Goal: Task Accomplishment & Management: Manage account settings

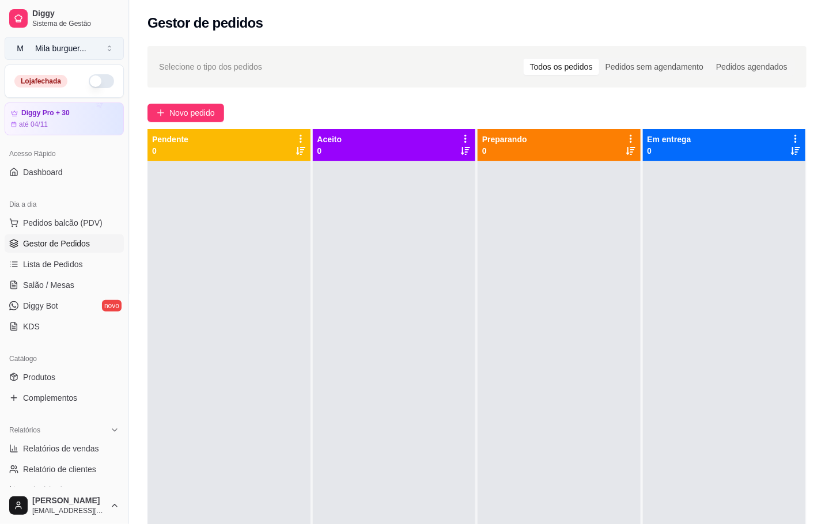
drag, startPoint x: 66, startPoint y: 47, endPoint x: 69, endPoint y: 42, distance: 5.9
click at [69, 45] on div "Mila burguer ..." at bounding box center [60, 49] width 51 height 12
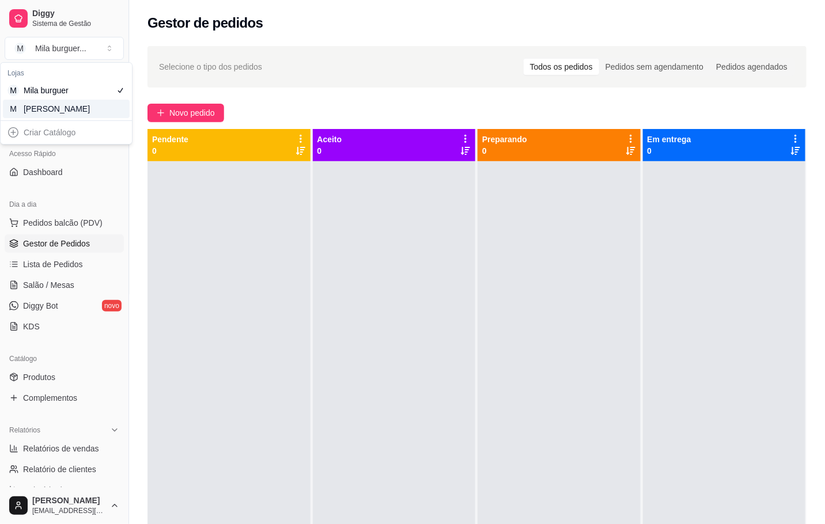
click at [98, 100] on div "M Mila Salgados" at bounding box center [66, 109] width 127 height 18
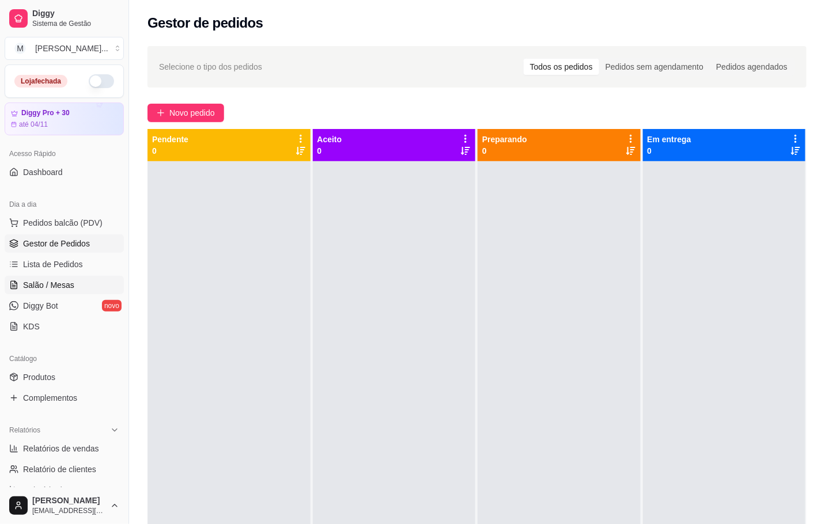
click at [83, 292] on link "Salão / Mesas" at bounding box center [64, 285] width 119 height 18
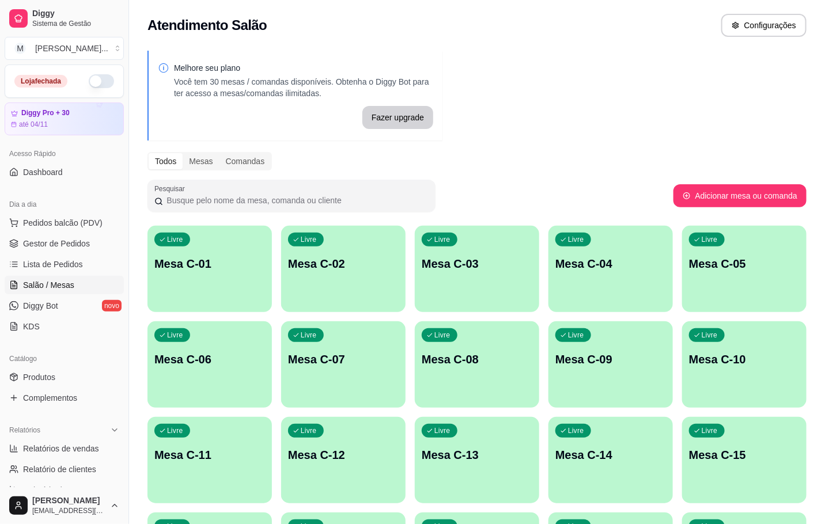
click at [368, 344] on div "Livre Mesa C-07" at bounding box center [343, 357] width 124 height 73
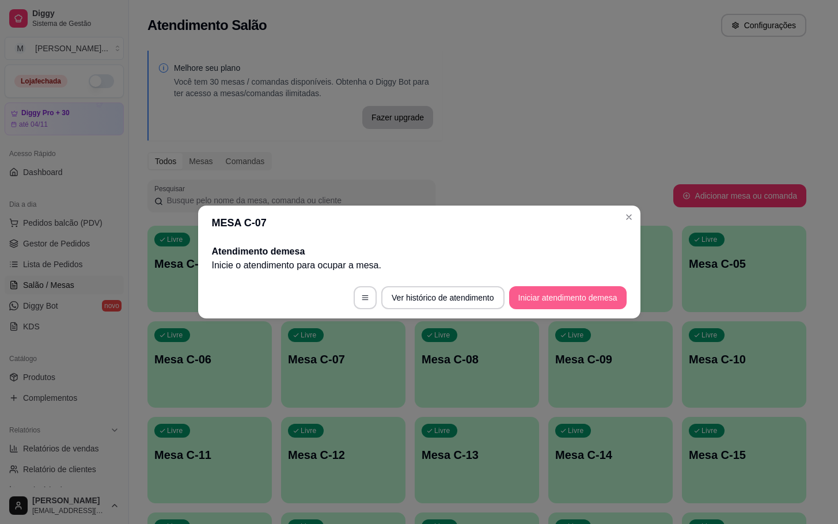
click at [544, 293] on button "Iniciar atendimento de mesa" at bounding box center [567, 297] width 117 height 23
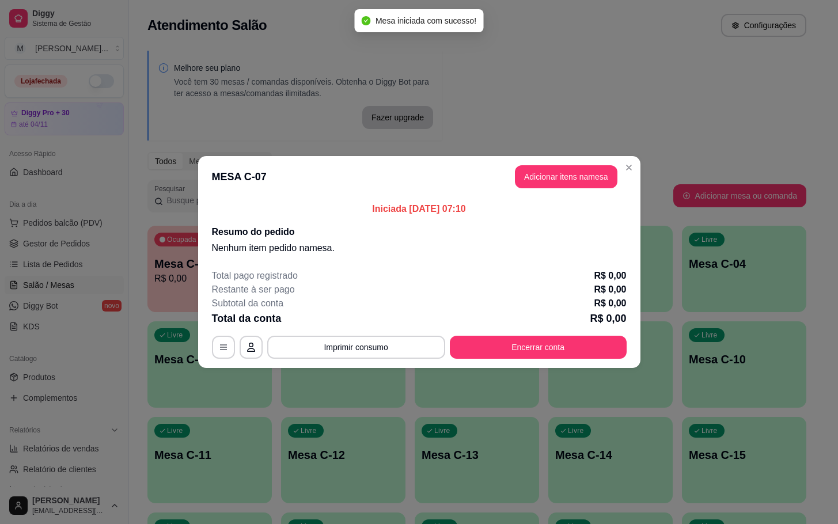
drag, startPoint x: 593, startPoint y: 191, endPoint x: 597, endPoint y: 185, distance: 7.0
click at [593, 190] on header "MESA C-07 Adicionar itens na mesa" at bounding box center [419, 176] width 442 height 41
click at [600, 182] on button "Adicionar itens na mesa" at bounding box center [566, 176] width 102 height 23
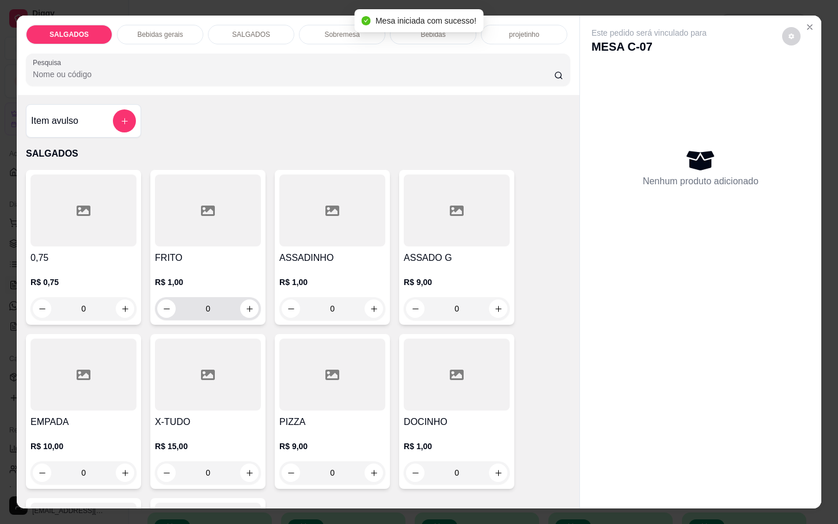
drag, startPoint x: 211, startPoint y: 301, endPoint x: 233, endPoint y: 313, distance: 25.3
click at [218, 301] on input "0" at bounding box center [208, 308] width 64 height 23
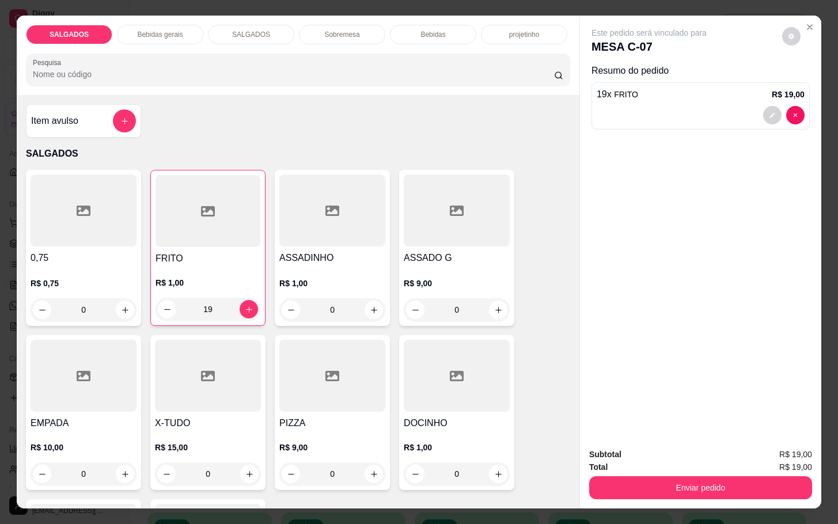
type input "19"
drag, startPoint x: 137, startPoint y: 4, endPoint x: 143, endPoint y: 25, distance: 21.7
click at [140, 14] on div "SALGADOS Bebidas gerais SALGADOS Sobremesa Bebidas projetinho Pesquisa Item avu…" at bounding box center [419, 262] width 838 height 524
click at [143, 30] on p "Bebidas gerais" at bounding box center [159, 34] width 45 height 9
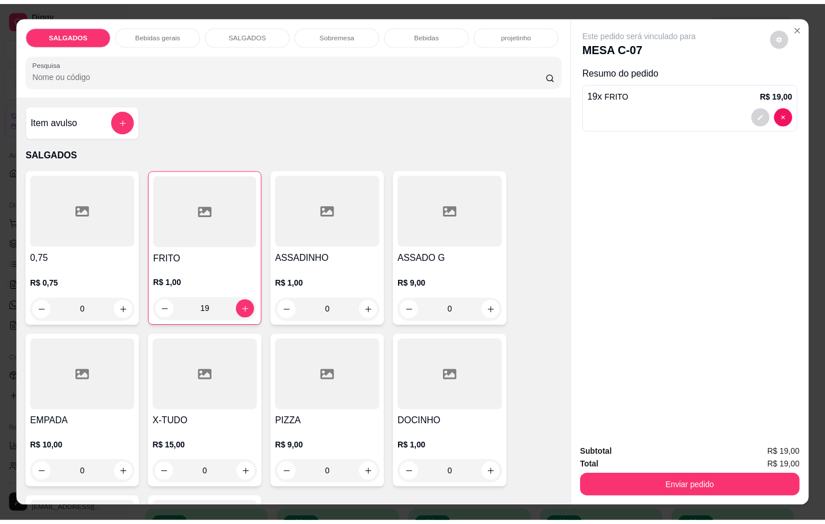
scroll to position [28, 0]
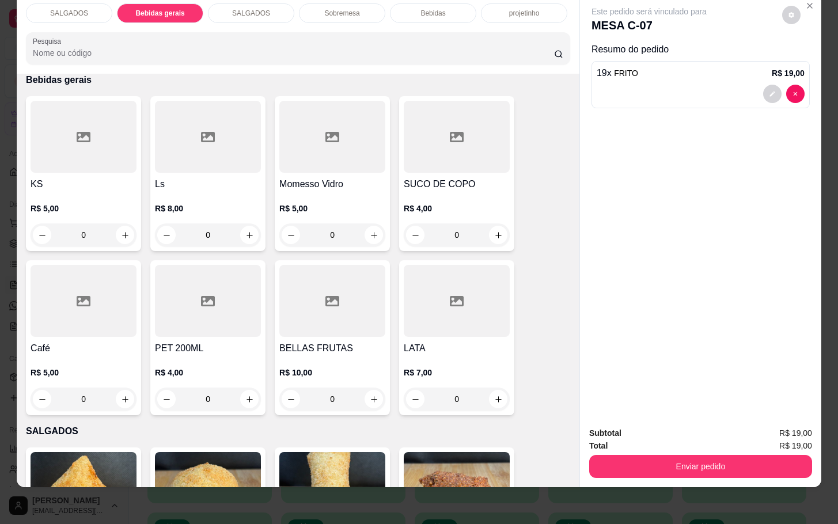
click at [177, 147] on div at bounding box center [208, 137] width 106 height 72
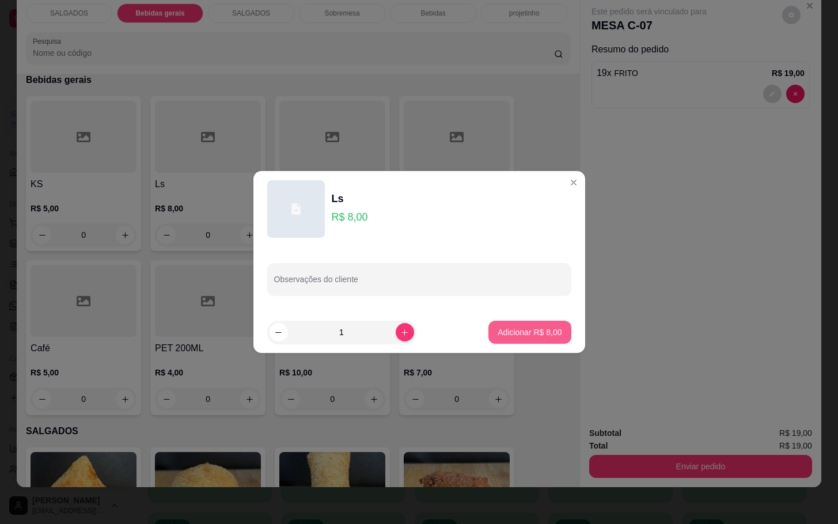
drag, startPoint x: 508, startPoint y: 313, endPoint x: 514, endPoint y: 318, distance: 6.9
click at [510, 313] on footer "1 Adicionar R$ 8,00" at bounding box center [419, 332] width 332 height 41
click at [517, 321] on button "Adicionar R$ 8,00" at bounding box center [529, 332] width 82 height 23
type input "1"
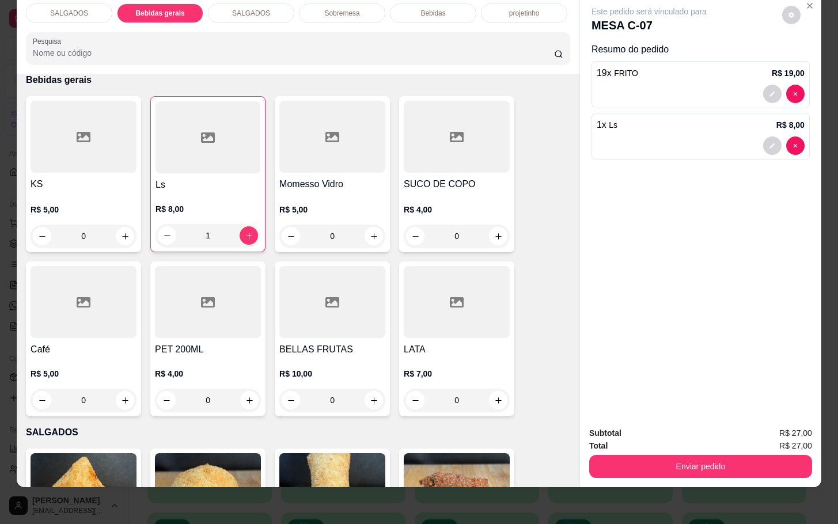
click at [720, 477] on div "SALGADOS Bebidas gerais SALGADOS Sobremesa Bebidas projetinho Pesquisa Item avu…" at bounding box center [419, 262] width 838 height 524
click at [738, 460] on button "Enviar pedido" at bounding box center [701, 466] width 216 height 22
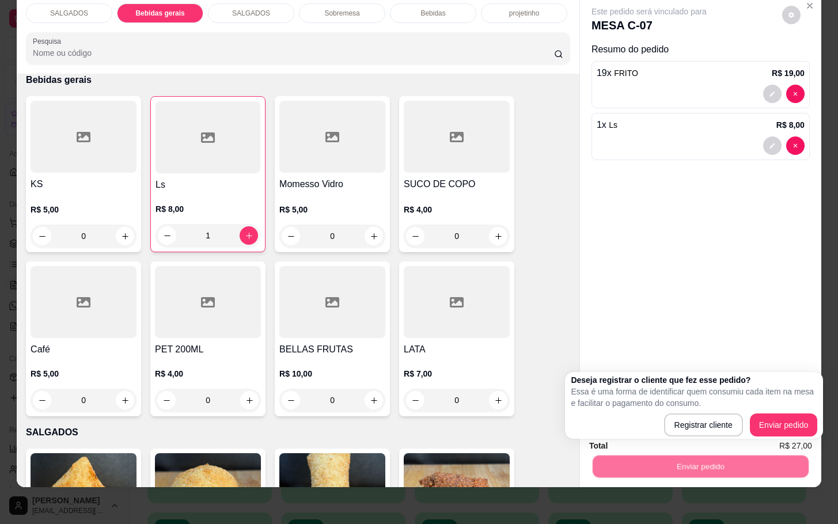
drag, startPoint x: 802, startPoint y: 413, endPoint x: 709, endPoint y: 438, distance: 96.5
click at [804, 412] on div "Deseja registrar o cliente que fez esse pedido? Essa é uma forma de identificar…" at bounding box center [694, 405] width 246 height 62
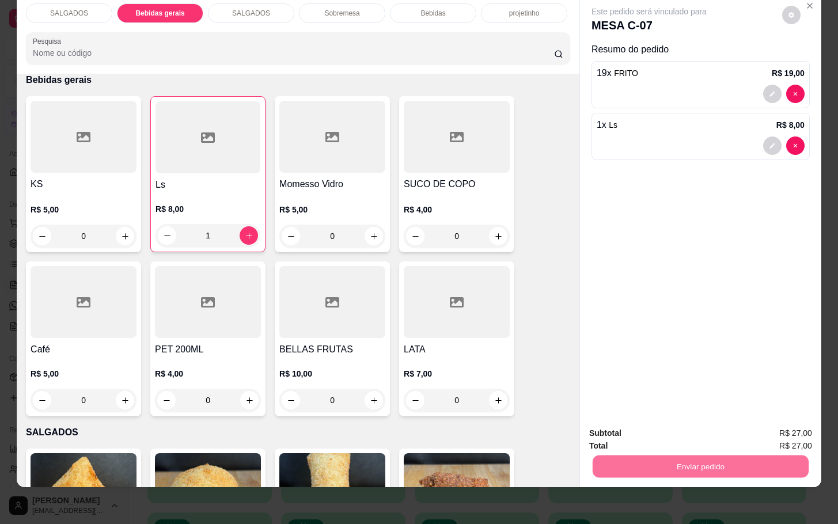
click at [769, 425] on button "Enviar pedido" at bounding box center [779, 426] width 65 height 22
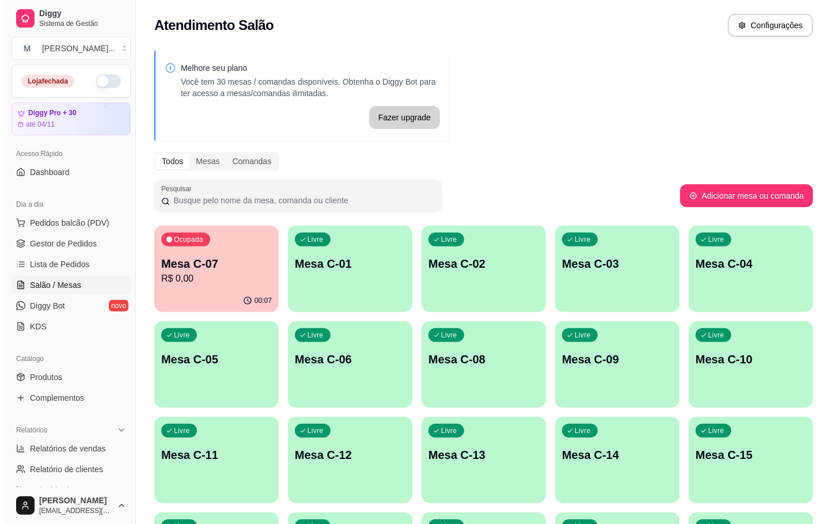
scroll to position [86, 0]
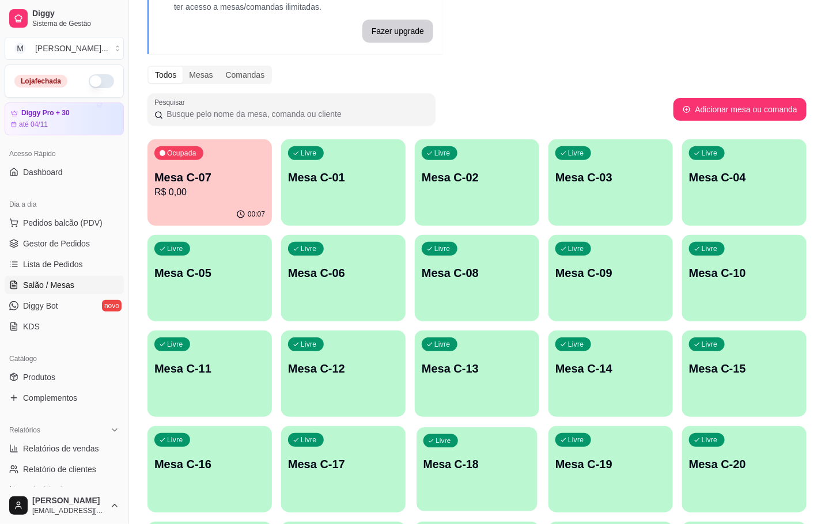
click at [476, 445] on div "Livre Mesa C-18" at bounding box center [476, 462] width 121 height 70
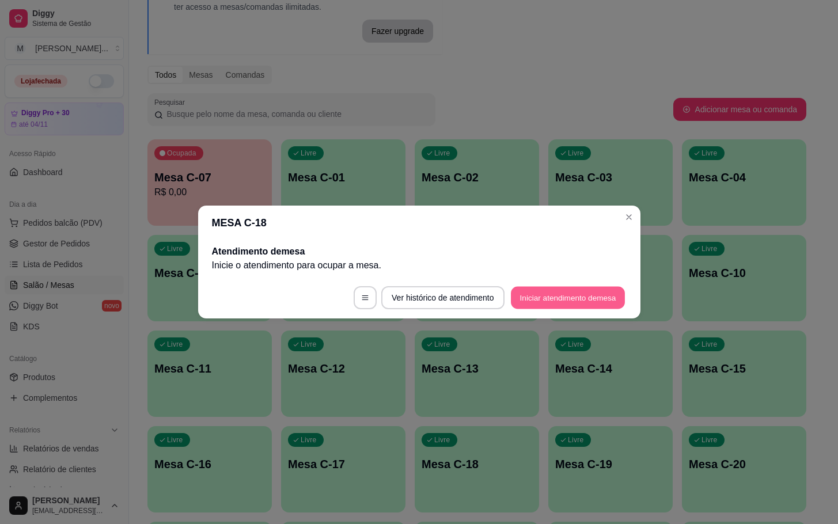
click at [555, 294] on button "Iniciar atendimento de mesa" at bounding box center [568, 298] width 114 height 22
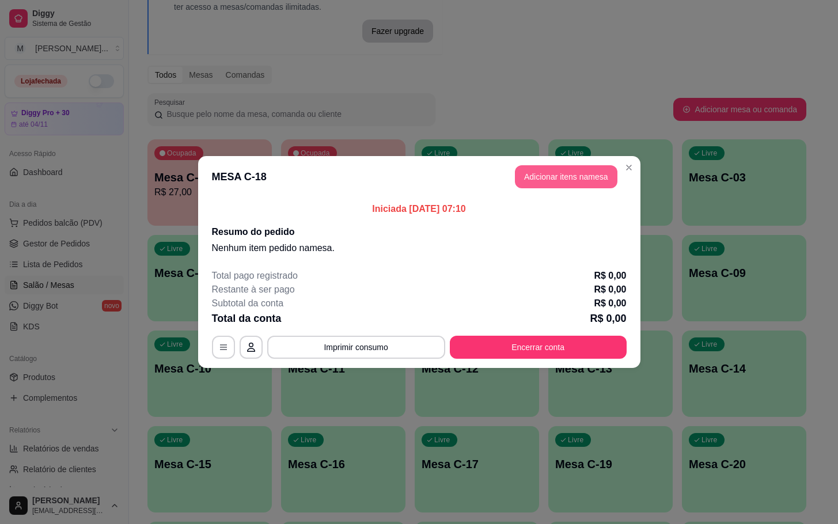
click at [583, 168] on button "Adicionar itens na mesa" at bounding box center [566, 176] width 102 height 23
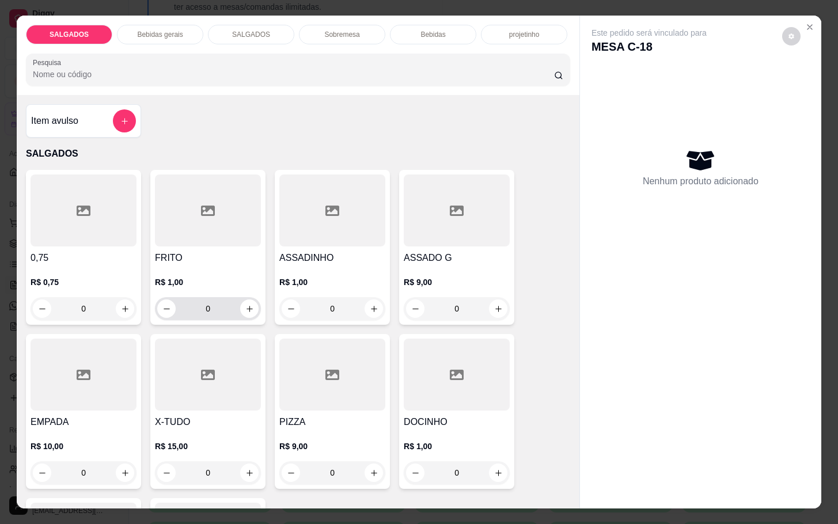
click at [244, 297] on div "0" at bounding box center [207, 308] width 101 height 23
click at [226, 305] on input "0" at bounding box center [208, 308] width 64 height 23
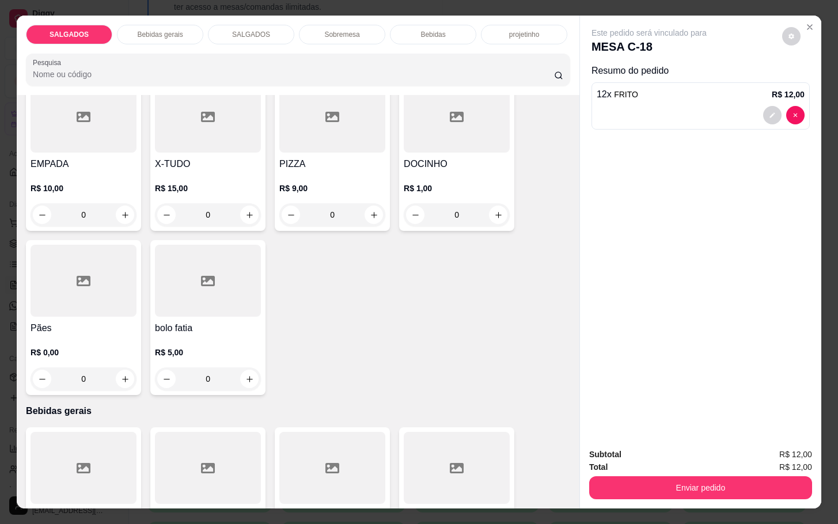
scroll to position [518, 0]
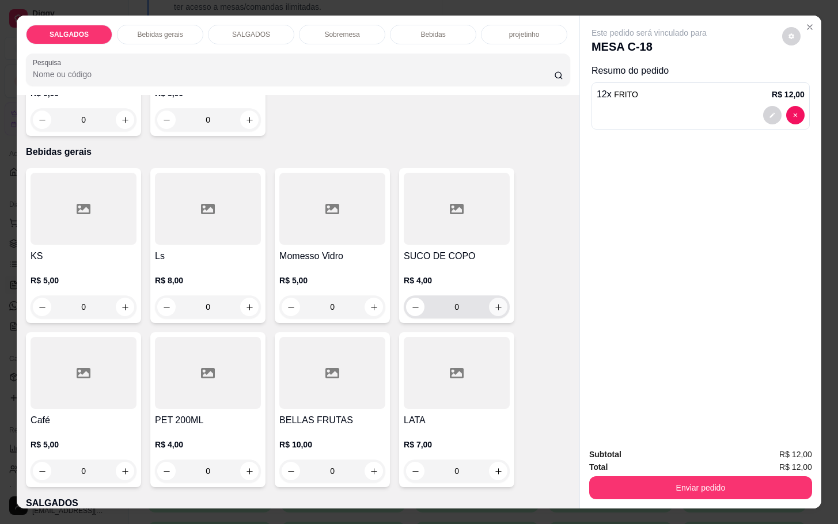
type input "12"
click at [494, 303] on icon "increase-product-quantity" at bounding box center [498, 307] width 9 height 9
type input "2"
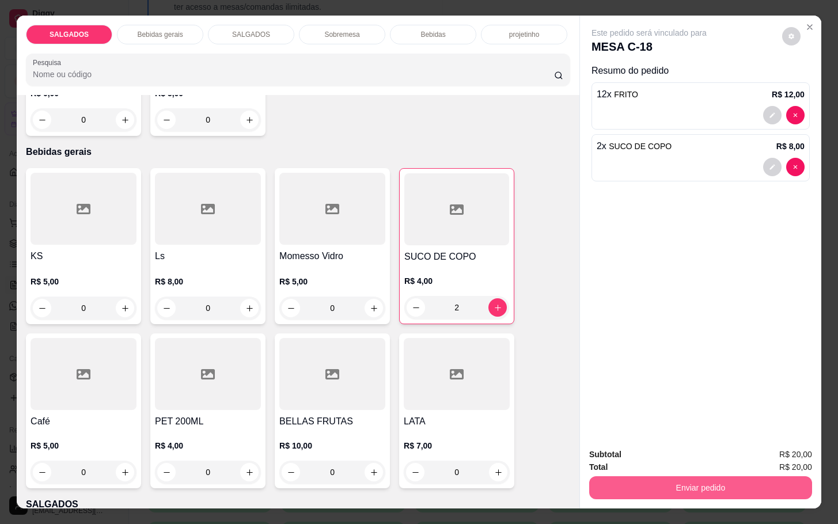
click at [655, 477] on button "Enviar pedido" at bounding box center [700, 487] width 223 height 23
click at [762, 447] on button "Enviar pedido" at bounding box center [779, 453] width 65 height 22
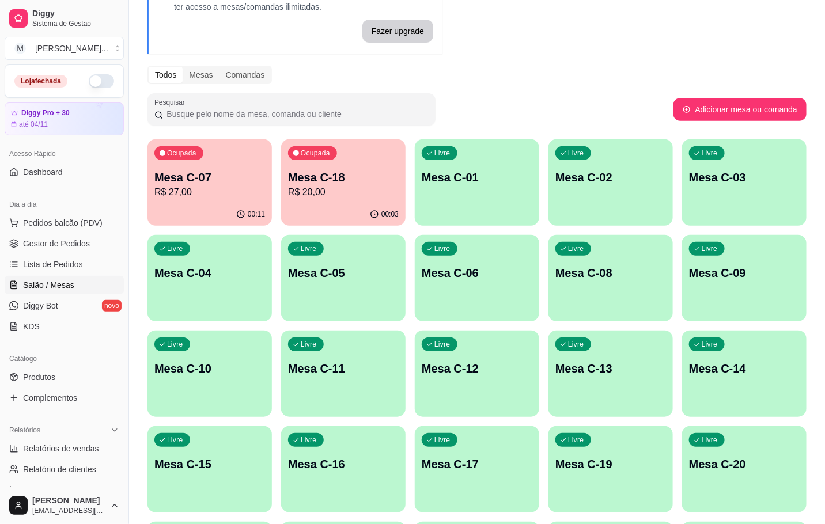
click at [213, 177] on p "Mesa C-07" at bounding box center [209, 177] width 111 height 16
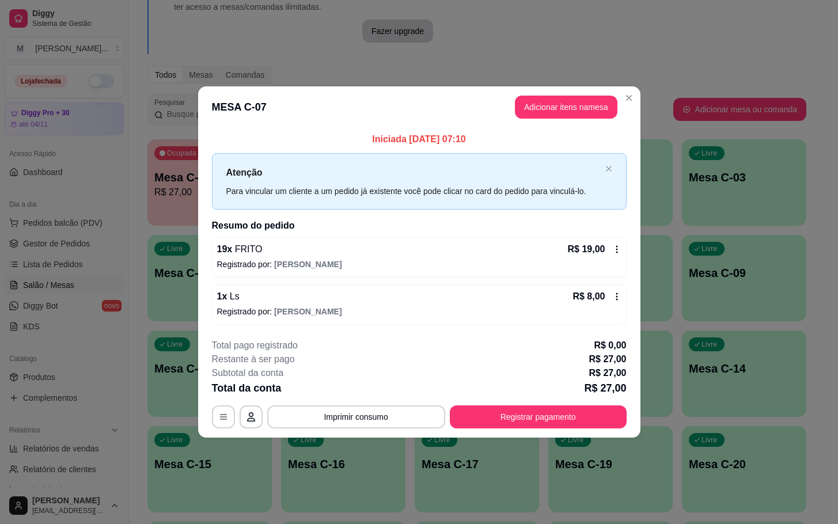
click at [523, 408] on button "Registrar pagamento" at bounding box center [538, 416] width 177 height 23
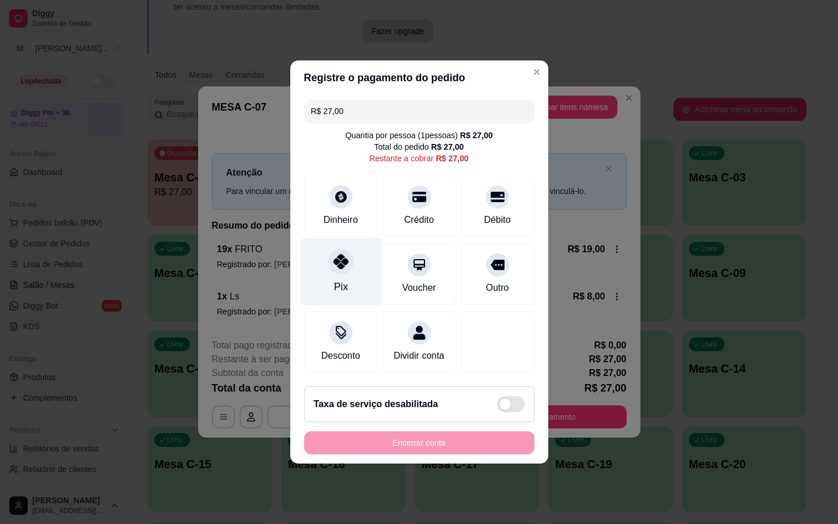
click at [352, 287] on div "Pix" at bounding box center [340, 271] width 81 height 67
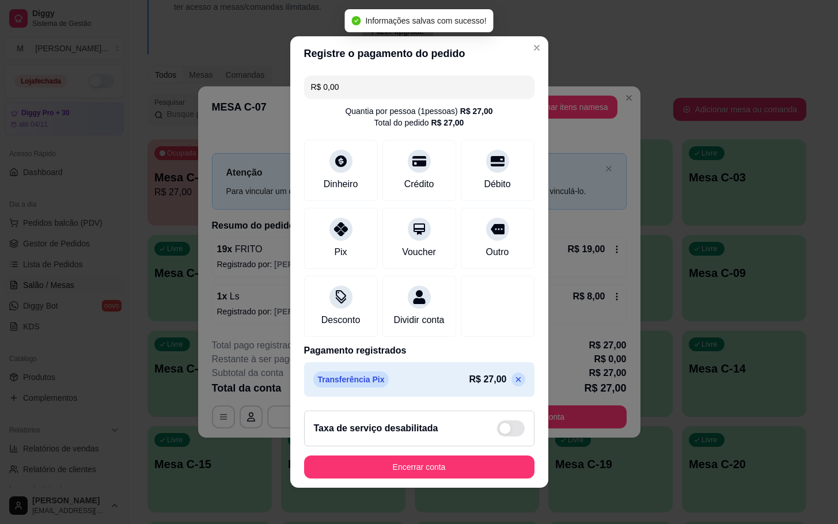
type input "R$ 0,00"
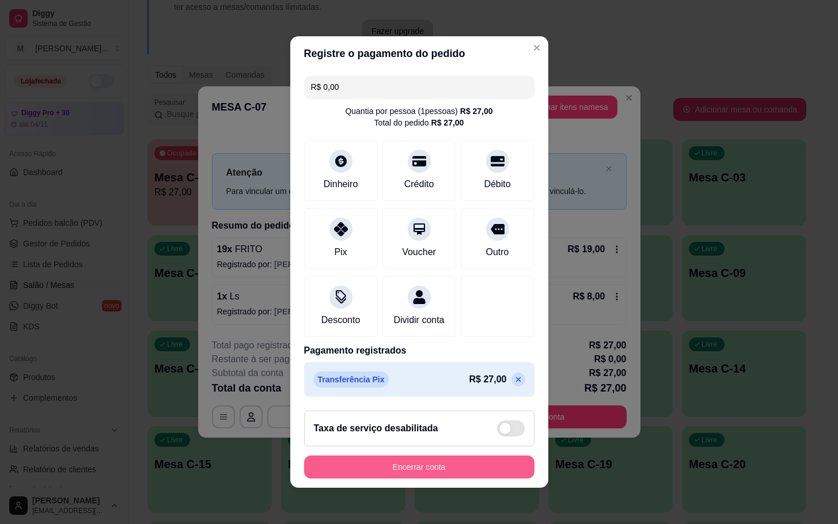
click at [453, 479] on button "Encerrar conta" at bounding box center [419, 466] width 230 height 23
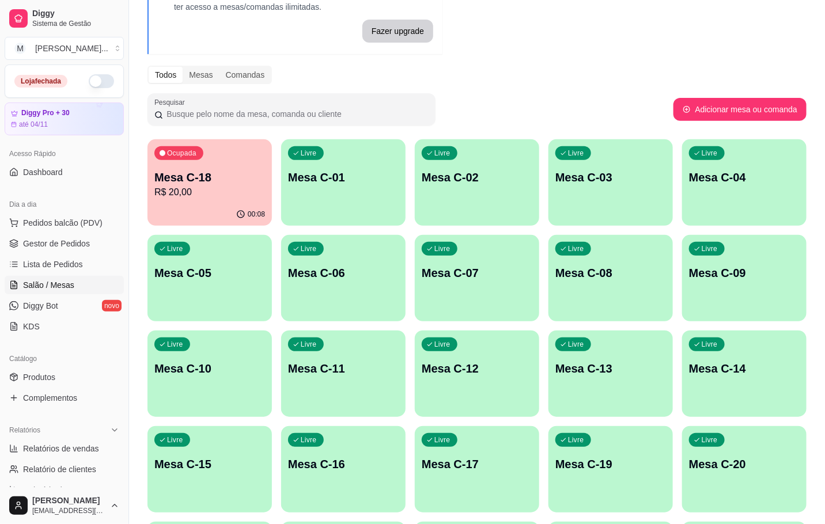
drag, startPoint x: 272, startPoint y: 173, endPoint x: 249, endPoint y: 187, distance: 26.4
click at [249, 187] on div "Ocupada Mesa C-18 R$ 20,00 00:08 Livre Mesa C-01 Livre Mesa C-02 Livre Mesa C-0…" at bounding box center [476, 421] width 659 height 564
click at [274, 197] on div "Ocupada Mesa C-18 R$ 20,00 00:08 Livre Mesa C-01 Livre Mesa C-02 Livre Mesa C-0…" at bounding box center [476, 421] width 659 height 564
click at [258, 194] on p "R$ 20,00" at bounding box center [209, 192] width 111 height 14
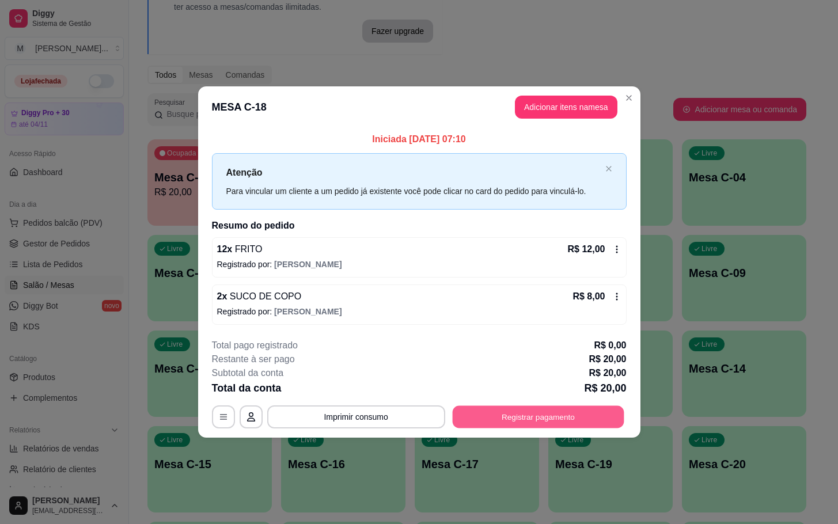
click at [514, 409] on button "Registrar pagamento" at bounding box center [538, 416] width 172 height 22
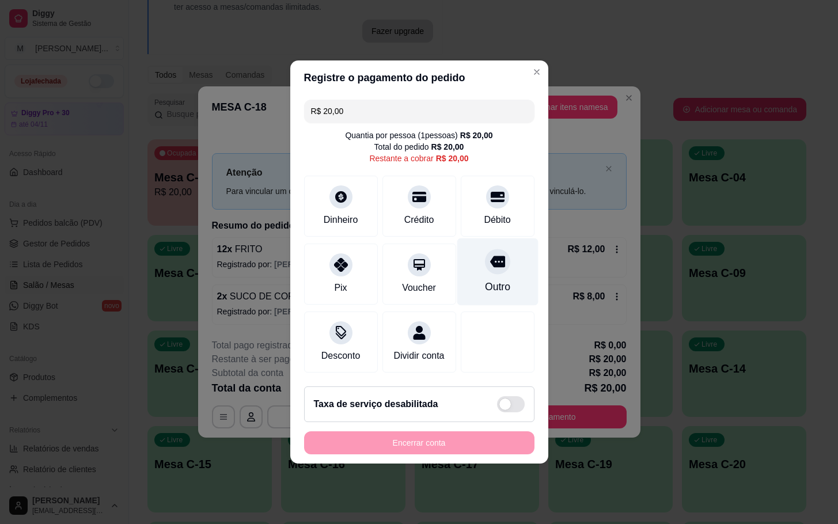
click at [503, 263] on div "Outro" at bounding box center [497, 271] width 81 height 67
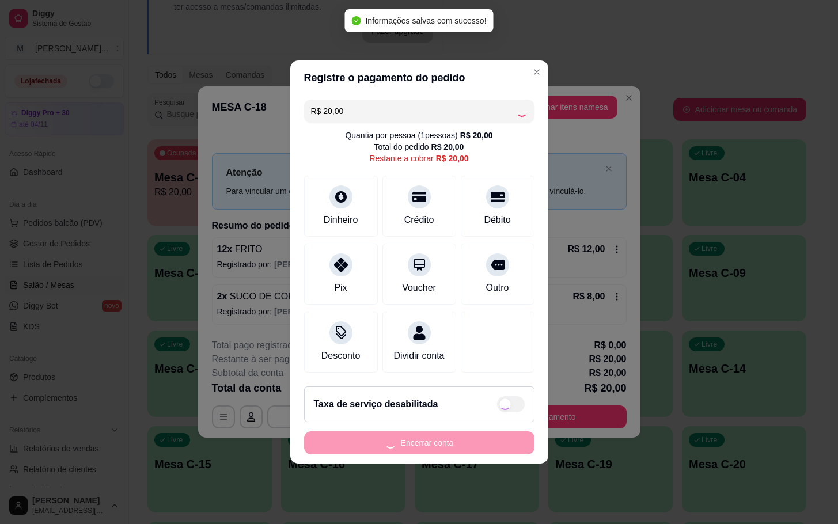
type input "R$ 0,00"
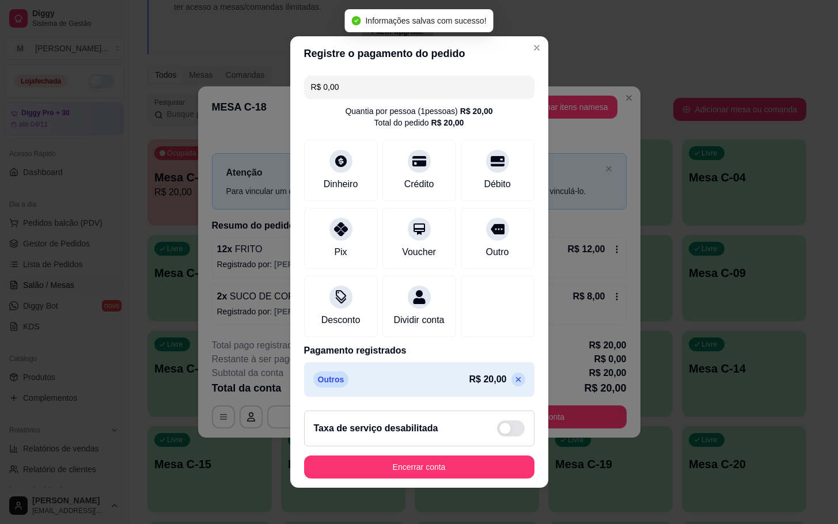
click at [397, 458] on footer "Taxa de serviço desabilitada Encerrar conta" at bounding box center [419, 444] width 258 height 86
click at [394, 463] on div "Encerrar conta" at bounding box center [419, 466] width 230 height 23
click at [396, 463] on button "Encerrar conta" at bounding box center [419, 466] width 230 height 23
click at [406, 458] on footer "Taxa de serviço desabilitada Encerrar conta" at bounding box center [419, 444] width 258 height 86
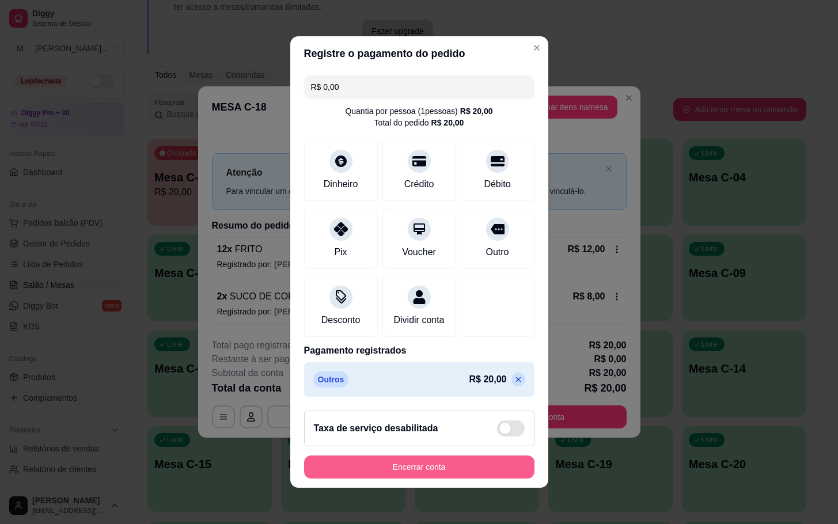
click at [460, 479] on button "Encerrar conta" at bounding box center [419, 466] width 230 height 23
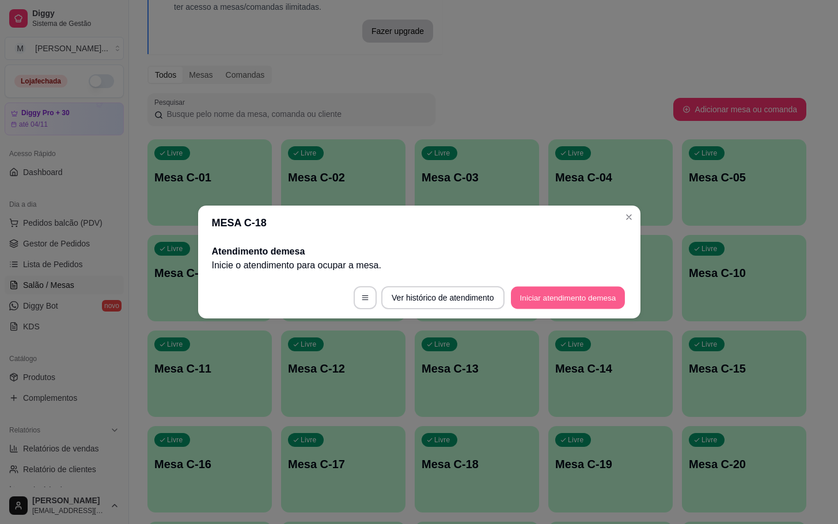
click at [536, 294] on button "Iniciar atendimento de mesa" at bounding box center [568, 298] width 114 height 22
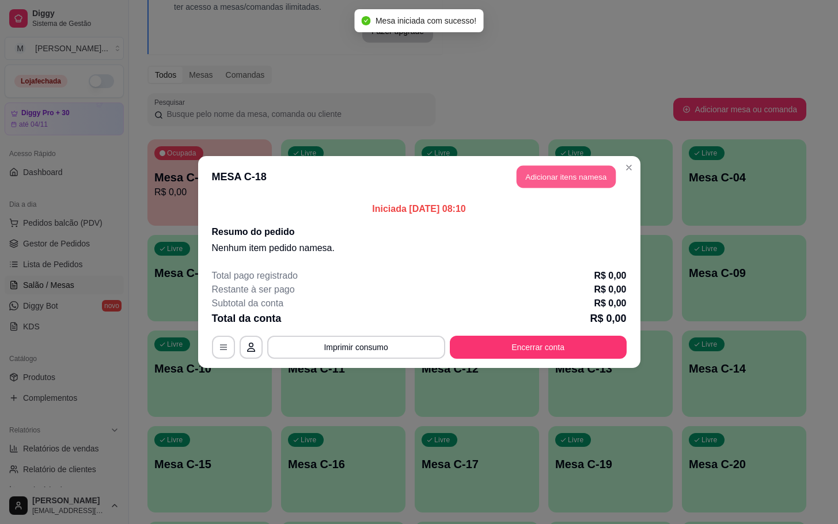
click at [520, 173] on button "Adicionar itens na mesa" at bounding box center [566, 177] width 99 height 22
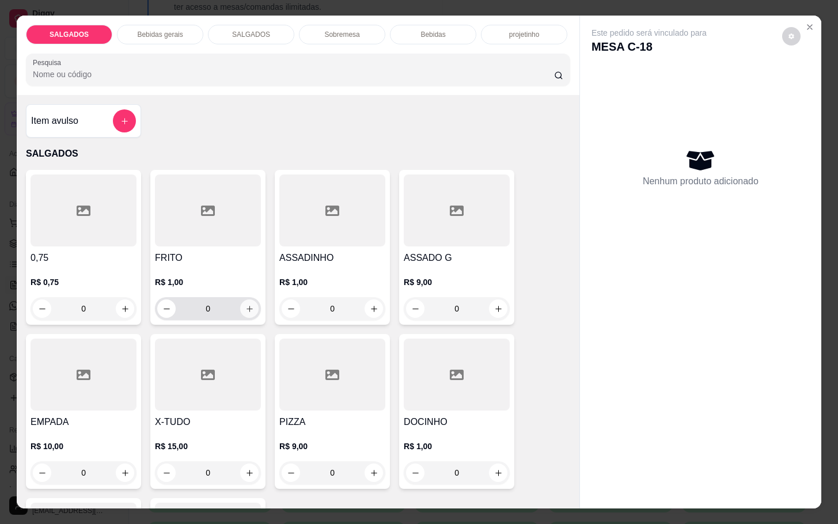
click at [250, 304] on button "increase-product-quantity" at bounding box center [249, 308] width 18 height 18
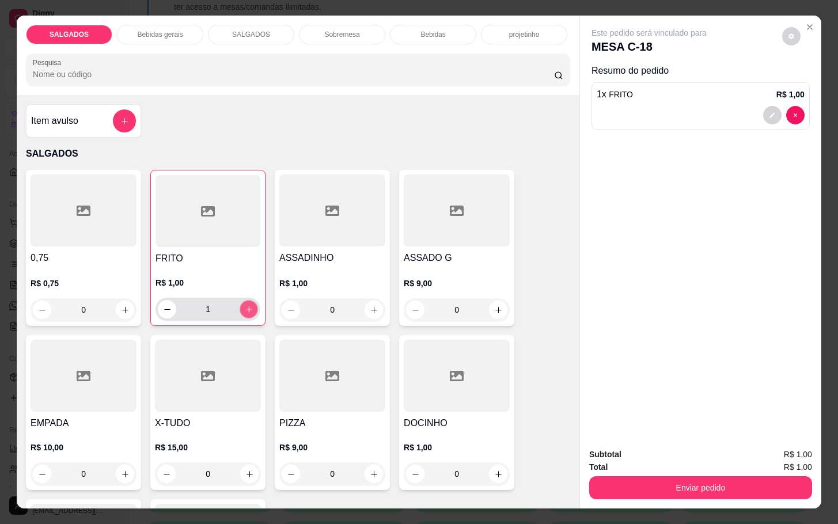
click at [250, 304] on button "increase-product-quantity" at bounding box center [249, 310] width 18 height 18
click at [250, 304] on button "increase-product-quantity" at bounding box center [249, 309] width 18 height 18
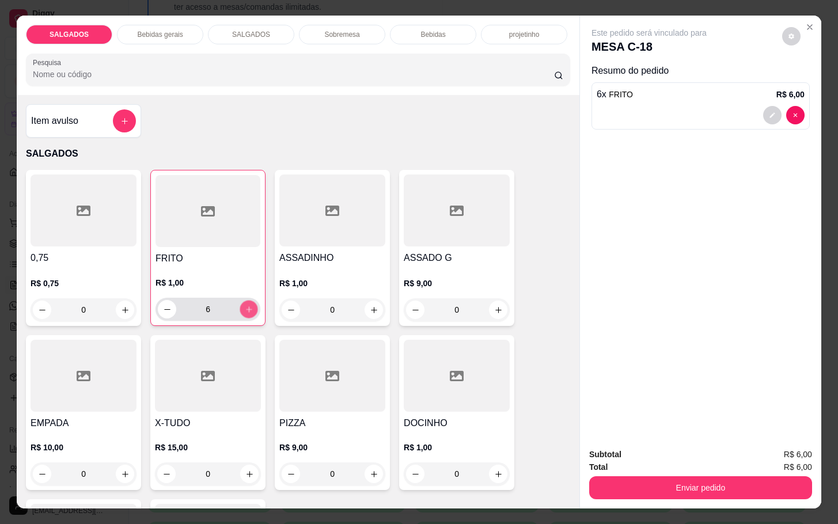
click at [250, 304] on button "increase-product-quantity" at bounding box center [249, 310] width 18 height 18
click at [250, 304] on button "increase-product-quantity" at bounding box center [249, 309] width 18 height 18
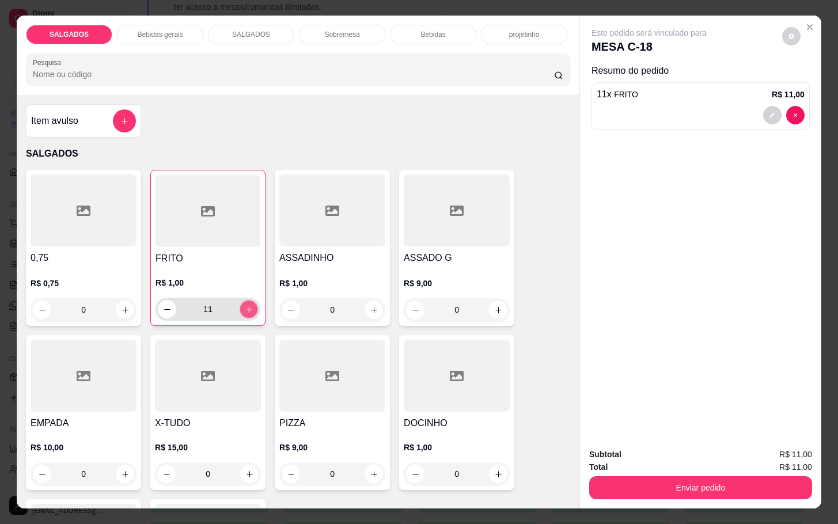
click at [250, 304] on button "increase-product-quantity" at bounding box center [249, 310] width 18 height 18
type input "13"
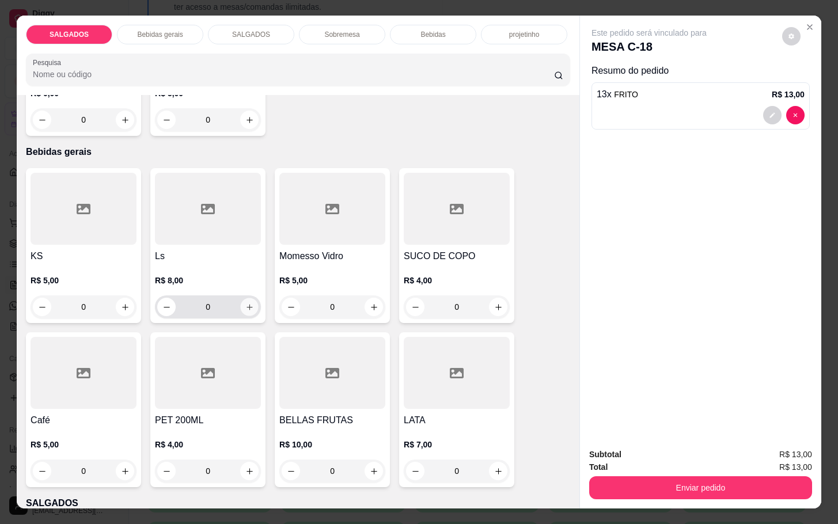
click at [250, 301] on button "increase-product-quantity" at bounding box center [250, 307] width 18 height 18
type input "1"
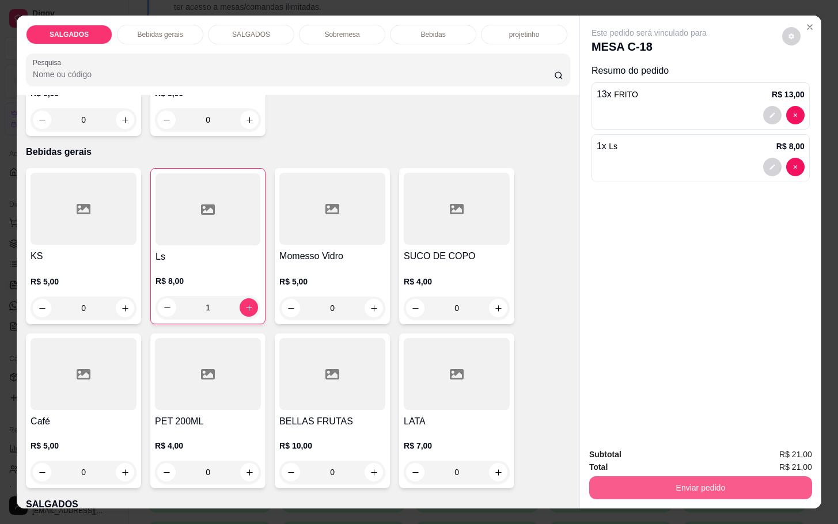
click at [655, 476] on button "Enviar pedido" at bounding box center [700, 487] width 223 height 23
click at [785, 448] on button "Enviar pedido" at bounding box center [780, 452] width 63 height 21
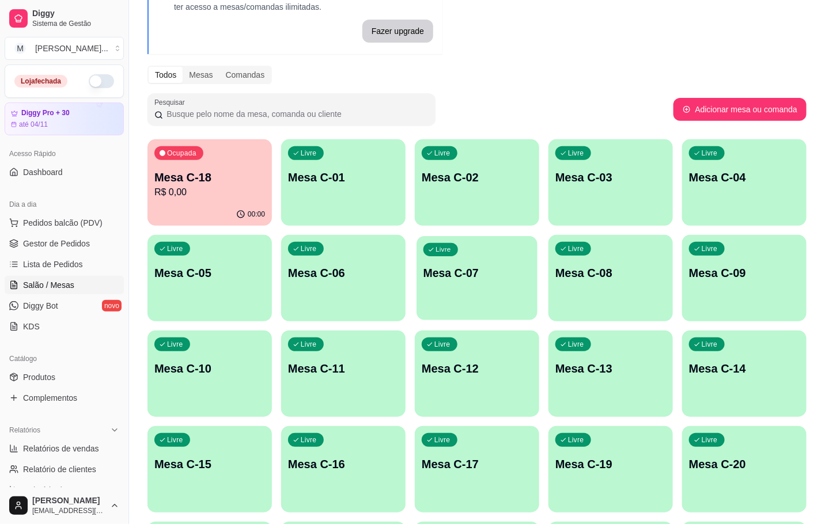
click at [435, 294] on div "Livre Mesa C-07" at bounding box center [476, 271] width 121 height 70
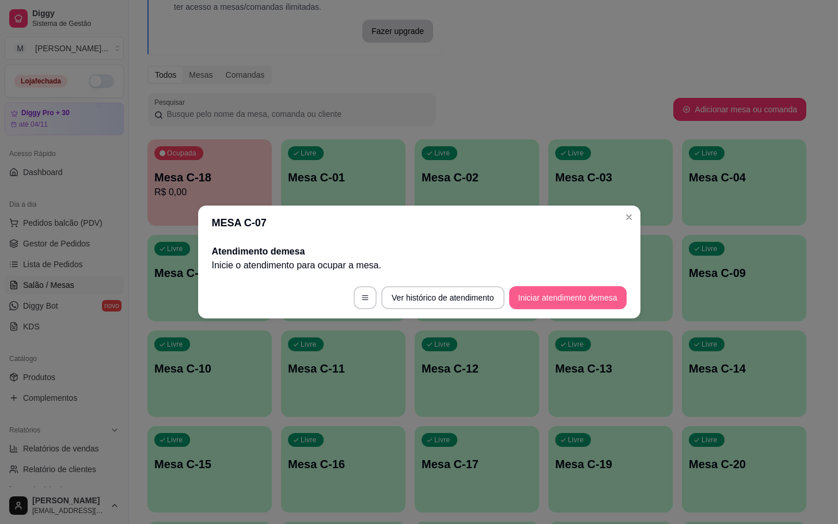
click at [540, 295] on button "Iniciar atendimento de mesa" at bounding box center [567, 297] width 117 height 23
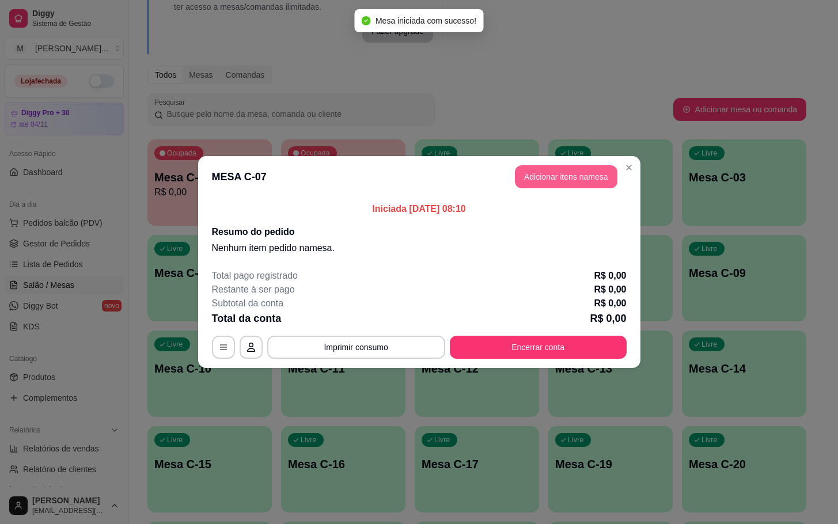
click at [541, 183] on button "Adicionar itens na mesa" at bounding box center [566, 176] width 102 height 23
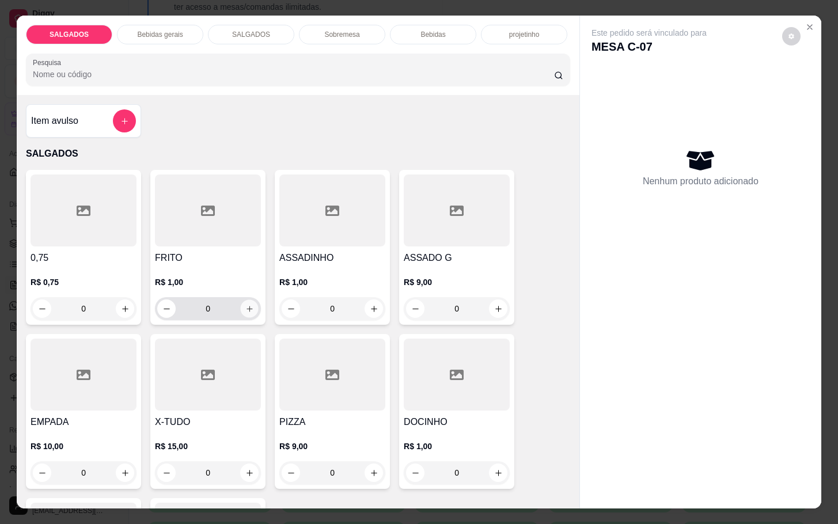
click at [245, 306] on icon "increase-product-quantity" at bounding box center [249, 309] width 9 height 9
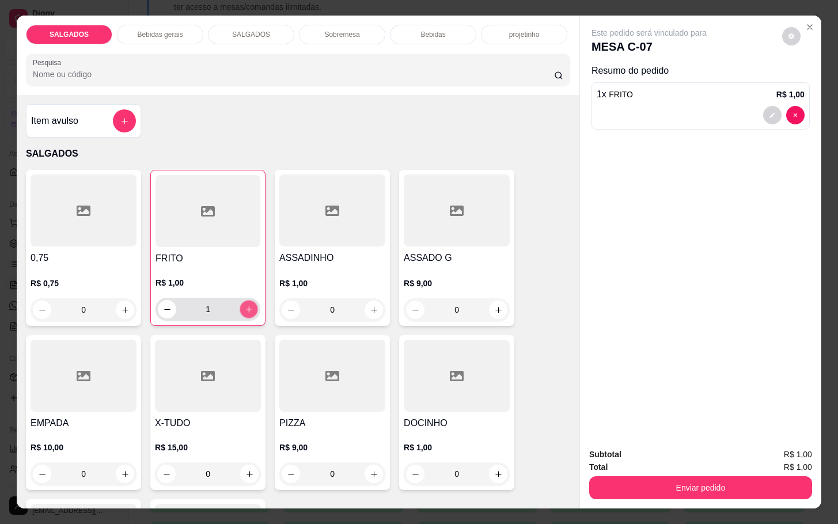
click at [245, 306] on icon "increase-product-quantity" at bounding box center [249, 309] width 9 height 9
type input "5"
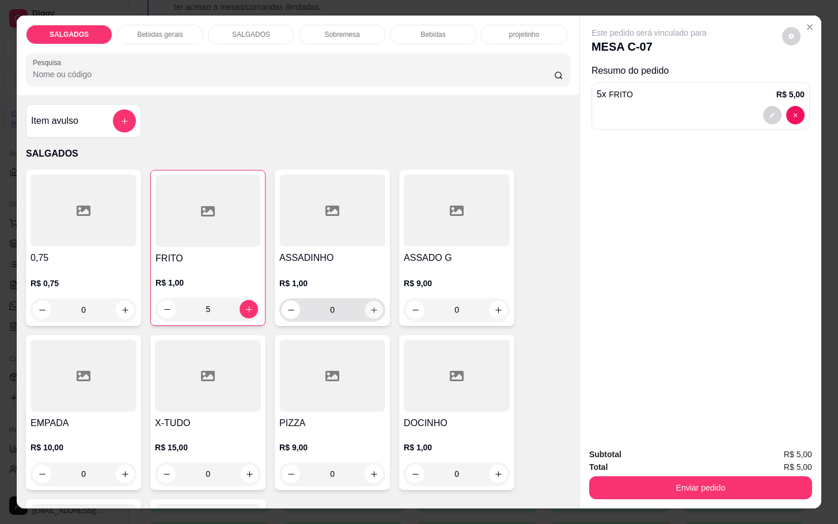
click at [370, 308] on icon "increase-product-quantity" at bounding box center [374, 310] width 9 height 9
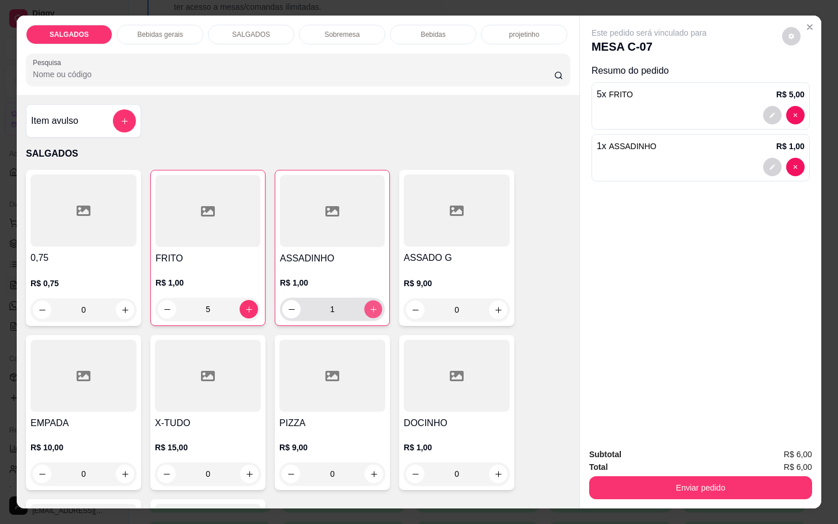
click at [369, 308] on icon "increase-product-quantity" at bounding box center [373, 309] width 9 height 9
click at [368, 309] on button "increase-product-quantity" at bounding box center [374, 310] width 18 height 18
click at [368, 309] on button "increase-product-quantity" at bounding box center [373, 309] width 18 height 18
type input "5"
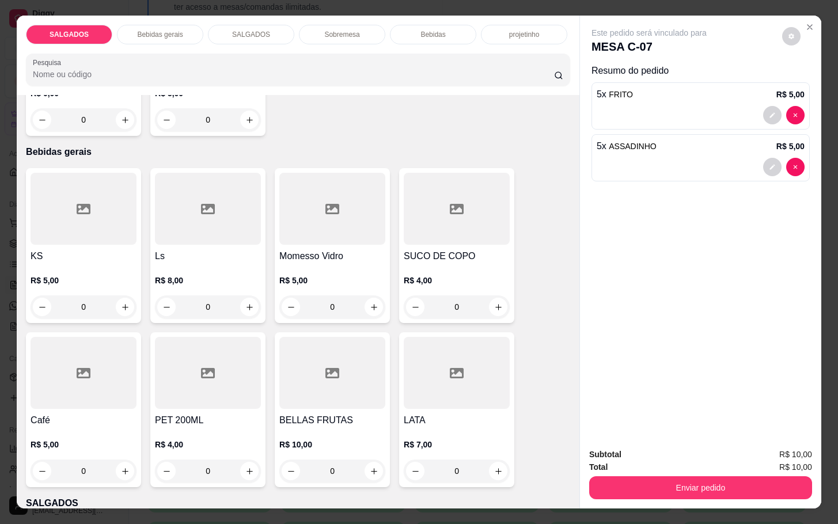
click at [97, 371] on div at bounding box center [84, 373] width 106 height 72
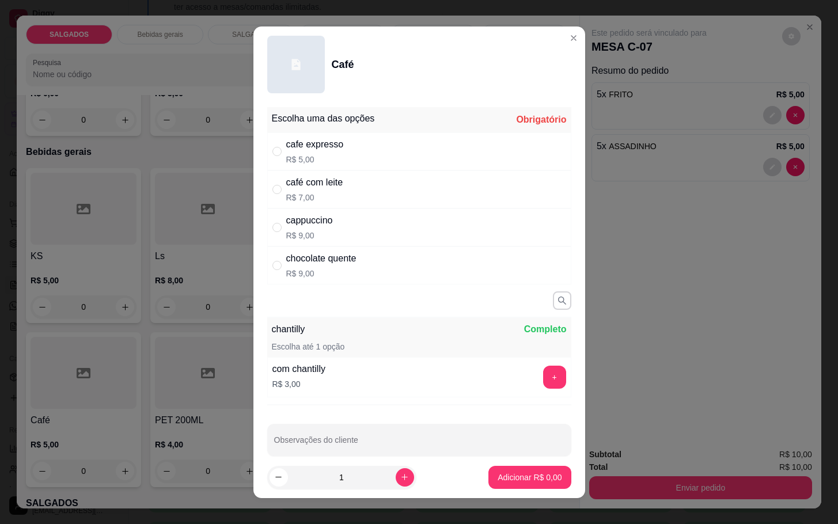
click at [318, 190] on div "café com leite R$ 7,00" at bounding box center [314, 190] width 57 height 28
radio input "true"
click at [489, 470] on button "Adicionar R$ 7,00" at bounding box center [529, 477] width 80 height 22
type input "1"
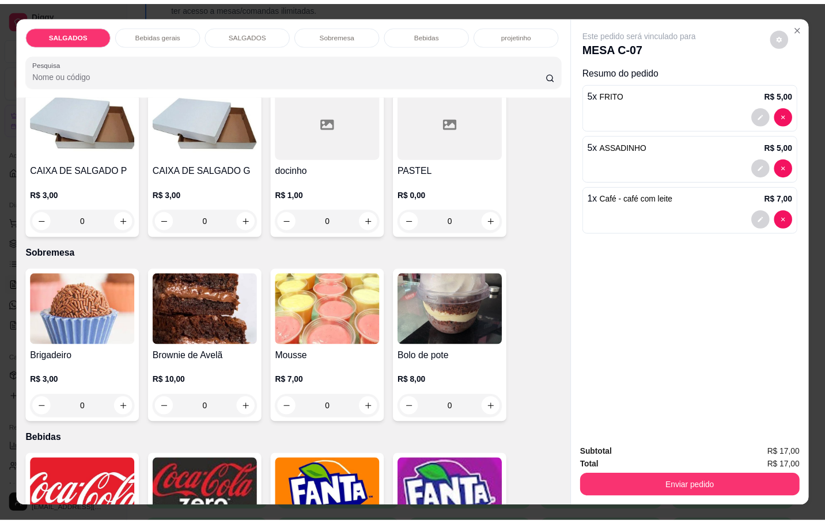
scroll to position [1900, 0]
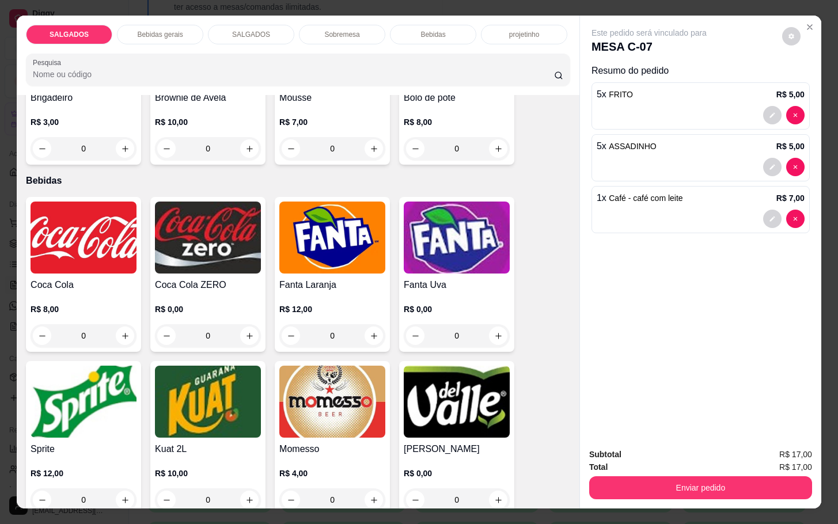
click at [69, 270] on div "Coca Cola R$ 8,00 0" at bounding box center [83, 274] width 115 height 155
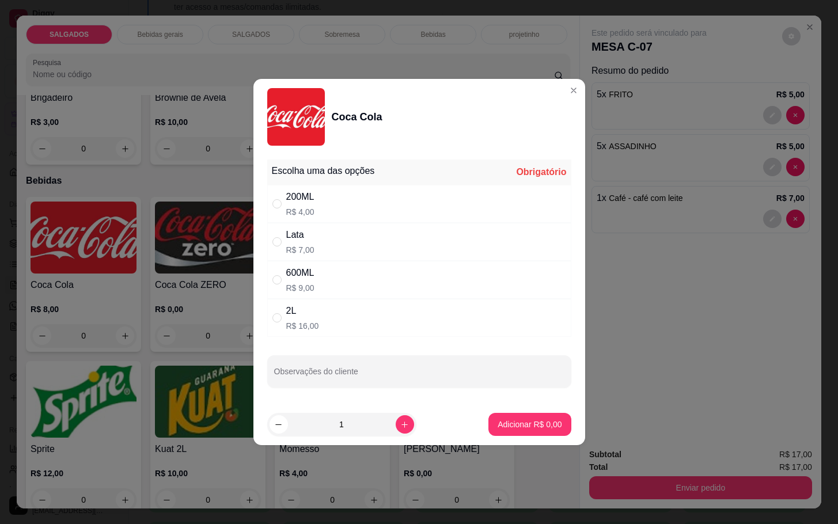
click at [377, 198] on div "200ML R$ 4,00" at bounding box center [419, 204] width 304 height 38
radio input "true"
click at [522, 413] on footer "1 Adicionar R$ 4,00" at bounding box center [419, 424] width 332 height 41
click at [527, 422] on p "Adicionar R$ 4,00" at bounding box center [530, 425] width 64 height 12
type input "1"
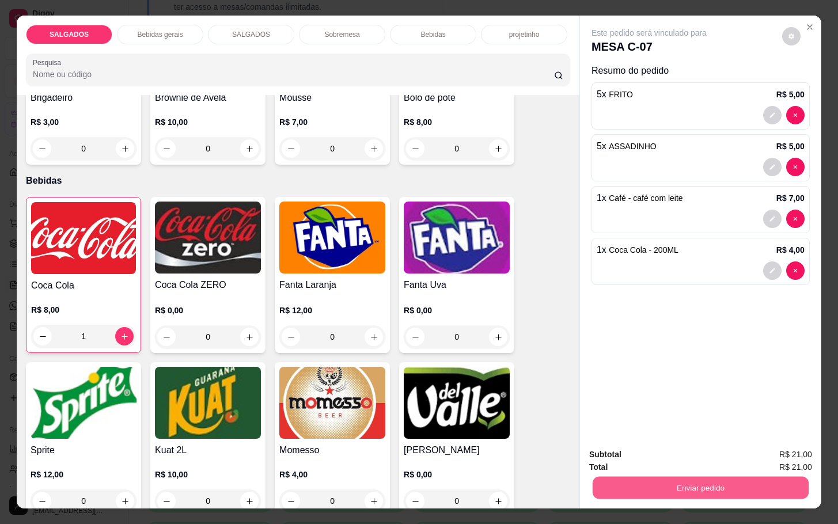
click at [643, 476] on button "Enviar pedido" at bounding box center [701, 487] width 216 height 22
click at [760, 460] on button "Enviar pedido" at bounding box center [780, 452] width 63 height 21
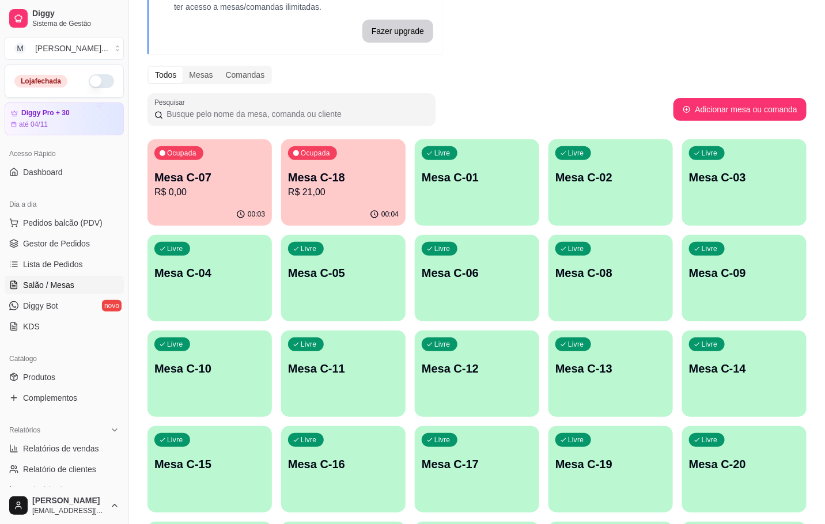
click at [314, 203] on button "Ocupada Mesa C-18 R$ 21,00 00:04" at bounding box center [343, 182] width 124 height 86
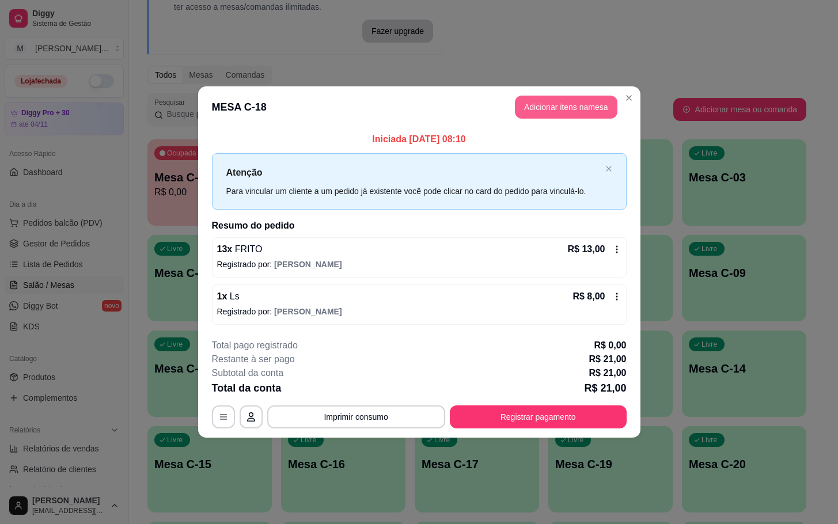
click at [542, 96] on button "Adicionar itens na mesa" at bounding box center [566, 107] width 102 height 23
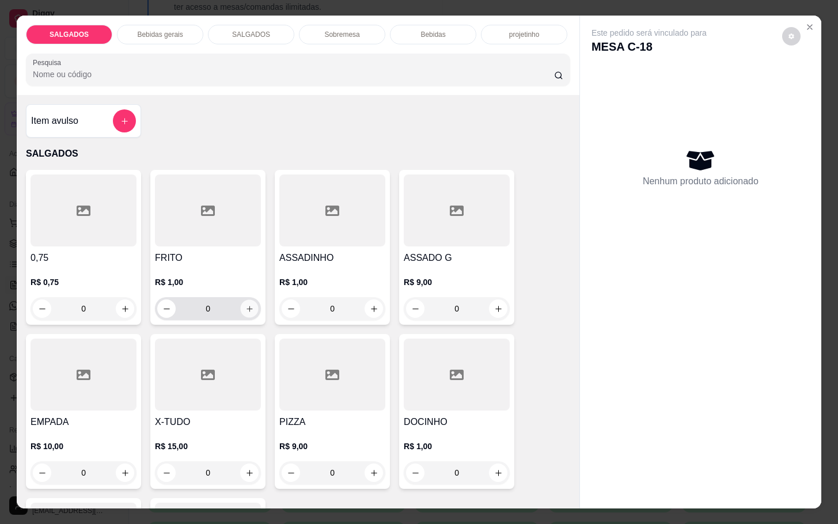
click at [245, 305] on icon "increase-product-quantity" at bounding box center [249, 309] width 9 height 9
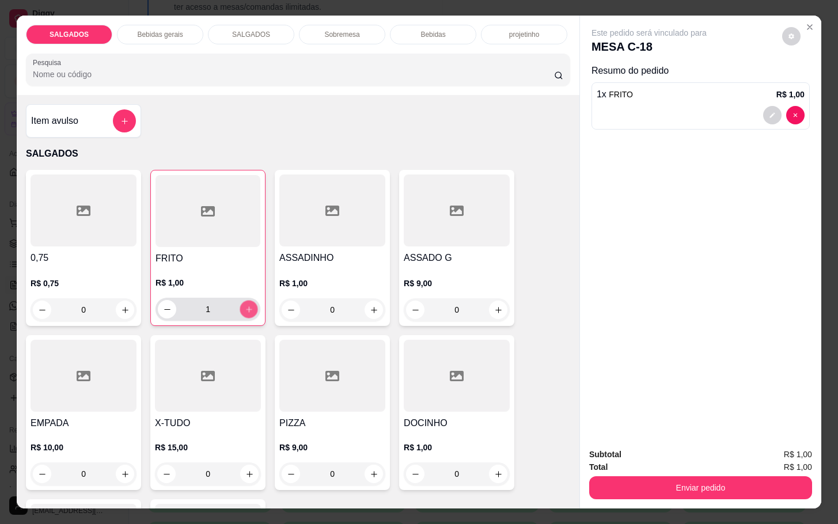
click at [245, 305] on icon "increase-product-quantity" at bounding box center [249, 309] width 9 height 9
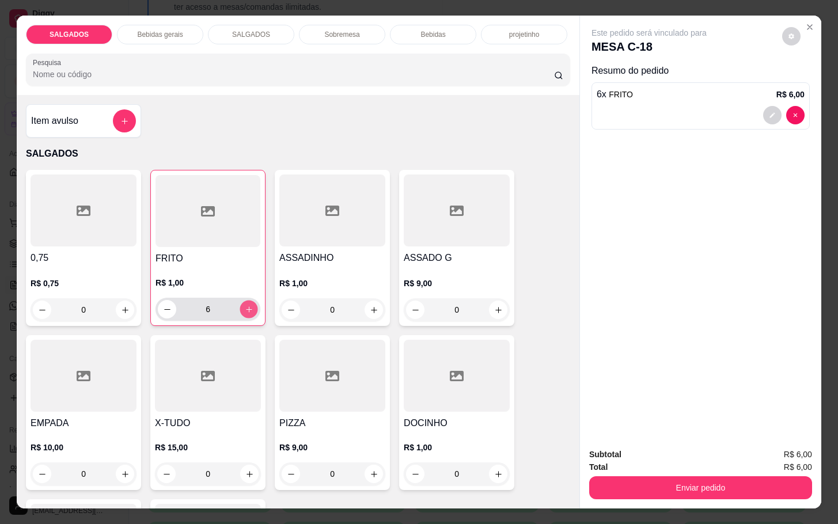
click at [245, 305] on icon "increase-product-quantity" at bounding box center [249, 309] width 9 height 9
type input "7"
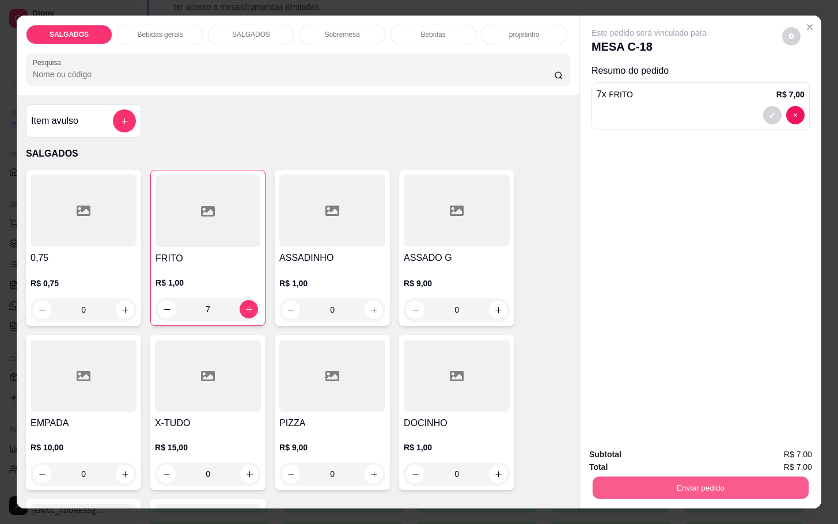
click at [745, 487] on button "Enviar pedido" at bounding box center [701, 487] width 216 height 22
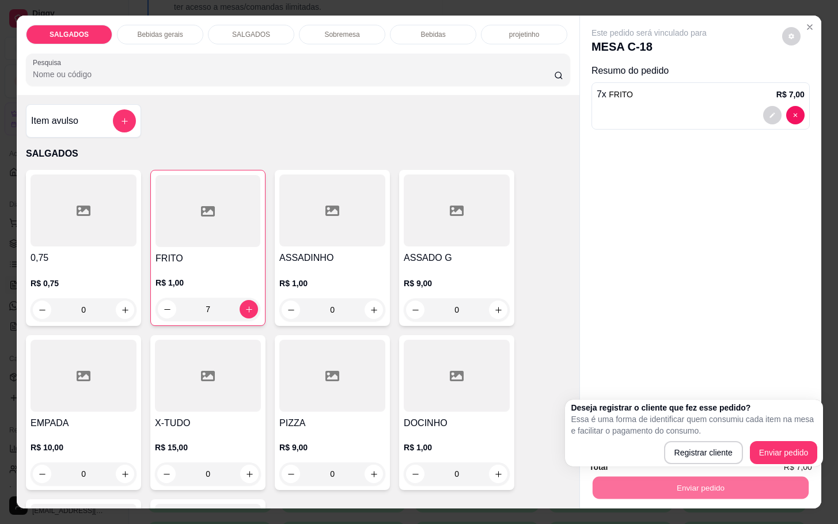
click at [771, 441] on div "Deseja registrar o cliente que fez esse pedido? Essa é uma forma de identificar…" at bounding box center [694, 433] width 246 height 62
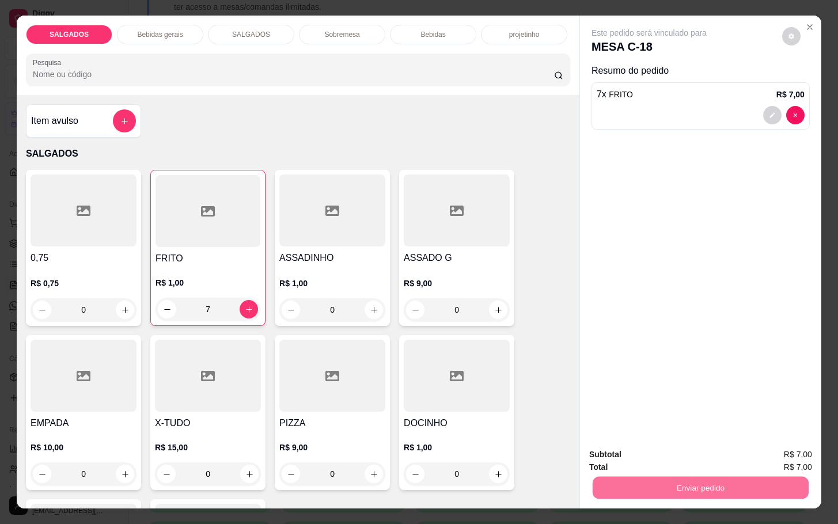
click at [779, 456] on button "Enviar pedido" at bounding box center [779, 453] width 65 height 22
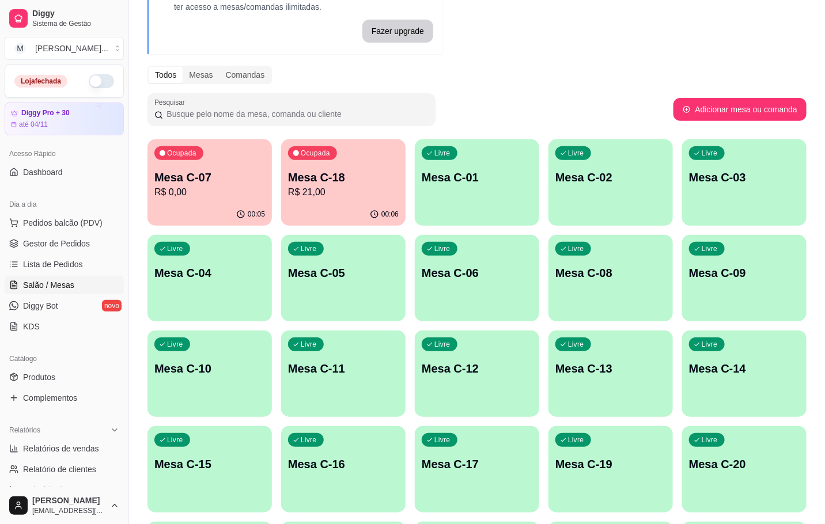
click at [232, 212] on div "00:05" at bounding box center [209, 214] width 124 height 22
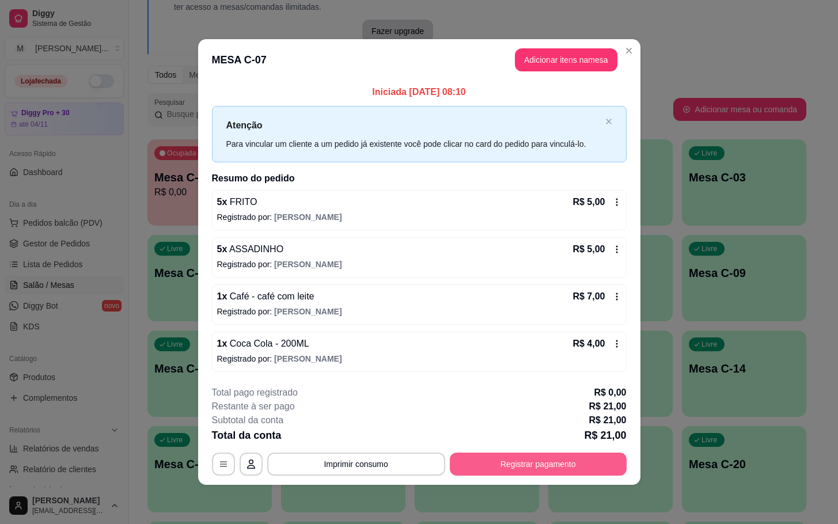
click at [534, 446] on div "**********" at bounding box center [419, 431] width 415 height 90
drag, startPoint x: 534, startPoint y: 450, endPoint x: 533, endPoint y: 460, distance: 10.4
click at [533, 458] on div "**********" at bounding box center [419, 431] width 415 height 90
click at [536, 460] on button "Registrar pagamento" at bounding box center [538, 464] width 177 height 23
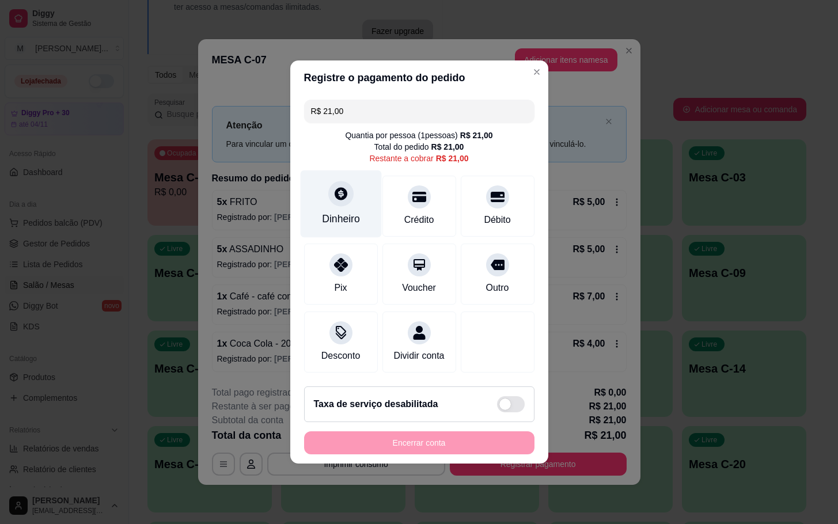
click at [356, 211] on div "Dinheiro" at bounding box center [341, 218] width 38 height 15
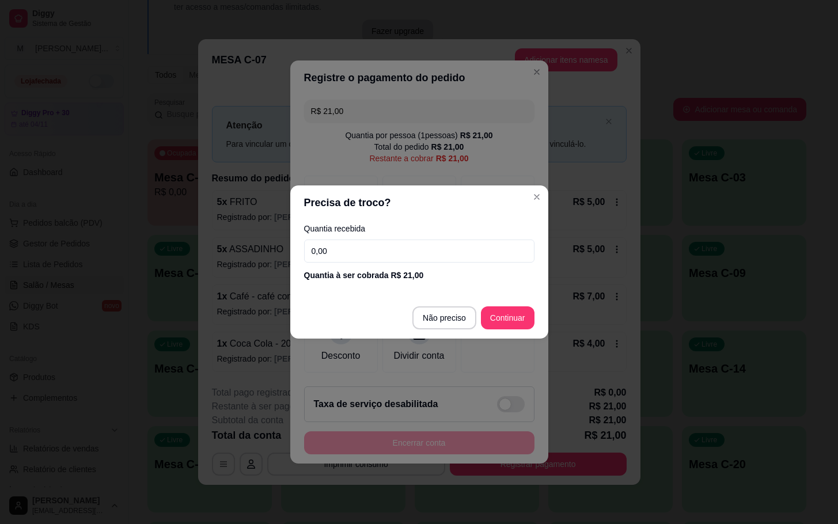
click at [389, 241] on input "0,00" at bounding box center [419, 251] width 230 height 23
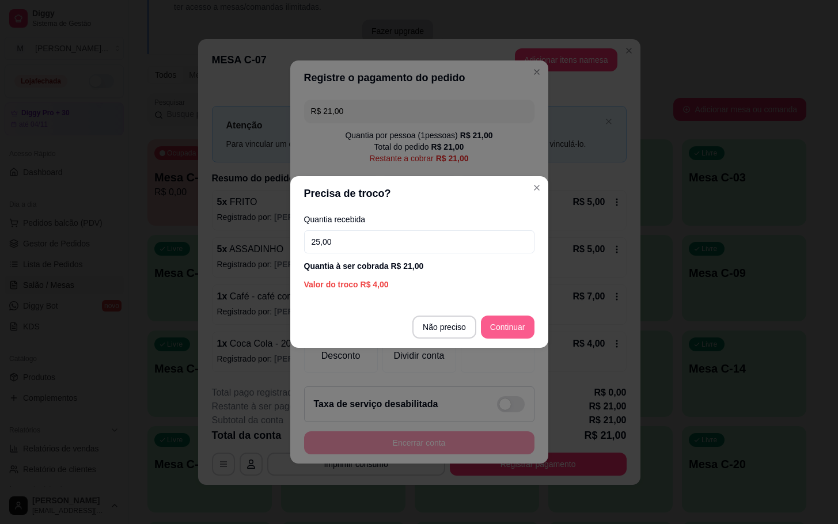
type input "25,00"
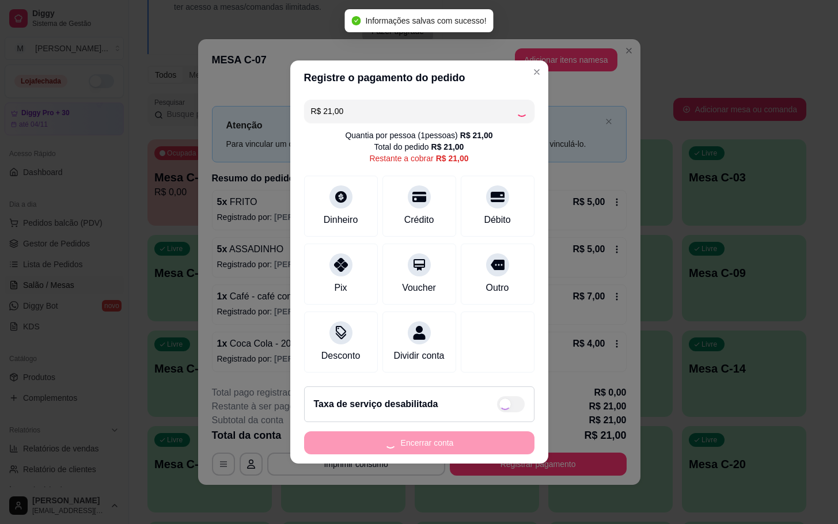
type input "R$ 0,00"
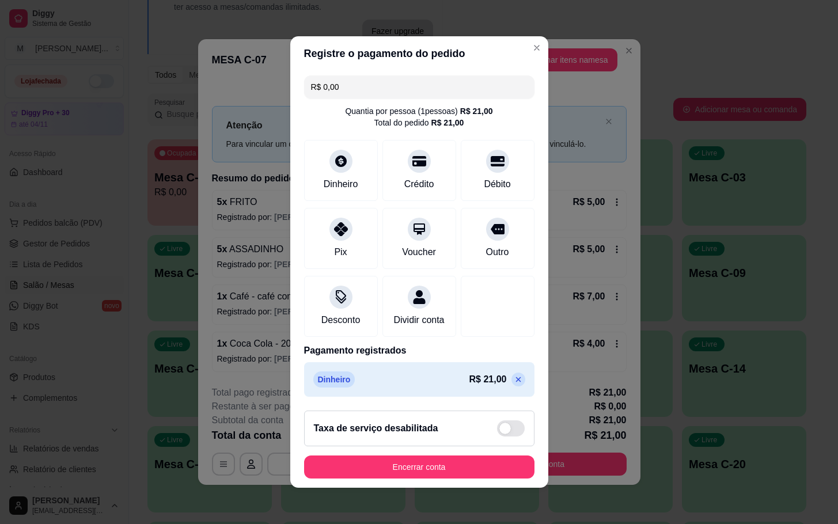
drag, startPoint x: 404, startPoint y: 494, endPoint x: 409, endPoint y: 491, distance: 5.9
click at [408, 488] on footer "Taxa de serviço desabilitada Encerrar conta" at bounding box center [419, 444] width 258 height 86
click at [410, 488] on footer "Taxa de serviço desabilitada Encerrar conta" at bounding box center [419, 444] width 258 height 86
click at [411, 485] on footer "Taxa de serviço desabilitada Encerrar conta" at bounding box center [419, 444] width 258 height 86
click at [413, 479] on button "Encerrar conta" at bounding box center [418, 467] width 223 height 22
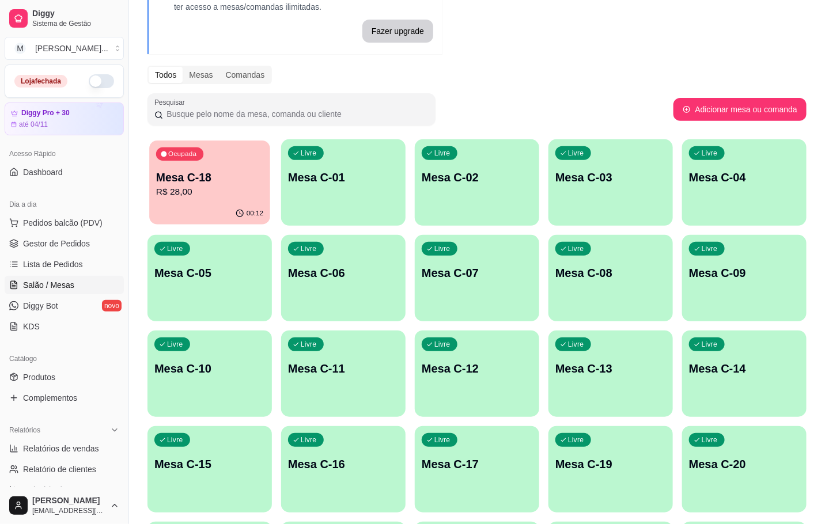
click at [254, 190] on p "R$ 28,00" at bounding box center [209, 191] width 107 height 13
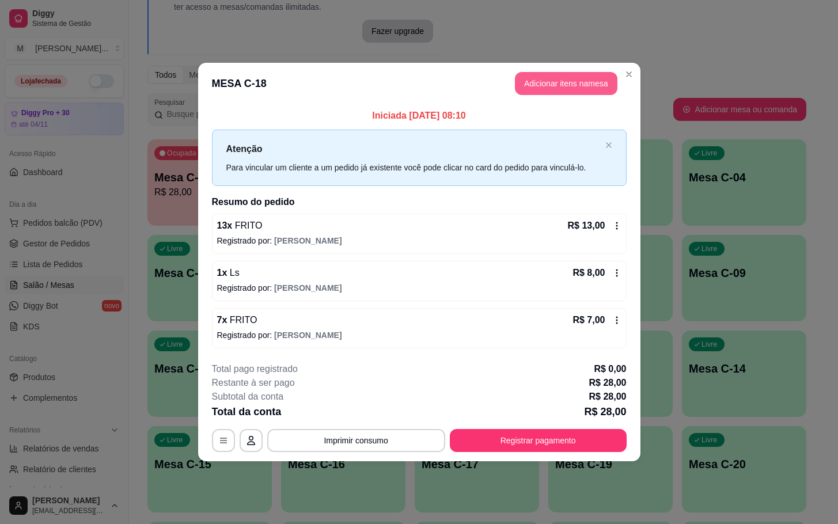
click at [577, 75] on button "Adicionar itens na mesa" at bounding box center [566, 83] width 102 height 23
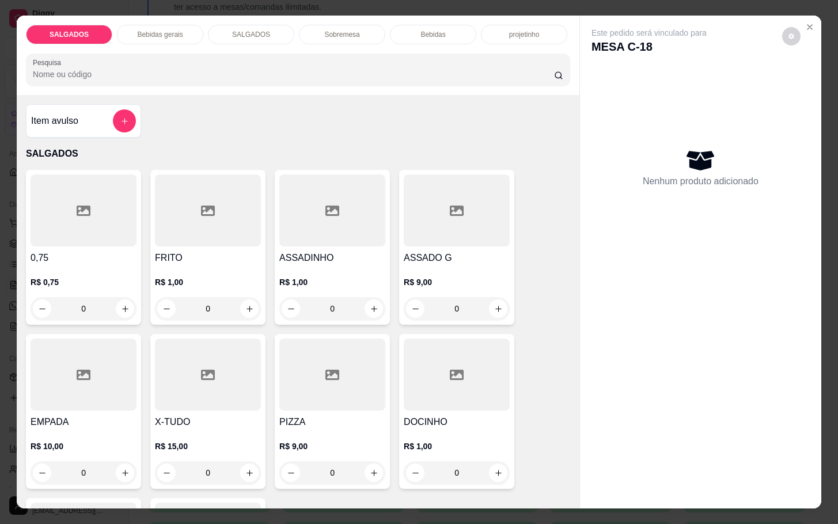
click at [187, 251] on h4 "FRITO" at bounding box center [208, 258] width 106 height 14
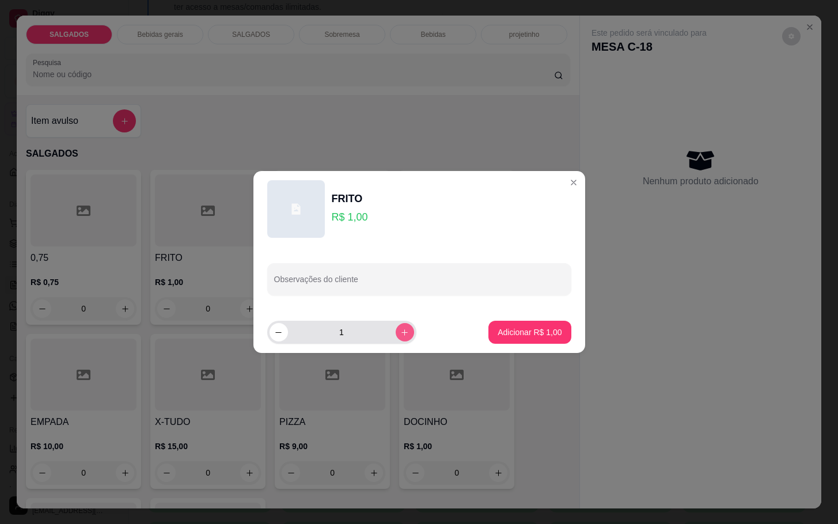
click at [396, 332] on button "increase-product-quantity" at bounding box center [405, 332] width 18 height 18
type input "2"
click at [511, 322] on button "Adicionar R$ 2,00" at bounding box center [529, 332] width 82 height 23
type input "2"
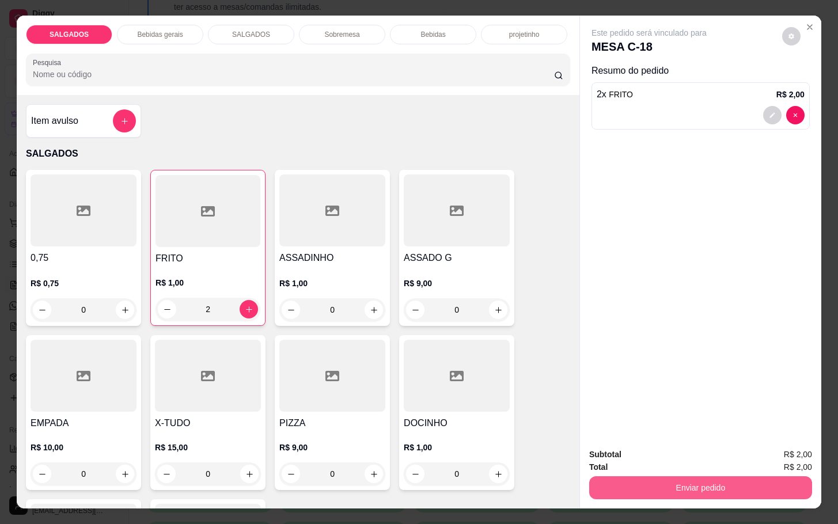
click at [730, 479] on button "Enviar pedido" at bounding box center [700, 487] width 223 height 23
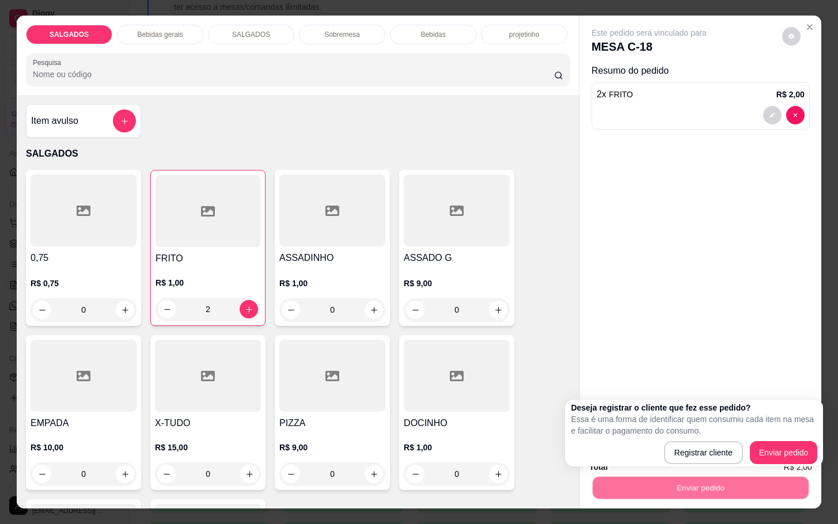
click at [767, 432] on p "Essa é uma forma de identificar quem consumiu cada item na mesa e facilitar o p…" at bounding box center [694, 424] width 246 height 23
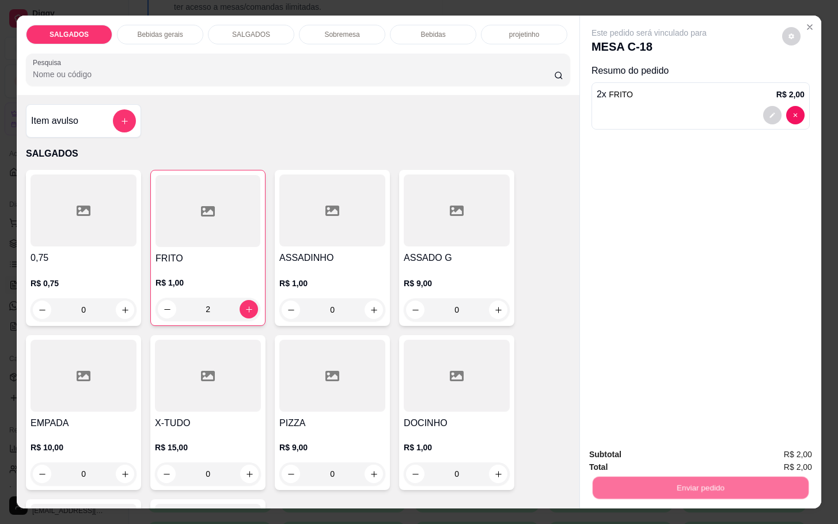
click at [767, 456] on button "Enviar pedido" at bounding box center [779, 453] width 65 height 22
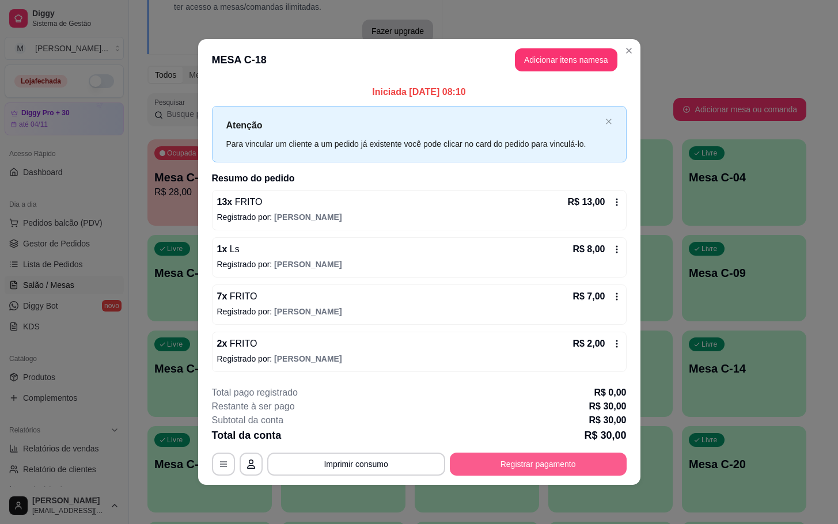
click at [579, 464] on button "Registrar pagamento" at bounding box center [538, 464] width 177 height 23
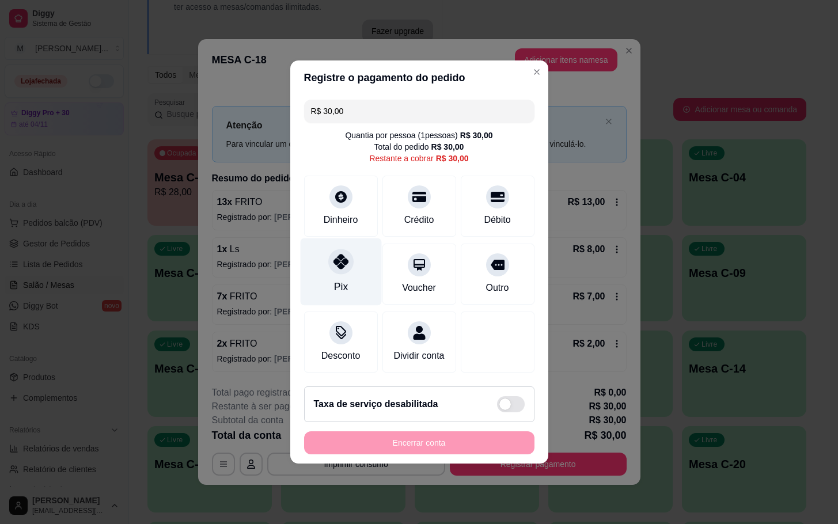
click at [366, 272] on div "Pix" at bounding box center [340, 271] width 81 height 67
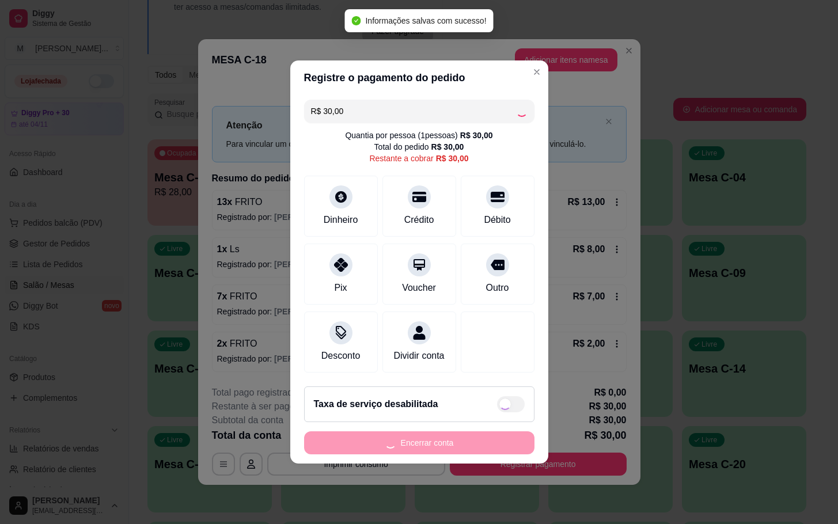
type input "R$ 0,00"
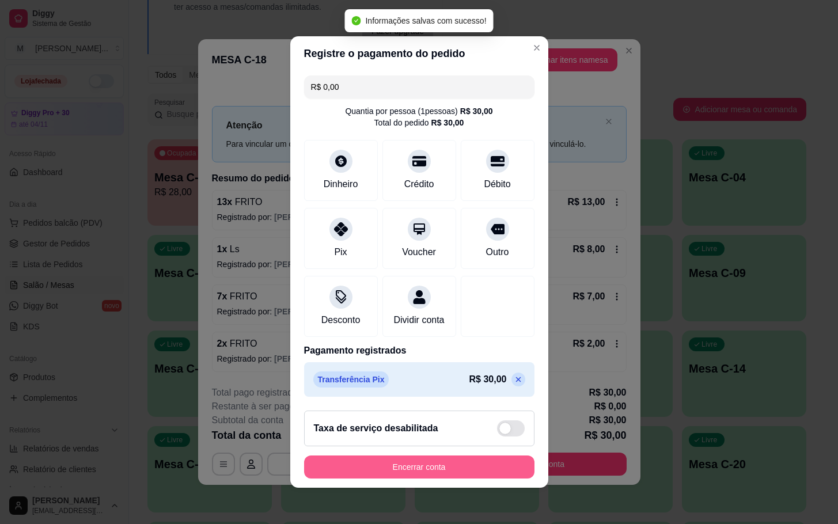
click at [467, 466] on button "Encerrar conta" at bounding box center [419, 466] width 230 height 23
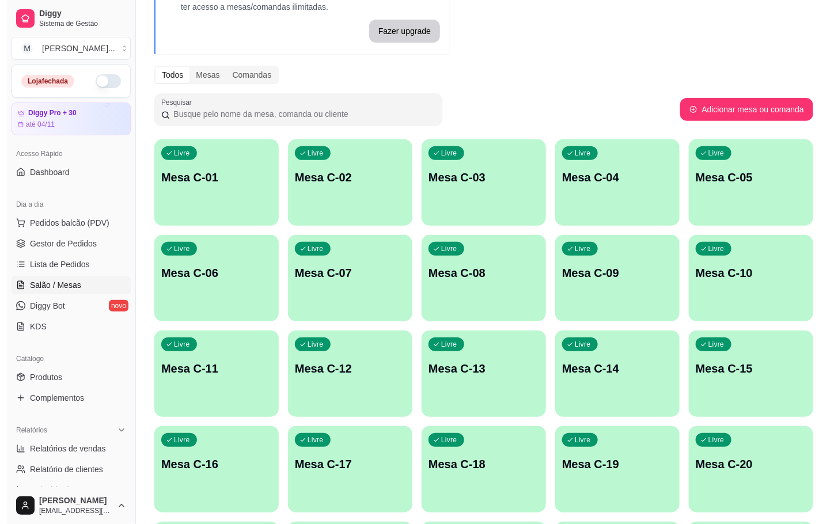
scroll to position [259, 0]
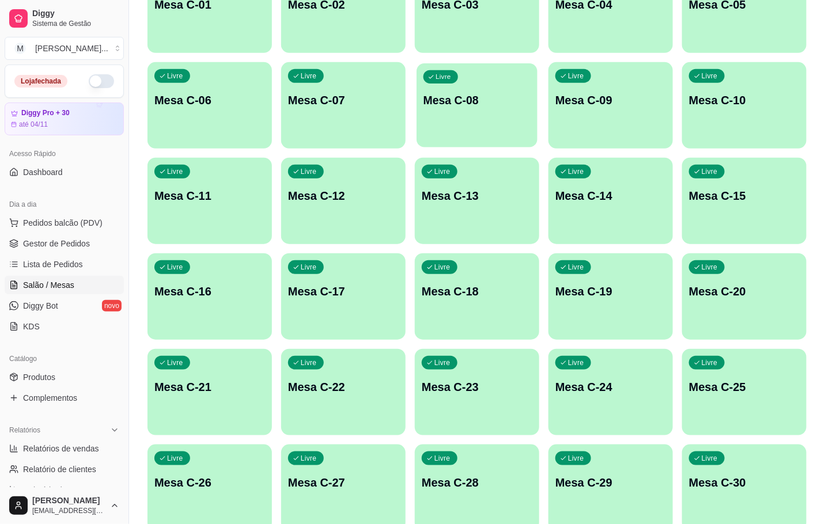
click at [483, 106] on p "Mesa C-08" at bounding box center [476, 101] width 107 height 16
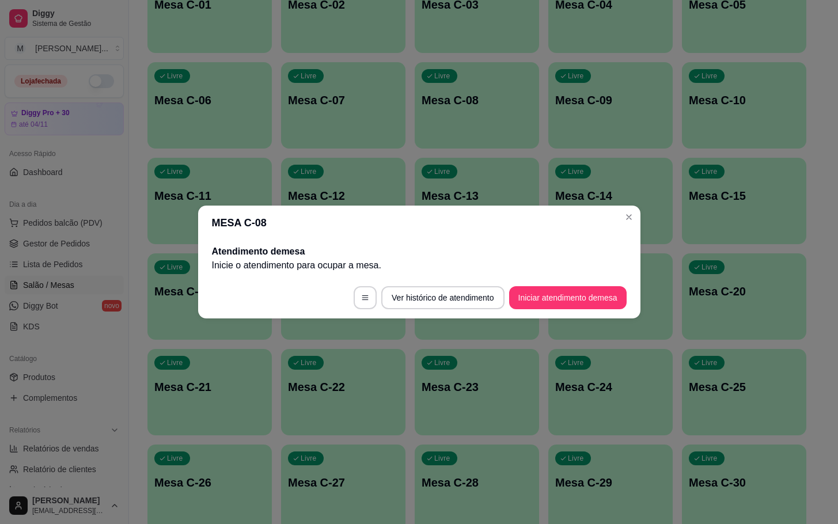
click at [522, 292] on button "Iniciar atendimento de mesa" at bounding box center [567, 297] width 117 height 23
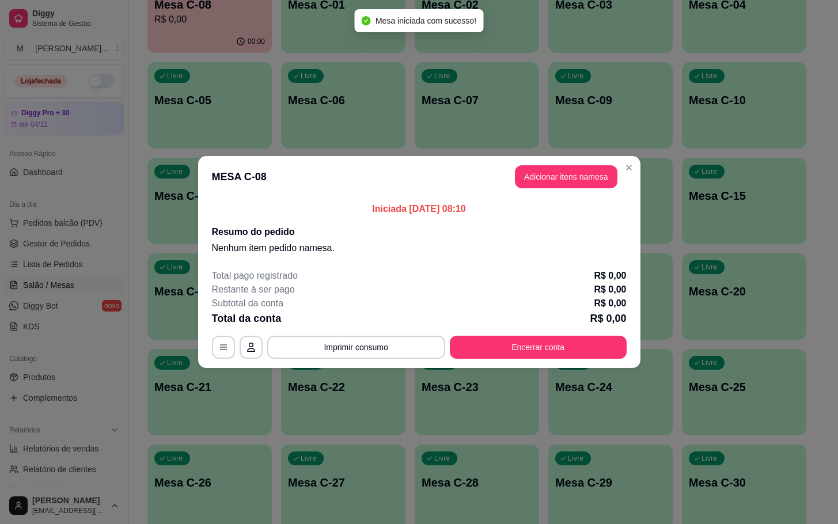
click at [572, 184] on button "Adicionar itens na mesa" at bounding box center [566, 176] width 102 height 23
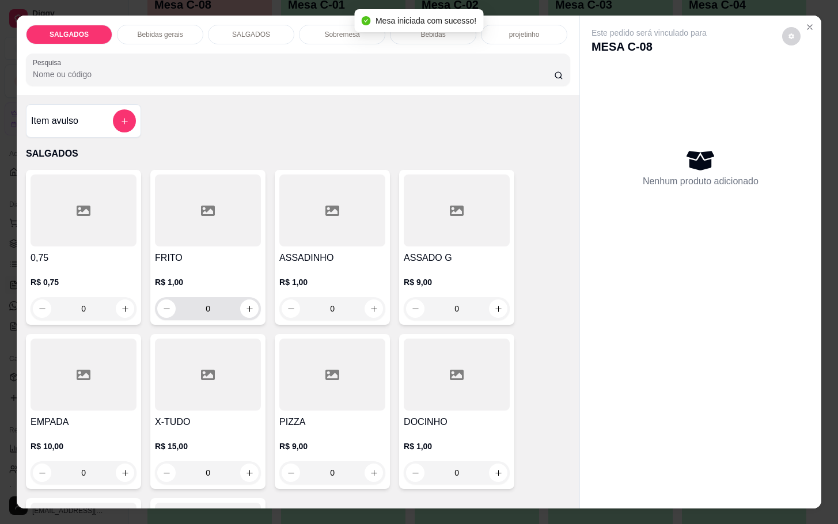
click at [211, 301] on input "0" at bounding box center [208, 308] width 64 height 23
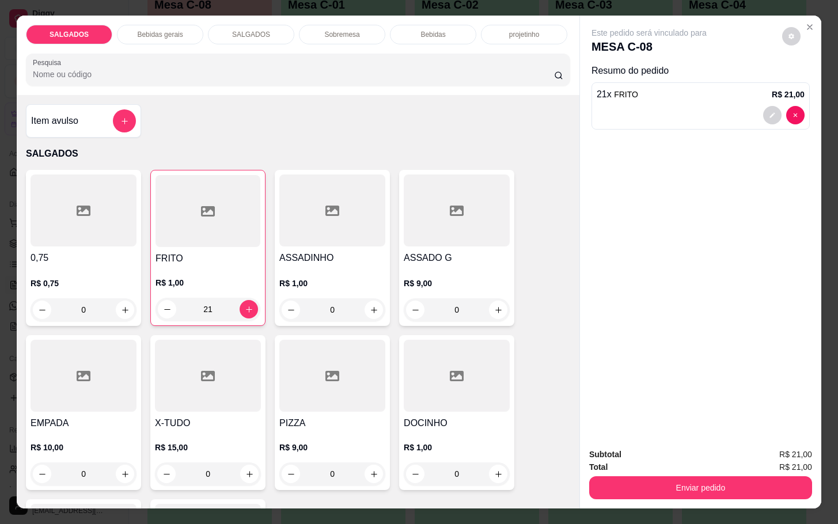
type input "21"
click at [169, 33] on div "Bebidas gerais" at bounding box center [160, 35] width 86 height 20
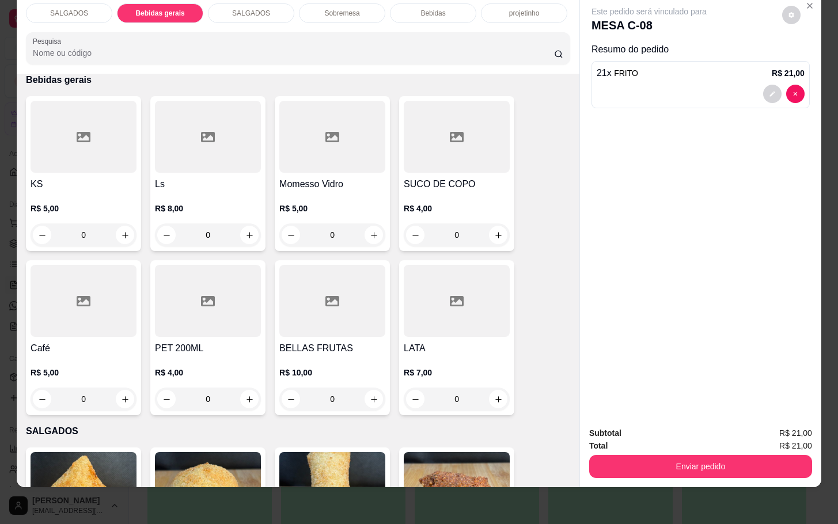
click at [354, 101] on div at bounding box center [332, 137] width 106 height 72
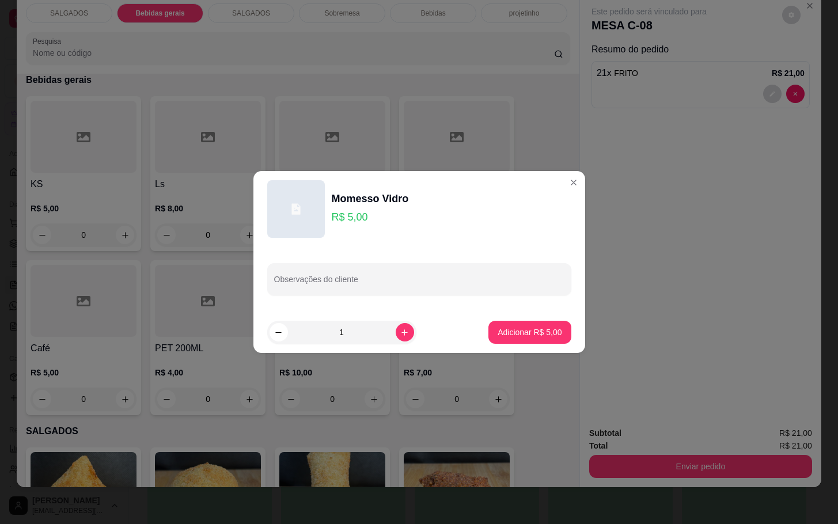
click at [508, 339] on button "Adicionar R$ 5,00" at bounding box center [529, 332] width 82 height 23
type input "1"
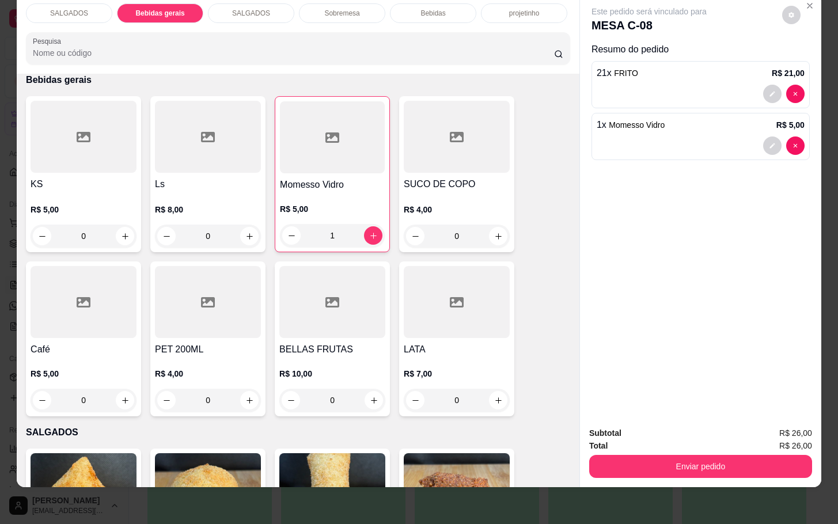
click at [731, 455] on button "Enviar pedido" at bounding box center [700, 466] width 223 height 23
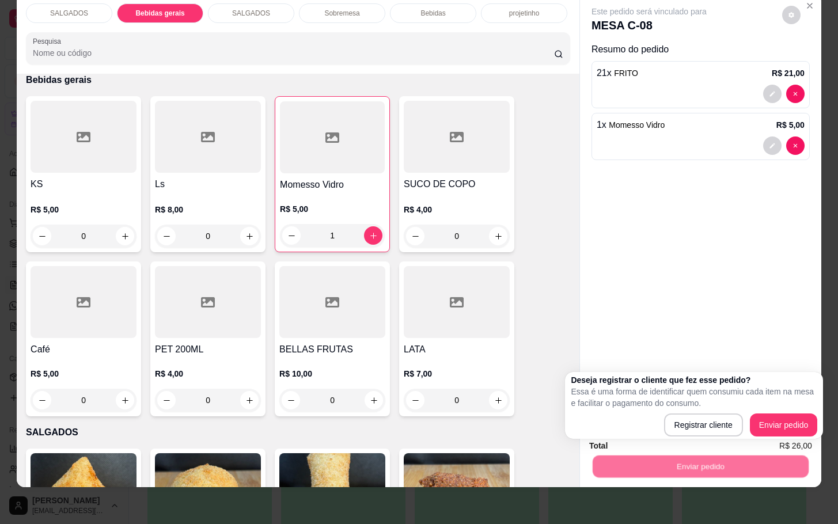
click at [794, 438] on div "Deseja registrar o cliente que fez esse pedido? Essa é uma forma de identificar…" at bounding box center [694, 405] width 258 height 67
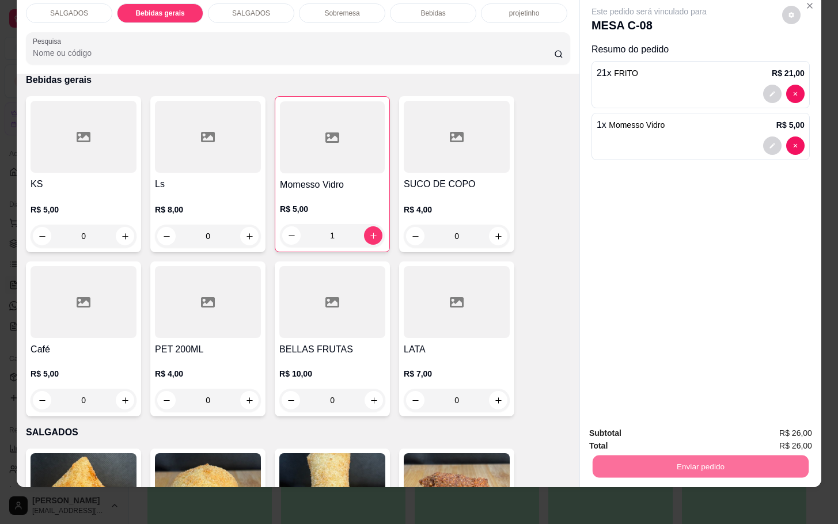
click at [793, 430] on button "Enviar pedido" at bounding box center [780, 425] width 63 height 21
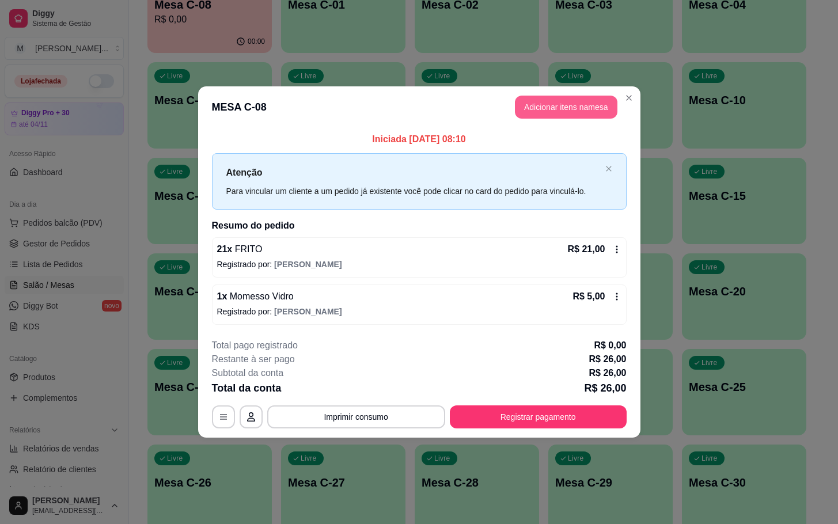
click at [582, 112] on button "Adicionar itens na mesa" at bounding box center [566, 107] width 102 height 23
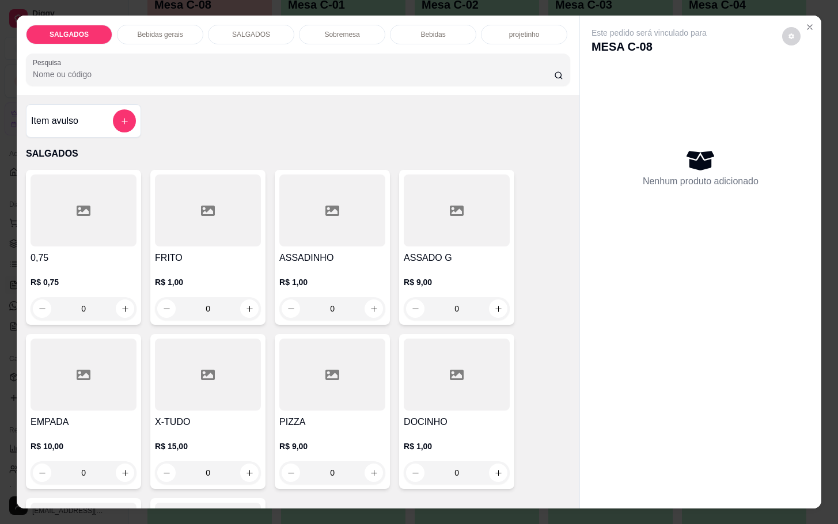
click at [144, 25] on div "Bebidas gerais" at bounding box center [160, 35] width 86 height 20
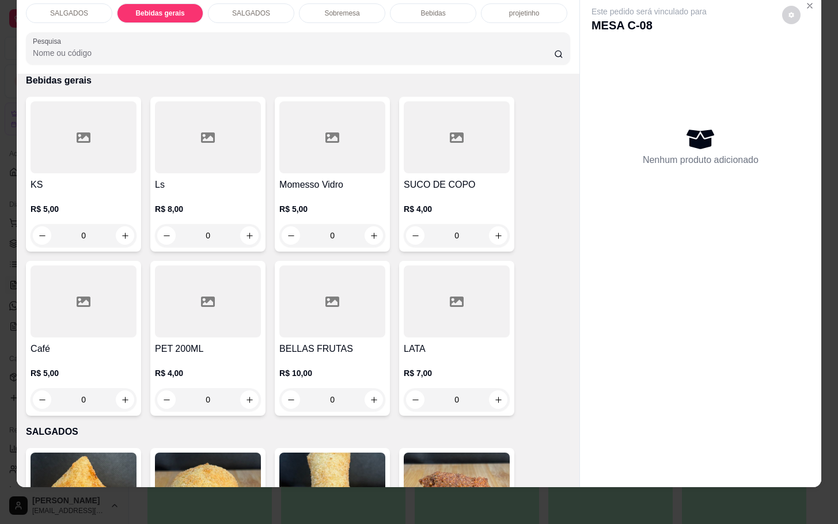
click at [122, 289] on div at bounding box center [84, 301] width 106 height 72
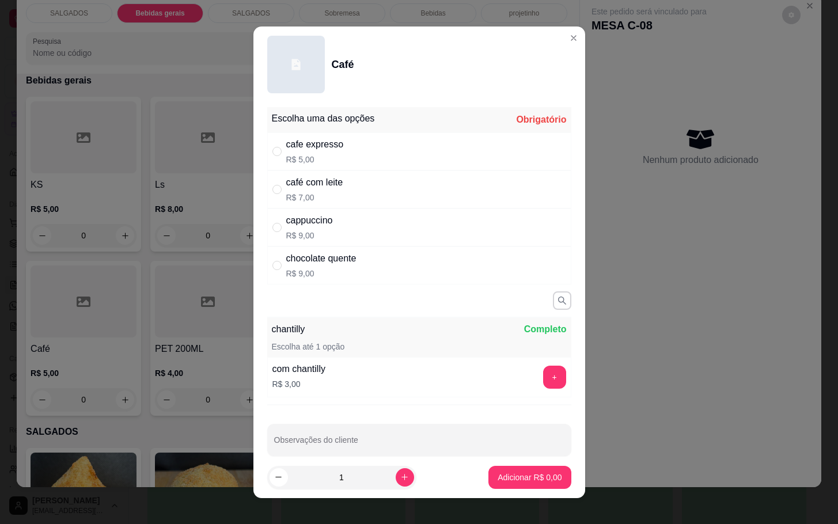
drag, startPoint x: 331, startPoint y: 219, endPoint x: 475, endPoint y: 312, distance: 171.4
click at [336, 221] on div "cappuccino R$ 9,00" at bounding box center [419, 227] width 304 height 38
radio input "true"
click at [505, 472] on p "Adicionar R$ 9,00" at bounding box center [530, 478] width 64 height 12
type input "1"
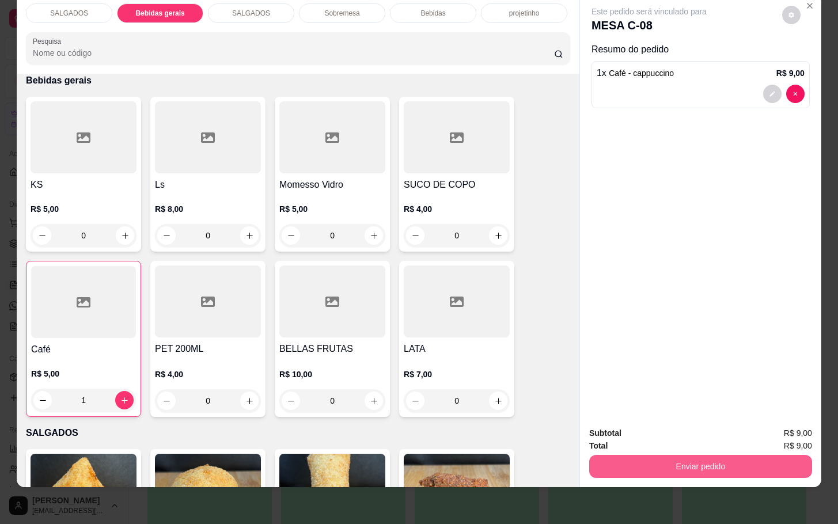
click at [688, 455] on button "Enviar pedido" at bounding box center [700, 466] width 223 height 23
click at [806, 423] on button "Enviar pedido" at bounding box center [779, 426] width 65 height 22
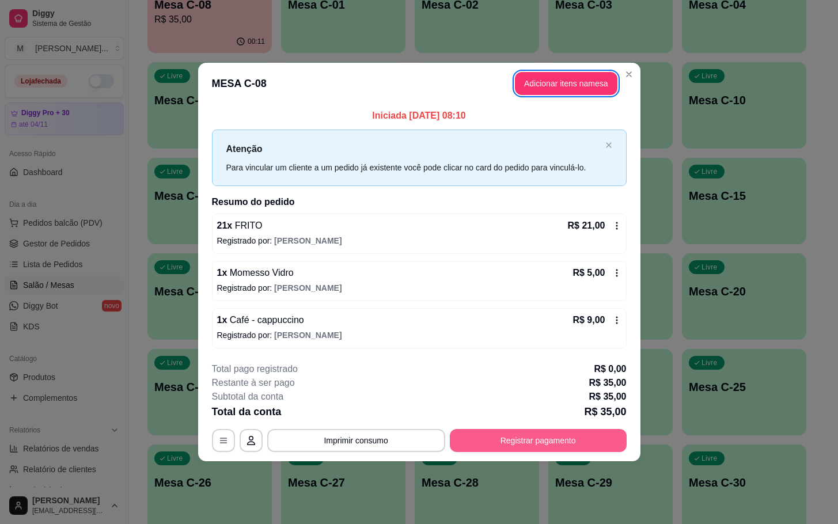
click at [551, 441] on button "Registrar pagamento" at bounding box center [538, 440] width 177 height 23
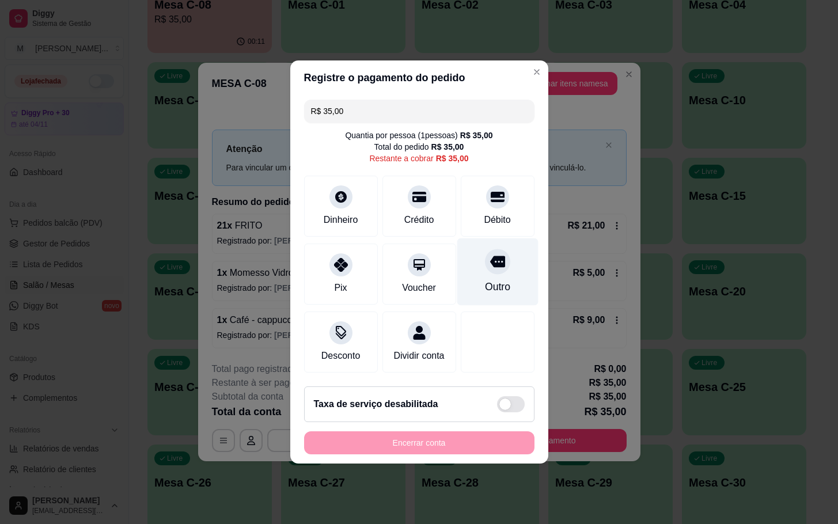
click at [485, 260] on div at bounding box center [497, 261] width 25 height 25
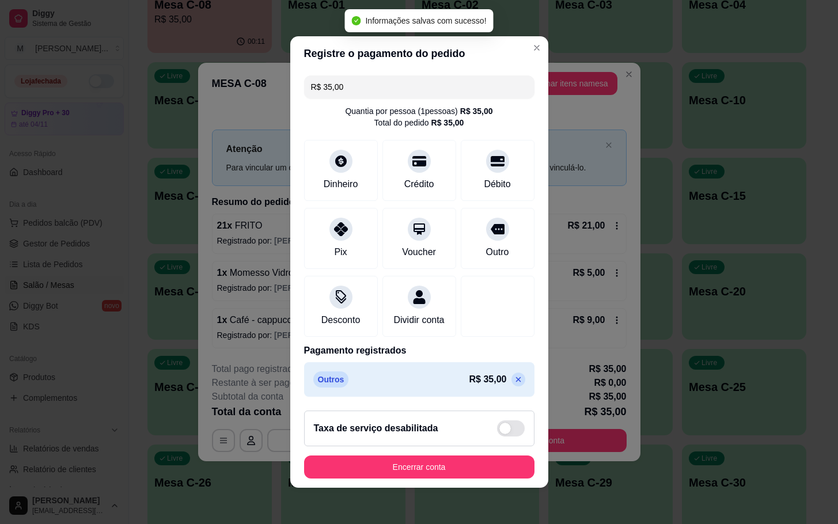
type input "R$ 0,00"
click at [384, 467] on button "Encerrar conta" at bounding box center [418, 467] width 223 height 22
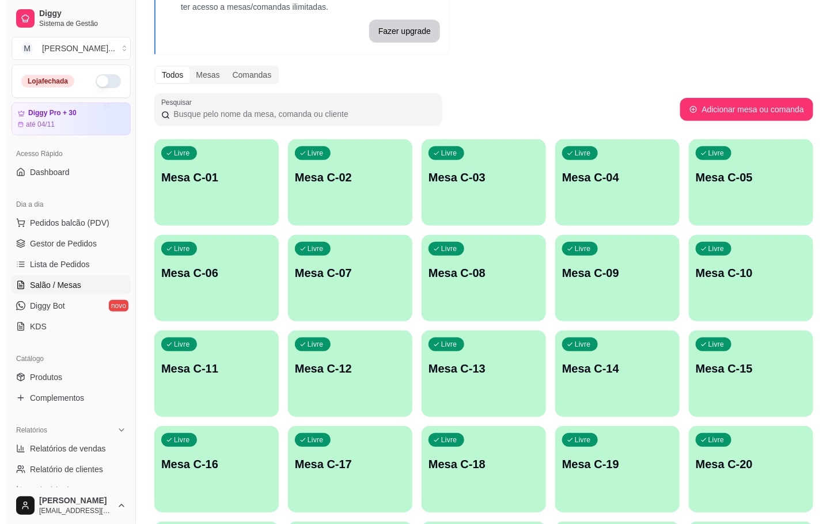
scroll to position [0, 0]
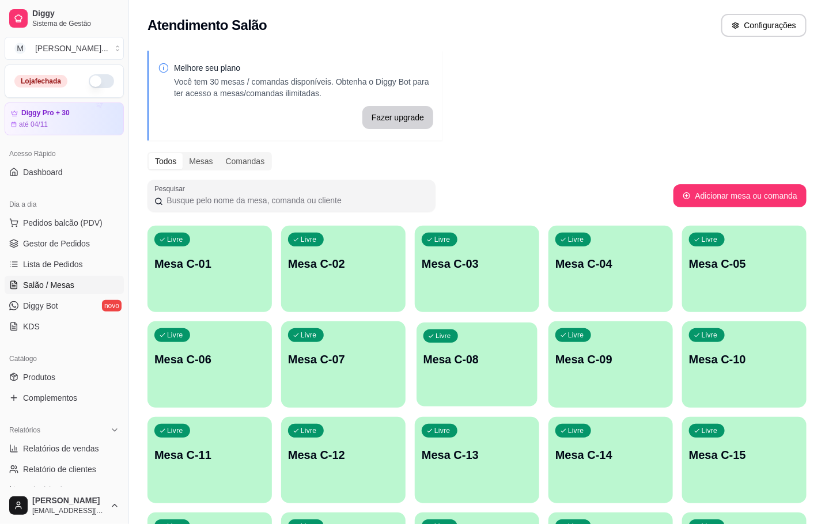
click at [503, 358] on p "Mesa C-08" at bounding box center [476, 360] width 107 height 16
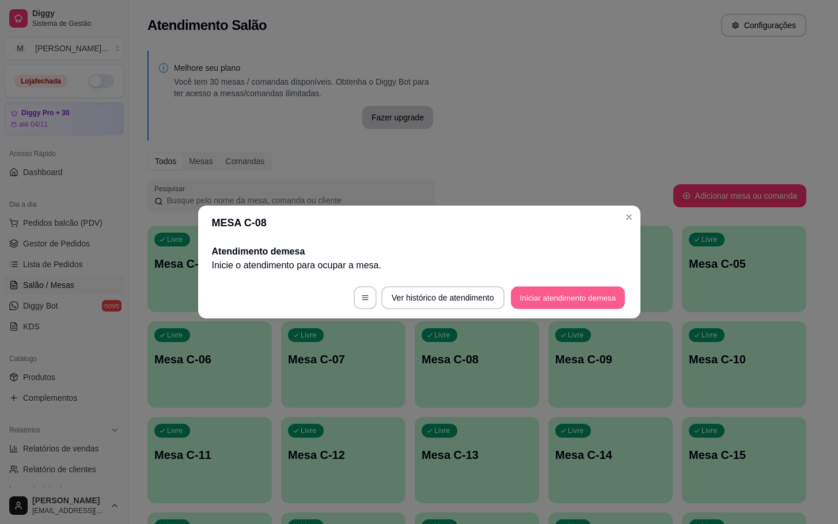
click at [560, 303] on button "Iniciar atendimento de mesa" at bounding box center [568, 298] width 114 height 22
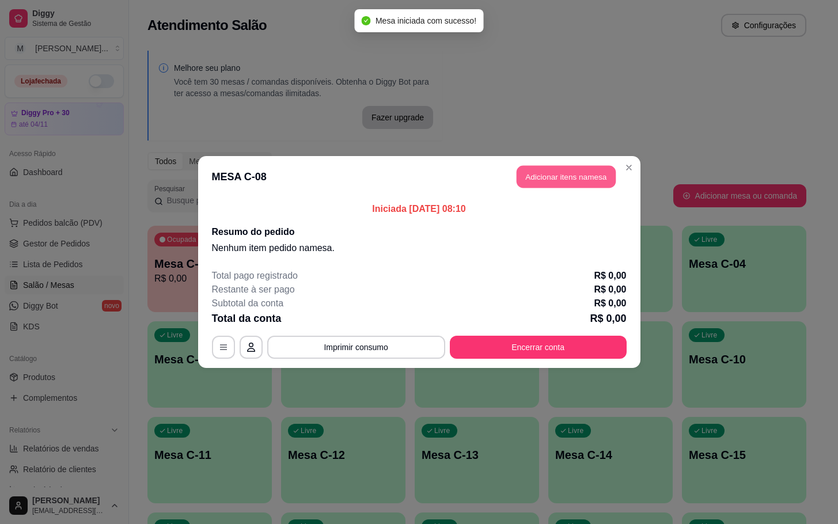
click at [584, 168] on button "Adicionar itens na mesa" at bounding box center [566, 177] width 99 height 22
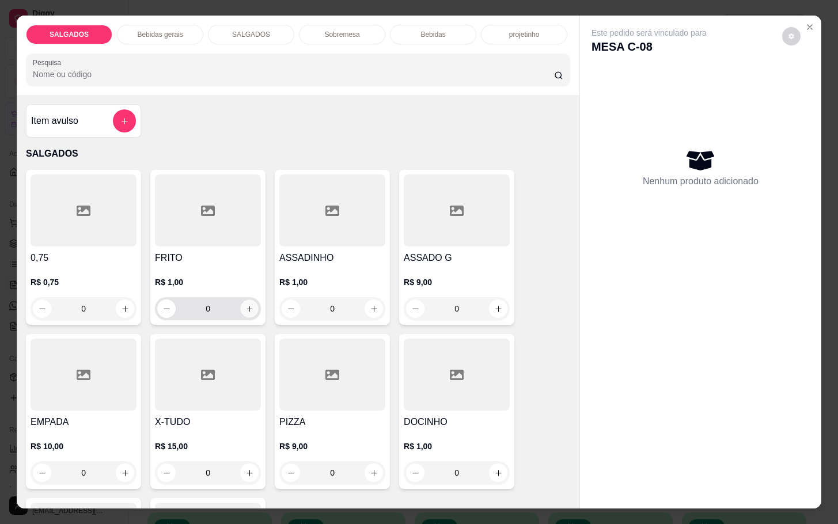
click at [241, 309] on button "increase-product-quantity" at bounding box center [250, 309] width 18 height 18
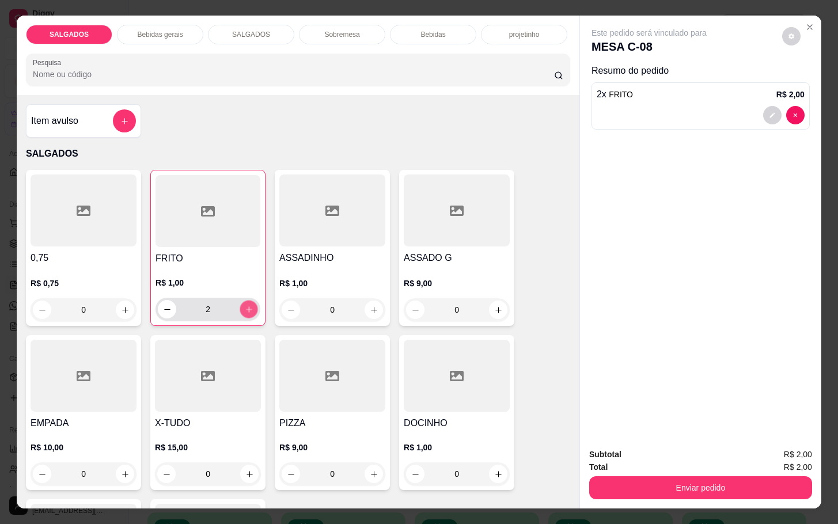
click at [240, 309] on button "increase-product-quantity" at bounding box center [249, 310] width 18 height 18
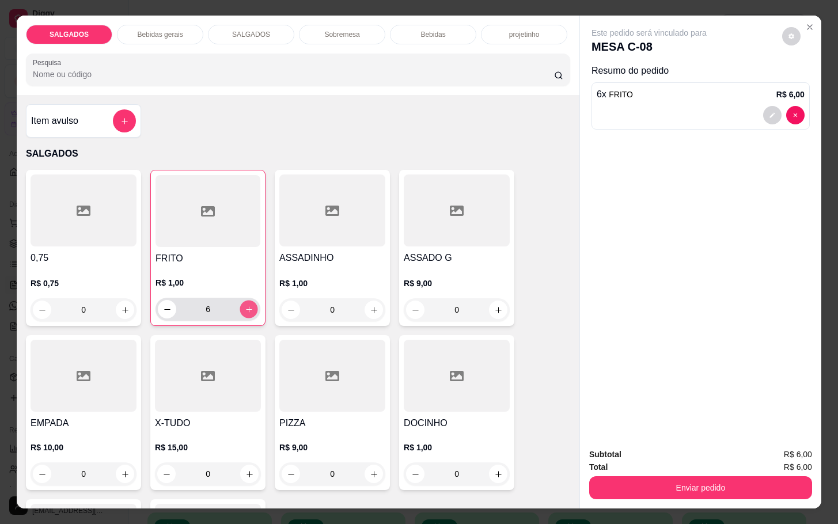
type input "7"
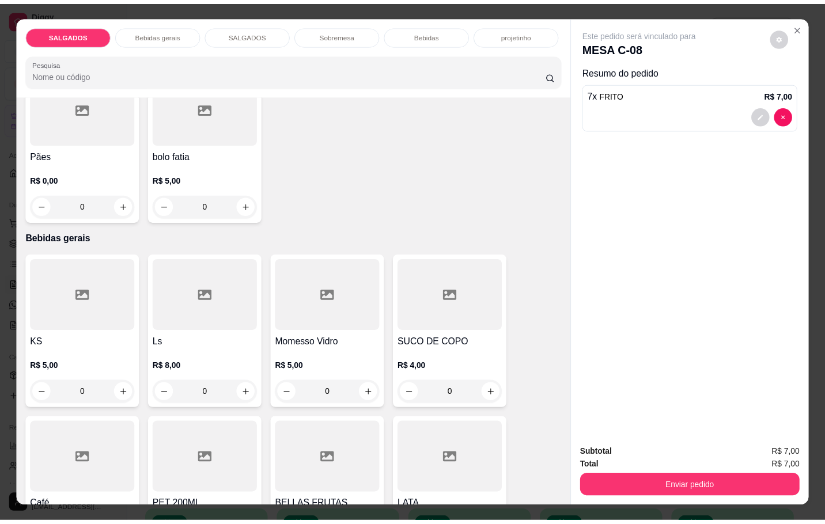
scroll to position [518, 0]
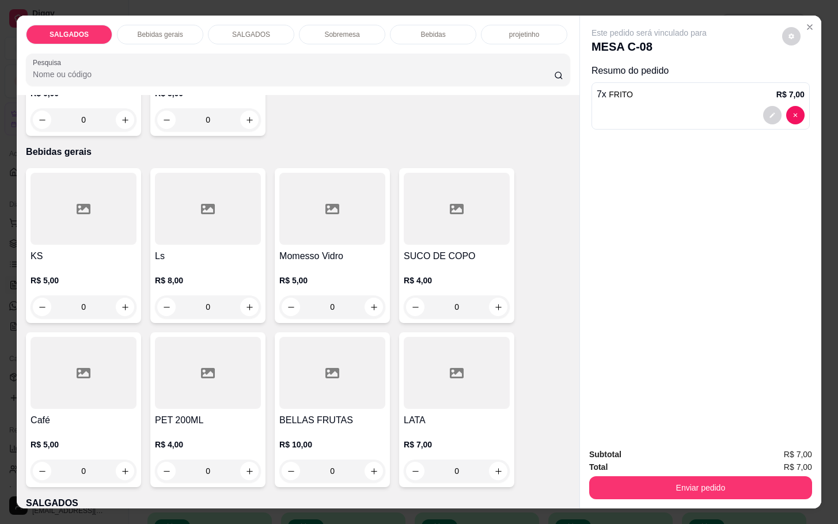
click at [82, 375] on div at bounding box center [84, 373] width 106 height 72
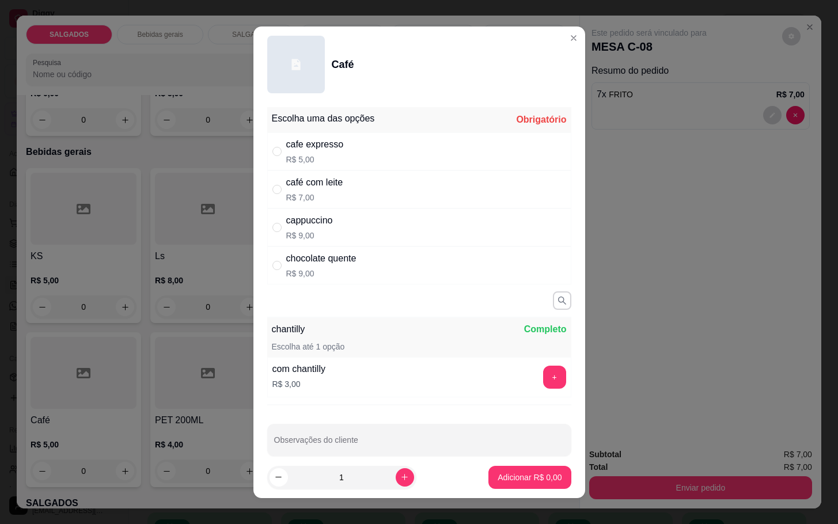
drag, startPoint x: 321, startPoint y: 189, endPoint x: 327, endPoint y: 192, distance: 6.7
click at [324, 189] on div "café com leite" at bounding box center [314, 183] width 57 height 14
radio input "true"
click at [524, 479] on p "Adicionar R$ 7,00" at bounding box center [530, 478] width 64 height 12
type input "1"
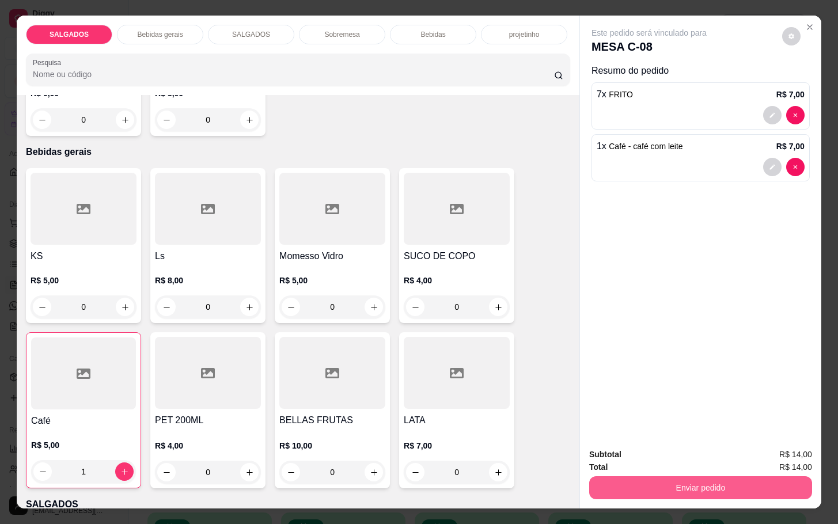
click at [691, 479] on button "Enviar pedido" at bounding box center [700, 487] width 223 height 23
click at [807, 451] on button "Enviar pedido" at bounding box center [779, 453] width 65 height 22
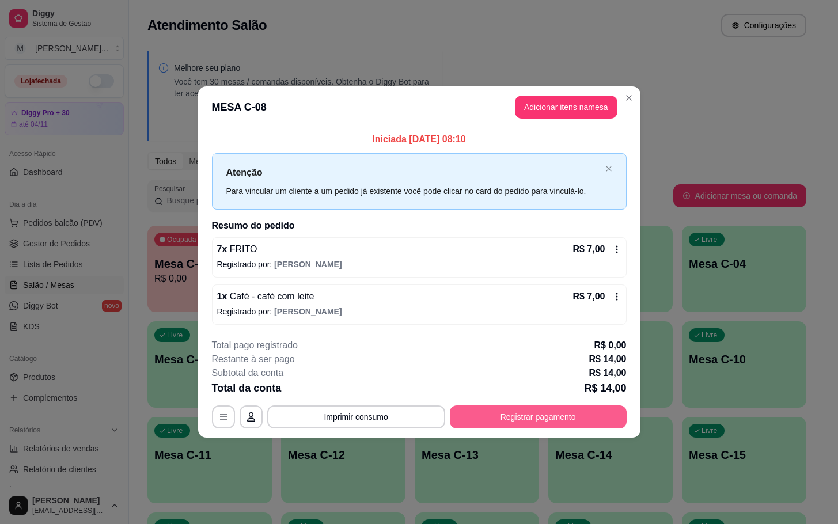
click at [484, 428] on button "Registrar pagamento" at bounding box center [538, 416] width 177 height 23
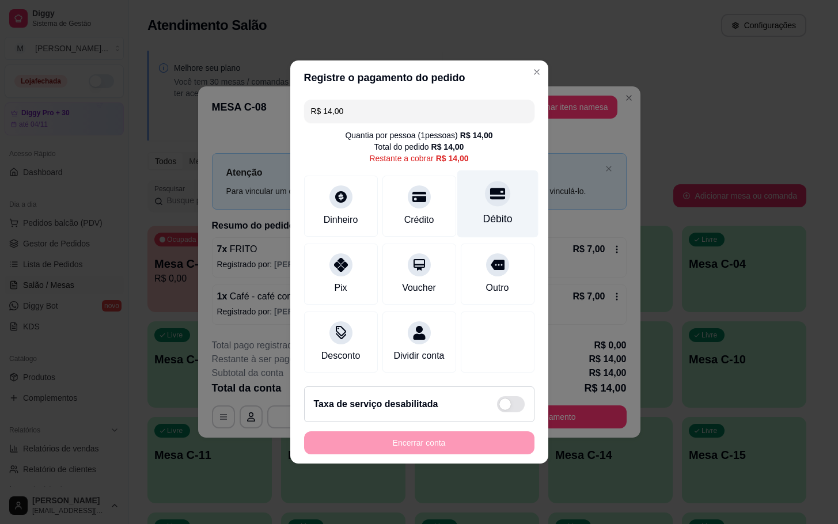
click at [461, 206] on div "Débito" at bounding box center [497, 203] width 81 height 67
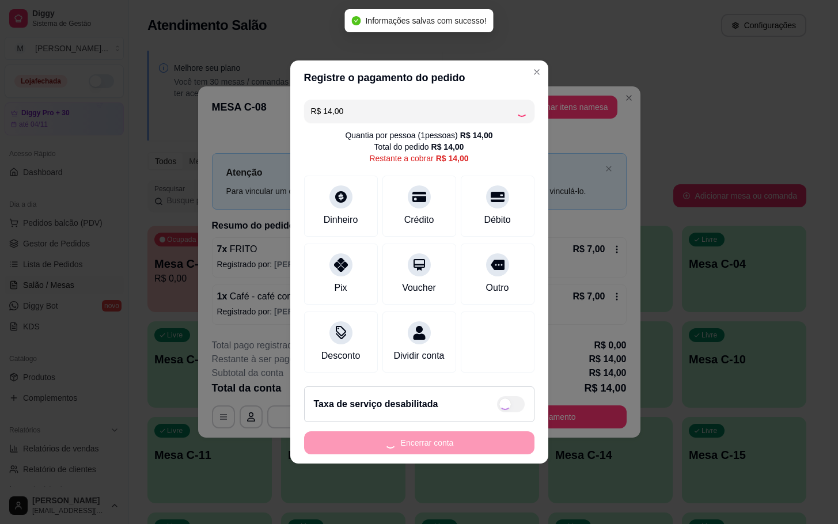
type input "R$ 0,00"
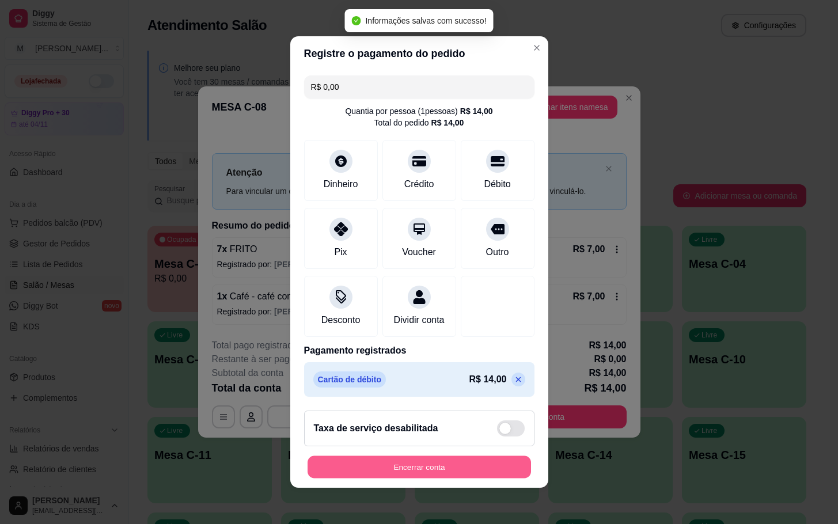
click at [456, 474] on button "Encerrar conta" at bounding box center [418, 467] width 223 height 22
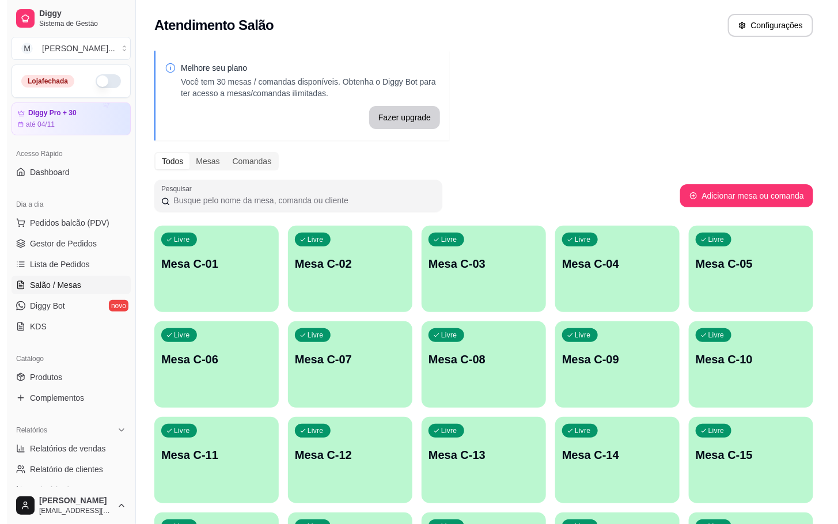
scroll to position [311, 0]
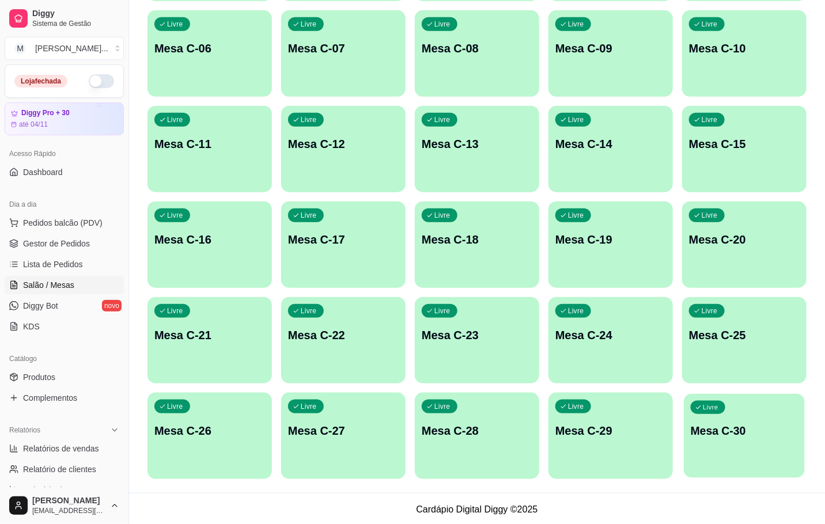
click at [753, 449] on div "Livre Mesa C-30" at bounding box center [744, 429] width 121 height 70
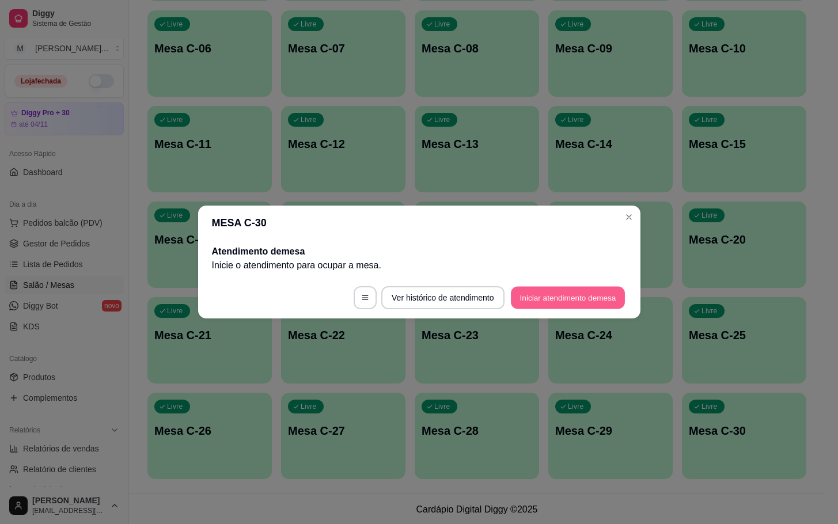
click at [545, 287] on button "Iniciar atendimento de mesa" at bounding box center [568, 298] width 114 height 22
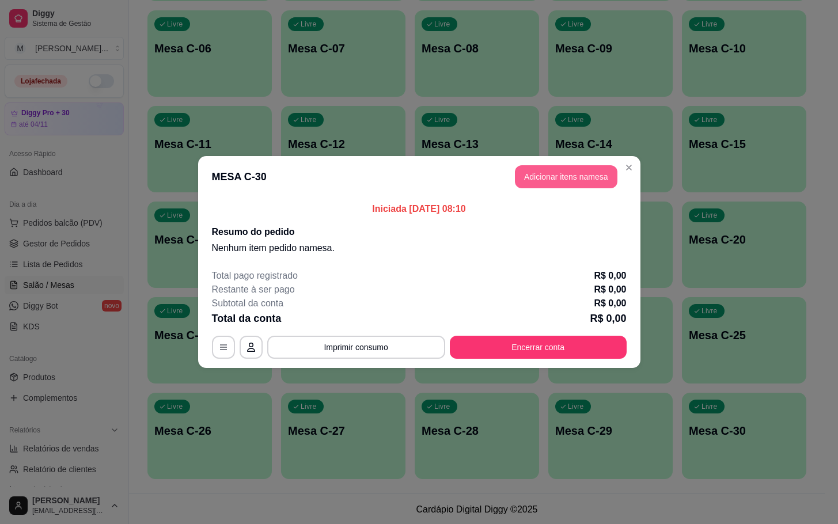
click at [537, 168] on button "Adicionar itens na mesa" at bounding box center [566, 176] width 102 height 23
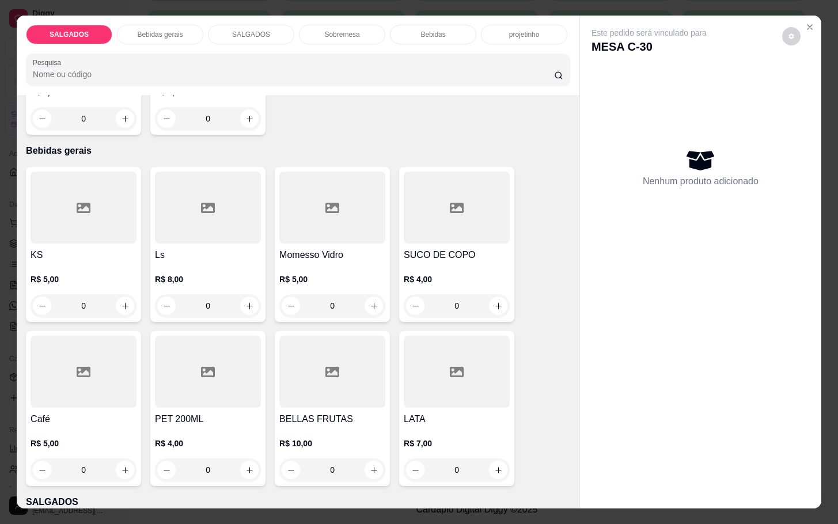
scroll to position [432, 0]
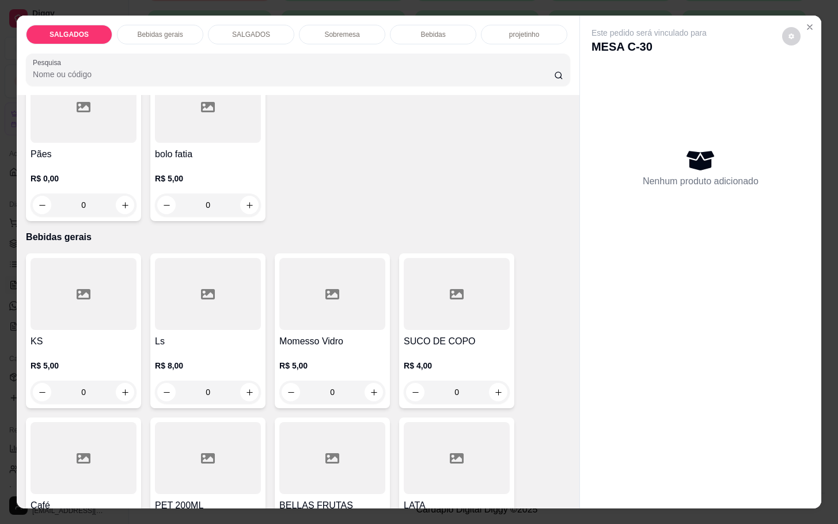
click at [90, 138] on div "Pães R$ 0,00 0" at bounding box center [83, 143] width 115 height 155
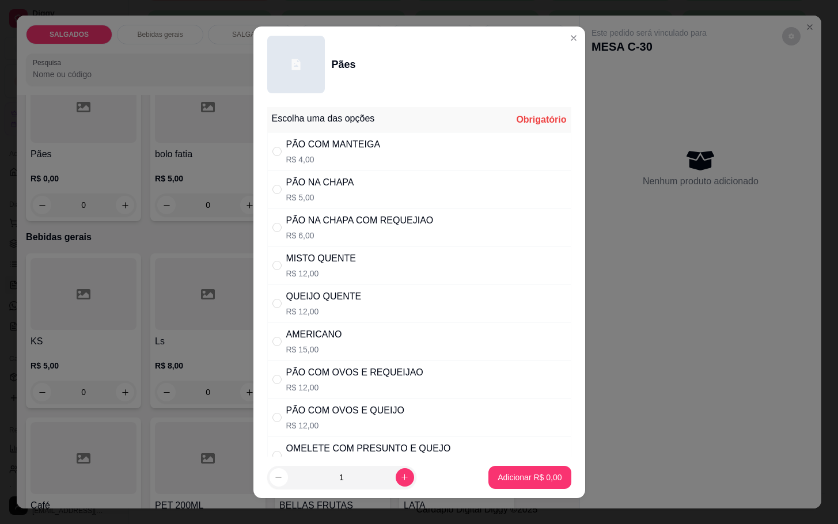
click at [362, 217] on div "PÃO NA CHAPA COM REQUEJIAO" at bounding box center [359, 221] width 147 height 14
radio input "true"
click at [529, 481] on p "Adicionar R$ 6,00" at bounding box center [530, 478] width 64 height 12
type input "1"
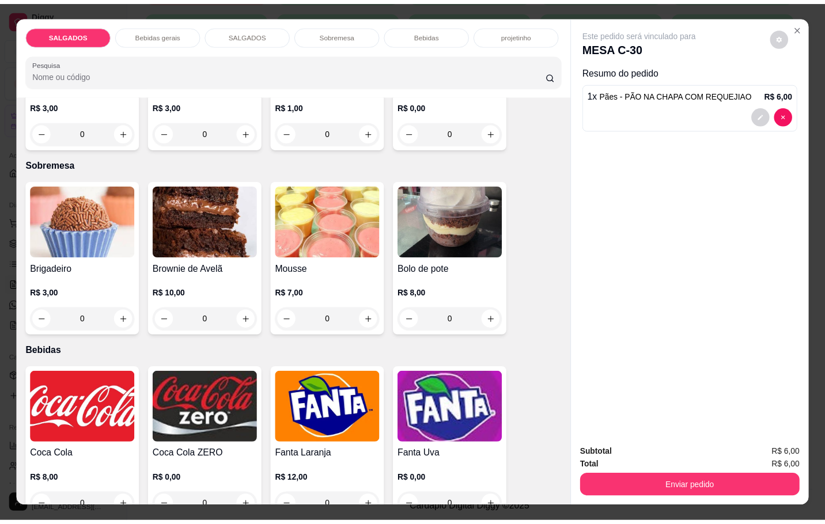
scroll to position [1901, 0]
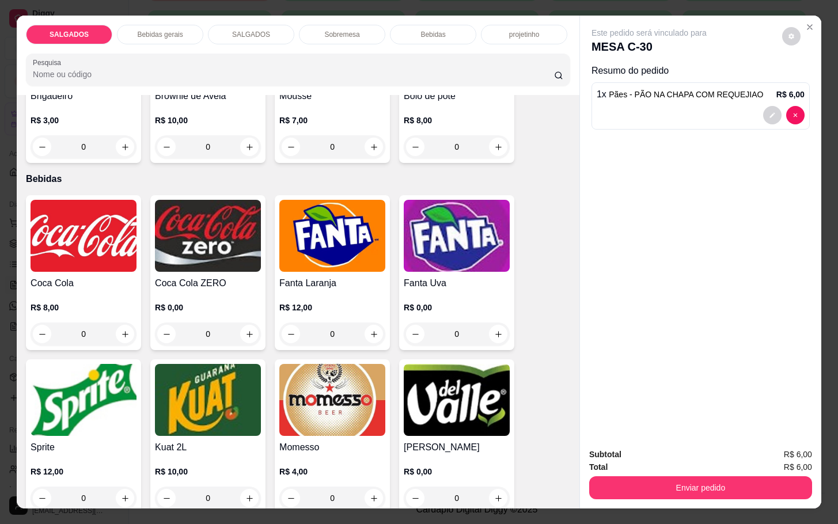
click at [282, 441] on h4 "Momesso" at bounding box center [332, 448] width 106 height 14
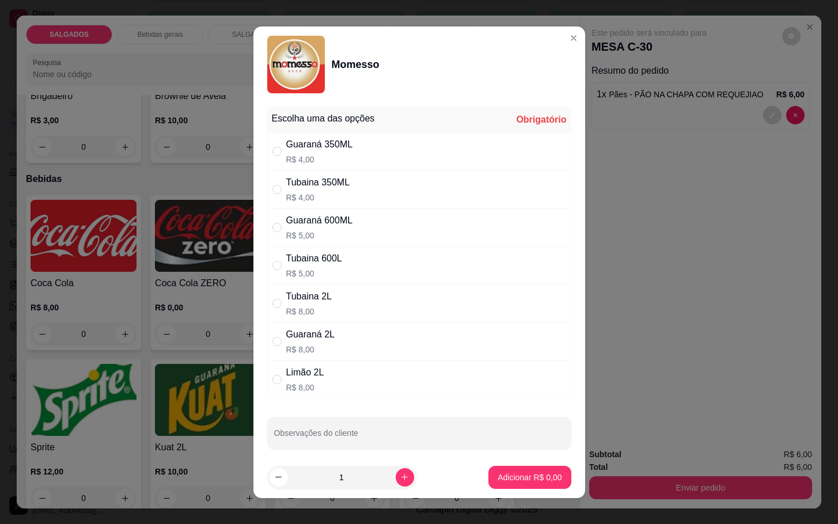
click at [323, 154] on p "R$ 4,00" at bounding box center [319, 160] width 67 height 12
radio input "true"
click at [488, 484] on button "Adicionar R$ 4,00" at bounding box center [529, 477] width 82 height 23
type input "1"
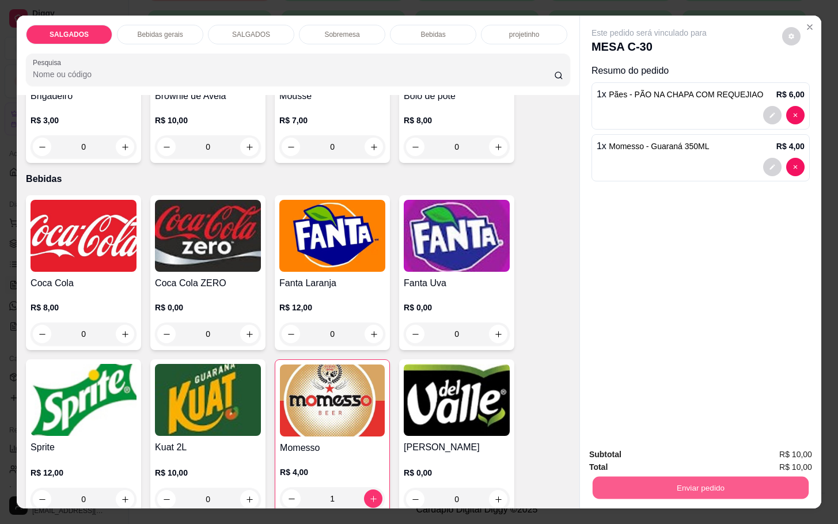
click at [660, 484] on button "Enviar pedido" at bounding box center [701, 487] width 216 height 22
click at [796, 458] on button "Enviar pedido" at bounding box center [779, 453] width 65 height 22
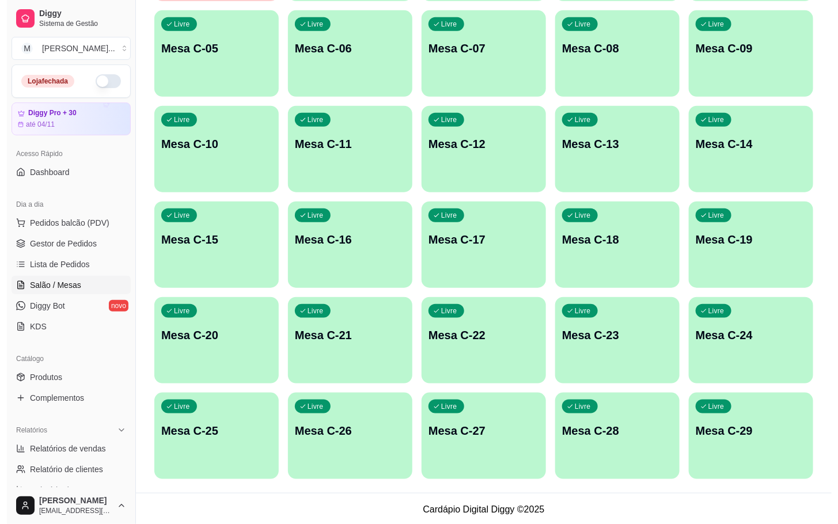
scroll to position [0, 0]
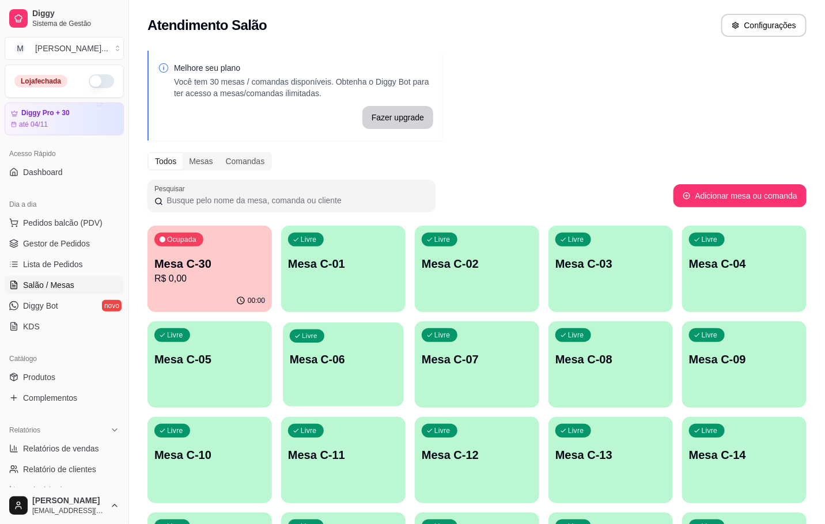
click at [302, 370] on div "Livre Mesa C-06" at bounding box center [343, 357] width 121 height 70
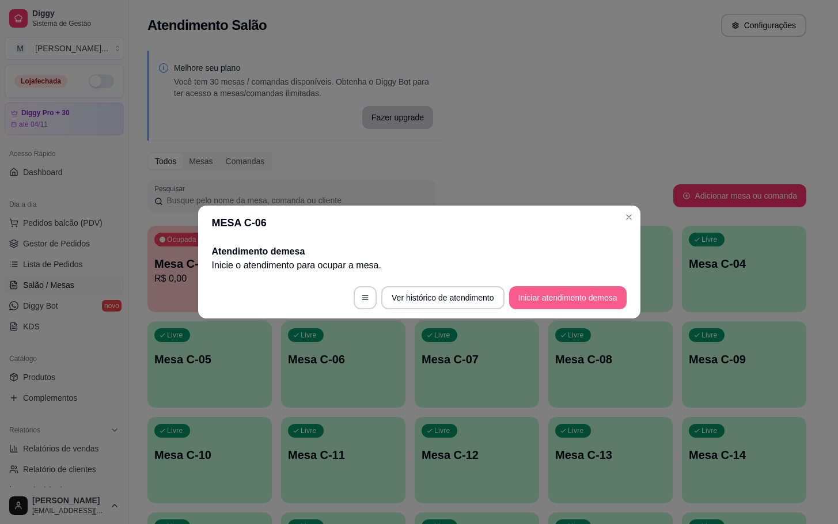
click at [541, 304] on button "Iniciar atendimento de mesa" at bounding box center [567, 297] width 117 height 23
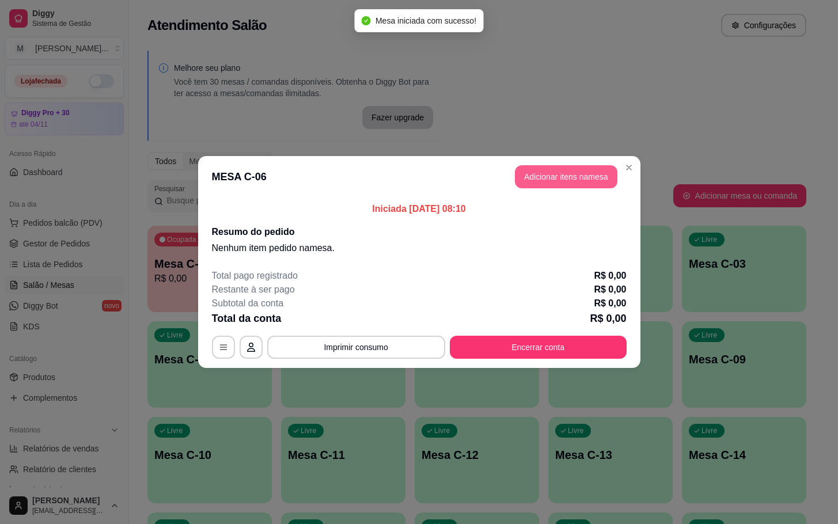
click at [542, 185] on button "Adicionar itens na mesa" at bounding box center [566, 176] width 102 height 23
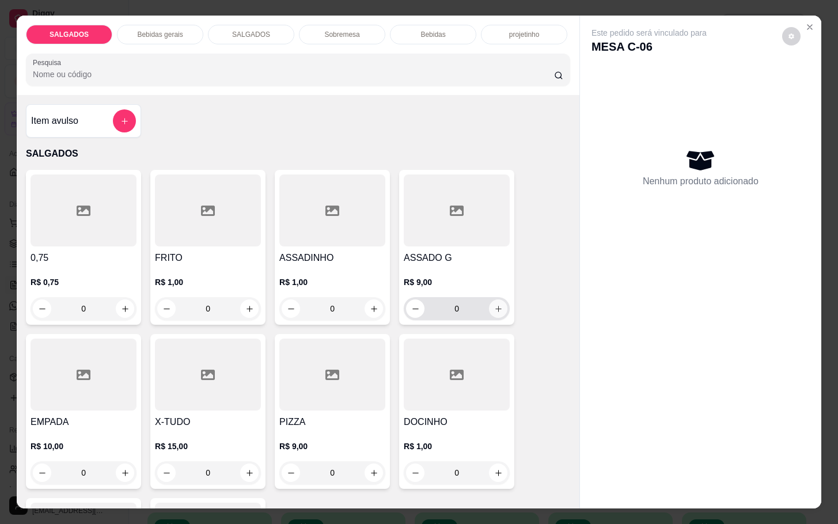
click at [491, 299] on button "increase-product-quantity" at bounding box center [498, 308] width 18 height 18
type input "1"
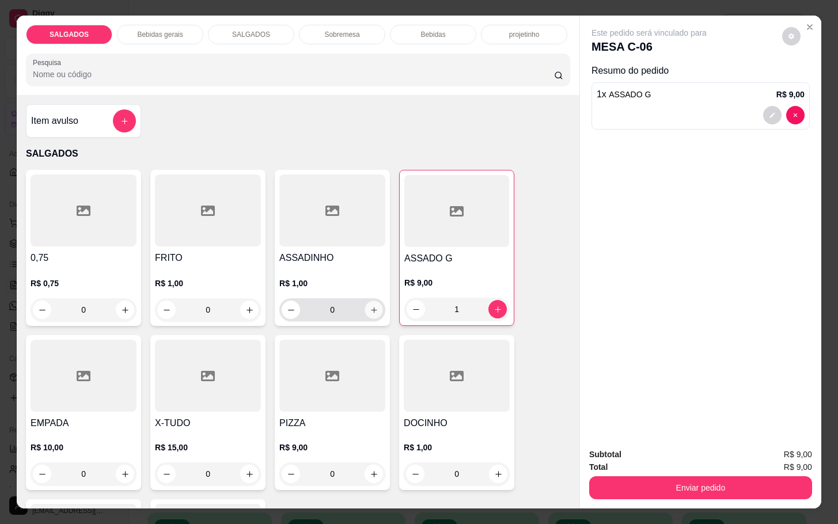
click at [365, 312] on button "increase-product-quantity" at bounding box center [374, 310] width 18 height 18
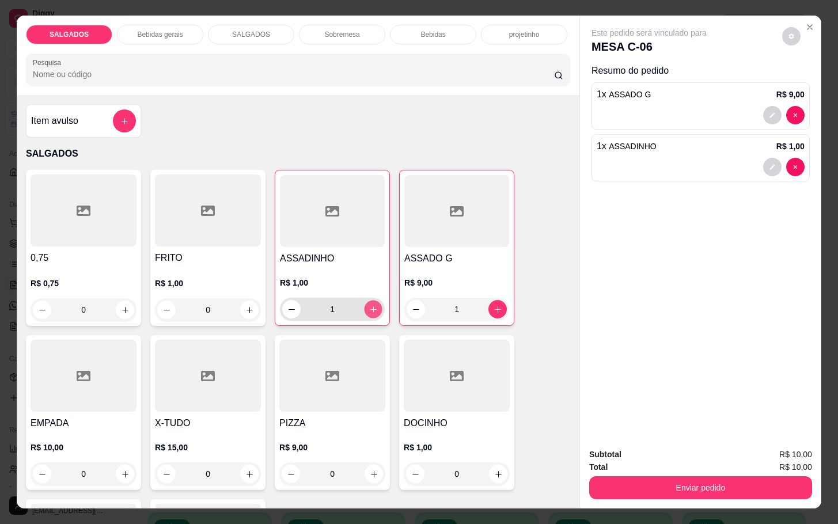
click at [365, 312] on button "increase-product-quantity" at bounding box center [374, 310] width 18 height 18
click at [364, 312] on button "increase-product-quantity" at bounding box center [373, 309] width 18 height 18
click at [365, 312] on button "increase-product-quantity" at bounding box center [374, 310] width 18 height 18
click at [292, 306] on button "decrease-product-quantity" at bounding box center [291, 309] width 18 height 18
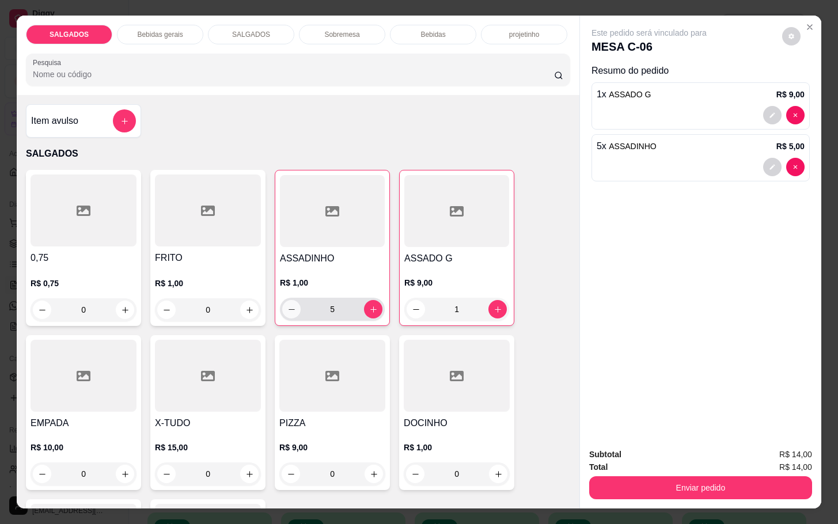
type input "4"
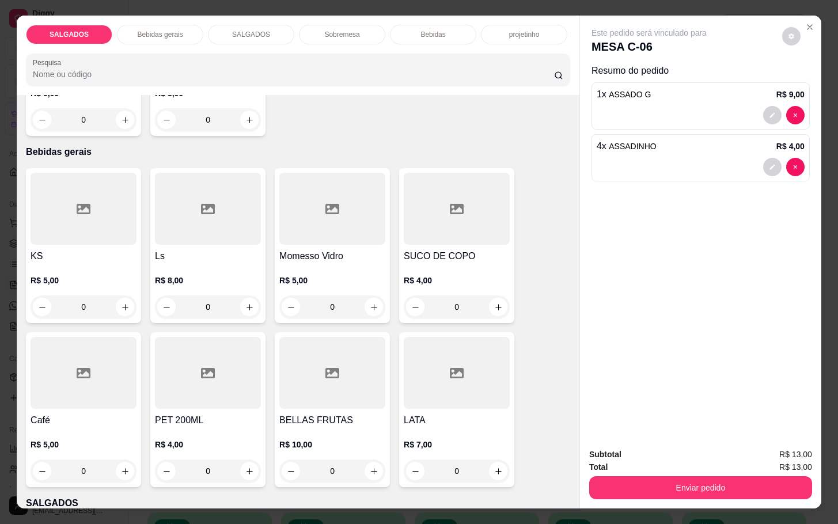
scroll to position [605, 0]
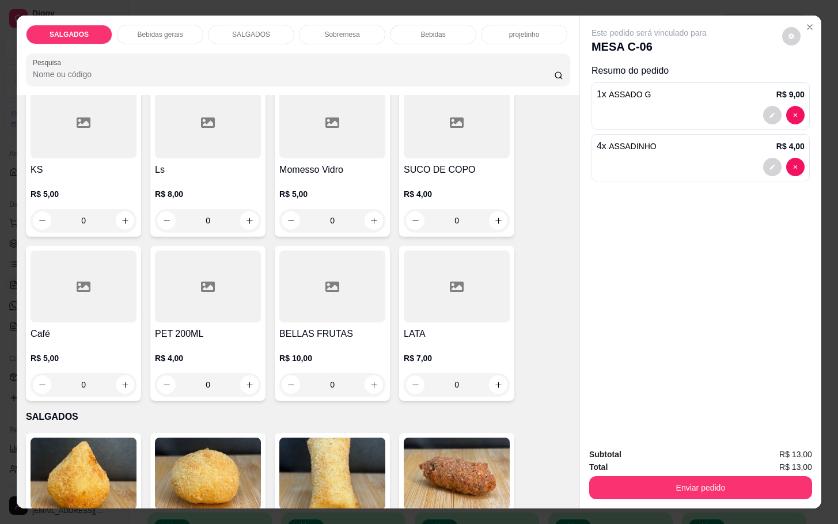
click at [58, 305] on div at bounding box center [84, 286] width 106 height 72
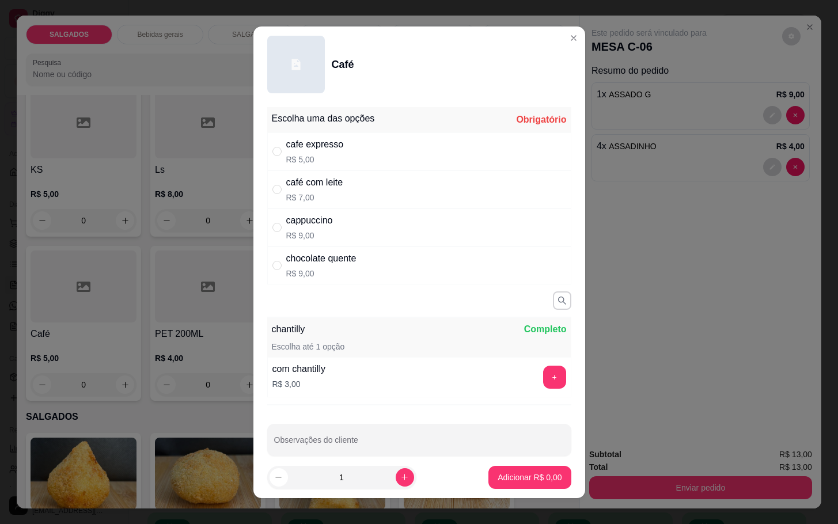
click at [315, 179] on div "café com leite" at bounding box center [314, 183] width 57 height 14
radio input "true"
click at [492, 484] on button "Adicionar R$ 7,00" at bounding box center [529, 477] width 82 height 23
type input "1"
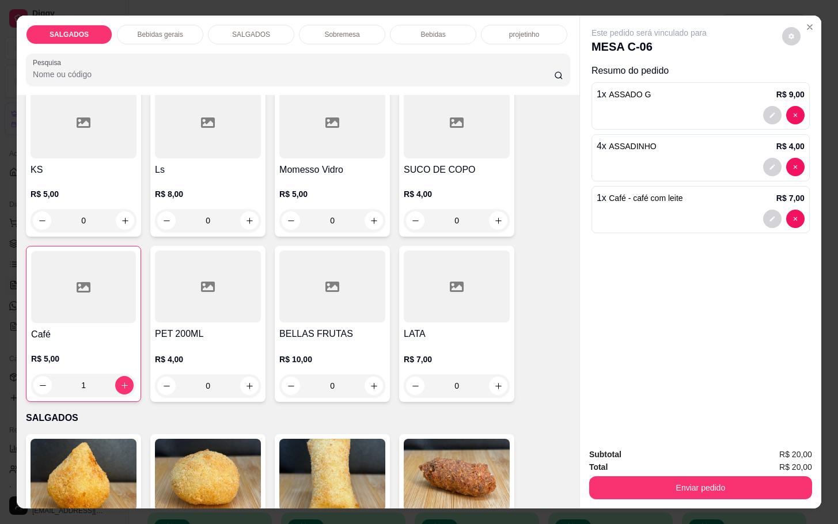
click at [69, 302] on div at bounding box center [83, 287] width 105 height 72
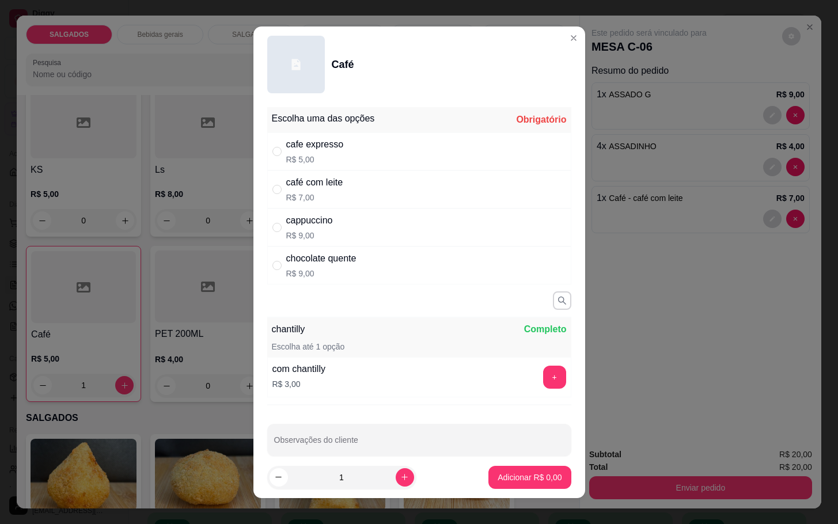
click at [316, 231] on p "R$ 9,00" at bounding box center [309, 236] width 47 height 12
radio input "true"
click at [507, 477] on p "Adicionar R$ 9,00" at bounding box center [530, 478] width 64 height 12
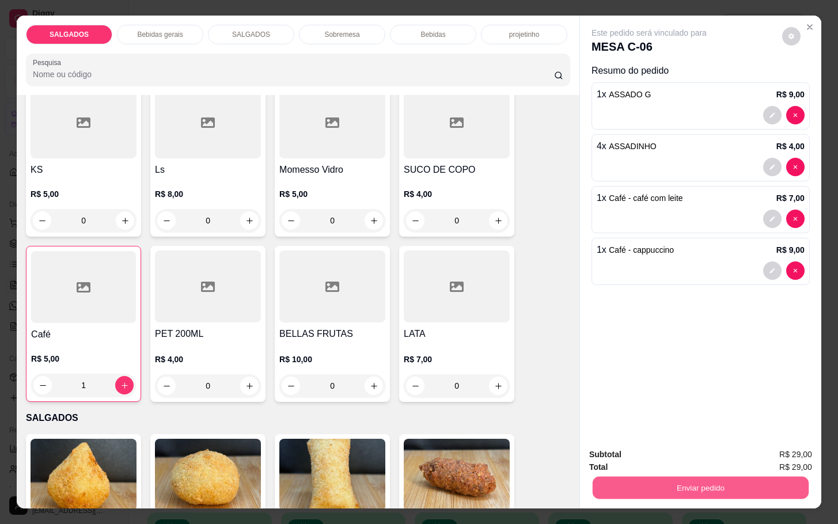
click at [657, 479] on button "Enviar pedido" at bounding box center [701, 487] width 216 height 22
click at [795, 448] on button "Enviar pedido" at bounding box center [780, 452] width 63 height 21
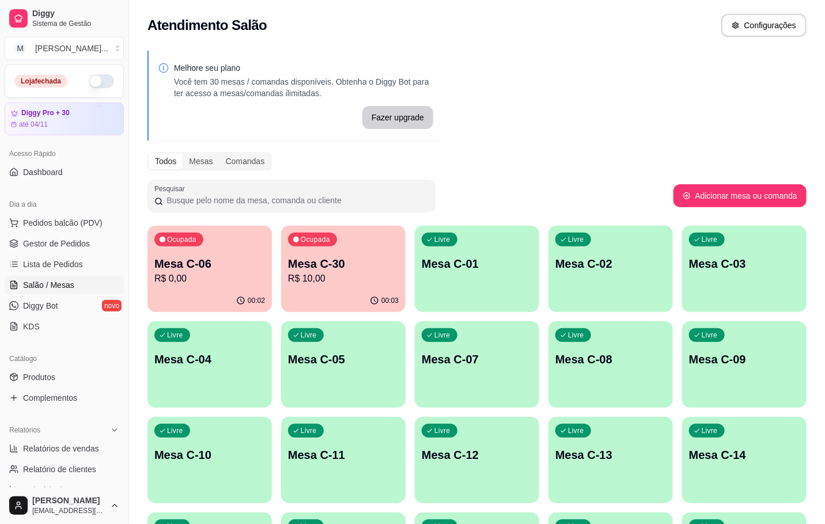
click at [192, 255] on div "Ocupada Mesa C-06 R$ 0,00" at bounding box center [209, 258] width 124 height 64
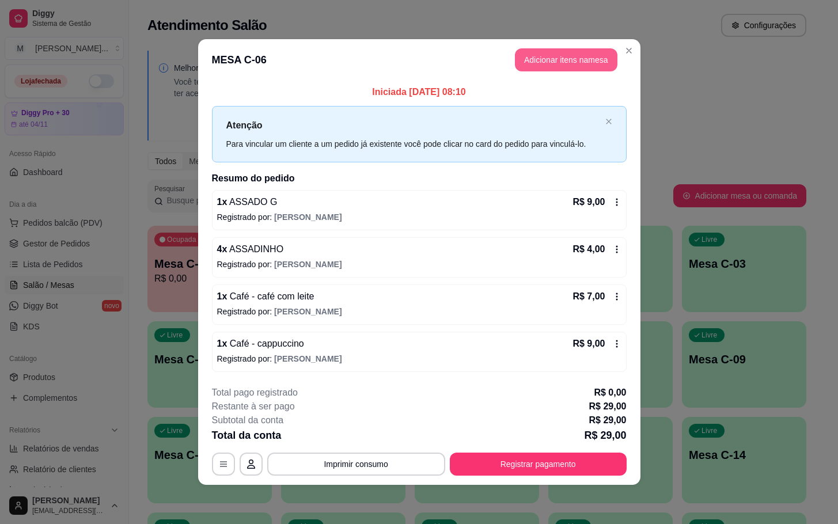
click at [558, 54] on button "Adicionar itens na mesa" at bounding box center [566, 59] width 102 height 23
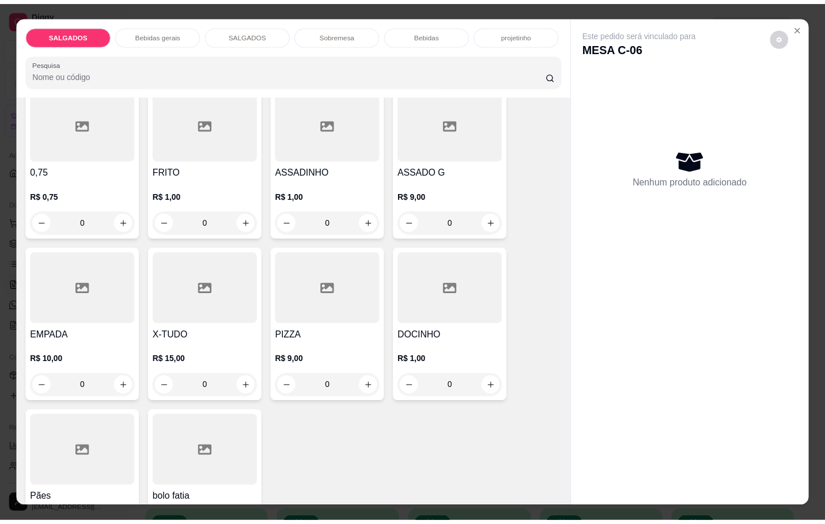
scroll to position [173, 0]
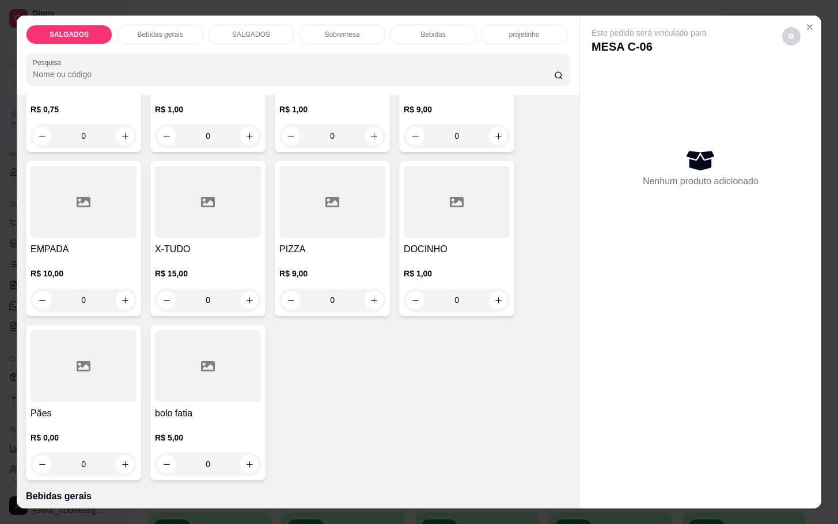
click at [98, 389] on div at bounding box center [84, 366] width 106 height 72
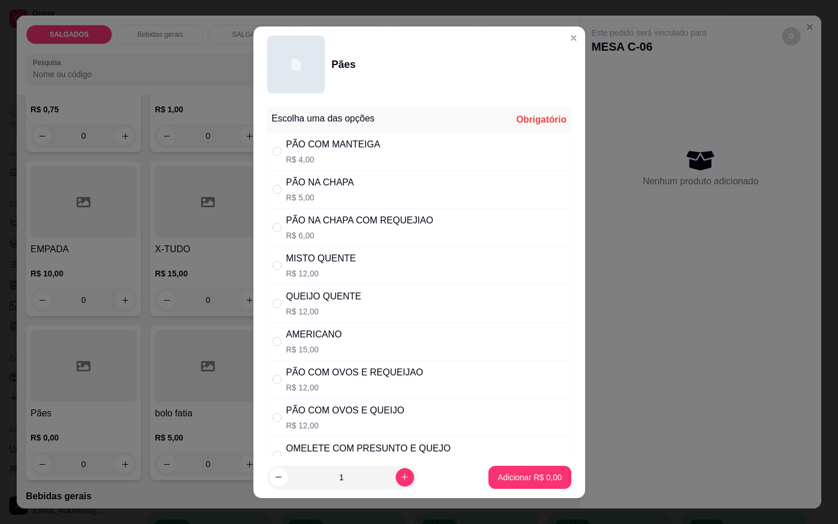
click at [311, 192] on p "R$ 5,00" at bounding box center [320, 198] width 68 height 12
radio input "true"
click at [540, 470] on button "Adicionar R$ 5,00" at bounding box center [529, 477] width 82 height 23
type input "1"
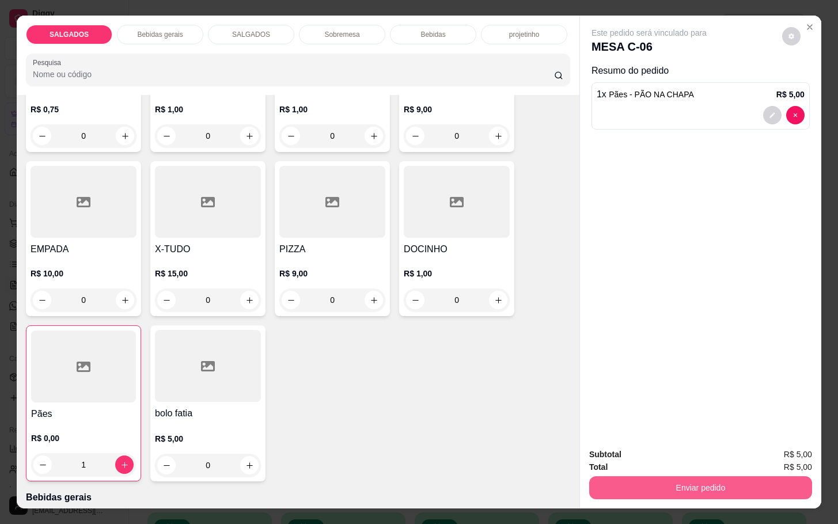
click at [657, 476] on button "Enviar pedido" at bounding box center [700, 487] width 223 height 23
click at [787, 449] on button "Enviar pedido" at bounding box center [779, 453] width 65 height 22
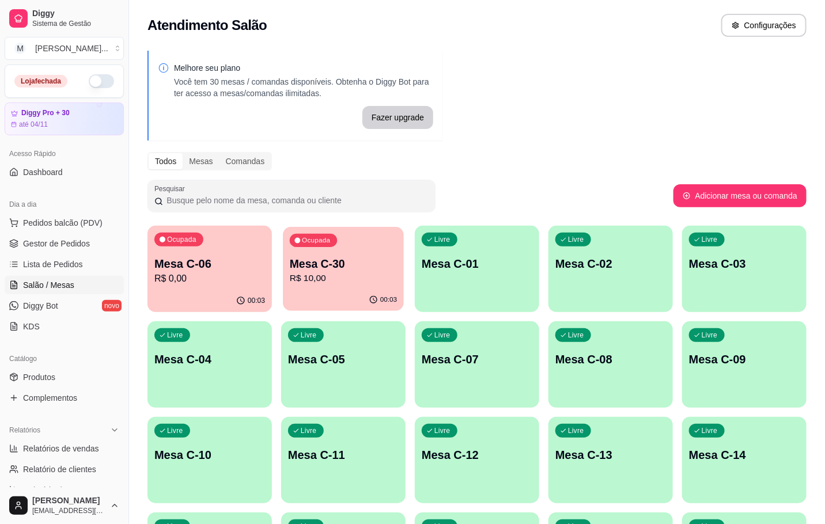
click at [337, 256] on p "Mesa C-30" at bounding box center [343, 264] width 107 height 16
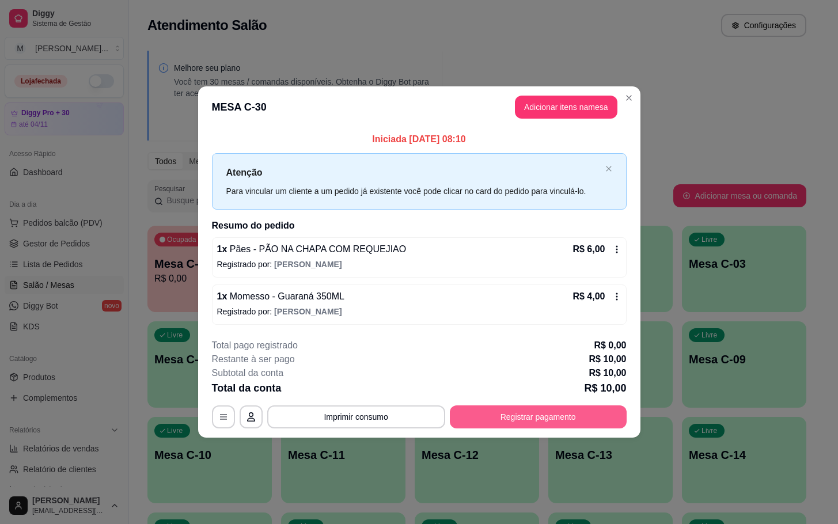
click at [489, 412] on button "Registrar pagamento" at bounding box center [538, 416] width 177 height 23
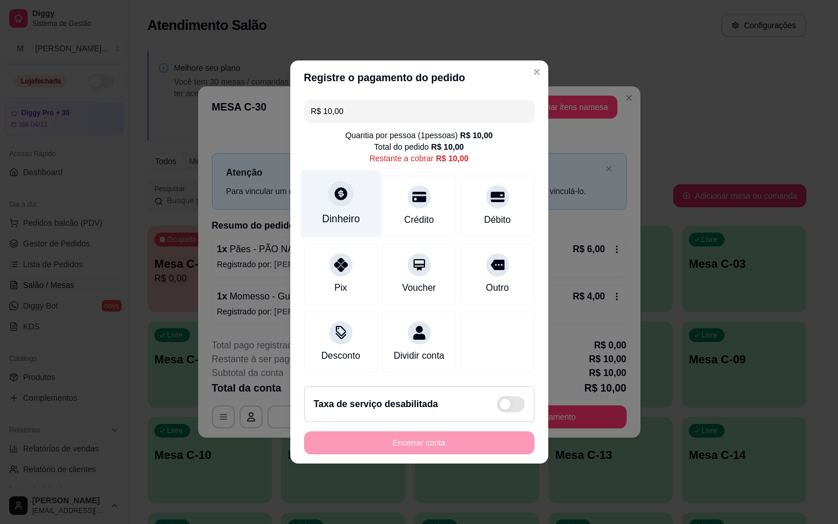
click at [321, 192] on div "Dinheiro" at bounding box center [340, 203] width 81 height 67
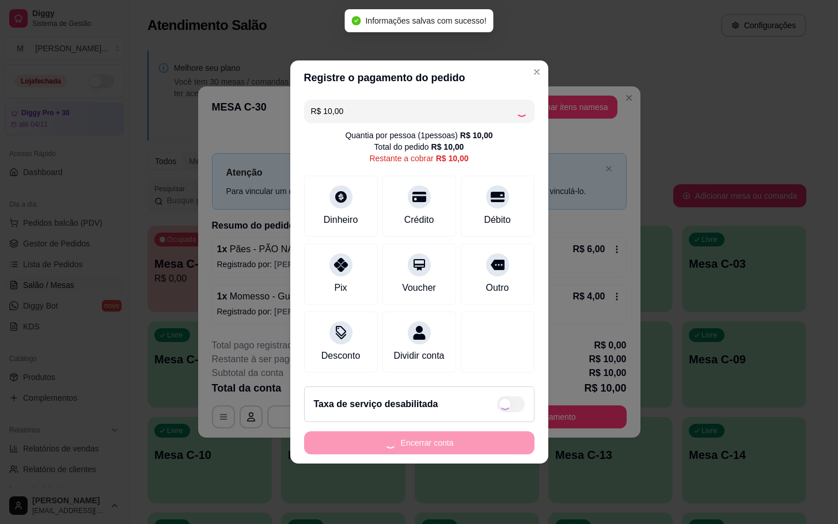
type input "R$ 0,00"
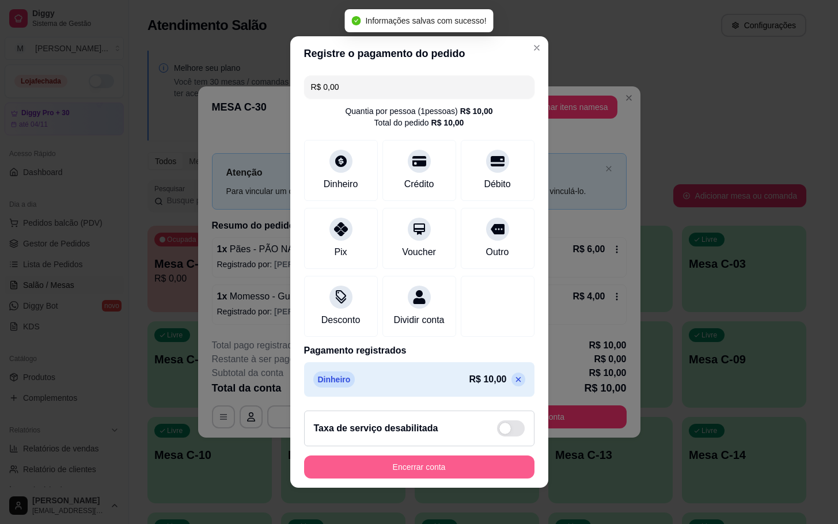
click at [445, 479] on button "Encerrar conta" at bounding box center [419, 466] width 230 height 23
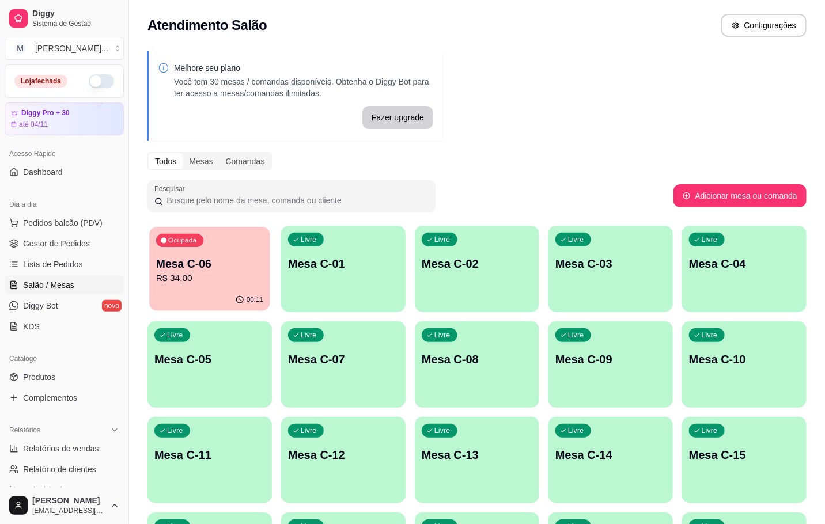
click at [218, 282] on p "R$ 34,00" at bounding box center [209, 278] width 107 height 13
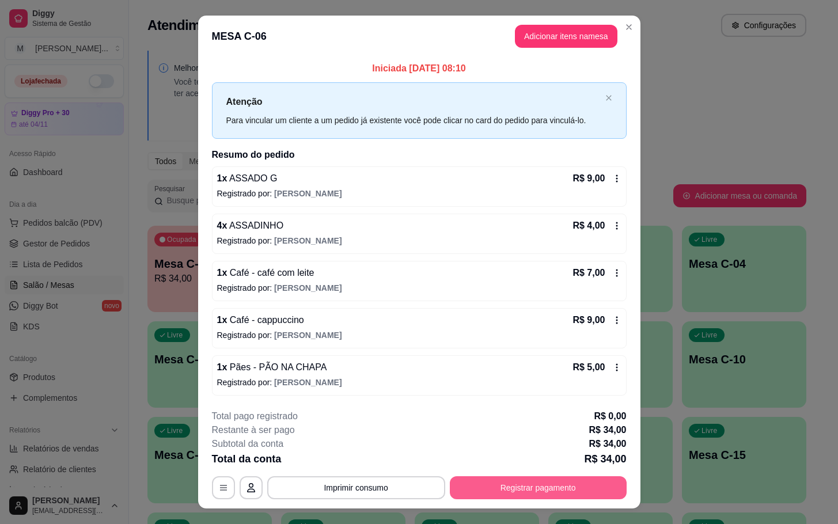
click at [502, 495] on button "Registrar pagamento" at bounding box center [538, 487] width 177 height 23
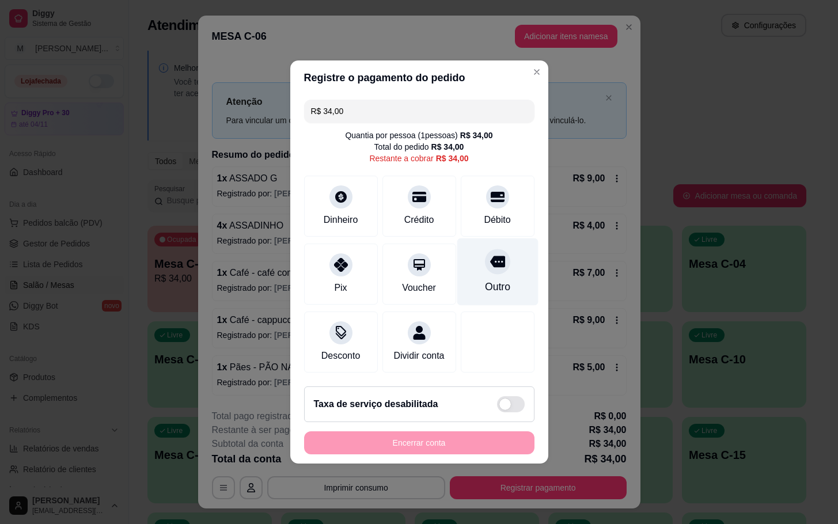
click at [492, 270] on div "Outro" at bounding box center [497, 271] width 81 height 67
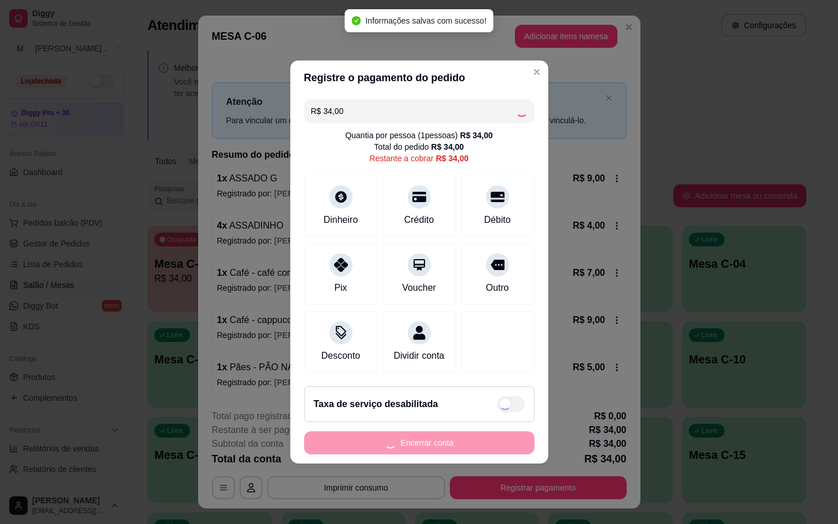
type input "R$ 0,00"
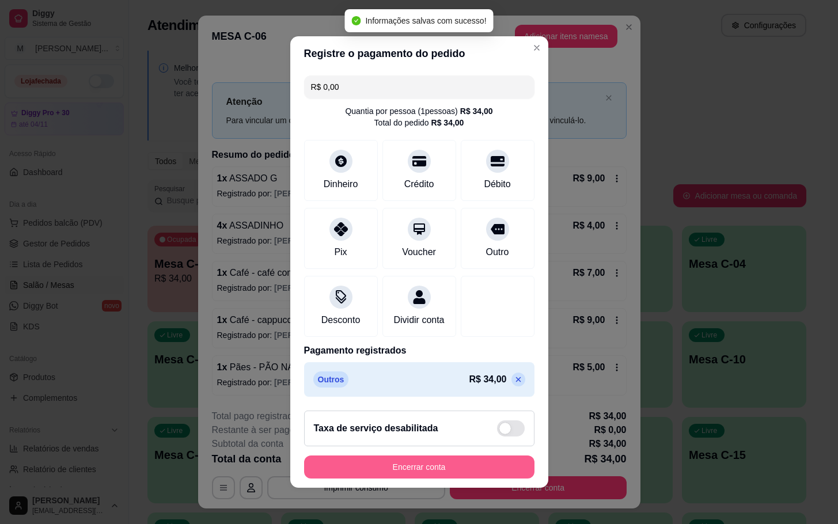
click at [420, 473] on button "Encerrar conta" at bounding box center [419, 466] width 230 height 23
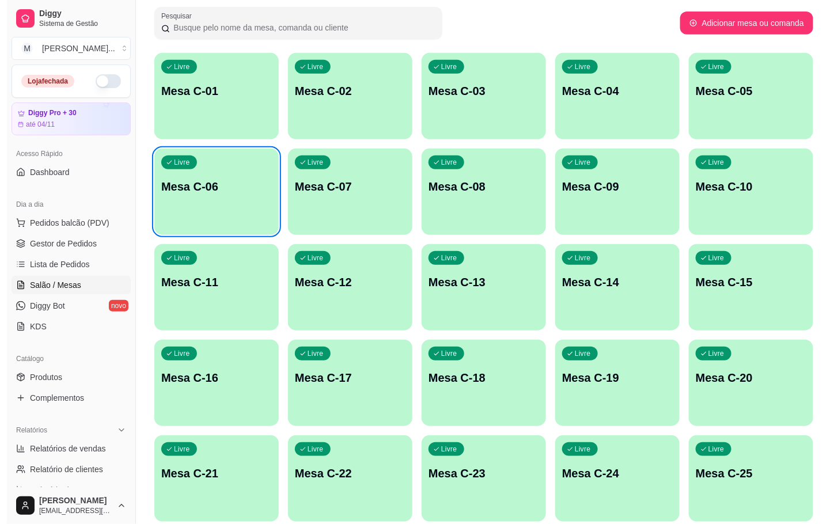
scroll to position [313, 0]
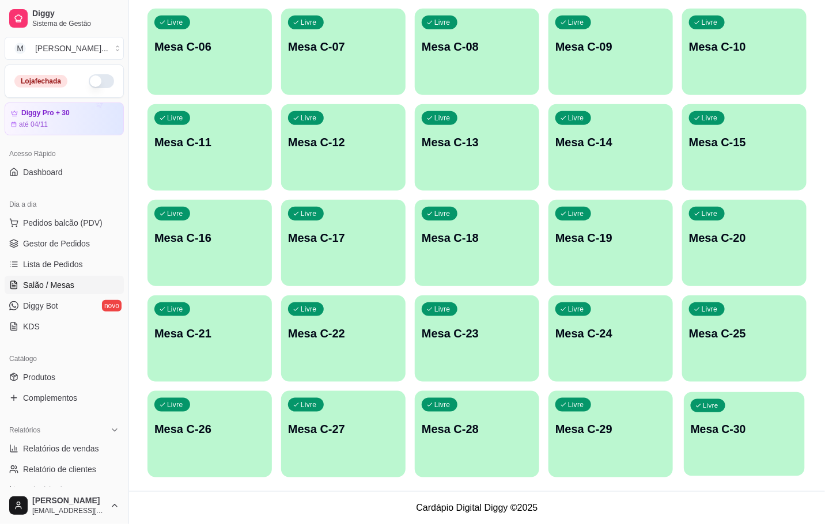
click at [708, 424] on p "Mesa C-30" at bounding box center [743, 430] width 107 height 16
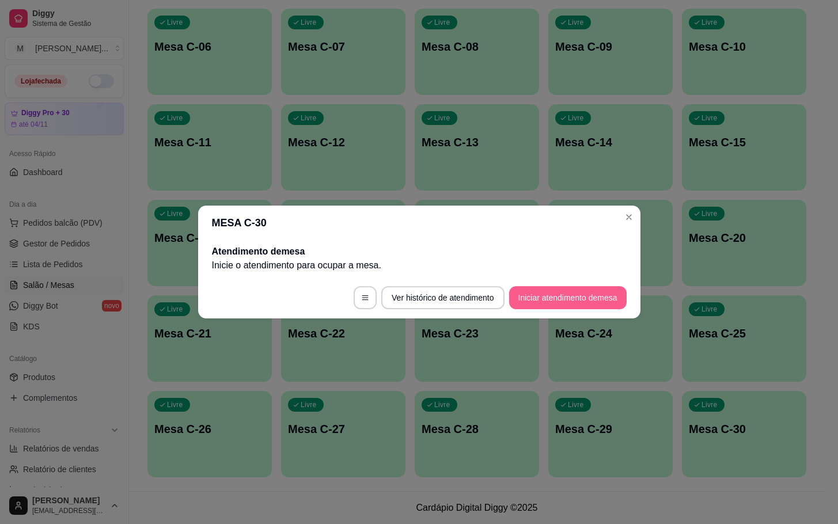
click at [586, 301] on button "Iniciar atendimento de mesa" at bounding box center [567, 297] width 117 height 23
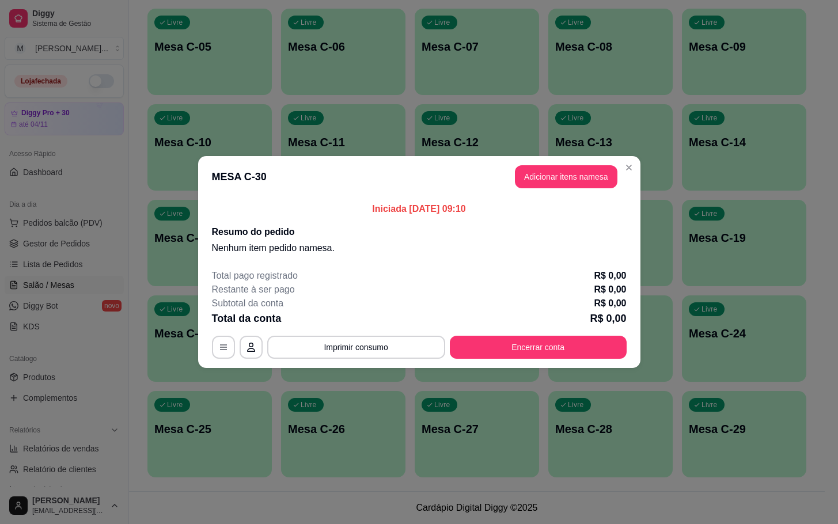
click at [582, 171] on button "Adicionar itens na mesa" at bounding box center [566, 176] width 102 height 23
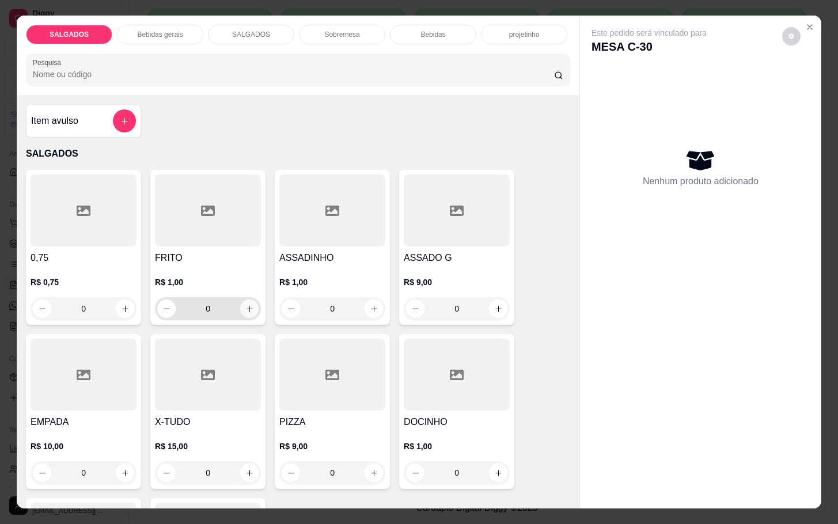
click at [245, 306] on icon "increase-product-quantity" at bounding box center [249, 309] width 9 height 9
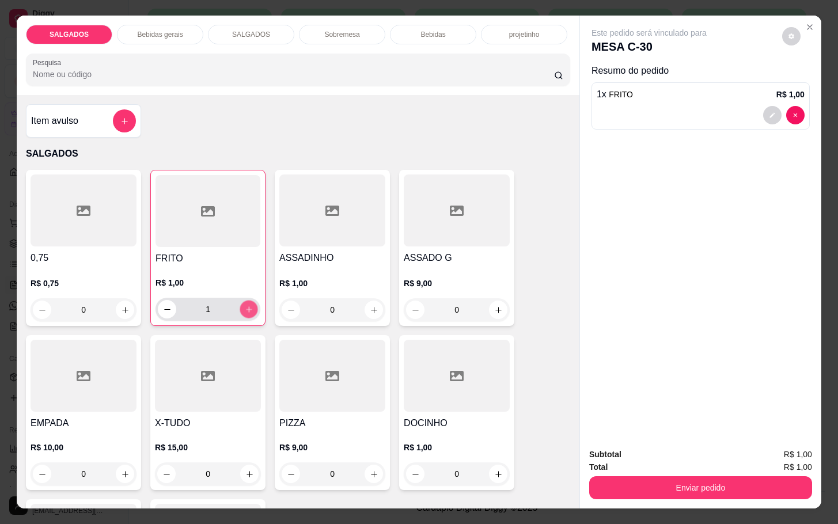
click at [245, 306] on icon "increase-product-quantity" at bounding box center [249, 309] width 9 height 9
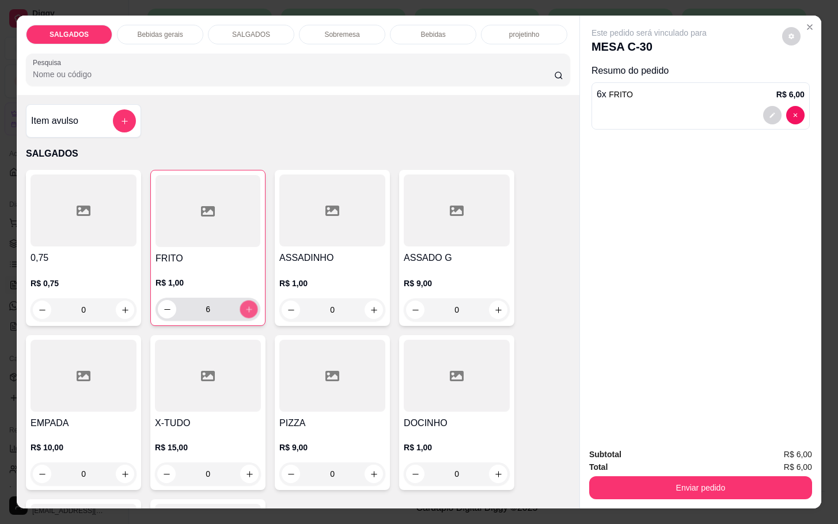
click at [245, 306] on icon "increase-product-quantity" at bounding box center [249, 309] width 9 height 9
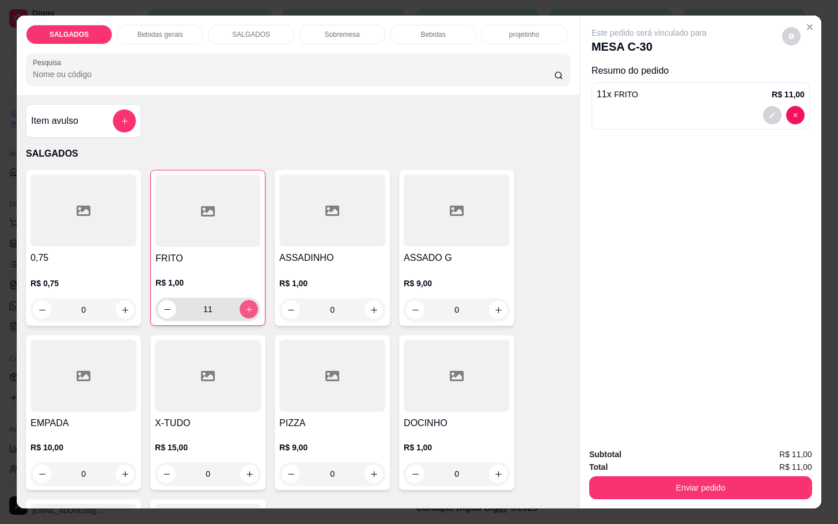
click at [245, 306] on icon "increase-product-quantity" at bounding box center [249, 309] width 9 height 9
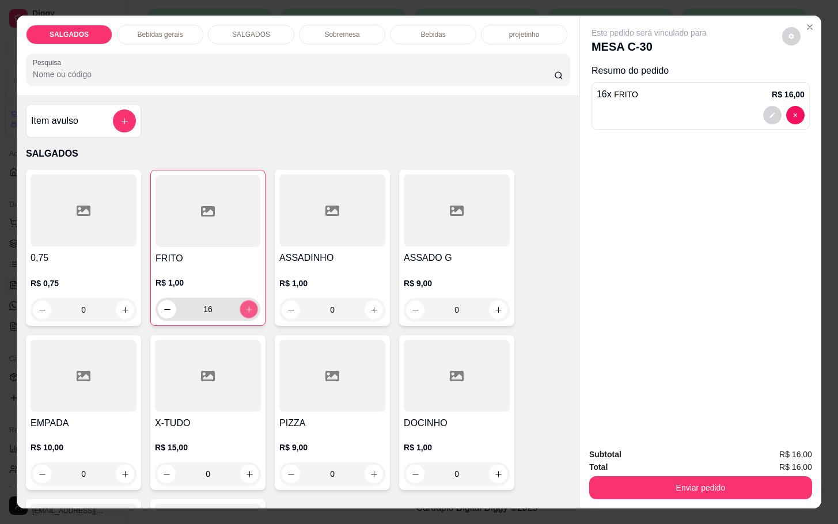
click at [245, 306] on icon "increase-product-quantity" at bounding box center [249, 309] width 9 height 9
type input "20"
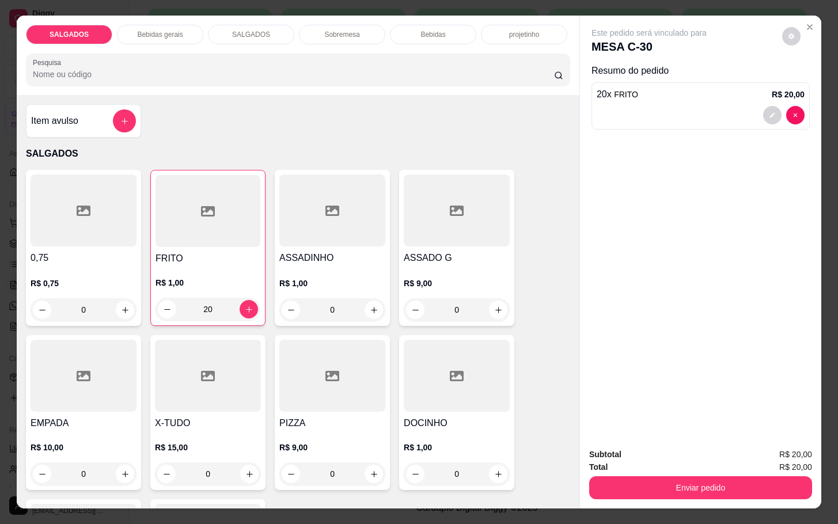
click at [145, 30] on p "Bebidas gerais" at bounding box center [159, 34] width 45 height 9
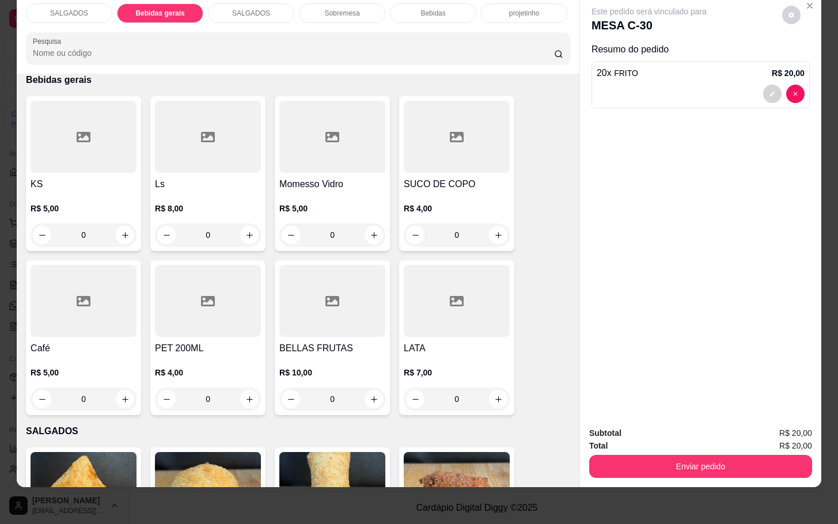
click at [430, 104] on div at bounding box center [457, 137] width 106 height 72
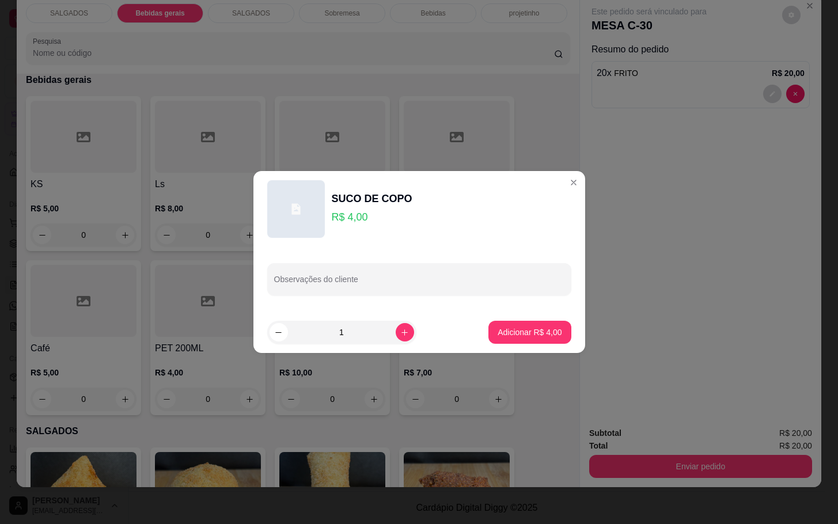
click at [518, 337] on button "Adicionar R$ 4,00" at bounding box center [529, 332] width 82 height 23
type input "1"
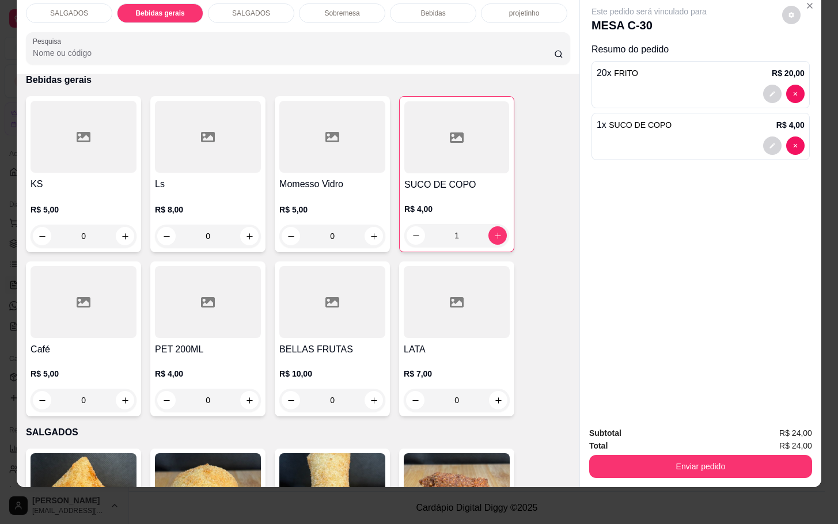
click at [77, 330] on div "Café R$ 5,00 0" at bounding box center [83, 338] width 115 height 155
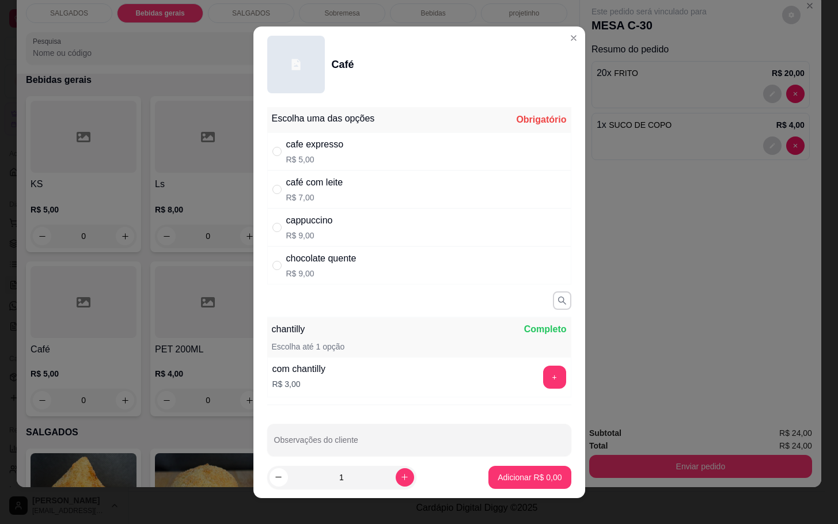
click at [422, 142] on div "cafe expresso R$ 5,00" at bounding box center [419, 151] width 304 height 38
radio input "true"
click at [515, 479] on p "Adicionar R$ 5,00" at bounding box center [530, 478] width 64 height 12
type input "1"
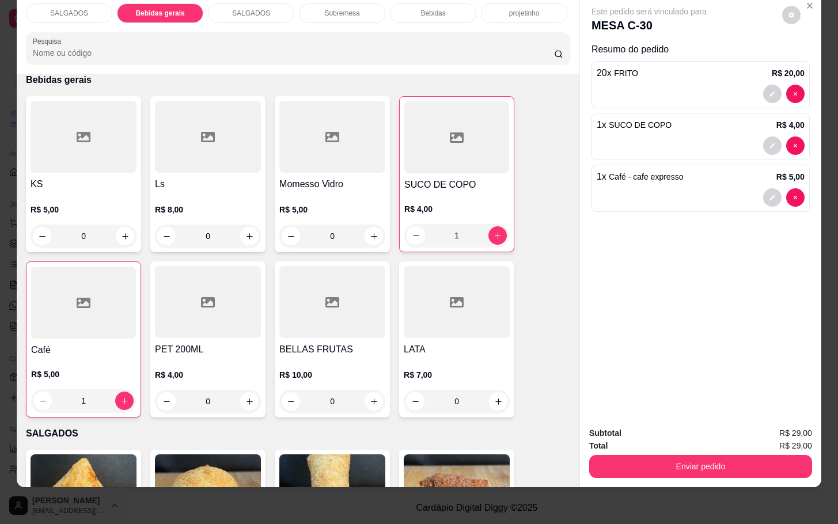
click at [658, 452] on div "Enviar pedido" at bounding box center [700, 465] width 223 height 26
click at [660, 455] on button "Enviar pedido" at bounding box center [701, 466] width 216 height 22
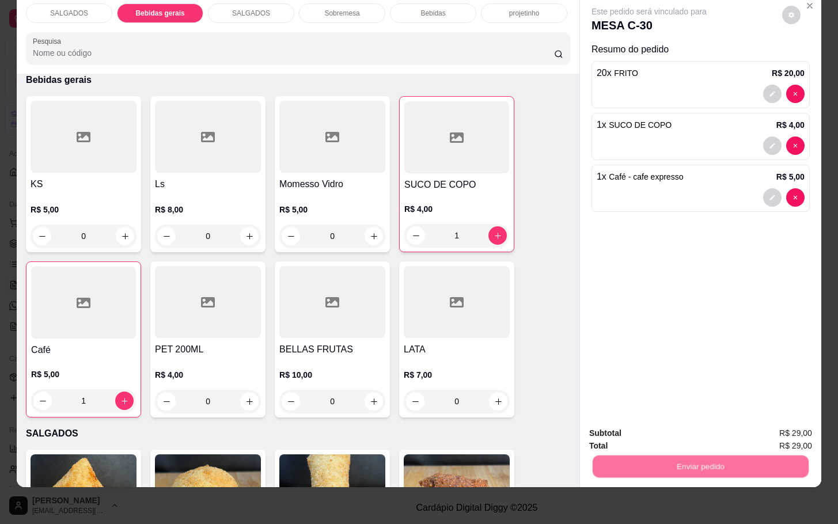
click at [780, 420] on button "Enviar pedido" at bounding box center [780, 425] width 63 height 21
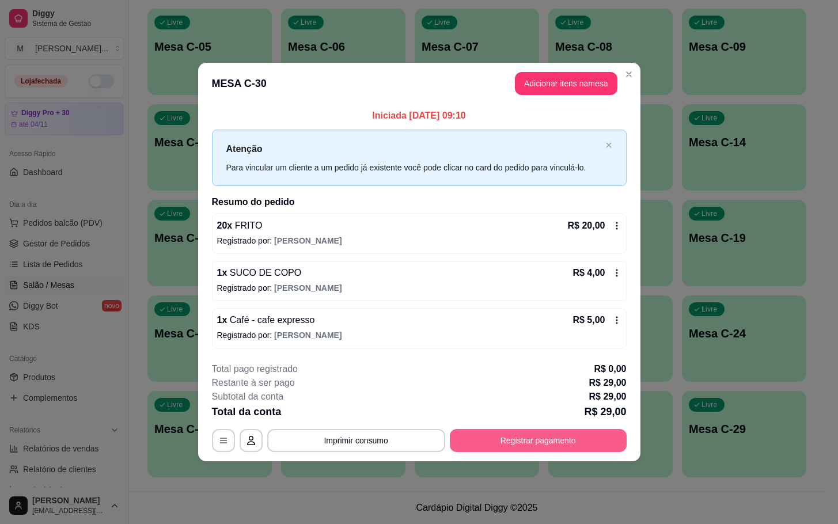
click at [558, 434] on button "Registrar pagamento" at bounding box center [538, 440] width 177 height 23
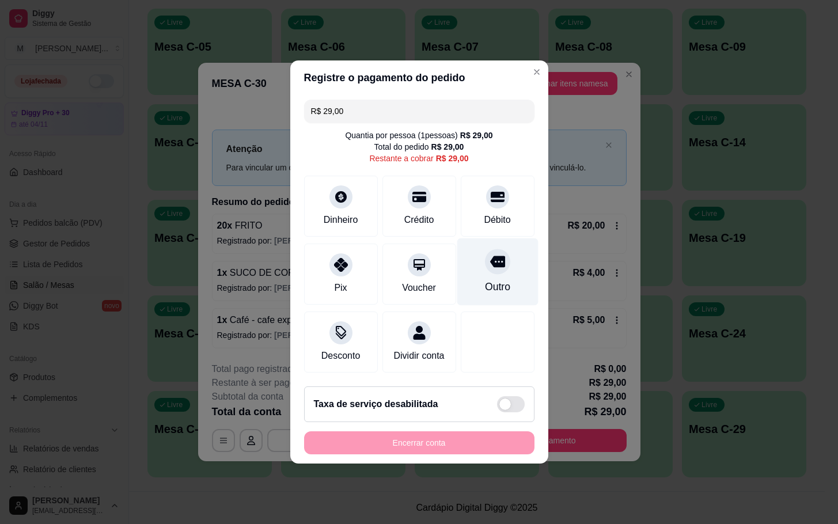
click at [493, 263] on div at bounding box center [497, 261] width 25 height 25
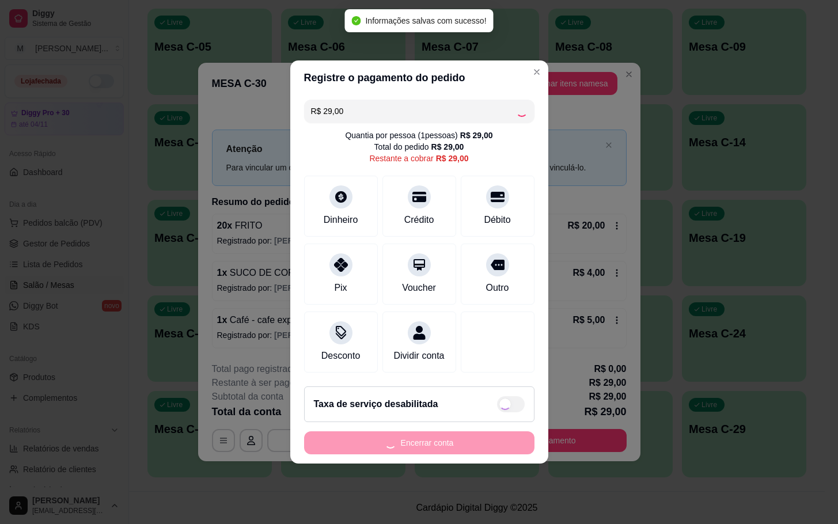
type input "R$ 0,00"
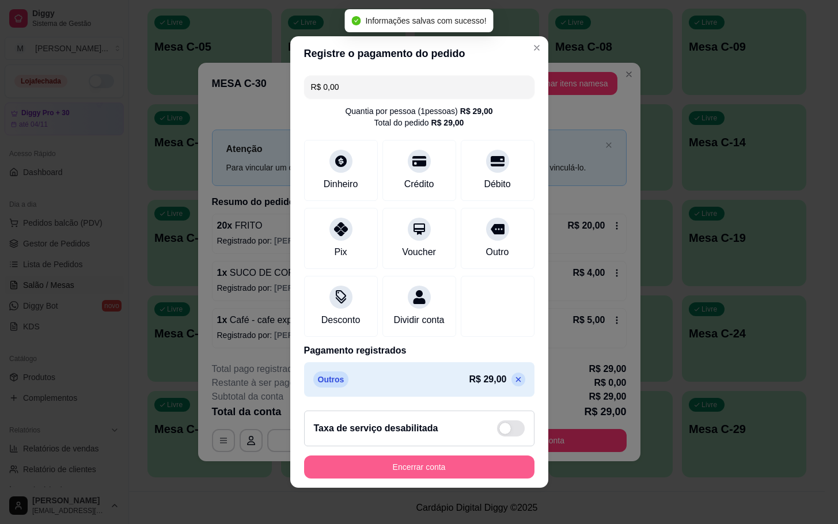
click at [410, 467] on button "Encerrar conta" at bounding box center [419, 466] width 230 height 23
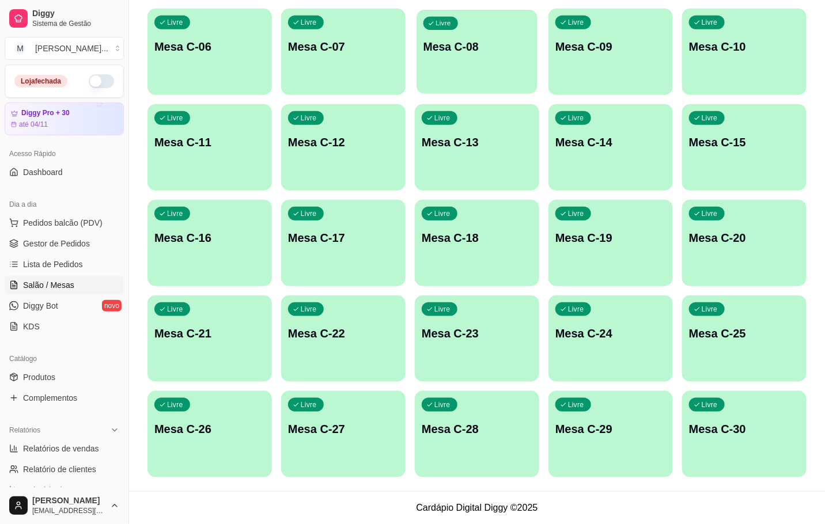
click at [483, 78] on div "Livre Mesa C-08" at bounding box center [476, 45] width 121 height 70
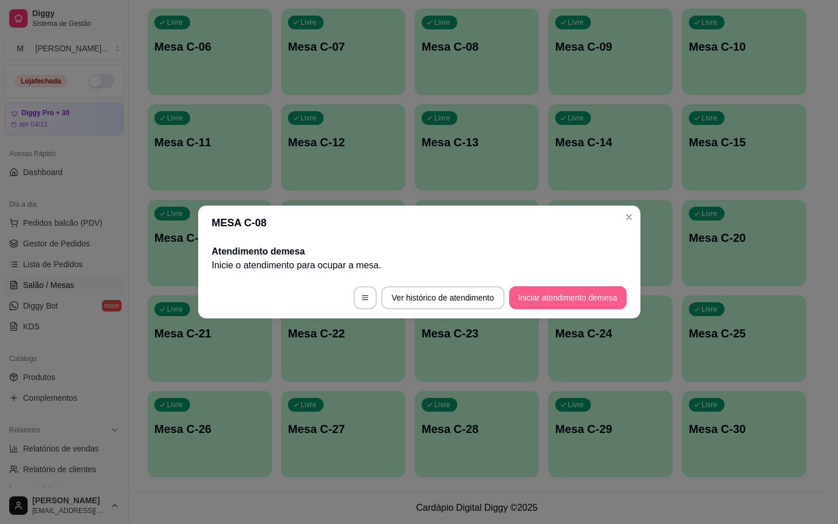
click at [553, 299] on button "Iniciar atendimento de mesa" at bounding box center [567, 297] width 117 height 23
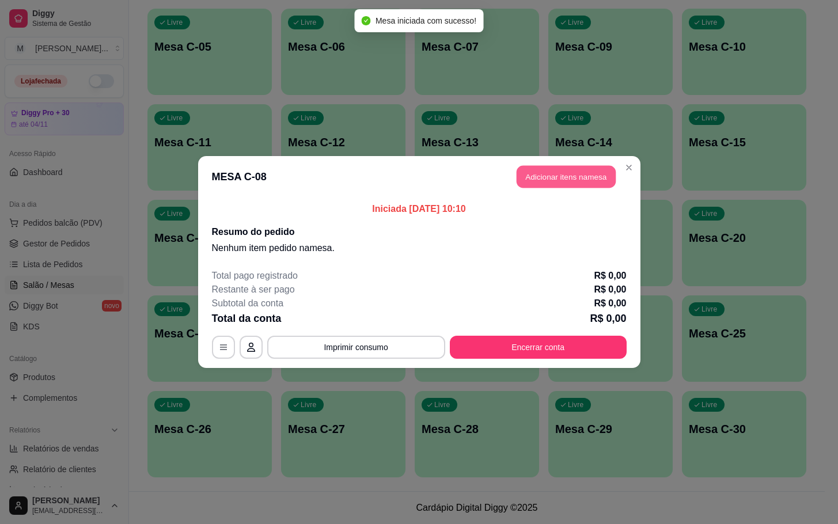
click at [568, 171] on button "Adicionar itens na mesa" at bounding box center [566, 177] width 99 height 22
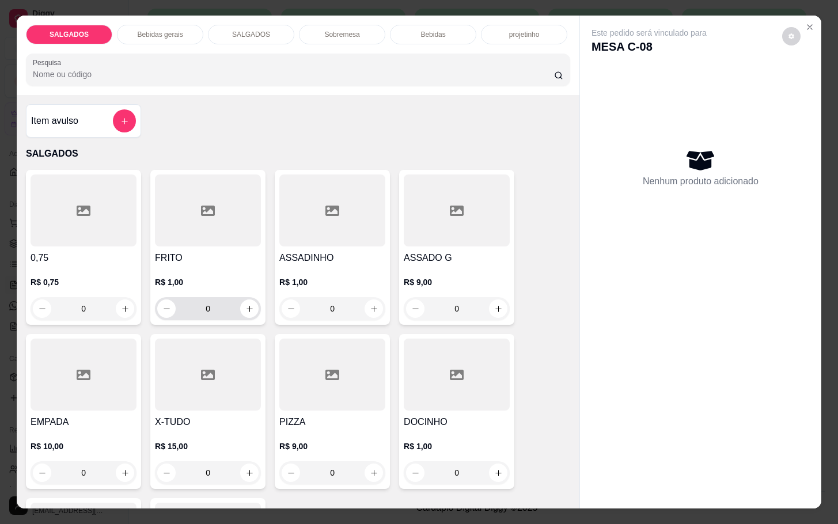
click at [221, 306] on input "0" at bounding box center [208, 308] width 64 height 23
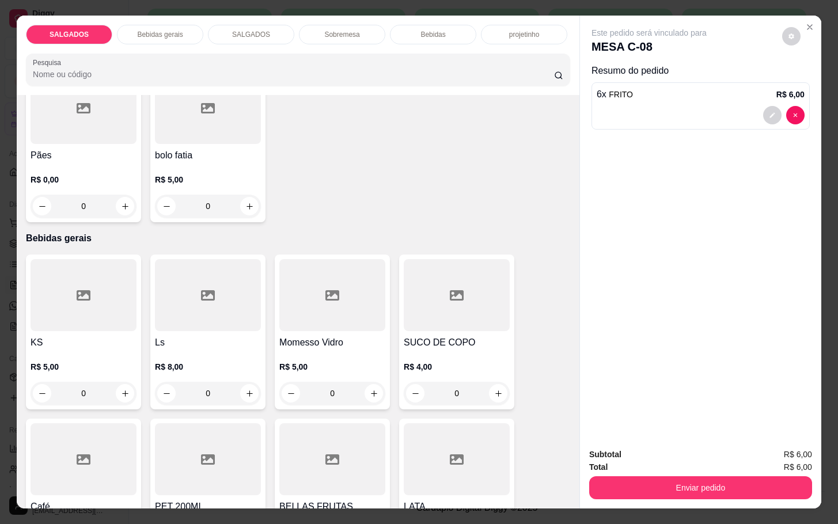
scroll to position [518, 0]
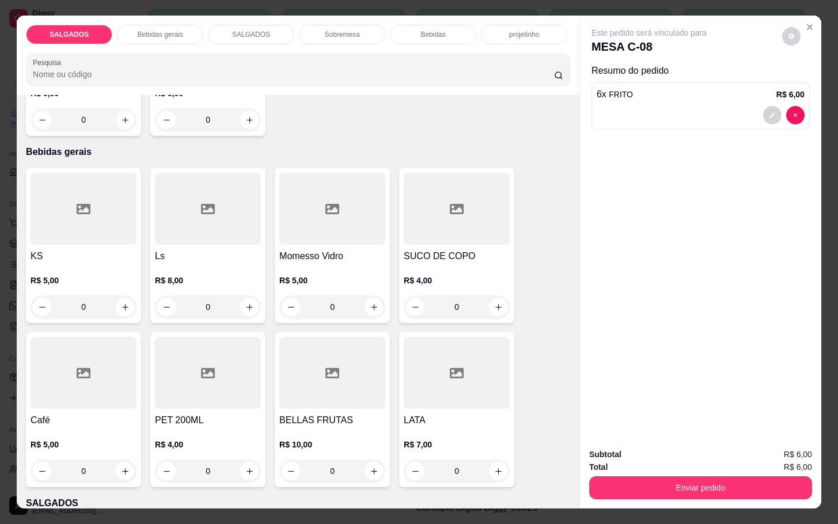
type input "6"
click at [108, 403] on div at bounding box center [84, 373] width 106 height 72
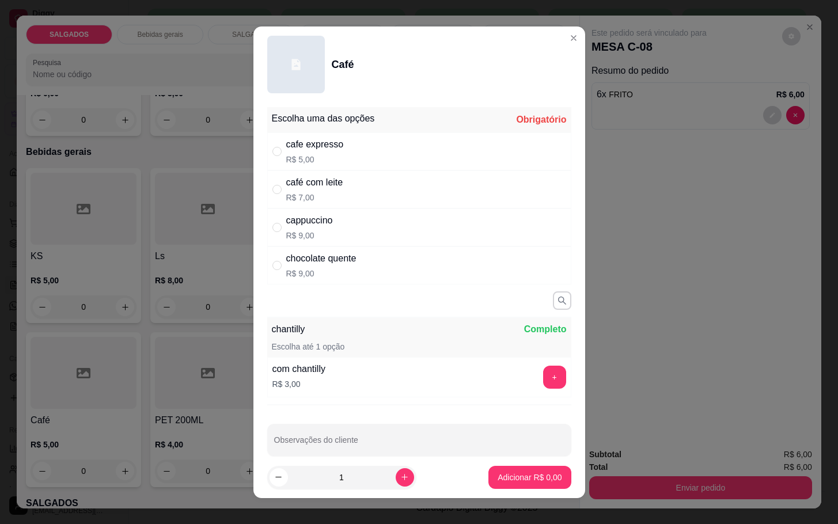
drag, startPoint x: 322, startPoint y: 177, endPoint x: 346, endPoint y: 257, distance: 84.2
click at [322, 178] on div "café com leite" at bounding box center [314, 183] width 57 height 14
radio input "true"
click at [400, 477] on icon "increase-product-quantity" at bounding box center [404, 477] width 9 height 9
type input "2"
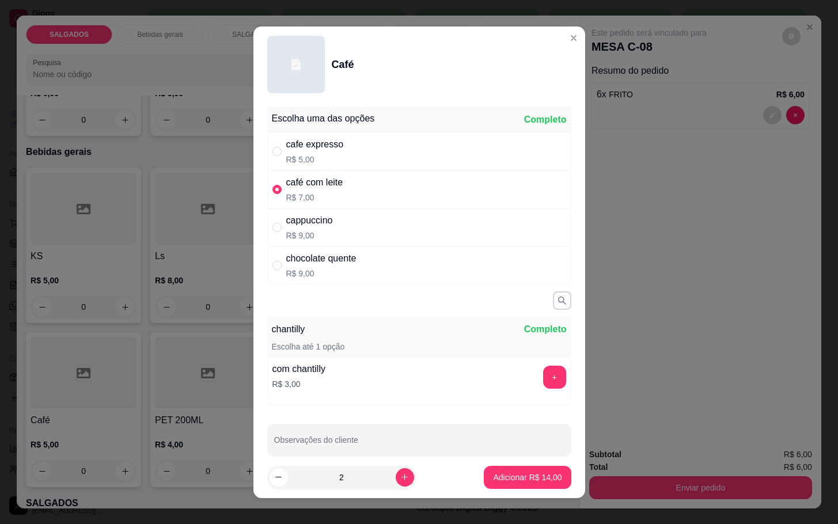
click at [518, 489] on footer "2 Adicionar R$ 14,00" at bounding box center [419, 477] width 332 height 41
click at [518, 484] on button "Adicionar R$ 14,00" at bounding box center [527, 477] width 85 height 22
type input "2"
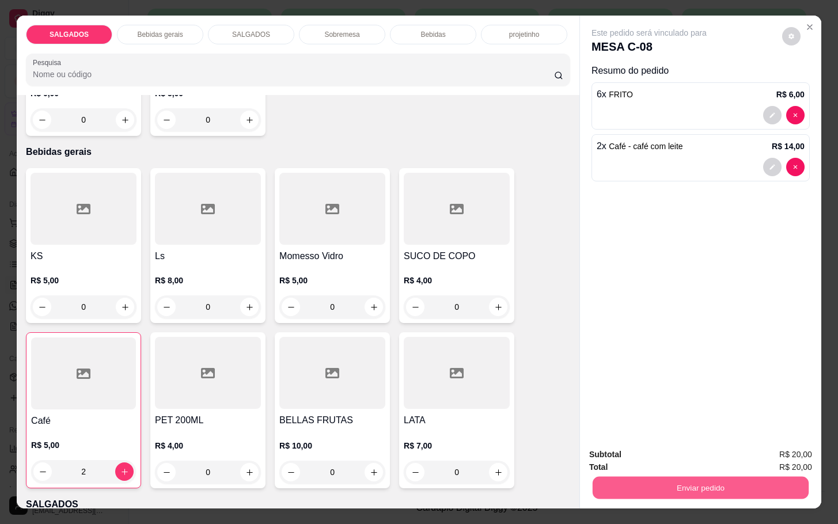
click at [662, 485] on button "Enviar pedido" at bounding box center [701, 487] width 216 height 22
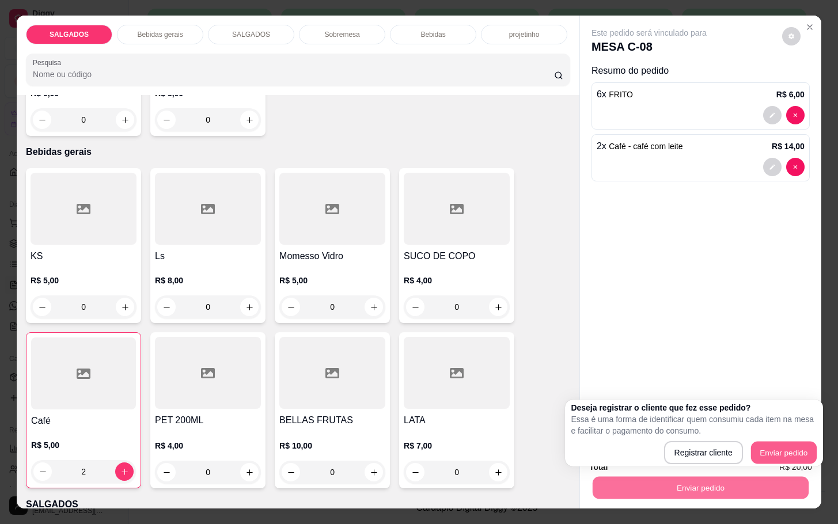
click at [774, 442] on button "Enviar pedido" at bounding box center [784, 453] width 66 height 22
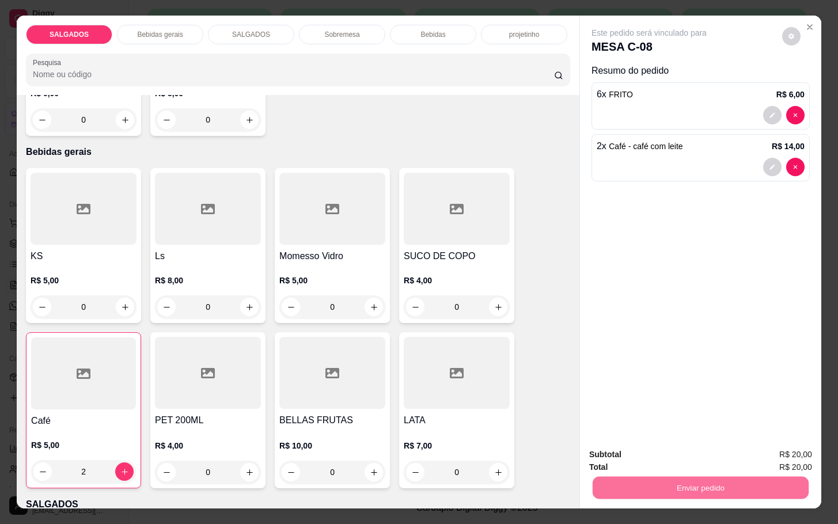
click at [770, 458] on button "Enviar pedido" at bounding box center [780, 452] width 63 height 21
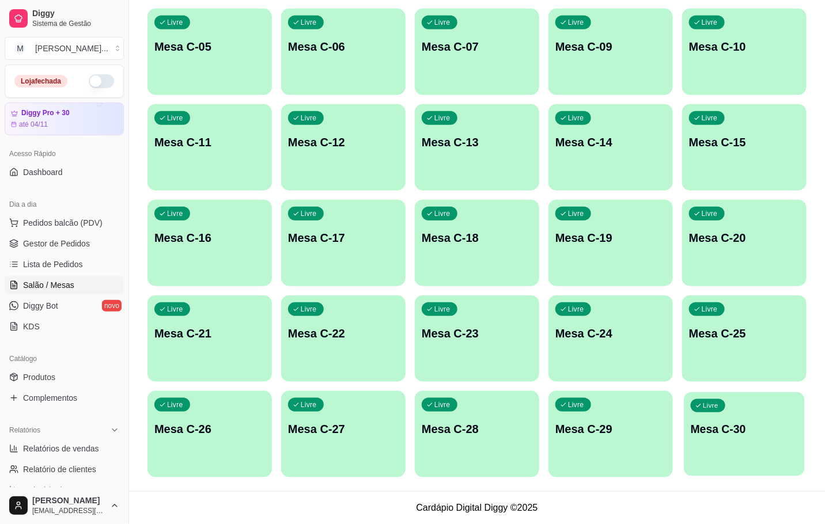
click at [757, 446] on div "Livre Mesa C-30" at bounding box center [744, 427] width 121 height 70
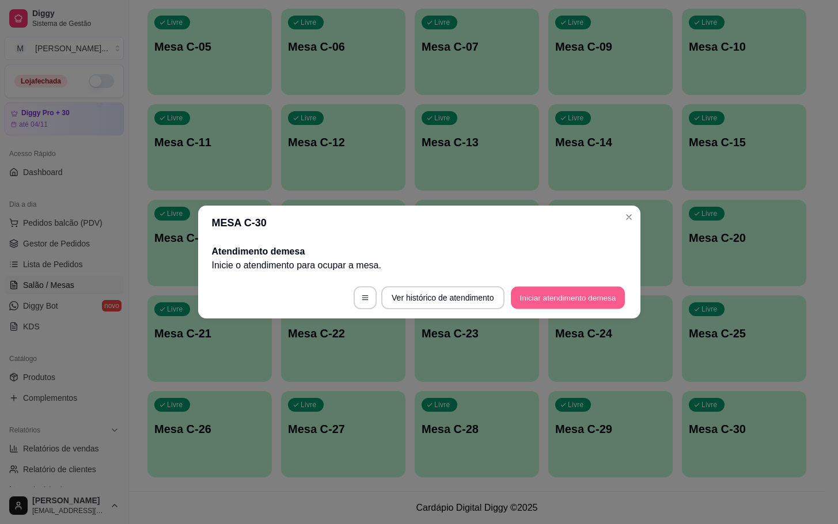
click at [537, 301] on button "Iniciar atendimento de mesa" at bounding box center [568, 298] width 114 height 22
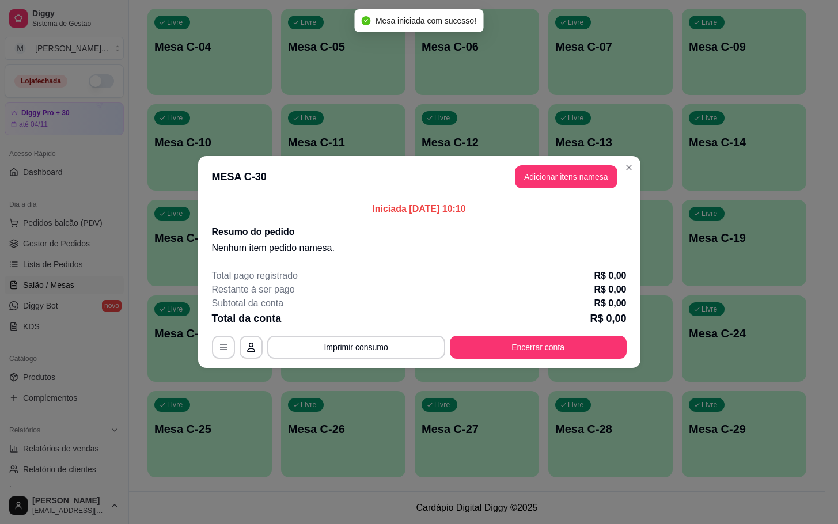
drag, startPoint x: 569, startPoint y: 159, endPoint x: 561, endPoint y: 177, distance: 19.4
click at [565, 171] on header "MESA C-30 Adicionar itens na mesa" at bounding box center [419, 176] width 442 height 41
click at [568, 178] on button "Adicionar itens na mesa" at bounding box center [566, 176] width 102 height 23
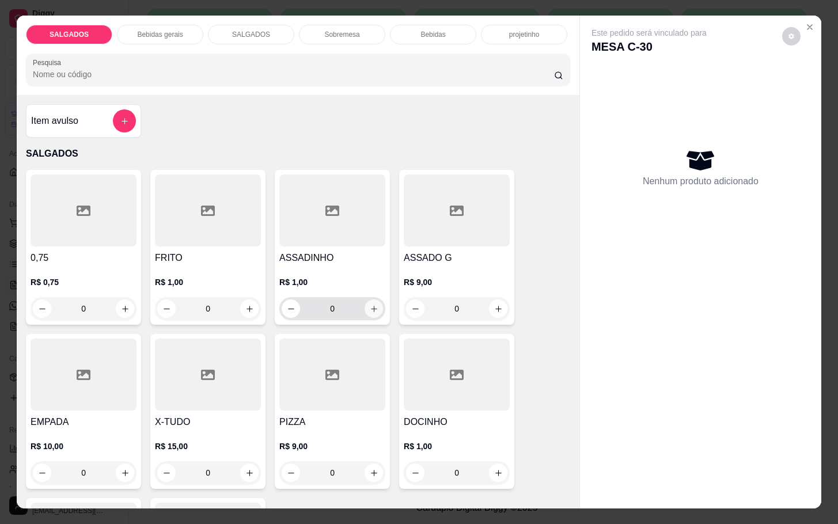
click at [358, 304] on div "0" at bounding box center [332, 308] width 101 height 23
click at [350, 306] on input "0" at bounding box center [332, 308] width 64 height 23
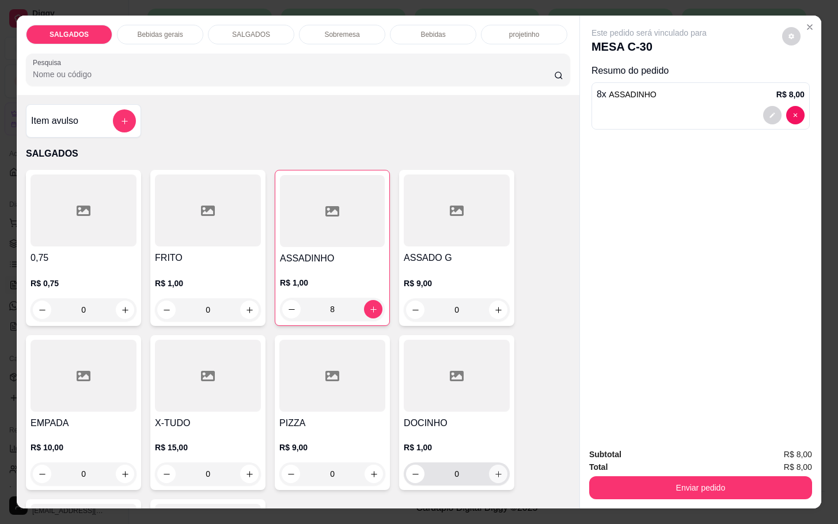
type input "8"
click at [500, 469] on button "increase-product-quantity" at bounding box center [498, 474] width 18 height 18
click at [499, 469] on button "increase-product-quantity" at bounding box center [498, 475] width 18 height 18
type input "3"
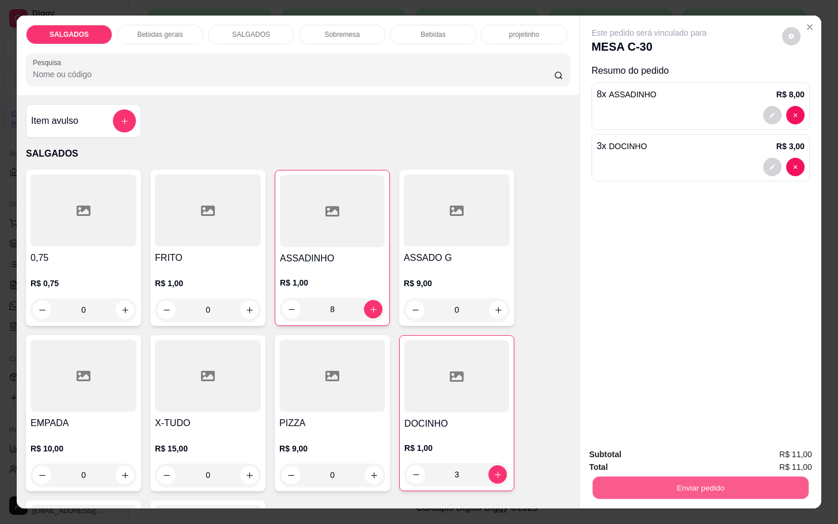
click at [693, 487] on button "Enviar pedido" at bounding box center [701, 487] width 216 height 22
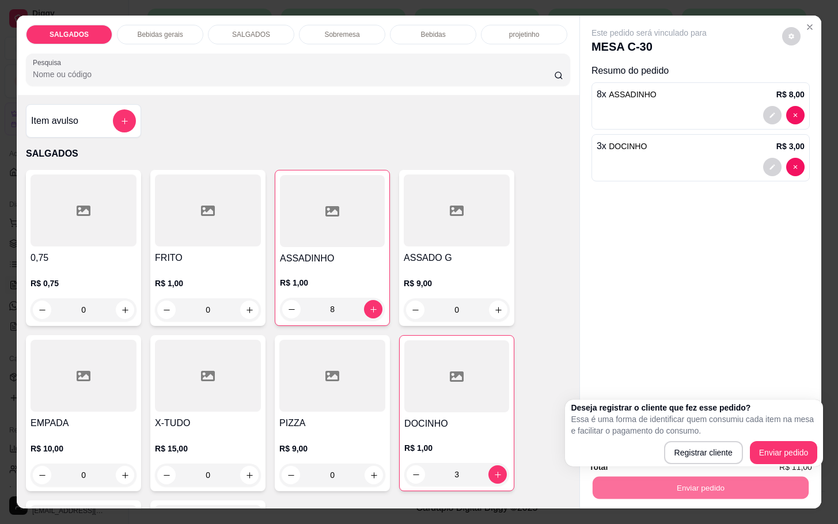
click at [533, 183] on div "0,75 R$ 0,75 0 FRITO R$ 1,00 0 ASSADINHO R$ 1,00 8 ASSADO G R$ 9,00 0 EMPADA R$…" at bounding box center [298, 412] width 544 height 485
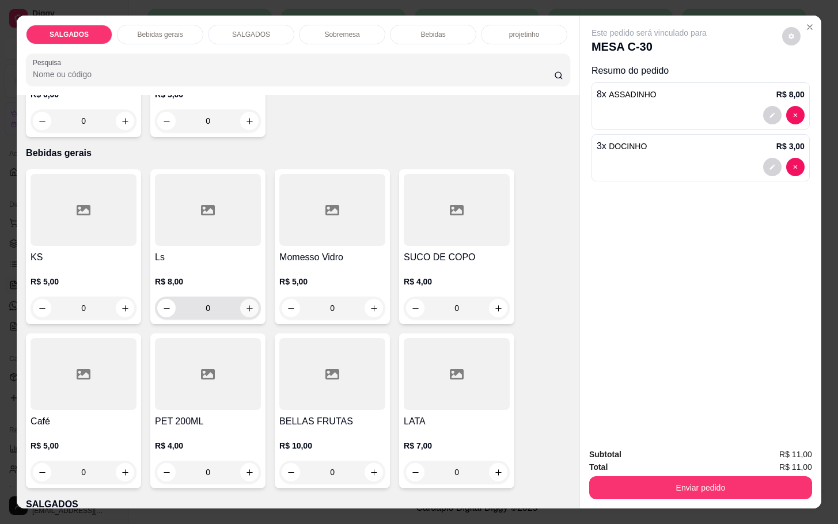
click at [245, 307] on icon "increase-product-quantity" at bounding box center [249, 308] width 9 height 9
type input "1"
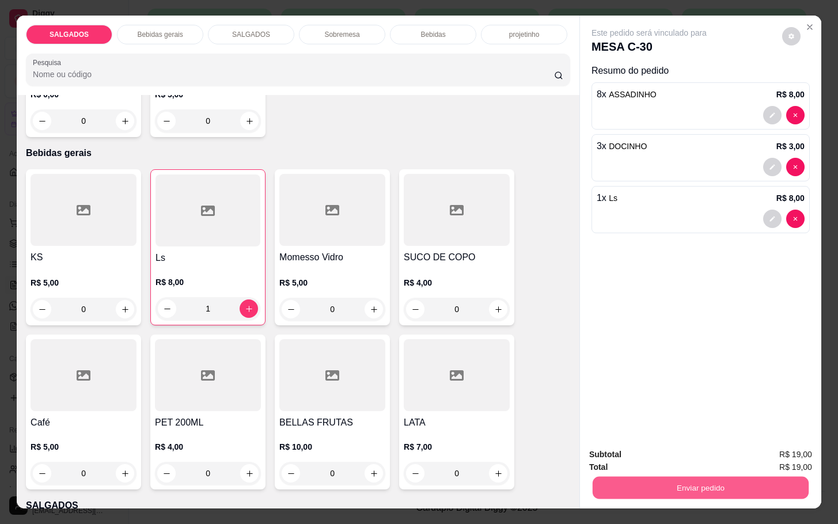
click at [647, 473] on div "Enviar pedido" at bounding box center [700, 486] width 223 height 26
click at [762, 486] on button "Enviar pedido" at bounding box center [701, 487] width 216 height 22
click at [781, 444] on button "Enviar pedido" at bounding box center [779, 453] width 65 height 22
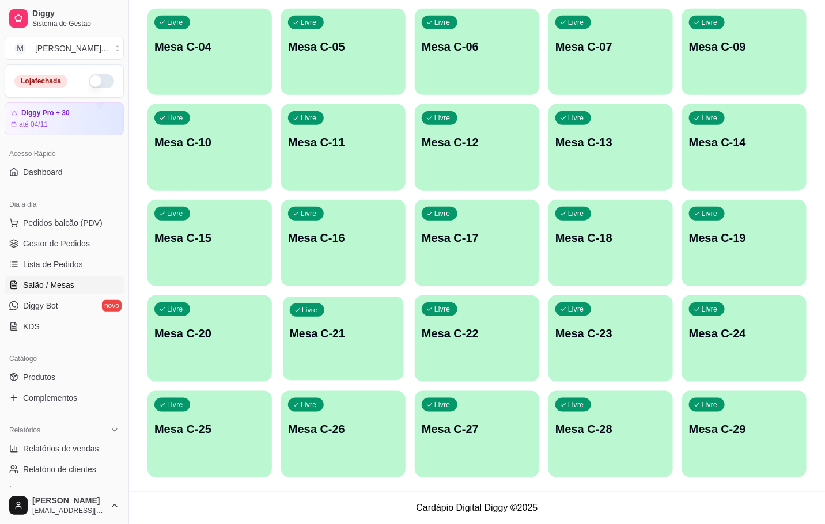
click at [335, 317] on div "Livre Mesa C-21" at bounding box center [343, 332] width 121 height 70
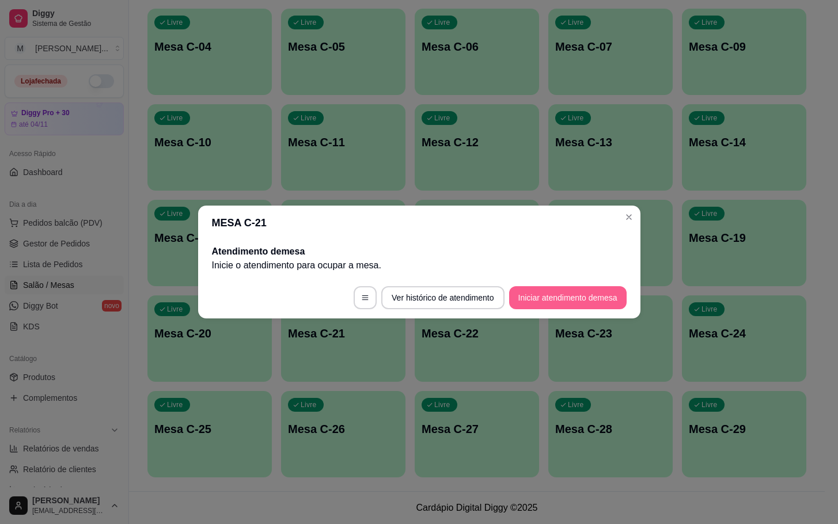
click at [518, 294] on button "Iniciar atendimento de mesa" at bounding box center [567, 297] width 117 height 23
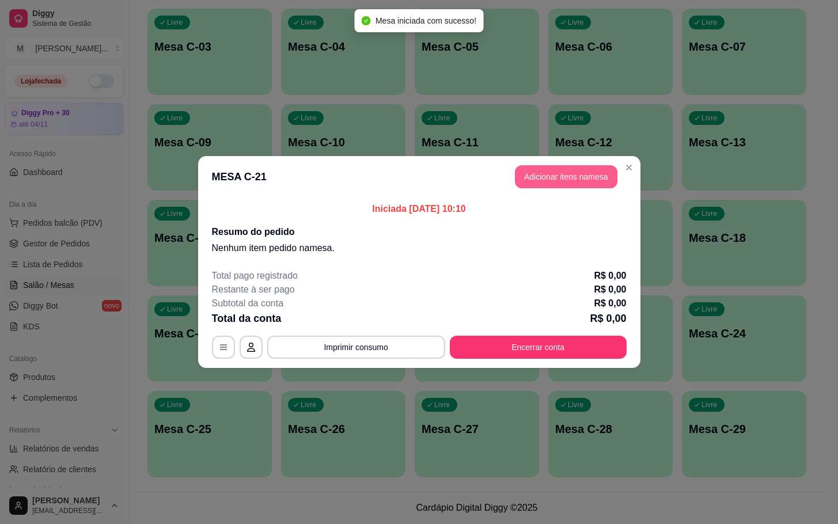
click at [567, 173] on button "Adicionar itens na mesa" at bounding box center [566, 176] width 102 height 23
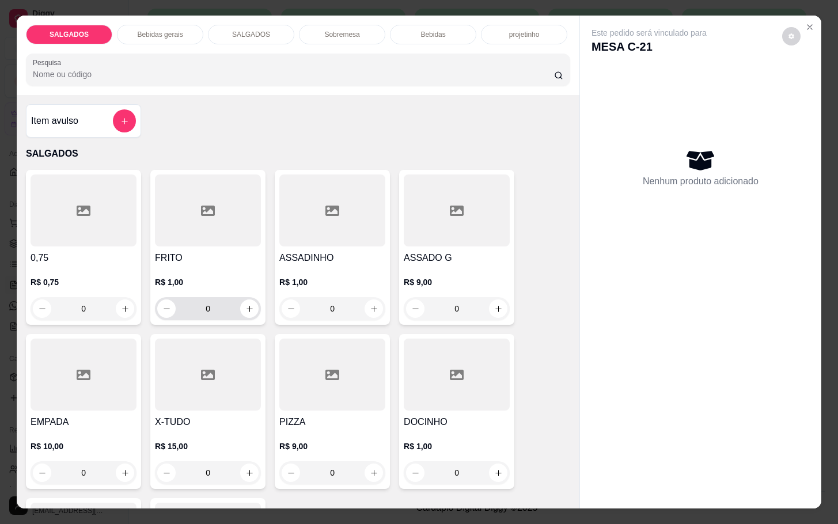
click at [239, 297] on div "0" at bounding box center [207, 308] width 101 height 23
click at [241, 297] on div "0" at bounding box center [207, 308] width 101 height 23
click at [241, 309] on button "increase-product-quantity" at bounding box center [250, 309] width 18 height 18
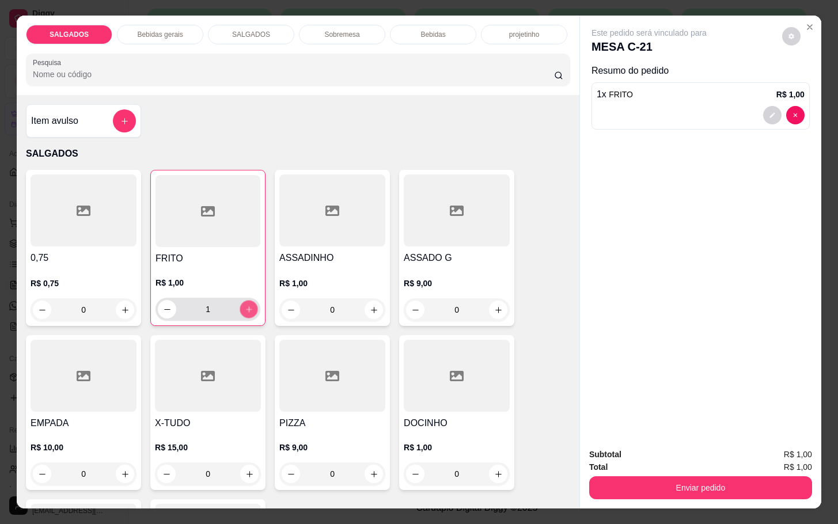
click at [242, 310] on button "increase-product-quantity" at bounding box center [249, 310] width 18 height 18
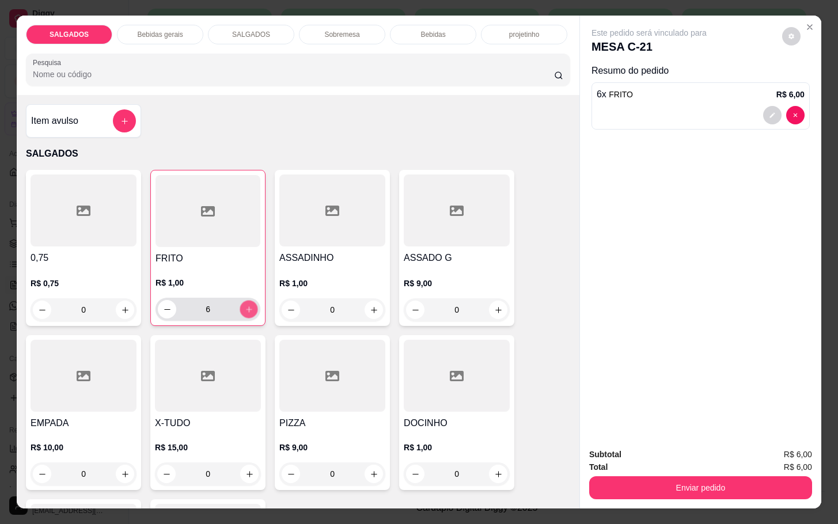
click at [242, 310] on button "increase-product-quantity" at bounding box center [249, 310] width 18 height 18
type input "8"
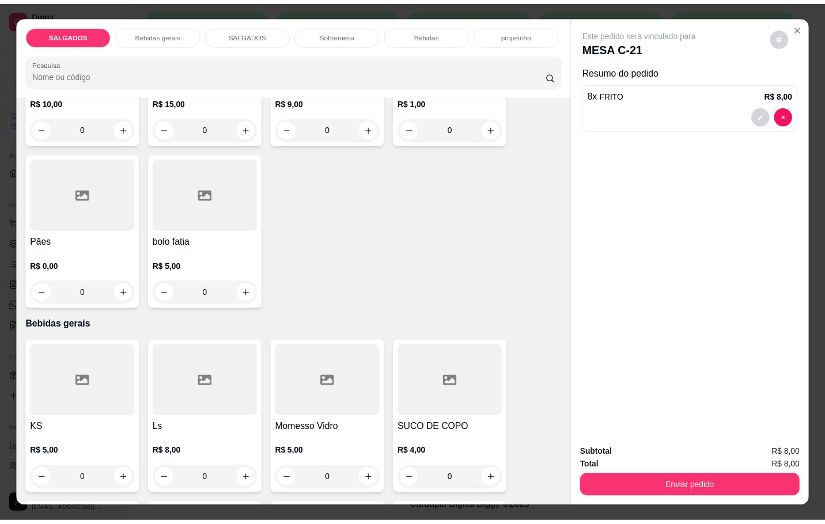
scroll to position [432, 0]
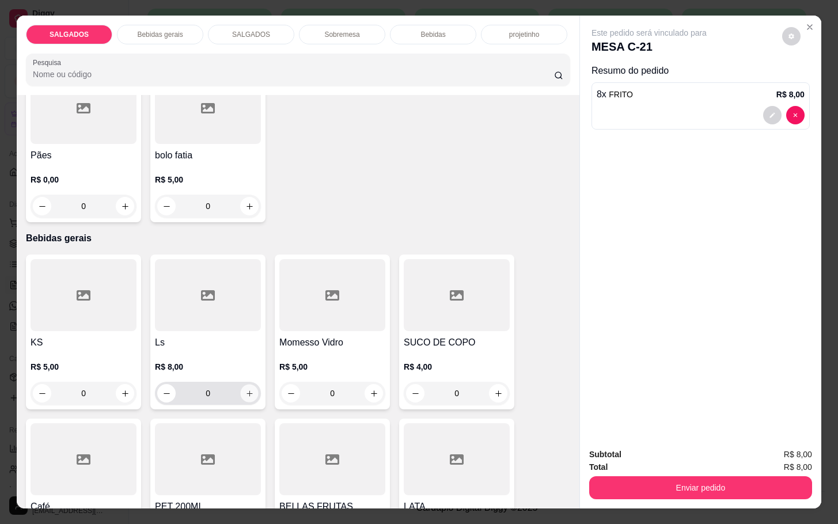
click at [245, 392] on icon "increase-product-quantity" at bounding box center [249, 393] width 9 height 9
type input "1"
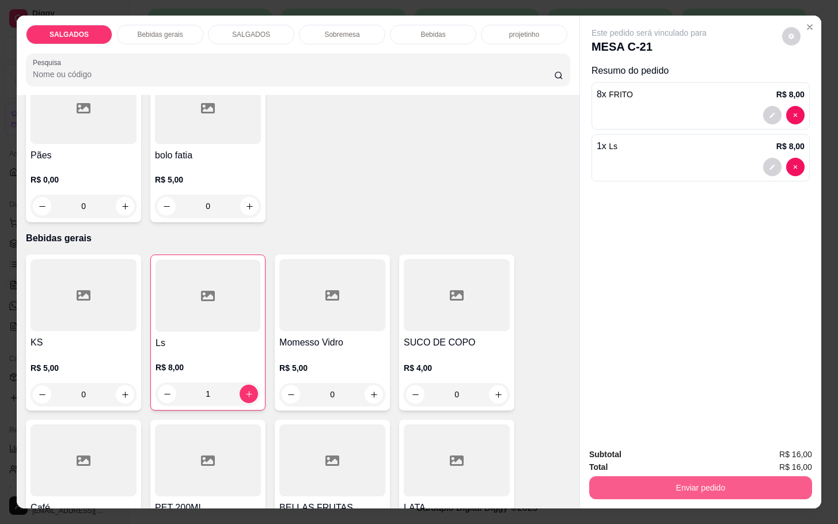
click at [631, 476] on button "Enviar pedido" at bounding box center [700, 487] width 223 height 23
click at [776, 447] on button "Enviar pedido" at bounding box center [780, 452] width 63 height 21
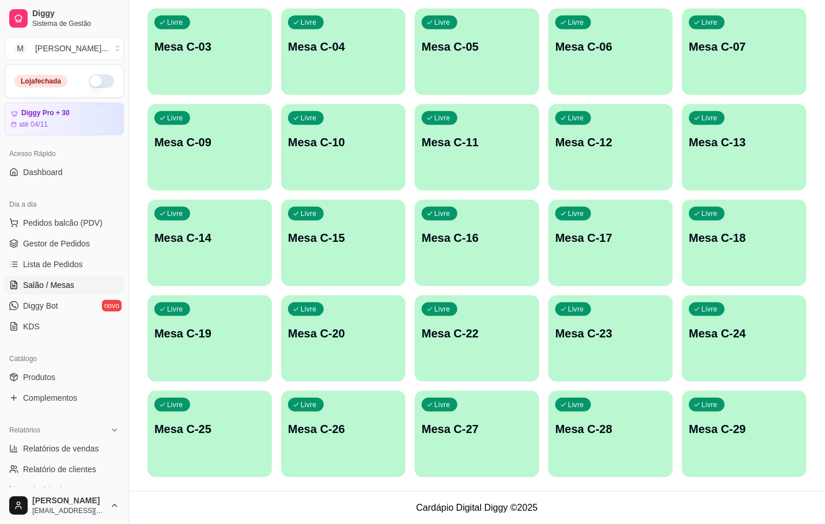
scroll to position [54, 0]
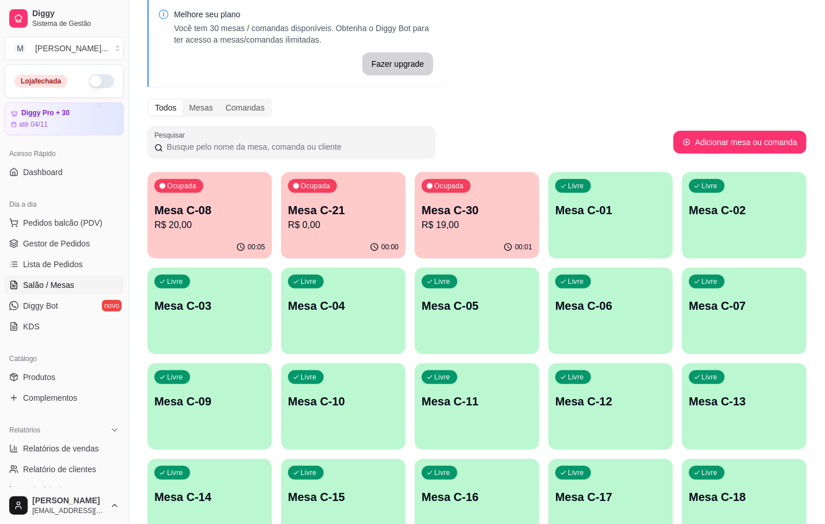
click at [605, 324] on div "Livre Mesa C-06" at bounding box center [610, 304] width 124 height 73
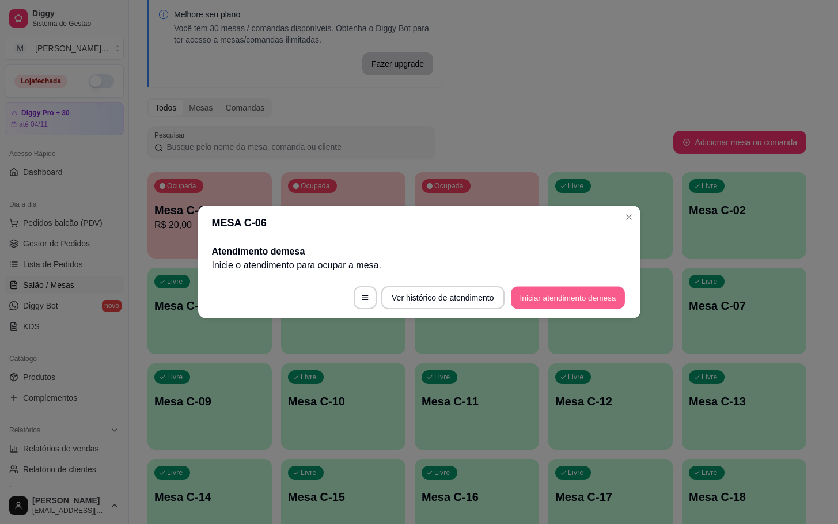
click at [581, 299] on button "Iniciar atendimento de mesa" at bounding box center [568, 298] width 114 height 22
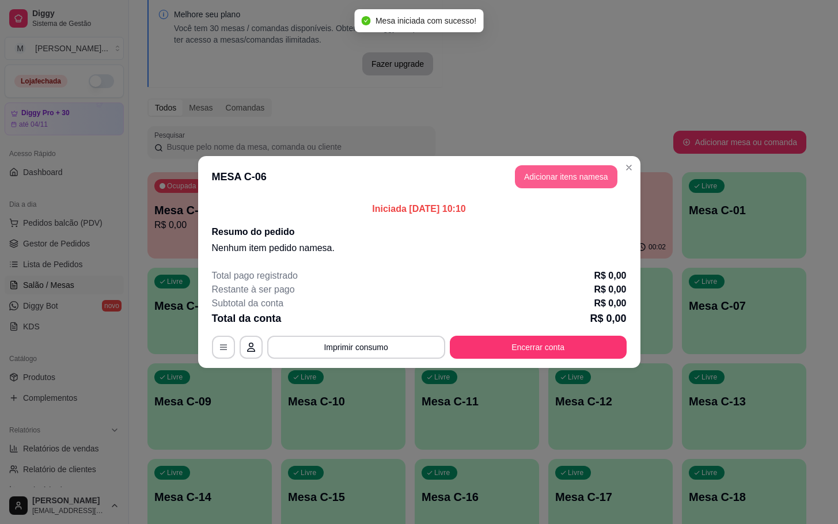
click at [541, 179] on button "Adicionar itens na mesa" at bounding box center [566, 176] width 102 height 23
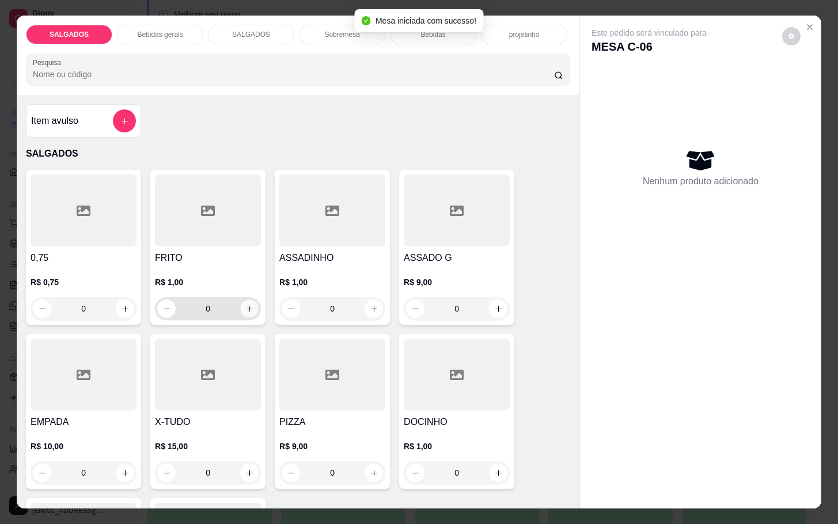
click at [245, 305] on icon "increase-product-quantity" at bounding box center [249, 309] width 9 height 9
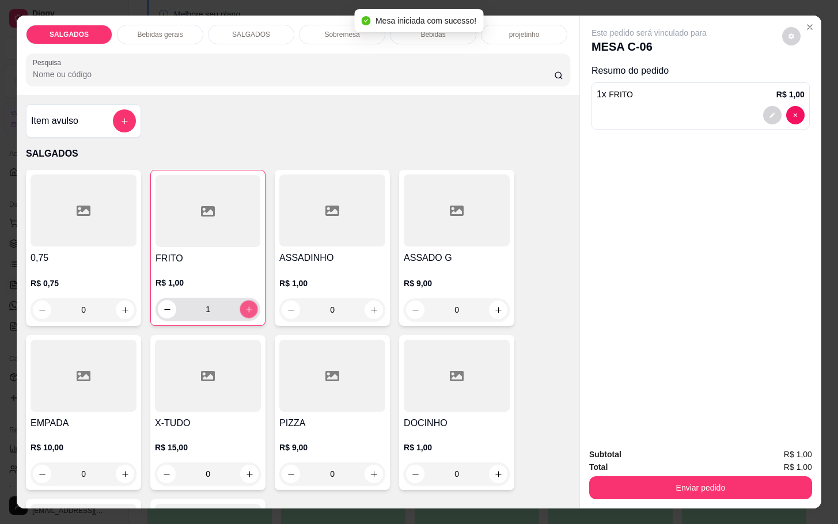
click at [245, 305] on icon "increase-product-quantity" at bounding box center [249, 309] width 9 height 9
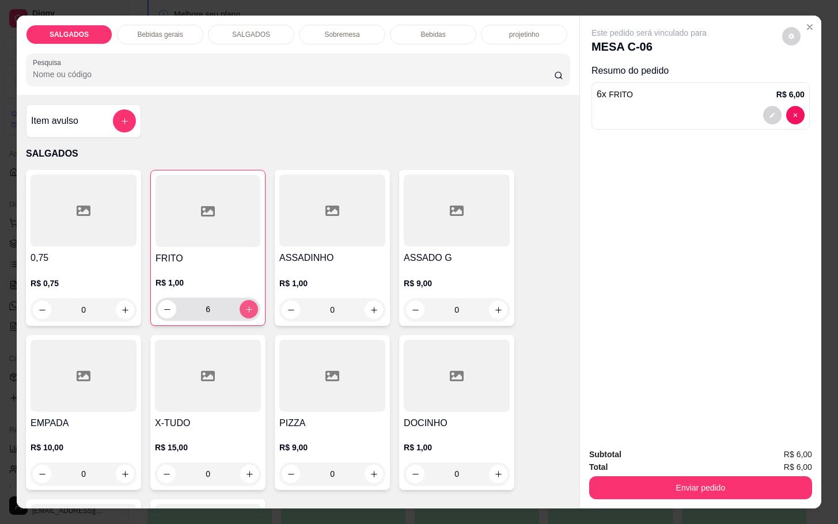
click at [245, 305] on icon "increase-product-quantity" at bounding box center [249, 309] width 9 height 9
type input "8"
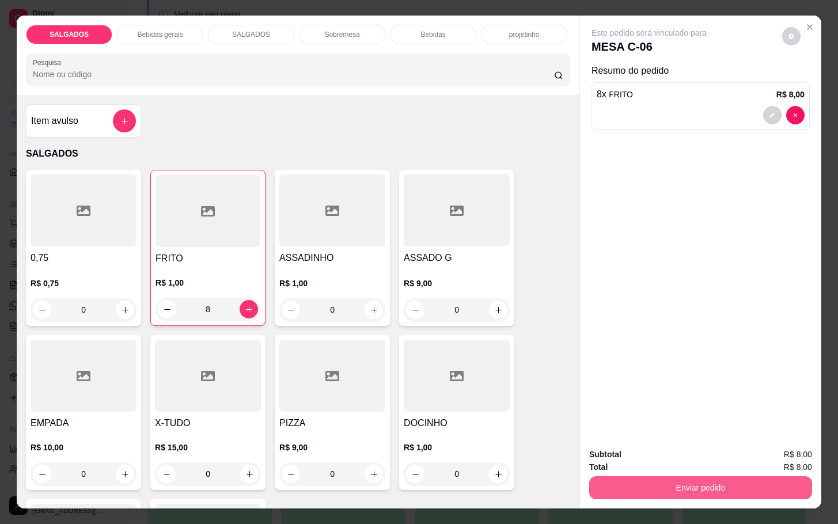
click at [619, 479] on button "Enviar pedido" at bounding box center [700, 487] width 223 height 23
click at [785, 453] on button "Enviar pedido" at bounding box center [779, 453] width 65 height 22
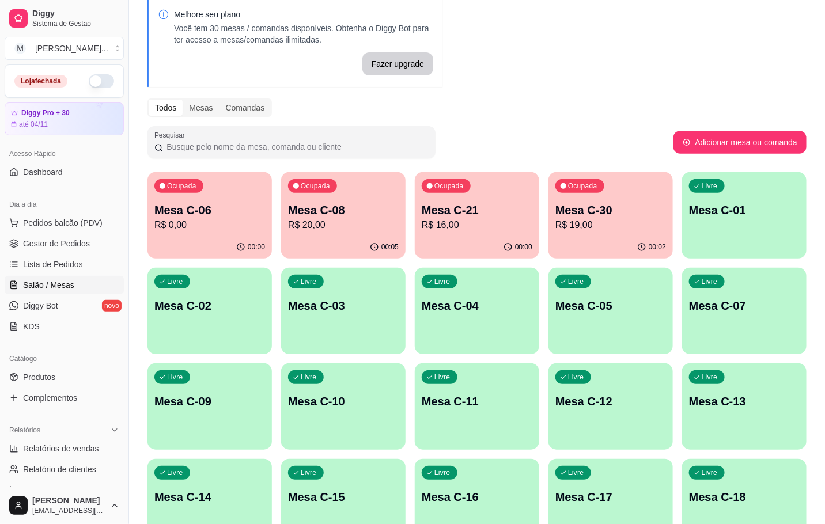
scroll to position [313, 0]
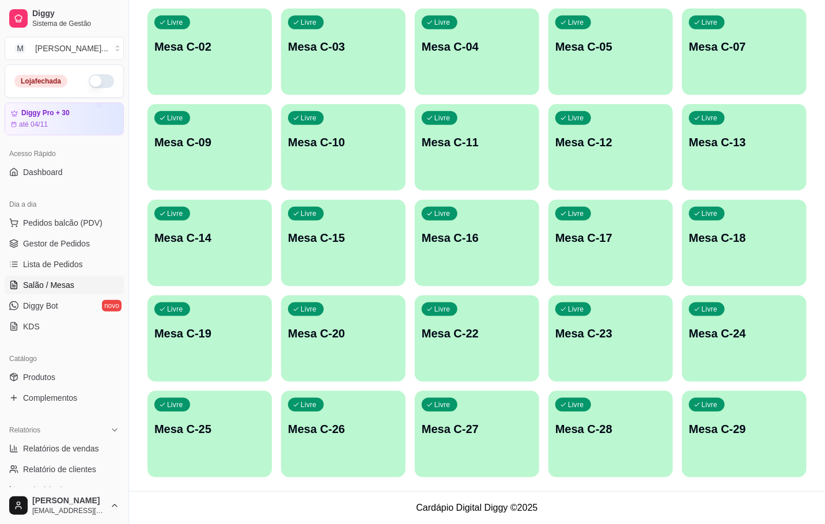
click at [740, 424] on p "Mesa C-29" at bounding box center [744, 429] width 111 height 16
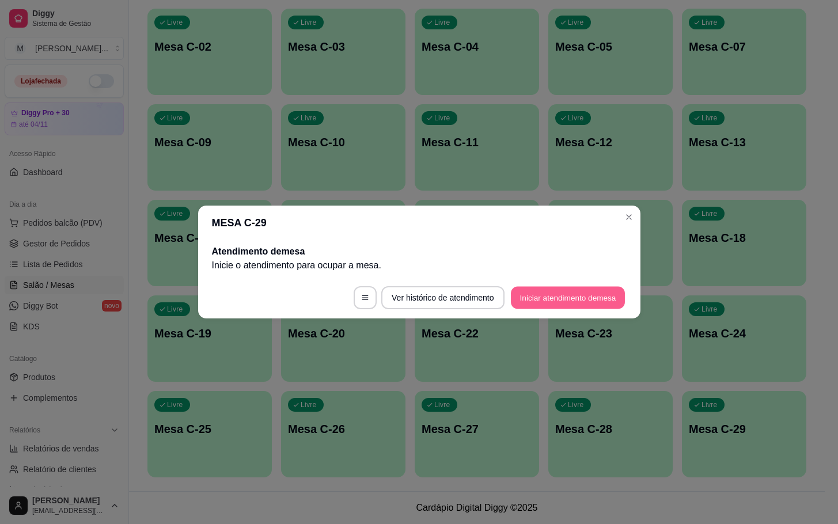
click at [569, 303] on button "Iniciar atendimento de mesa" at bounding box center [568, 298] width 114 height 22
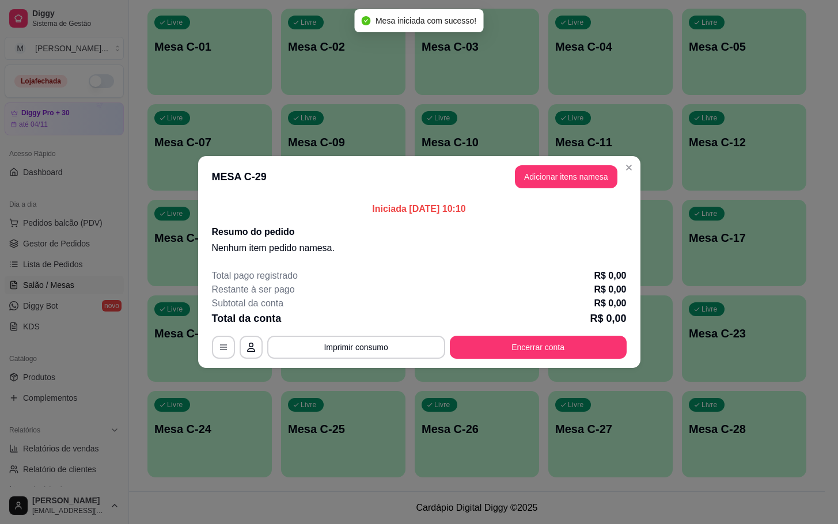
click at [529, 191] on header "MESA C-29 Adicionar itens na mesa" at bounding box center [419, 176] width 442 height 41
click at [538, 187] on button "Adicionar itens na mesa" at bounding box center [566, 177] width 99 height 22
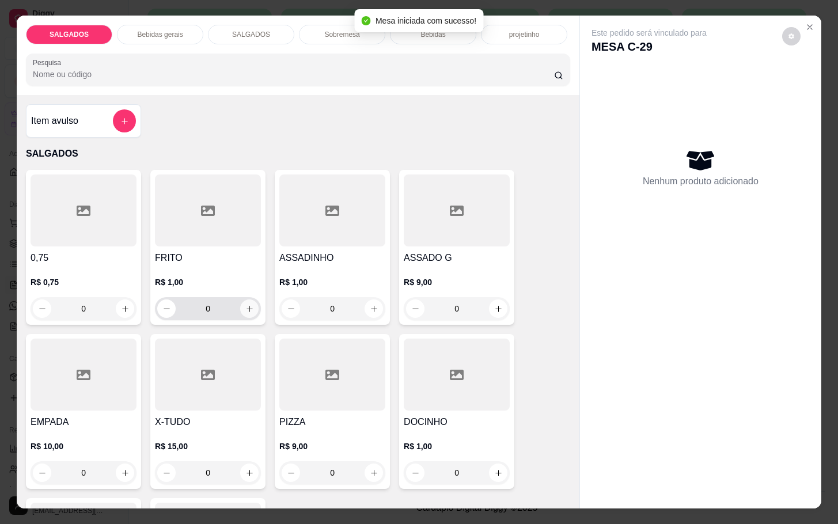
click at [242, 311] on button "increase-product-quantity" at bounding box center [249, 308] width 18 height 18
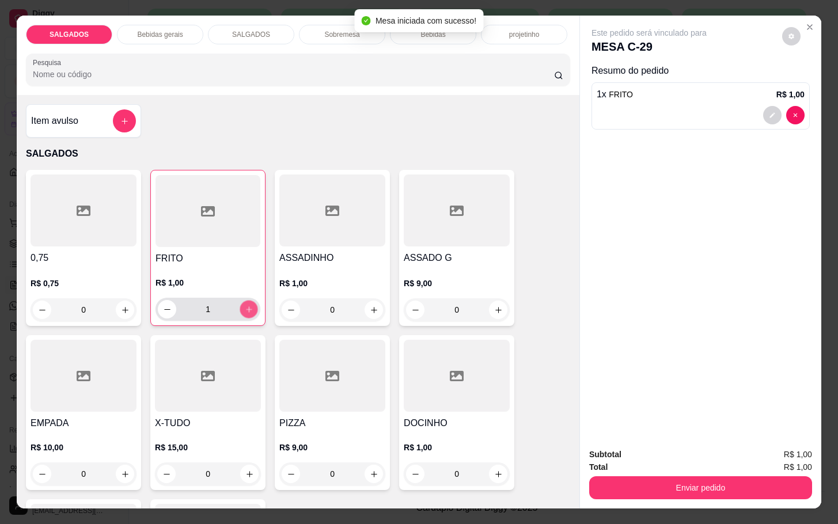
click at [242, 311] on button "increase-product-quantity" at bounding box center [249, 310] width 18 height 18
click at [242, 311] on button "increase-product-quantity" at bounding box center [249, 309] width 18 height 18
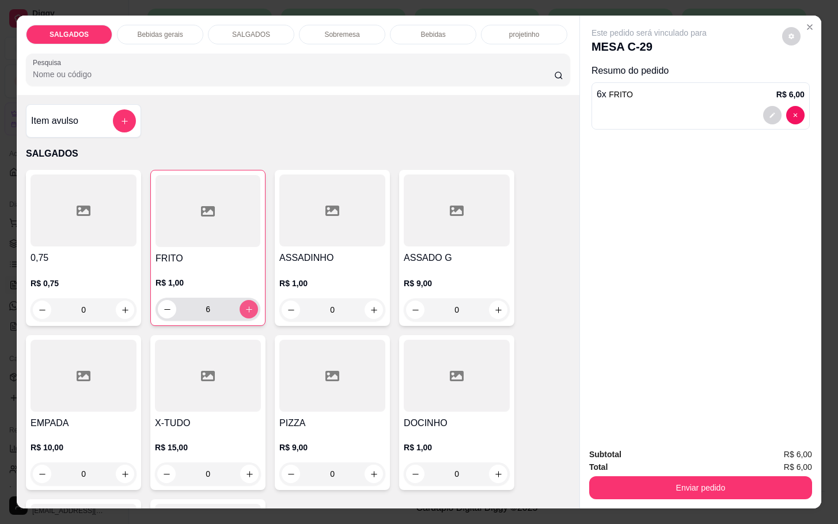
click at [242, 311] on button "increase-product-quantity" at bounding box center [249, 309] width 18 height 18
type input "7"
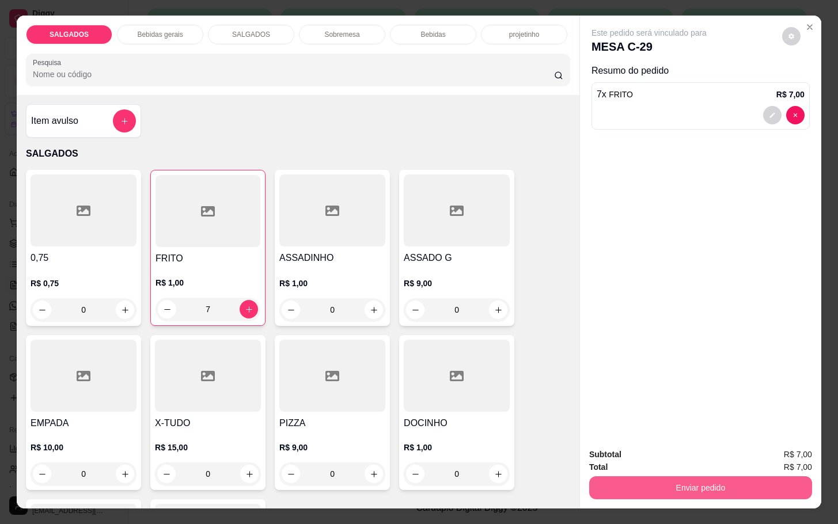
click at [622, 476] on button "Enviar pedido" at bounding box center [700, 487] width 223 height 23
click at [771, 444] on button "Enviar pedido" at bounding box center [780, 452] width 63 height 21
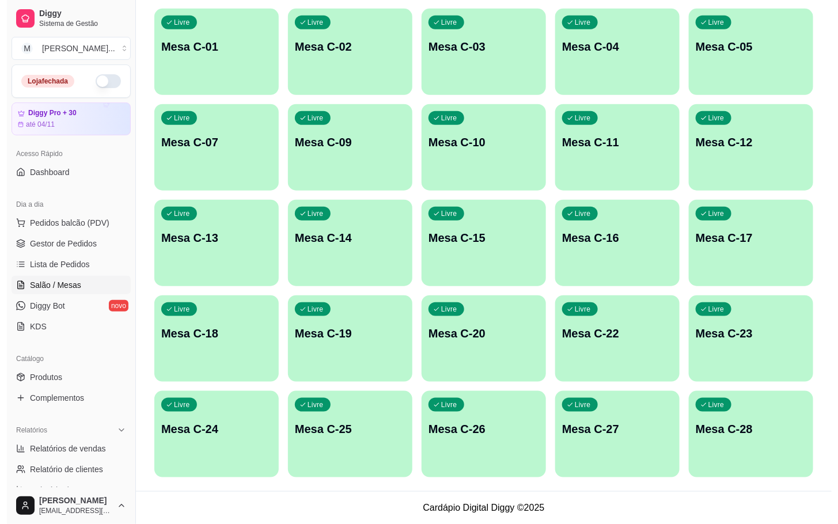
scroll to position [54, 0]
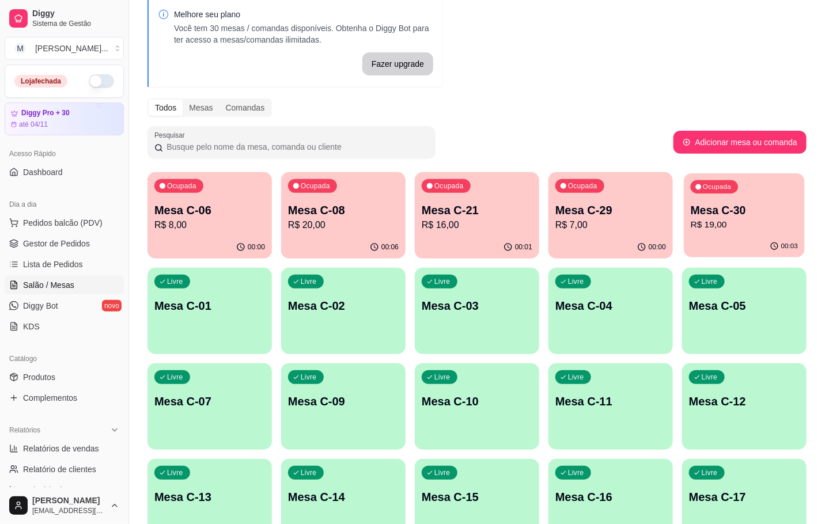
click at [712, 221] on p "R$ 19,00" at bounding box center [743, 224] width 107 height 13
click at [314, 209] on p "Mesa C-08" at bounding box center [343, 210] width 111 height 16
click at [460, 199] on div "Ocupada Mesa C-21 R$ 16,00" at bounding box center [477, 204] width 124 height 64
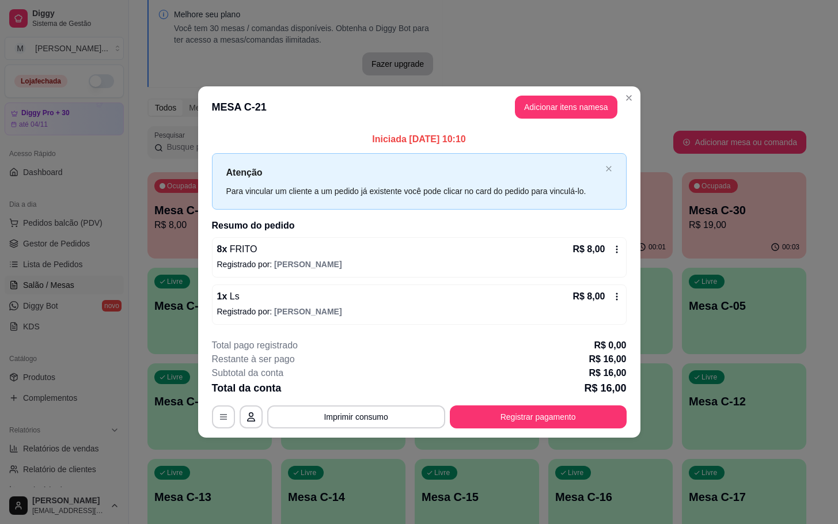
click at [232, 304] on div "1 x Ls R$ 8,00 Registrado por: [PERSON_NAME]" at bounding box center [419, 304] width 415 height 40
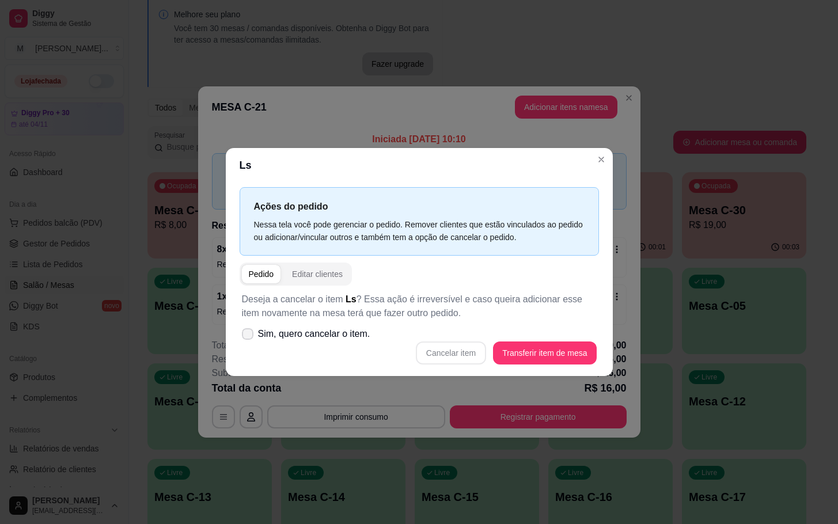
click at [240, 337] on label "Sim, quero cancelar o item." at bounding box center [306, 333] width 138 height 23
click at [241, 337] on input "Sim, quero cancelar o item." at bounding box center [244, 339] width 7 height 7
checkbox input "true"
click at [461, 352] on button "Cancelar item" at bounding box center [451, 353] width 69 height 22
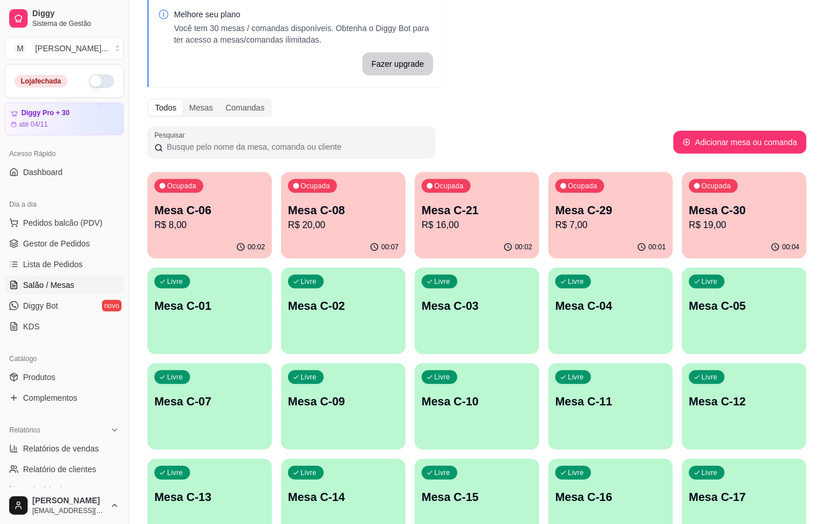
click at [197, 221] on p "R$ 8,00" at bounding box center [209, 225] width 111 height 14
click at [563, 199] on div "Ocupada Mesa C-29 R$ 7,00" at bounding box center [610, 204] width 124 height 64
click at [451, 238] on div "00:11" at bounding box center [477, 247] width 124 height 22
click at [730, 199] on div "Ocupada Mesa C-30 R$ 19,00" at bounding box center [744, 204] width 121 height 62
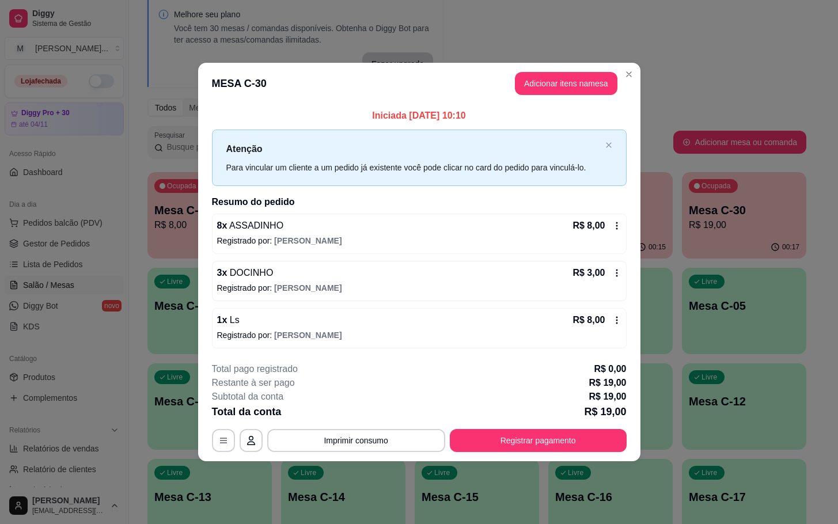
click at [610, 323] on div "R$ 8,00" at bounding box center [596, 320] width 48 height 14
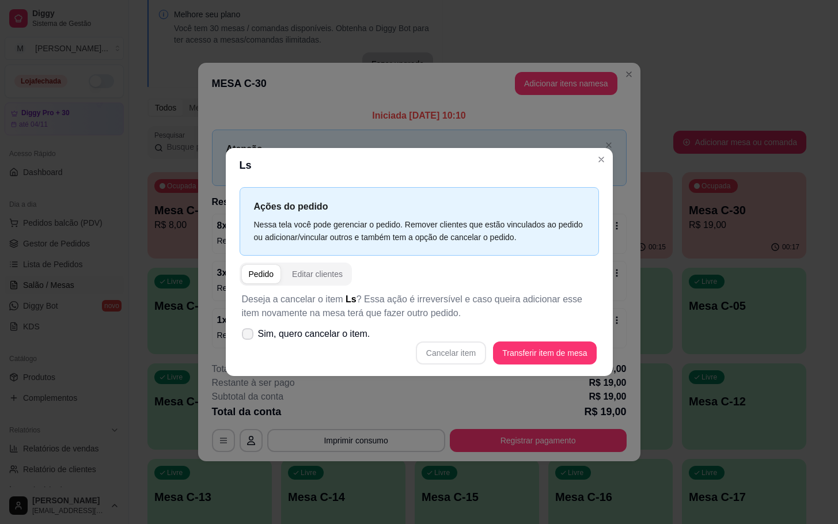
click at [355, 341] on span "Sim, quero cancelar o item." at bounding box center [314, 334] width 112 height 14
click at [249, 341] on input "Sim, quero cancelar o item." at bounding box center [244, 339] width 7 height 7
checkbox input "true"
drag, startPoint x: 570, startPoint y: 365, endPoint x: 563, endPoint y: 362, distance: 7.7
click at [568, 363] on div "Deseja a cancelar o item Ls ? Essa ação é irreversível e caso queira adicionar …" at bounding box center [419, 329] width 359 height 86
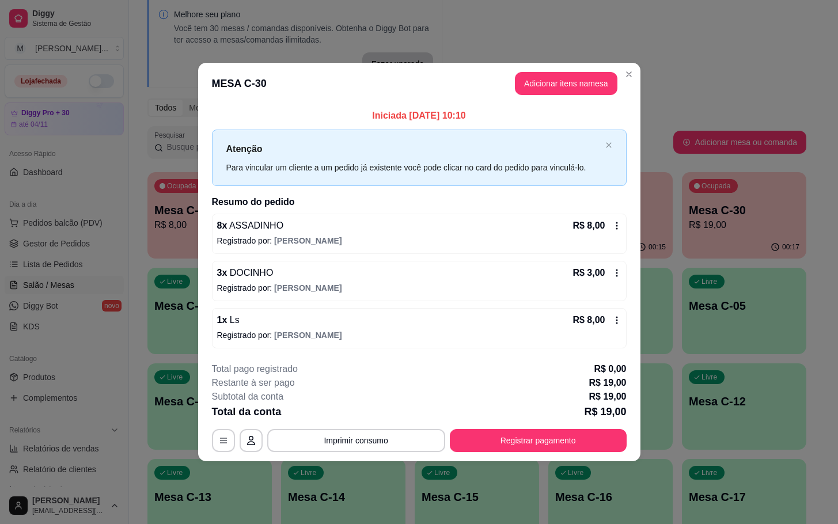
click at [606, 312] on div "1 x Ls R$ 8,00 Registrado por: [PERSON_NAME]" at bounding box center [419, 328] width 415 height 40
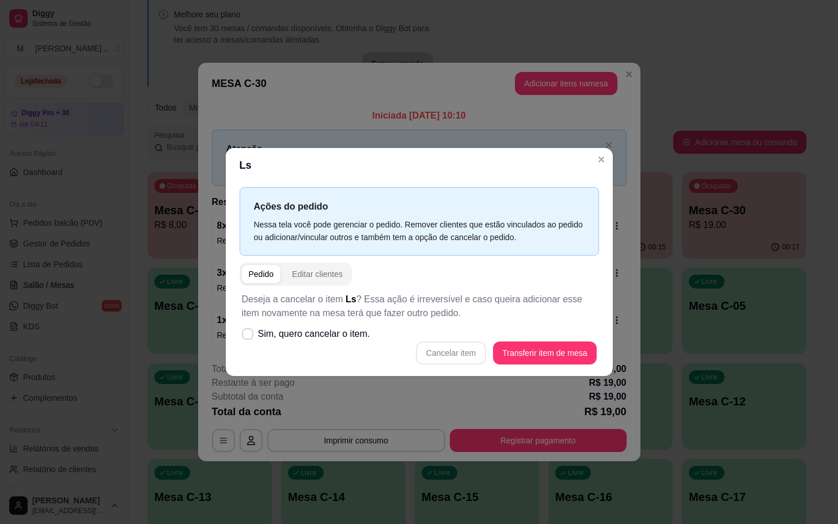
click at [299, 346] on div "Cancelar item Transferir item de mesa" at bounding box center [419, 352] width 355 height 23
click at [298, 334] on span "Sim, quero cancelar o item." at bounding box center [314, 334] width 112 height 14
click at [249, 336] on input "Sim, quero cancelar o item." at bounding box center [244, 339] width 7 height 7
checkbox input "true"
click at [449, 353] on button "Cancelar item" at bounding box center [451, 353] width 69 height 22
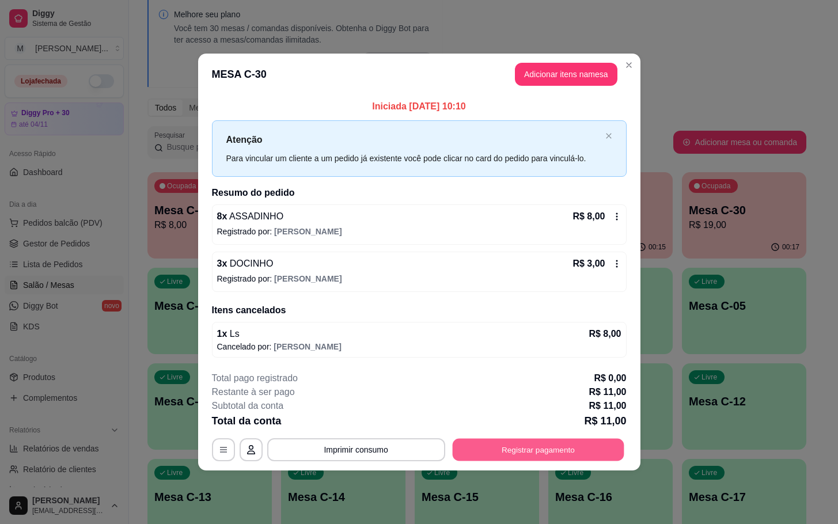
click at [586, 455] on button "Registrar pagamento" at bounding box center [538, 449] width 172 height 22
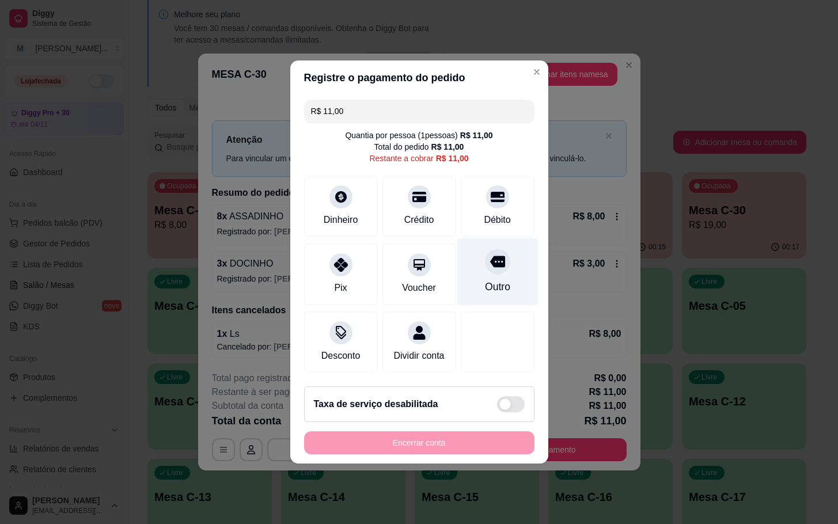
click at [467, 271] on div "Outro" at bounding box center [497, 271] width 81 height 67
type input "R$ 0,00"
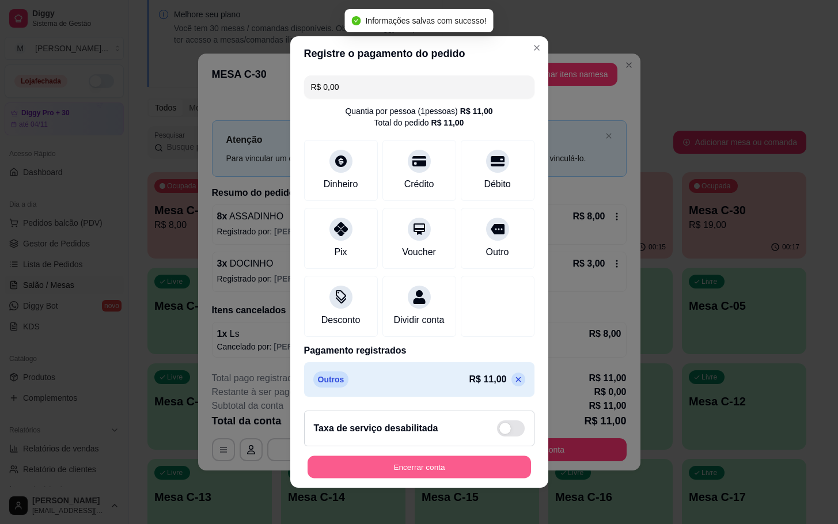
click at [484, 467] on button "Encerrar conta" at bounding box center [418, 467] width 223 height 22
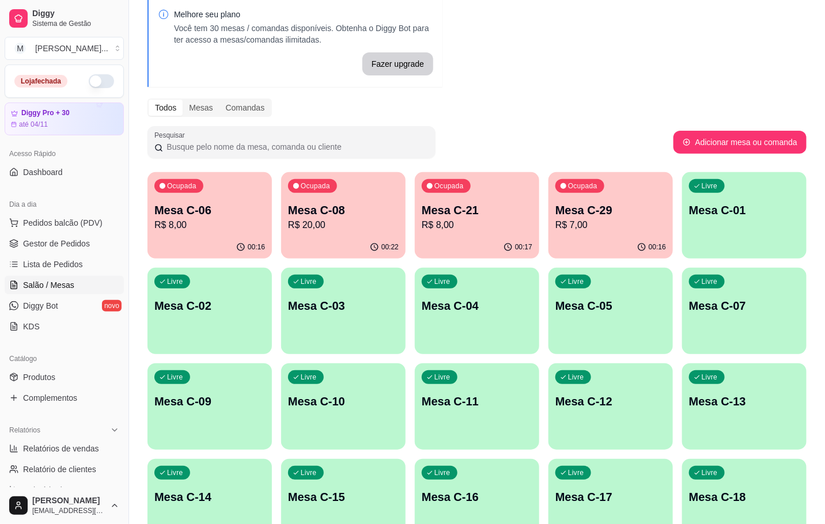
click at [445, 242] on div "00:17" at bounding box center [477, 247] width 124 height 22
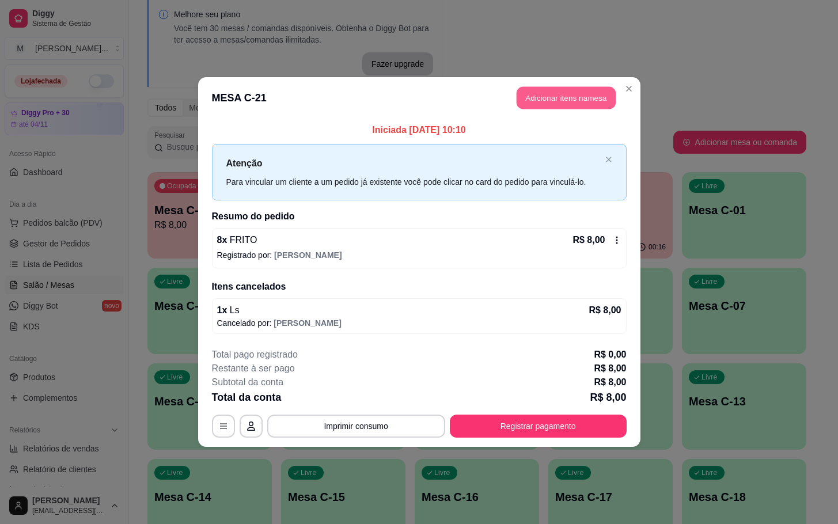
click at [583, 87] on button "Adicionar itens na mesa" at bounding box center [566, 98] width 99 height 22
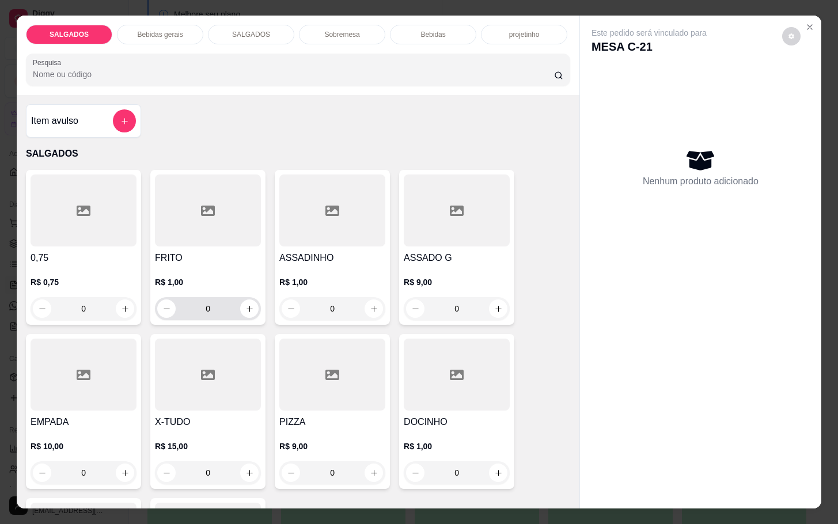
click at [212, 298] on input "0" at bounding box center [208, 308] width 64 height 23
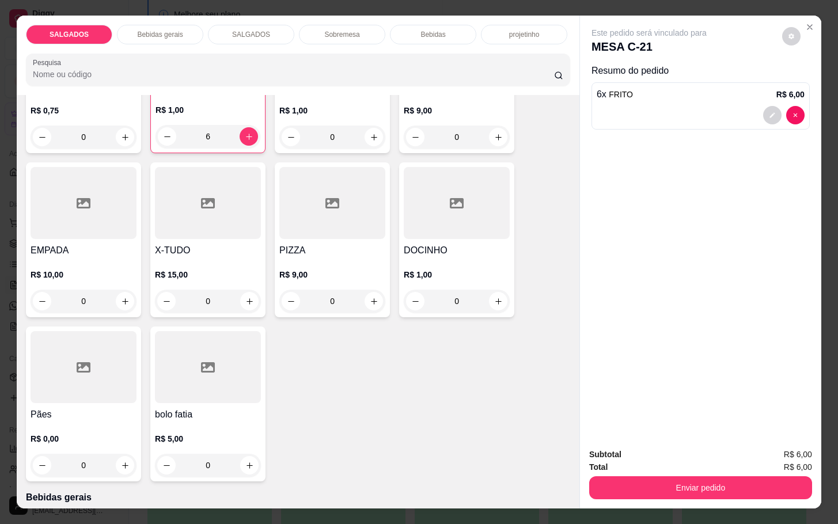
scroll to position [0, 0]
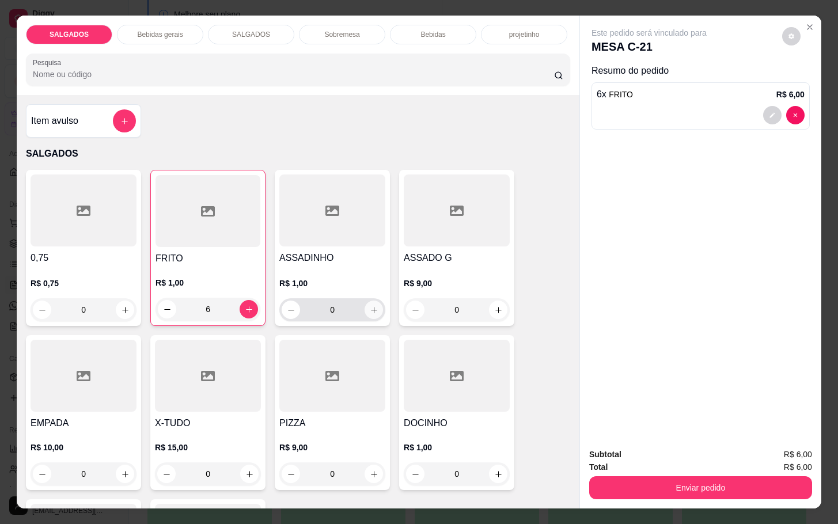
type input "6"
click at [366, 301] on button "increase-product-quantity" at bounding box center [374, 310] width 18 height 18
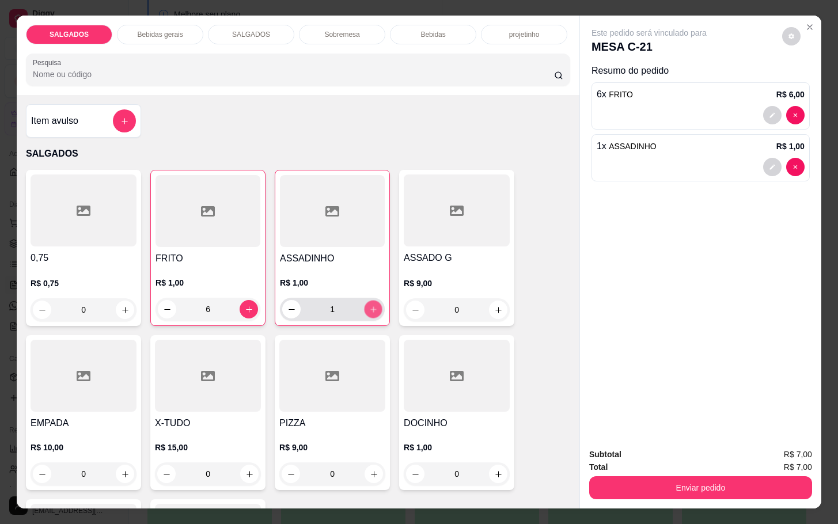
click at [366, 301] on button "increase-product-quantity" at bounding box center [374, 310] width 18 height 18
click at [289, 305] on icon "decrease-product-quantity" at bounding box center [291, 309] width 9 height 9
type input "0"
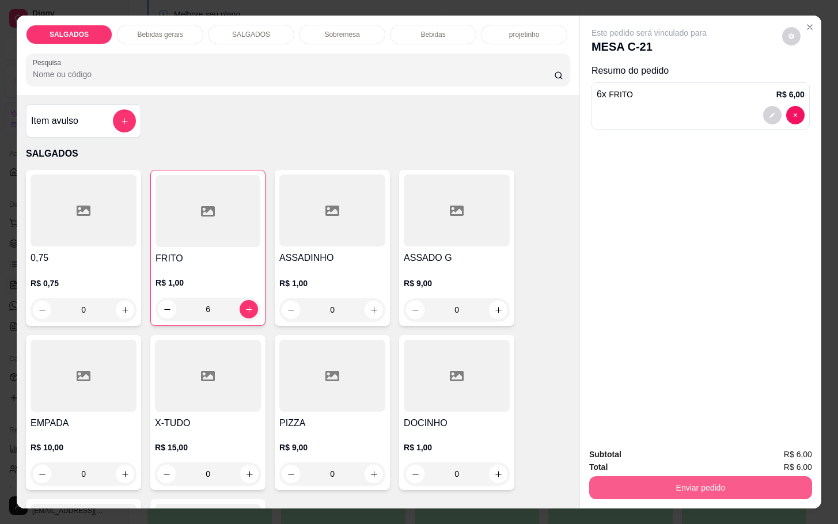
click at [631, 476] on button "Enviar pedido" at bounding box center [700, 487] width 223 height 23
click at [791, 450] on button "Enviar pedido" at bounding box center [780, 452] width 63 height 21
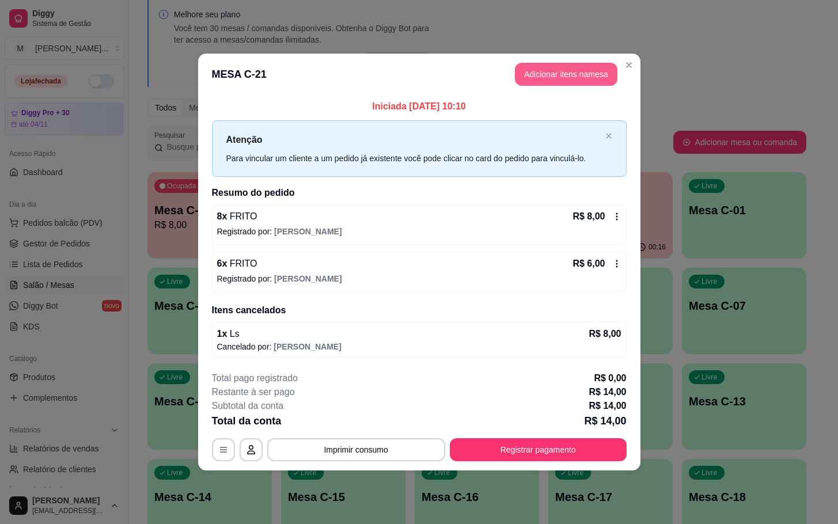
click at [550, 85] on button "Adicionar itens na mesa" at bounding box center [566, 74] width 102 height 23
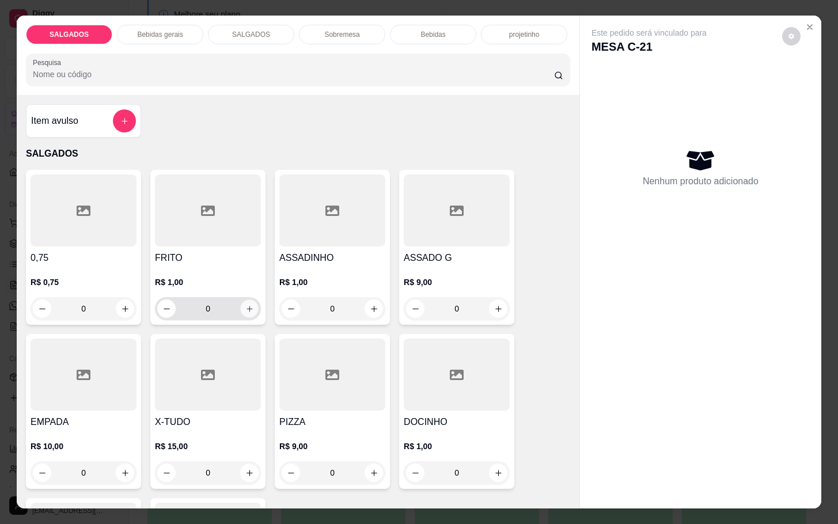
click at [241, 308] on button "increase-product-quantity" at bounding box center [250, 309] width 18 height 18
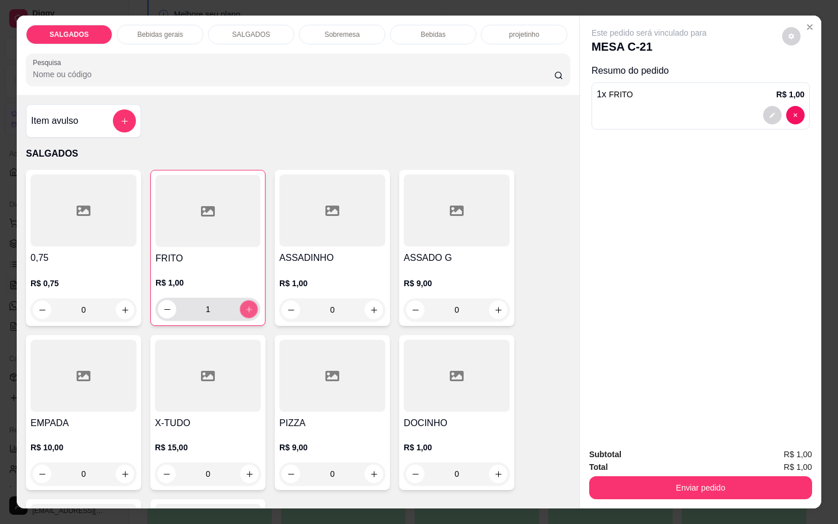
click at [240, 308] on button "increase-product-quantity" at bounding box center [249, 310] width 18 height 18
click at [240, 308] on button "increase-product-quantity" at bounding box center [249, 309] width 18 height 18
click at [240, 308] on button "increase-product-quantity" at bounding box center [249, 310] width 18 height 18
type input "4"
click at [667, 473] on div "Enviar pedido" at bounding box center [700, 486] width 223 height 26
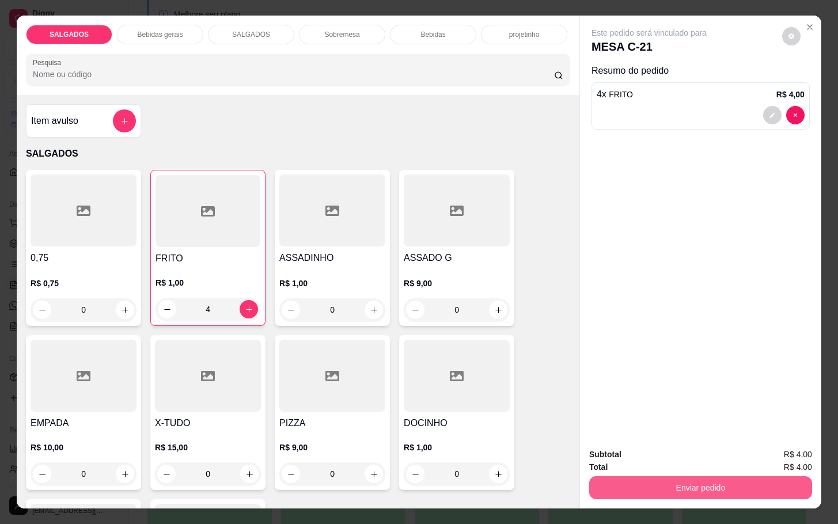
click at [667, 476] on button "Enviar pedido" at bounding box center [700, 487] width 223 height 23
click at [769, 463] on button "Enviar pedido" at bounding box center [779, 453] width 65 height 22
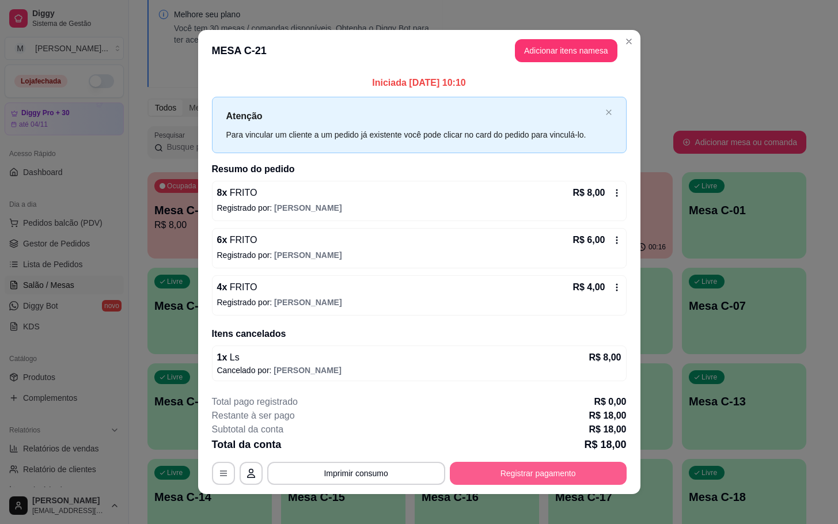
click at [520, 484] on button "Registrar pagamento" at bounding box center [538, 473] width 177 height 23
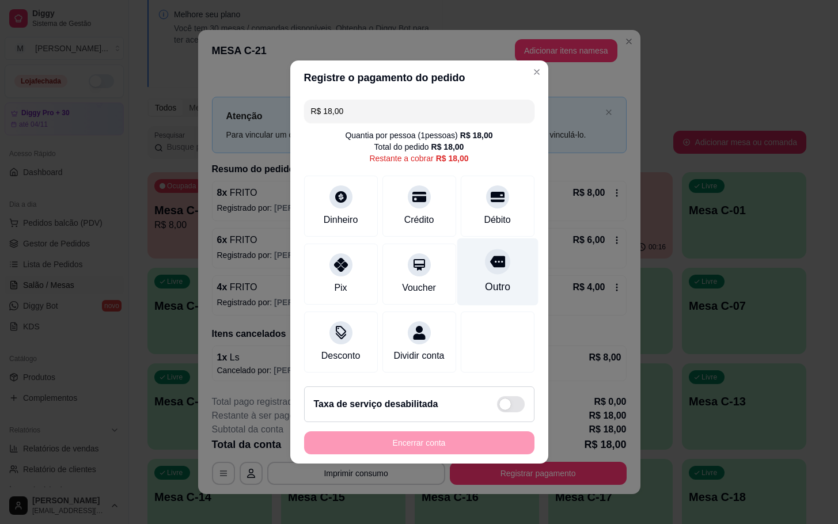
click at [496, 267] on div "Outro" at bounding box center [497, 271] width 81 height 67
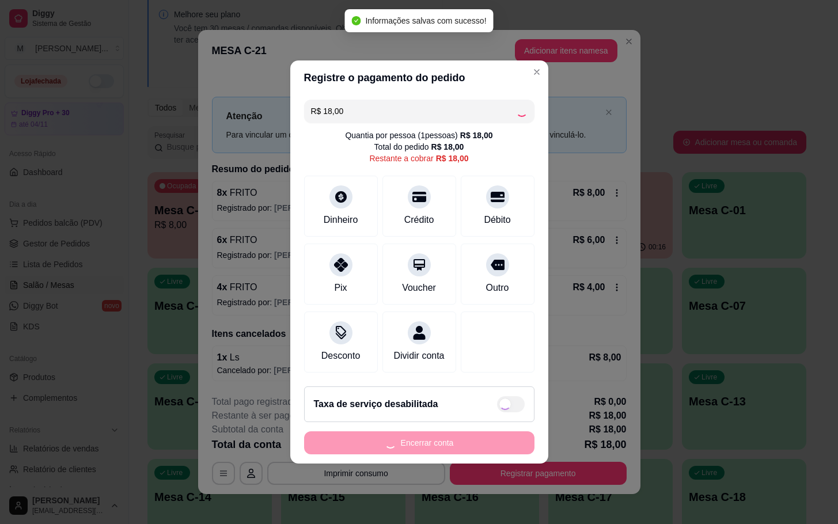
type input "R$ 0,00"
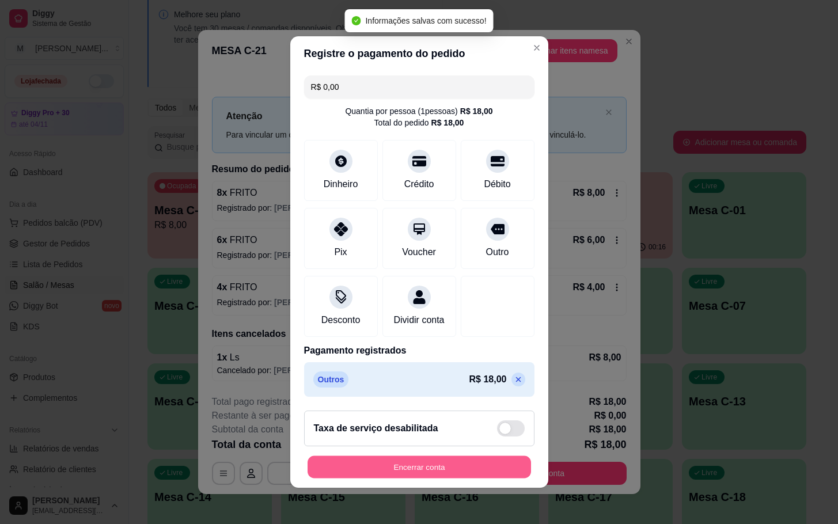
click at [489, 470] on button "Encerrar conta" at bounding box center [418, 467] width 223 height 22
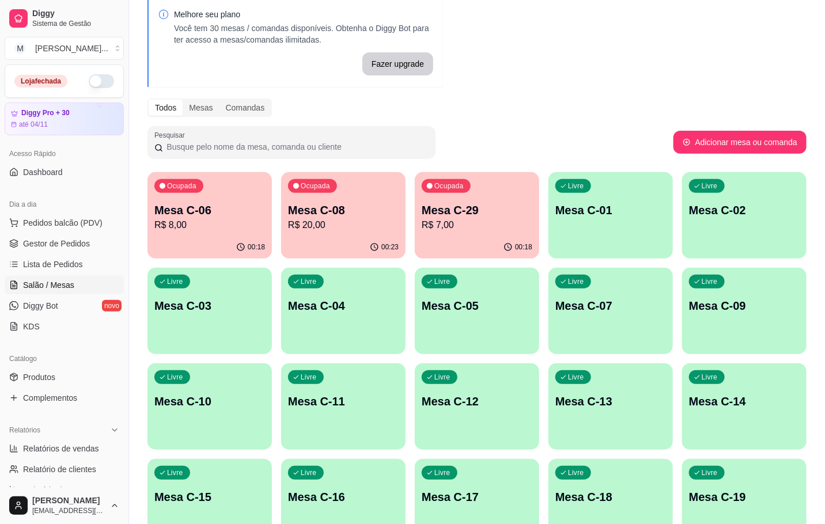
click at [445, 251] on div "00:18" at bounding box center [477, 247] width 124 height 22
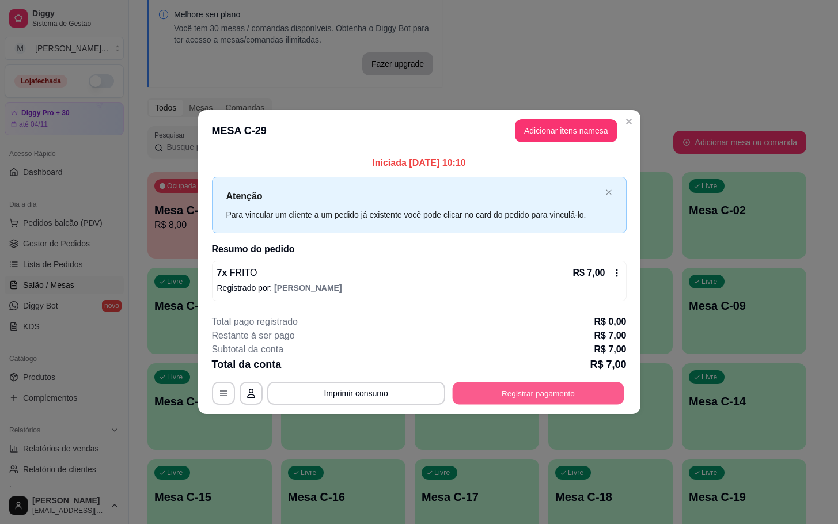
click at [553, 399] on button "Registrar pagamento" at bounding box center [538, 393] width 172 height 22
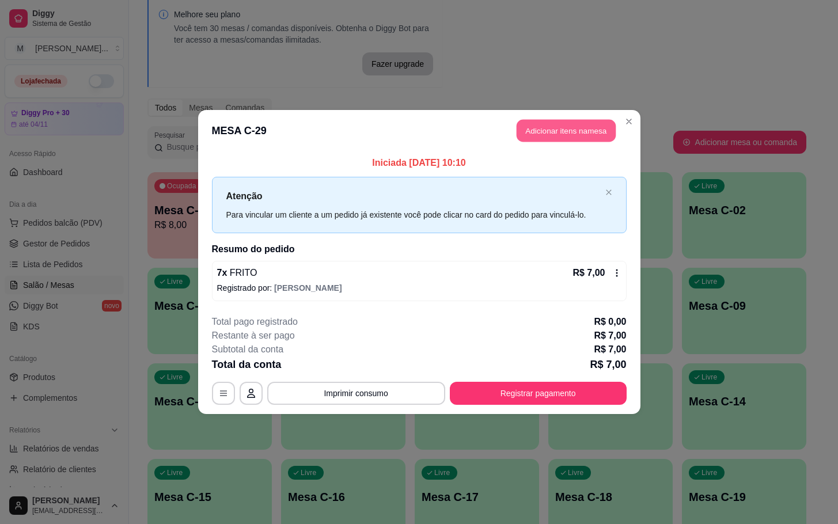
click at [572, 134] on button "Adicionar itens na mesa" at bounding box center [566, 131] width 99 height 22
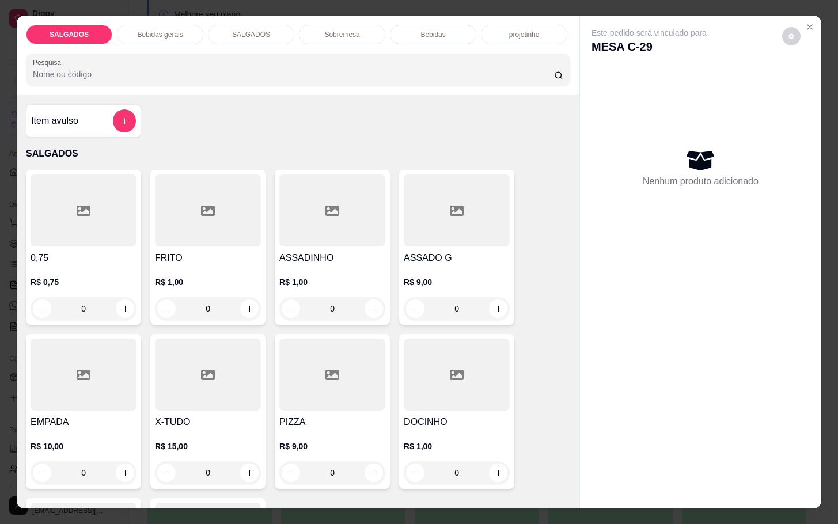
click at [217, 299] on input "0" at bounding box center [208, 308] width 64 height 23
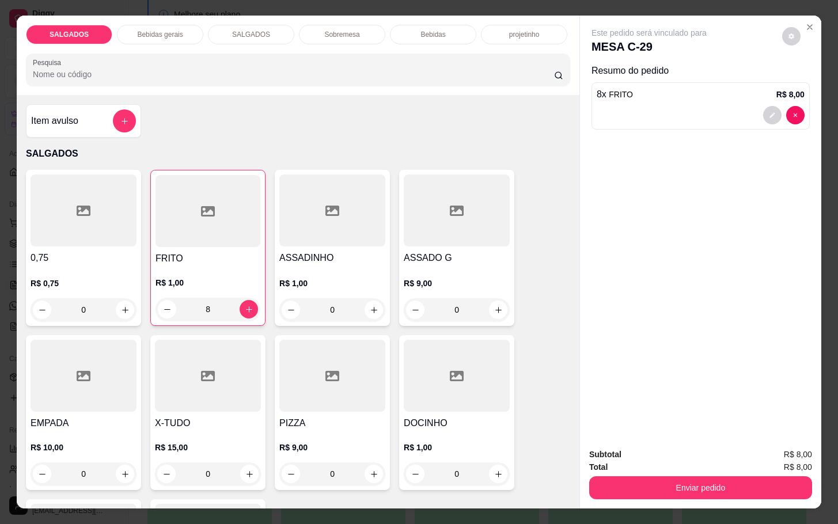
type input "8"
drag, startPoint x: 742, startPoint y: 498, endPoint x: 731, endPoint y: 484, distance: 17.3
click at [741, 496] on div "Subtotal R$ 8,00 Total R$ 8,00 Enviar pedido" at bounding box center [700, 474] width 241 height 70
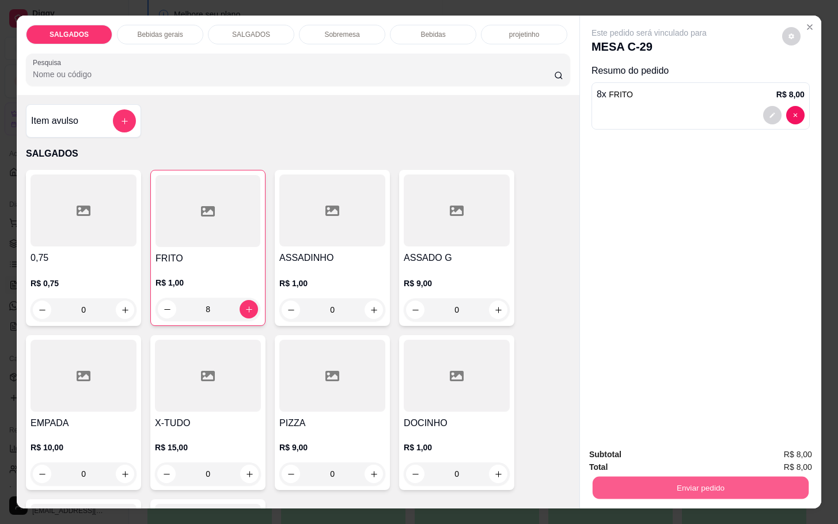
click at [731, 484] on button "Enviar pedido" at bounding box center [701, 487] width 216 height 22
click at [774, 456] on button "Enviar pedido" at bounding box center [784, 452] width 68 height 23
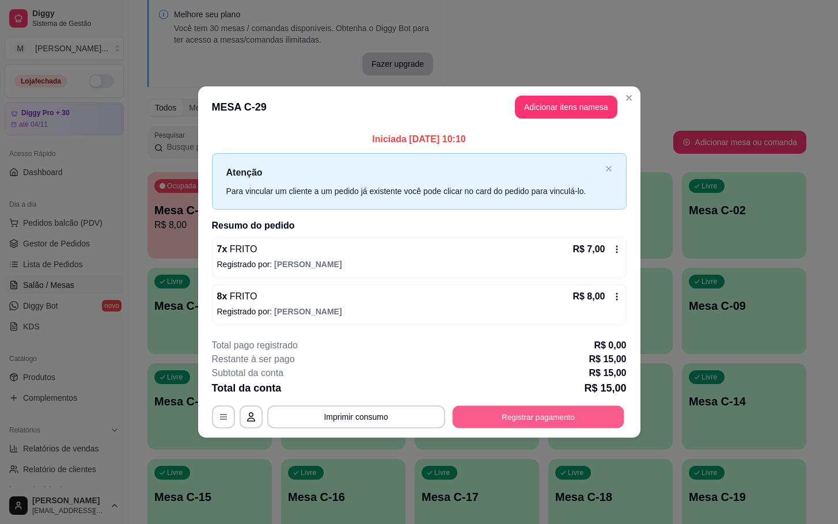
click at [609, 427] on button "Registrar pagamento" at bounding box center [538, 416] width 172 height 22
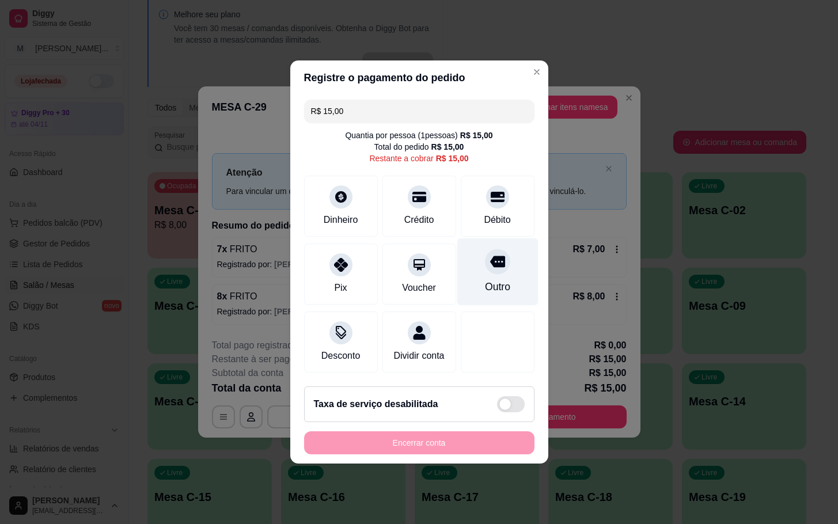
click at [465, 250] on div "Outro" at bounding box center [497, 271] width 81 height 67
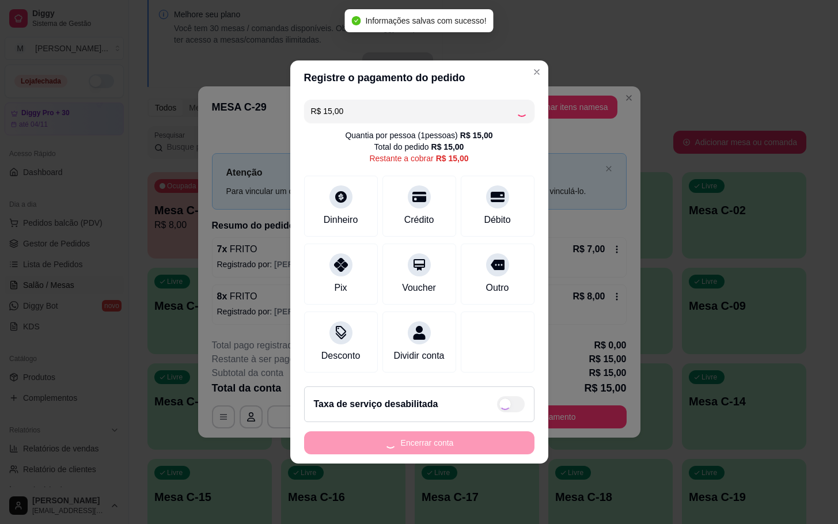
type input "R$ 0,00"
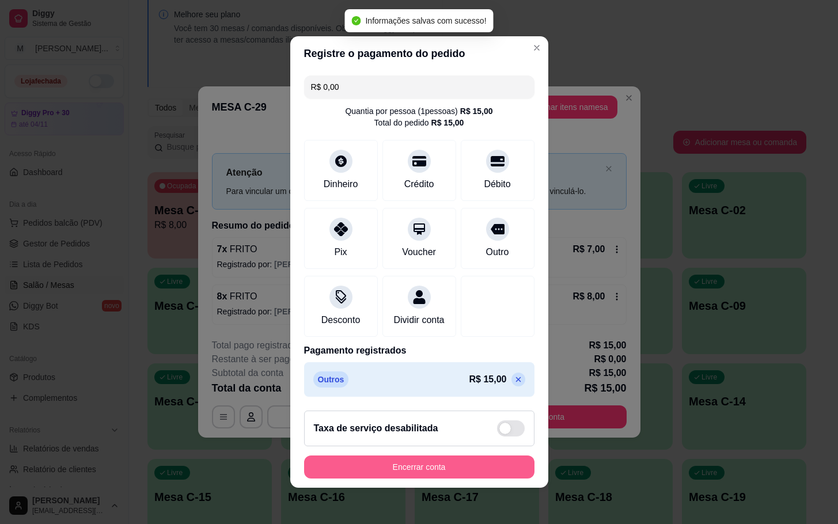
click at [448, 479] on button "Encerrar conta" at bounding box center [419, 466] width 230 height 23
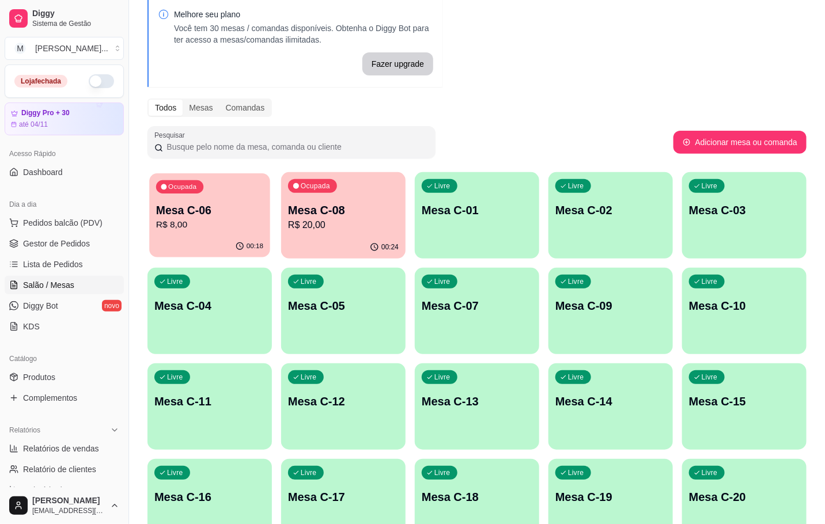
click at [192, 237] on div "00:18" at bounding box center [209, 247] width 121 height 22
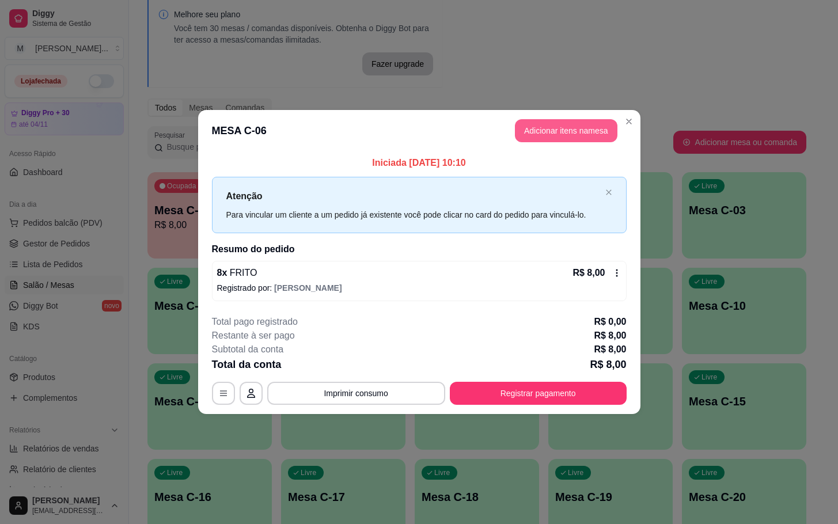
click at [542, 138] on button "Adicionar itens na mesa" at bounding box center [566, 130] width 102 height 23
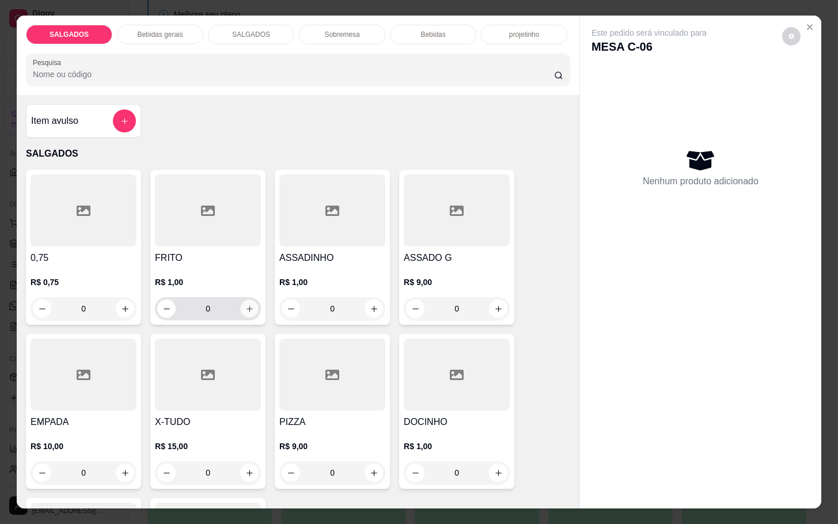
click at [249, 300] on button "increase-product-quantity" at bounding box center [250, 309] width 18 height 18
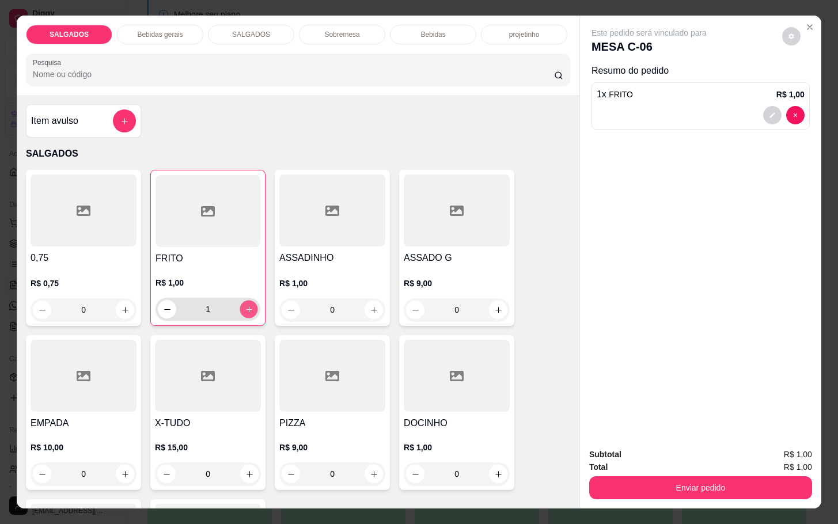
click at [249, 301] on button "increase-product-quantity" at bounding box center [249, 310] width 18 height 18
click at [249, 300] on button "increase-product-quantity" at bounding box center [249, 309] width 18 height 18
type input "4"
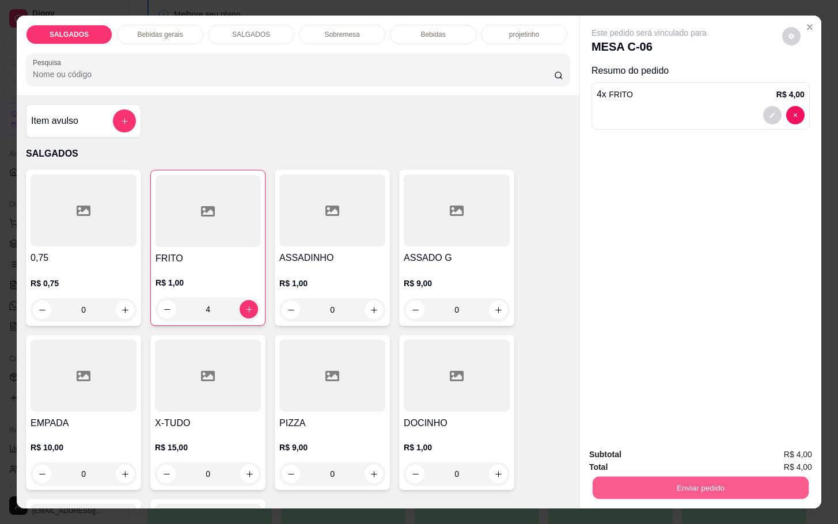
click at [631, 479] on button "Enviar pedido" at bounding box center [701, 487] width 216 height 22
click at [781, 448] on button "Enviar pedido" at bounding box center [784, 453] width 66 height 22
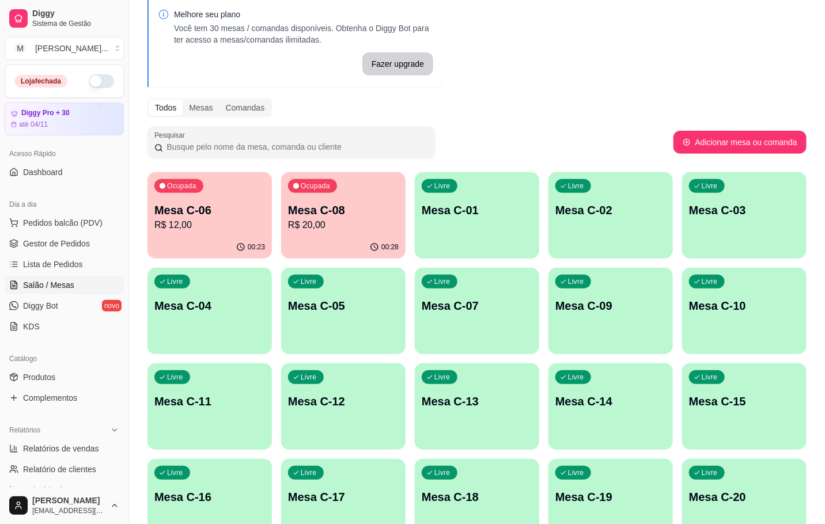
click at [349, 218] on p "R$ 20,00" at bounding box center [343, 225] width 111 height 14
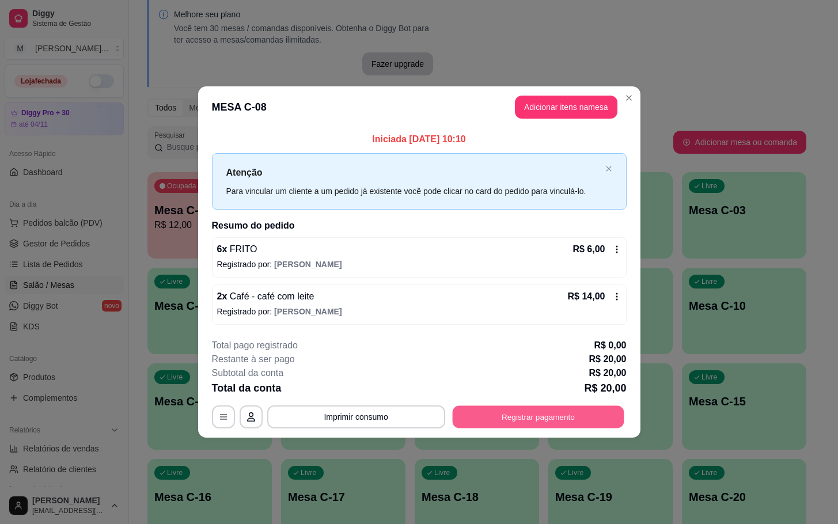
click at [574, 422] on button "Registrar pagamento" at bounding box center [538, 416] width 172 height 22
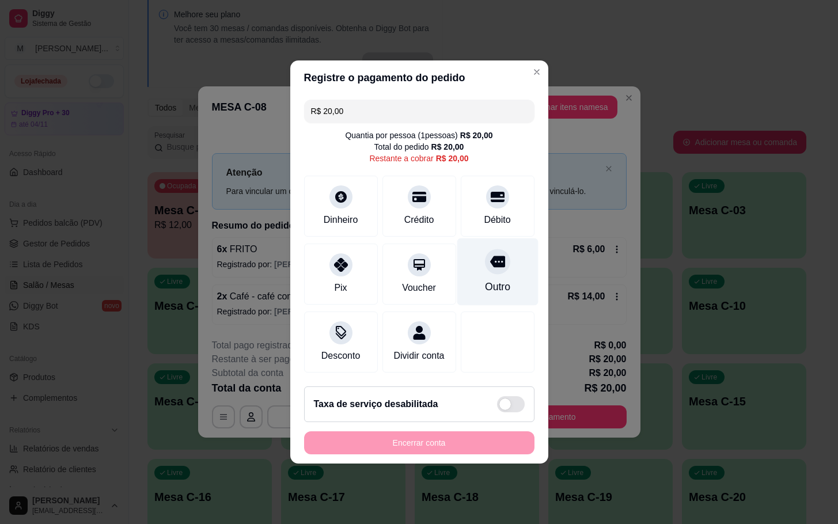
click at [507, 249] on div "Outro" at bounding box center [497, 271] width 81 height 67
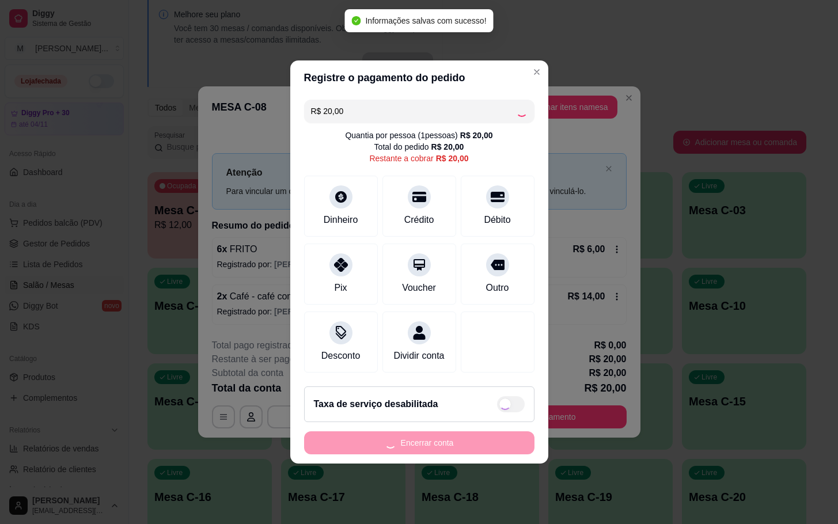
type input "R$ 0,00"
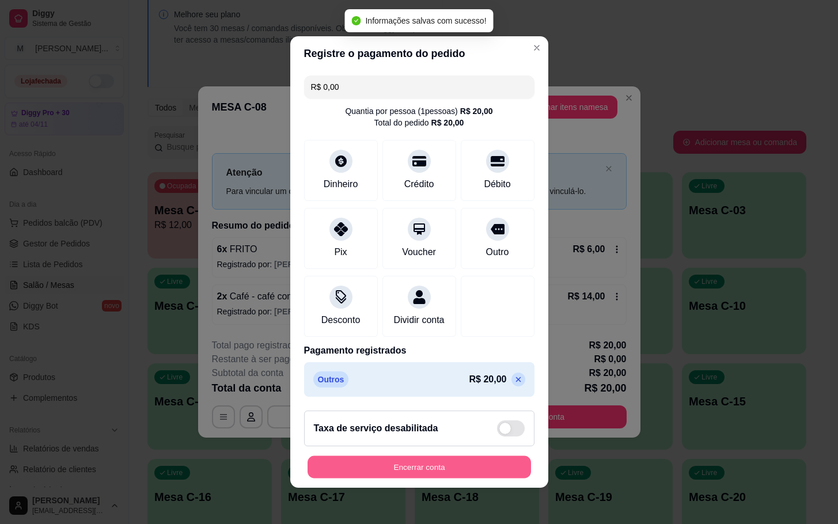
click at [454, 470] on button "Encerrar conta" at bounding box center [418, 467] width 223 height 22
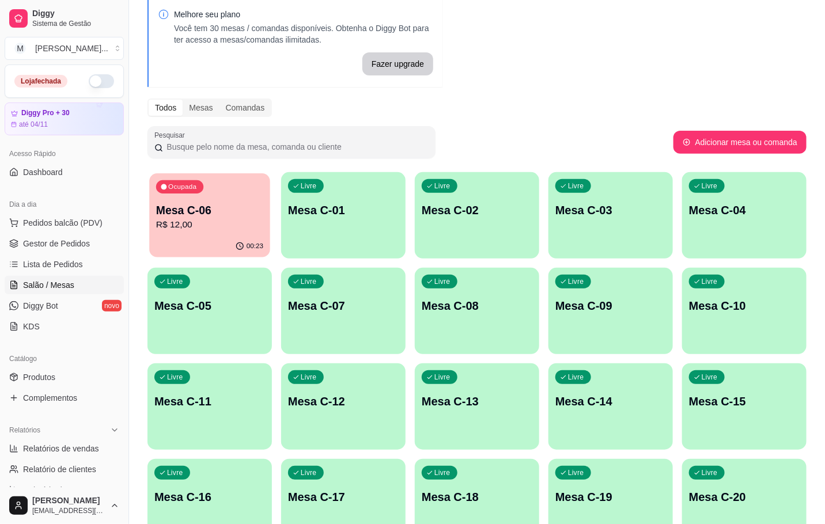
click at [237, 237] on div "00:23" at bounding box center [209, 247] width 121 height 22
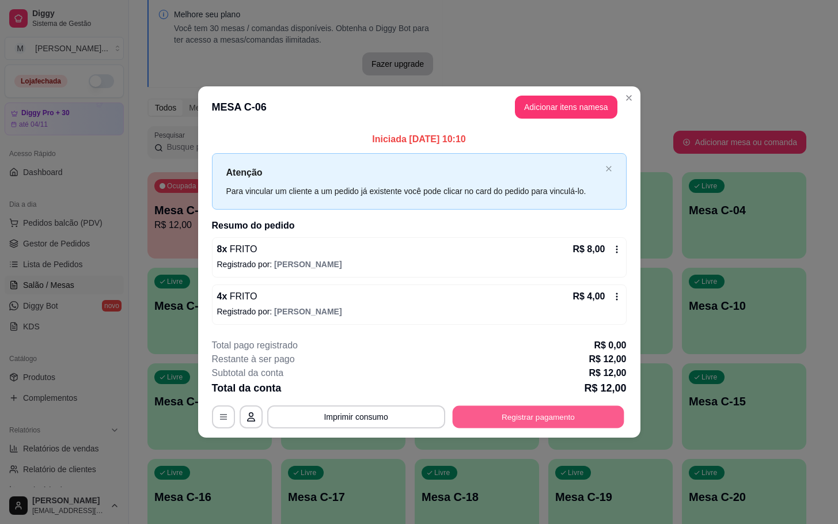
click at [519, 415] on button "Registrar pagamento" at bounding box center [538, 416] width 172 height 22
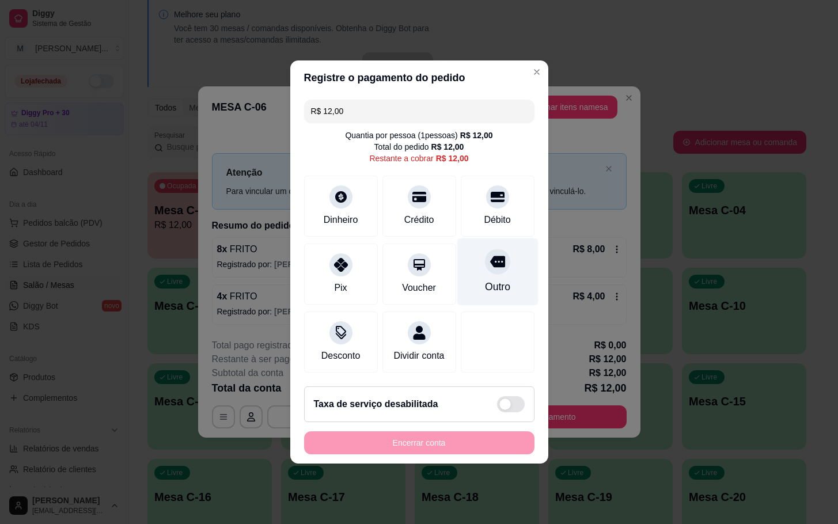
click at [484, 279] on div "Outro" at bounding box center [496, 286] width 25 height 15
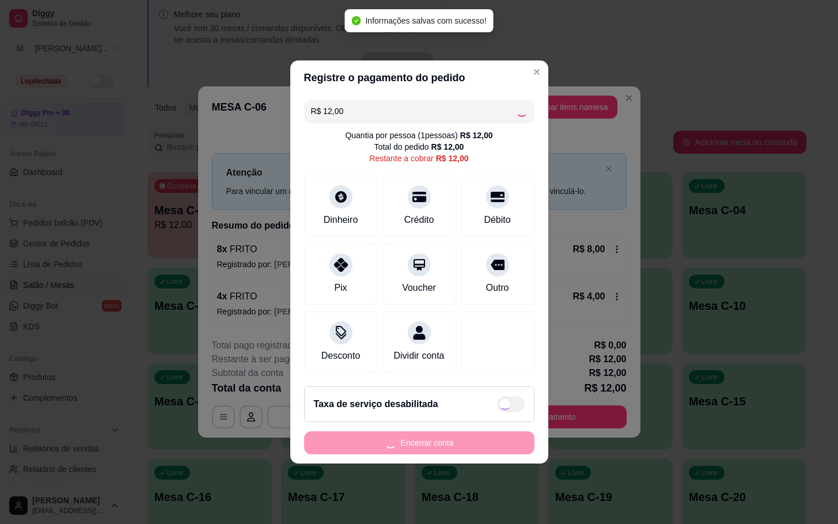
type input "R$ 0,00"
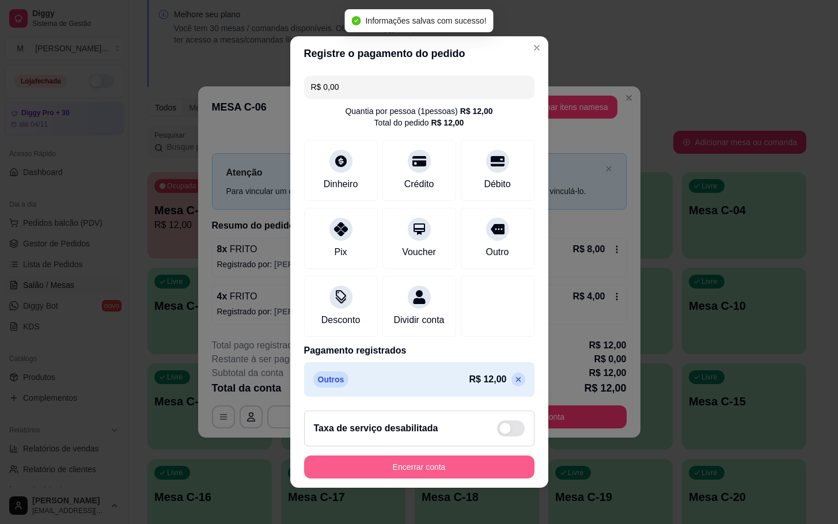
click at [454, 472] on button "Encerrar conta" at bounding box center [419, 466] width 230 height 23
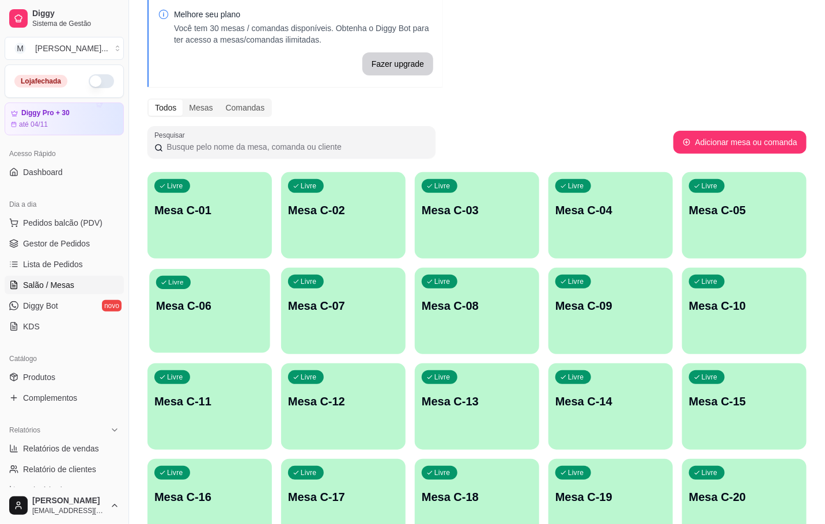
click at [203, 299] on p "Mesa C-06" at bounding box center [209, 306] width 107 height 16
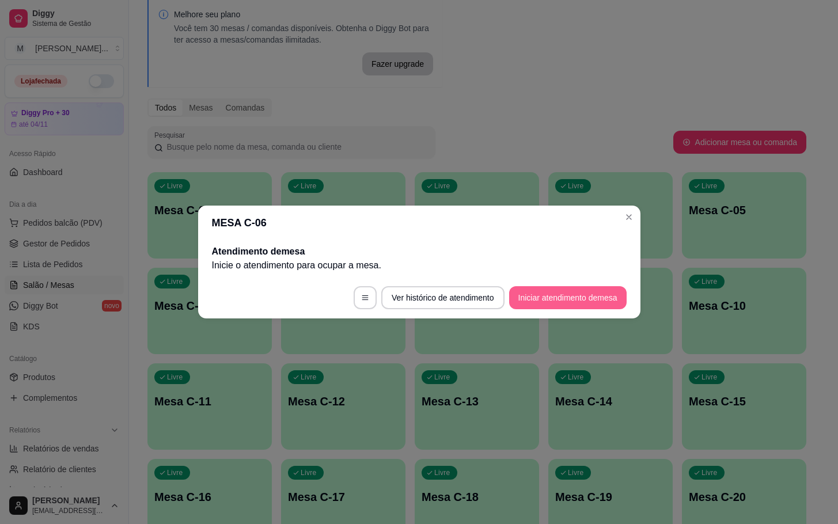
click at [560, 299] on button "Iniciar atendimento de mesa" at bounding box center [567, 297] width 117 height 23
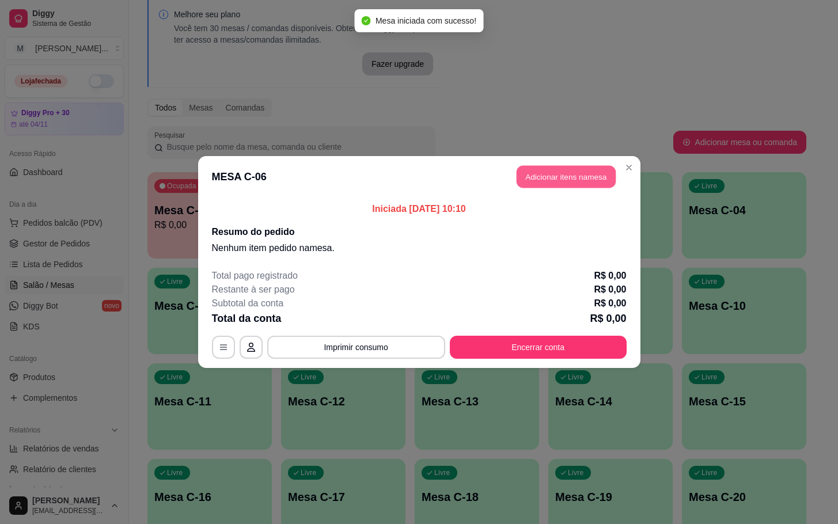
click at [568, 183] on button "Adicionar itens na mesa" at bounding box center [566, 177] width 99 height 22
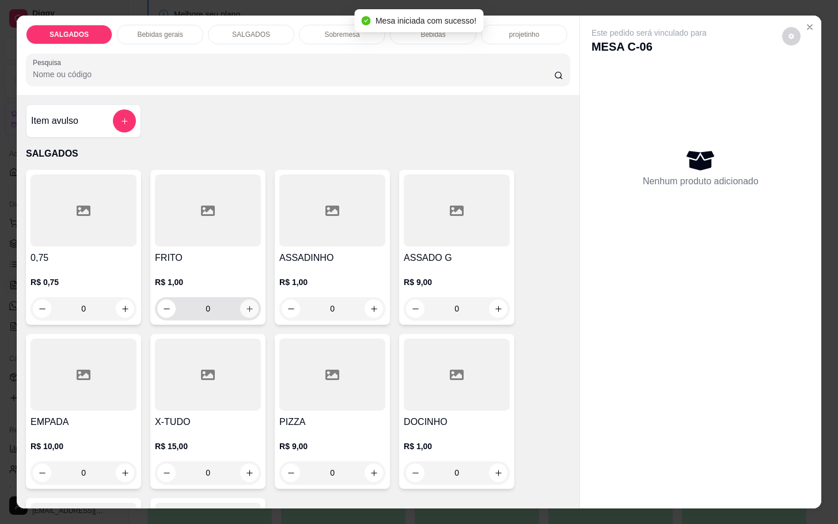
click at [245, 305] on icon "increase-product-quantity" at bounding box center [249, 309] width 9 height 9
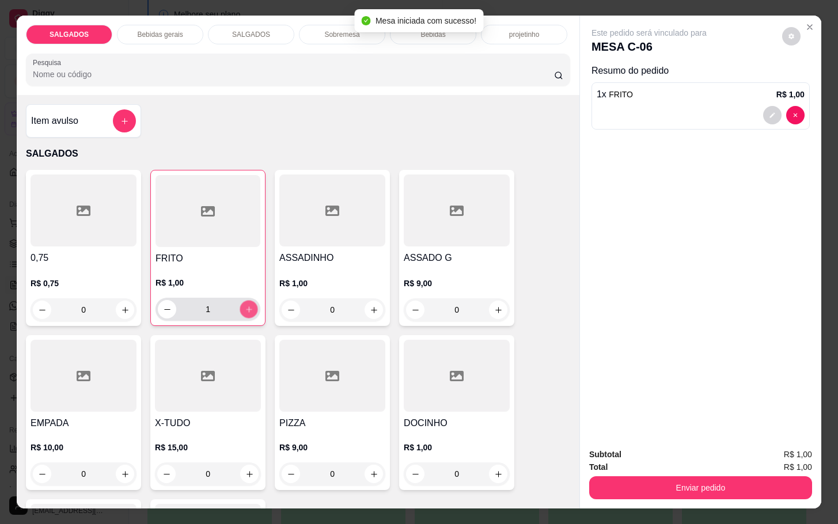
click at [240, 301] on button "increase-product-quantity" at bounding box center [249, 310] width 18 height 18
click at [240, 300] on button "increase-product-quantity" at bounding box center [249, 309] width 18 height 18
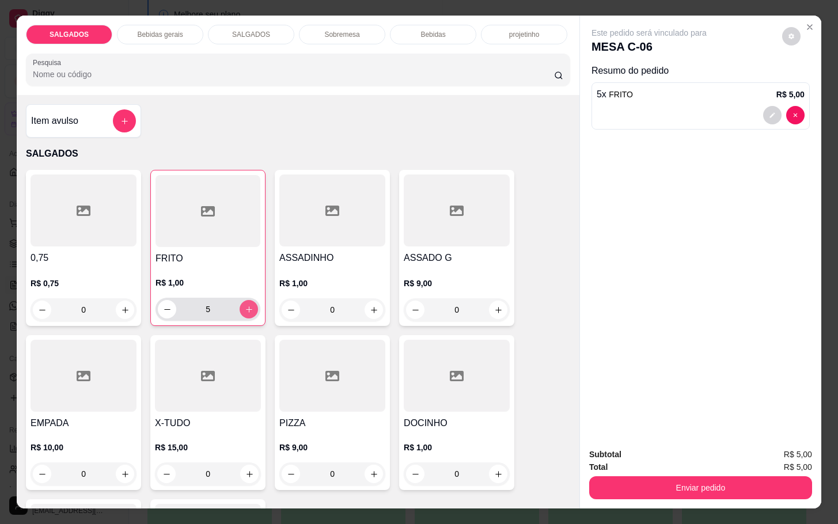
type input "6"
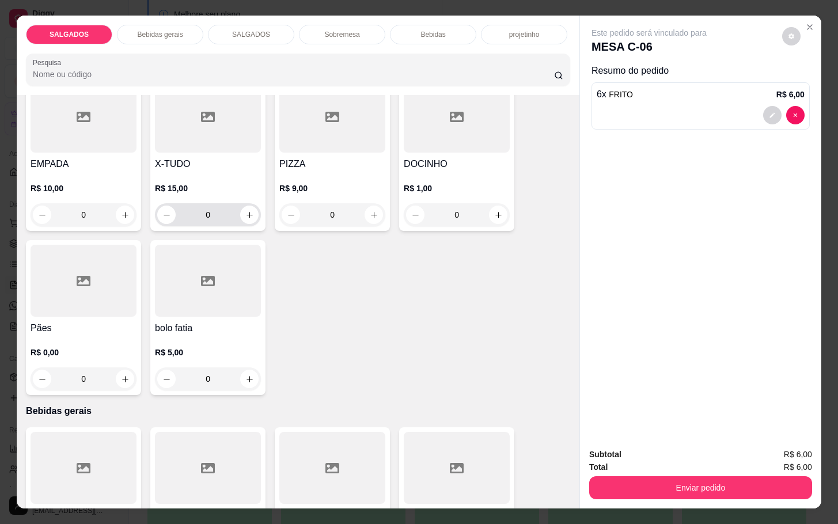
scroll to position [346, 0]
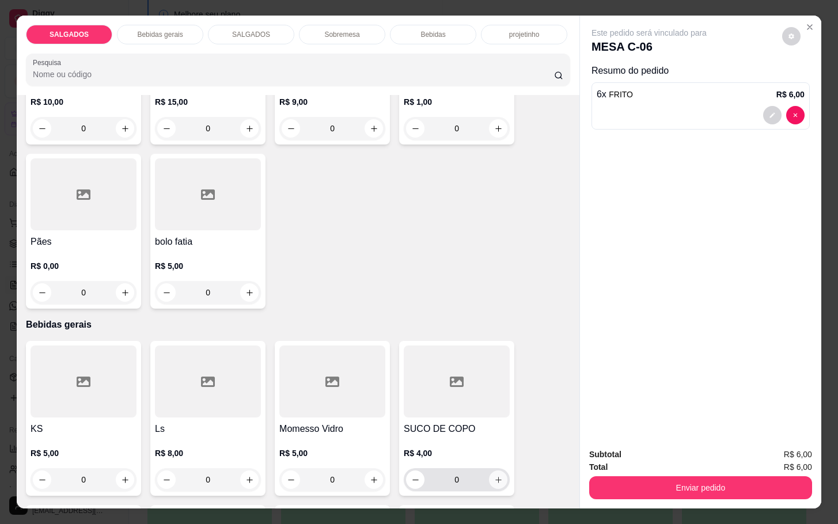
click at [495, 476] on icon "increase-product-quantity" at bounding box center [498, 480] width 9 height 9
type input "1"
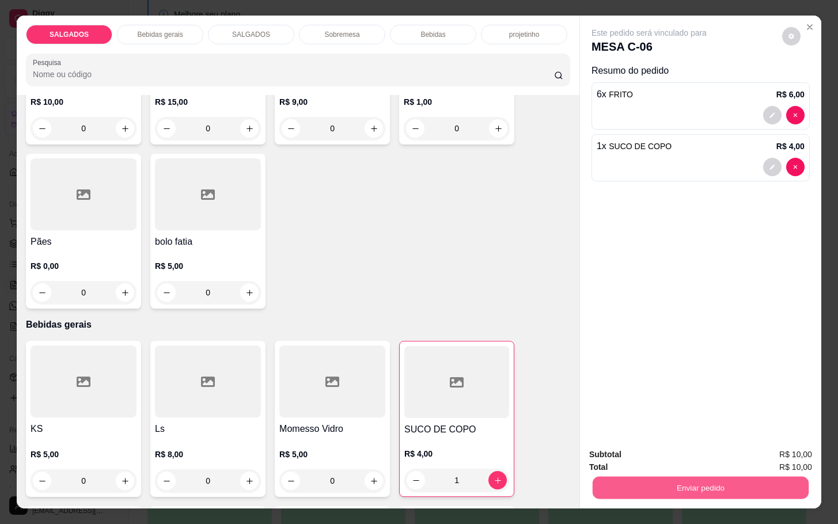
click at [669, 479] on button "Enviar pedido" at bounding box center [701, 487] width 216 height 22
click at [789, 458] on button "Enviar pedido" at bounding box center [779, 453] width 65 height 22
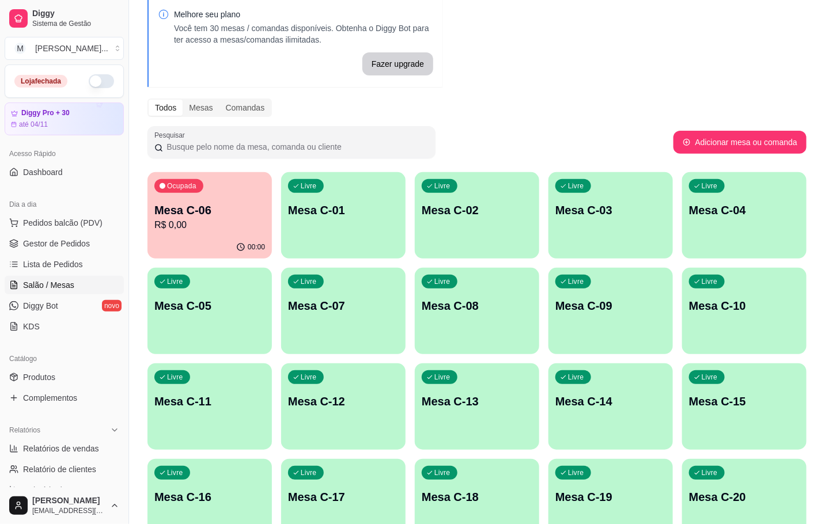
click at [188, 223] on p "R$ 0,00" at bounding box center [209, 225] width 111 height 14
click at [181, 219] on p "R$ 0,00" at bounding box center [209, 225] width 111 height 14
click at [191, 210] on p "Mesa C-06" at bounding box center [209, 210] width 111 height 16
click at [236, 249] on div "00:00" at bounding box center [209, 247] width 121 height 22
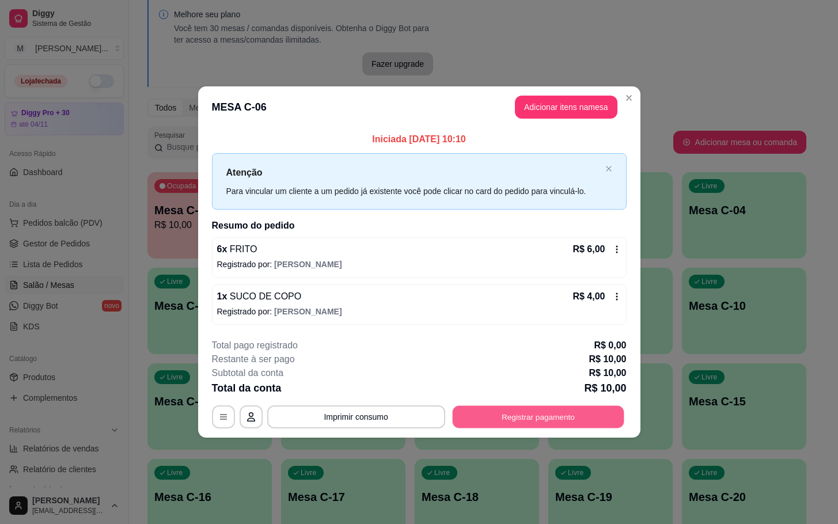
click at [587, 425] on button "Registrar pagamento" at bounding box center [538, 416] width 172 height 22
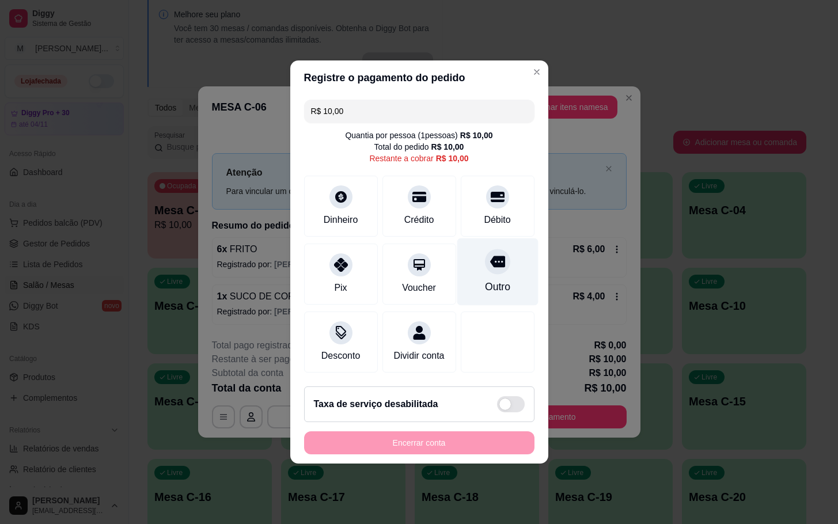
click at [499, 263] on div "Outro" at bounding box center [497, 271] width 81 height 67
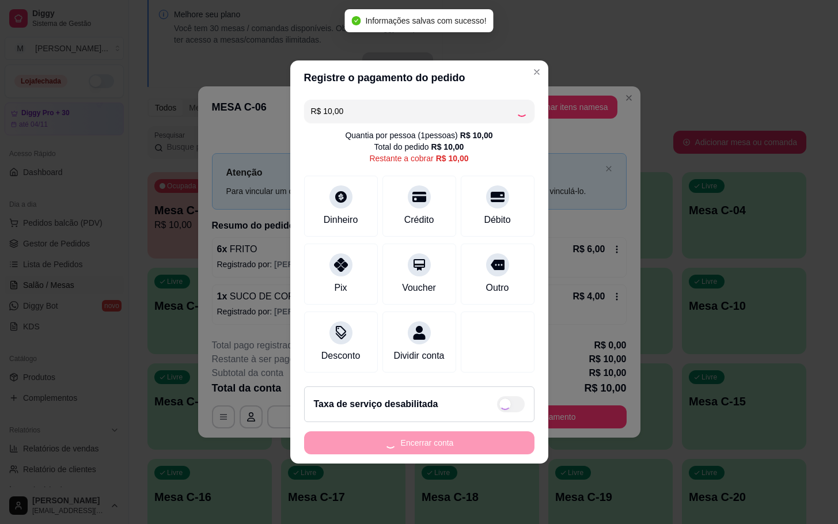
type input "R$ 0,00"
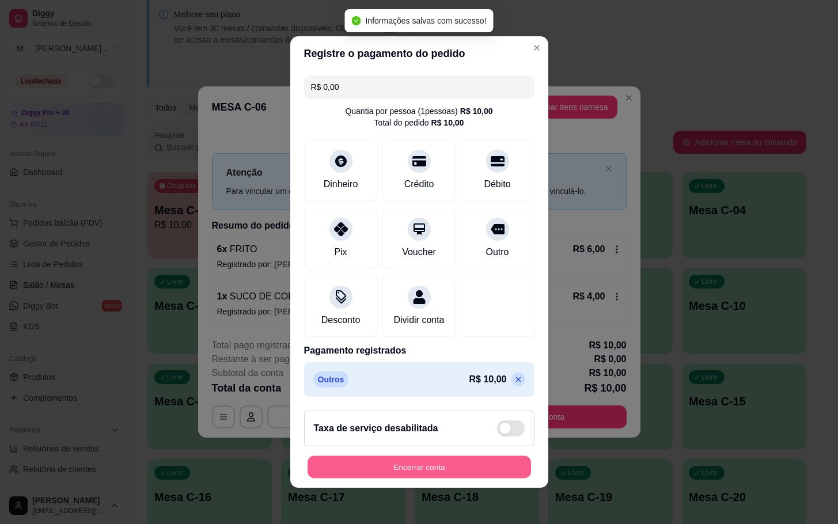
click at [458, 466] on button "Encerrar conta" at bounding box center [418, 467] width 223 height 22
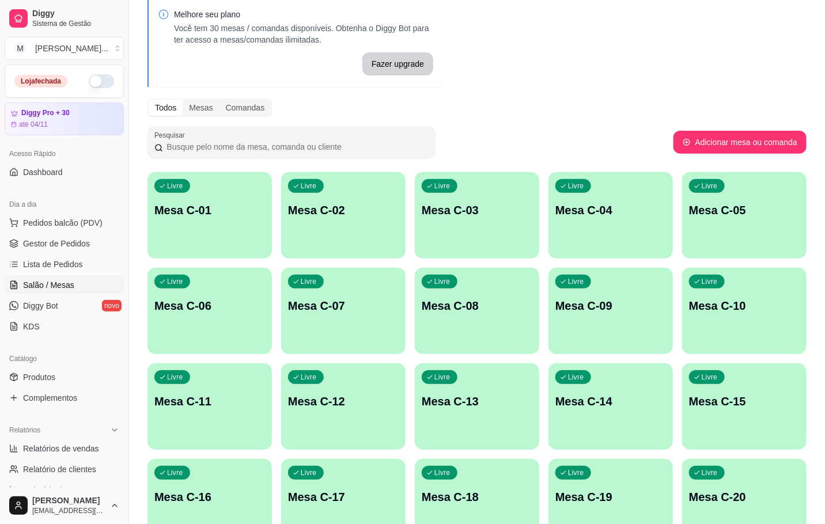
click at [179, 225] on div "Livre Mesa C-01" at bounding box center [209, 208] width 124 height 73
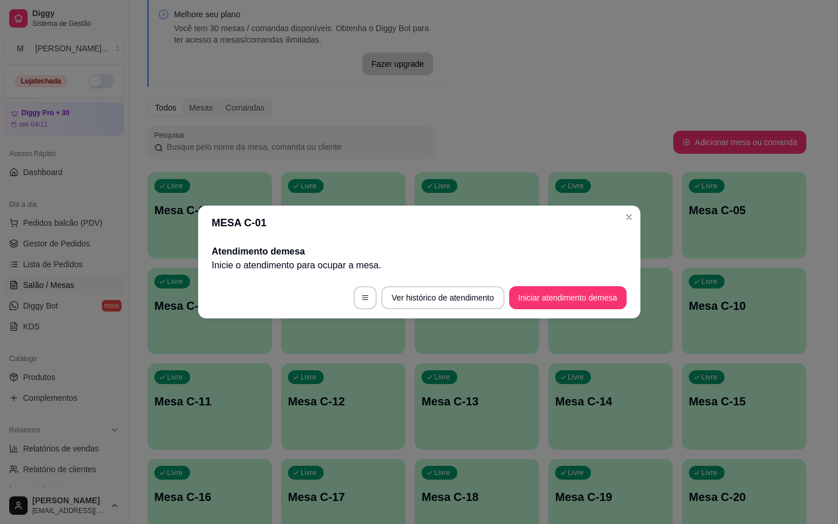
drag, startPoint x: 632, startPoint y: 299, endPoint x: 619, endPoint y: 299, distance: 13.2
click at [631, 299] on footer "Ver histórico de atendimento Iniciar atendimento de mesa" at bounding box center [419, 297] width 442 height 41
click at [603, 299] on button "Iniciar atendimento de mesa" at bounding box center [567, 297] width 117 height 23
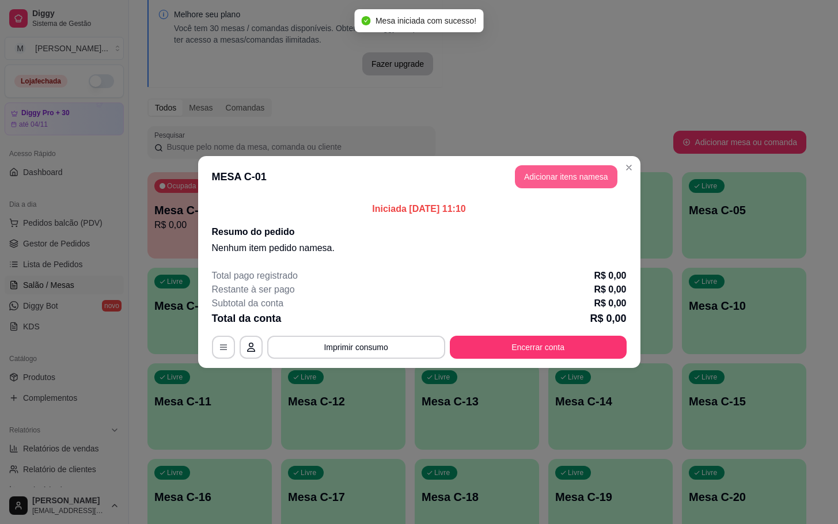
click at [576, 170] on button "Adicionar itens na mesa" at bounding box center [566, 176] width 102 height 23
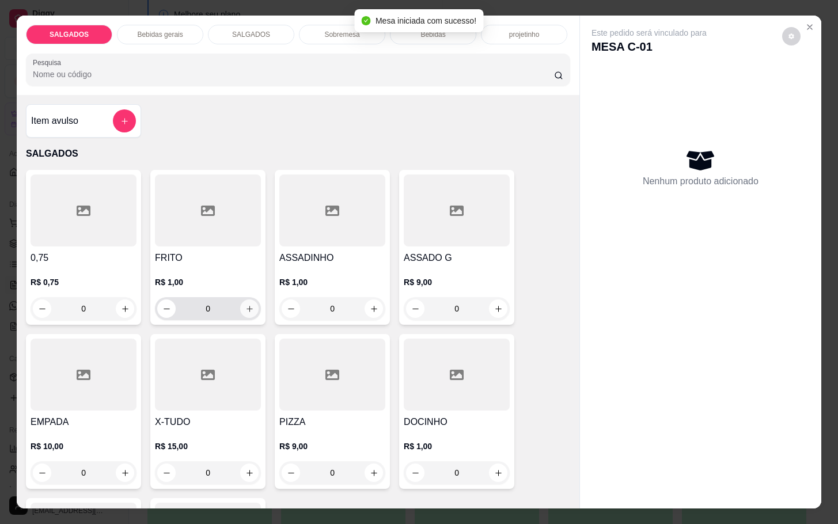
click at [240, 309] on button "increase-product-quantity" at bounding box center [249, 308] width 18 height 18
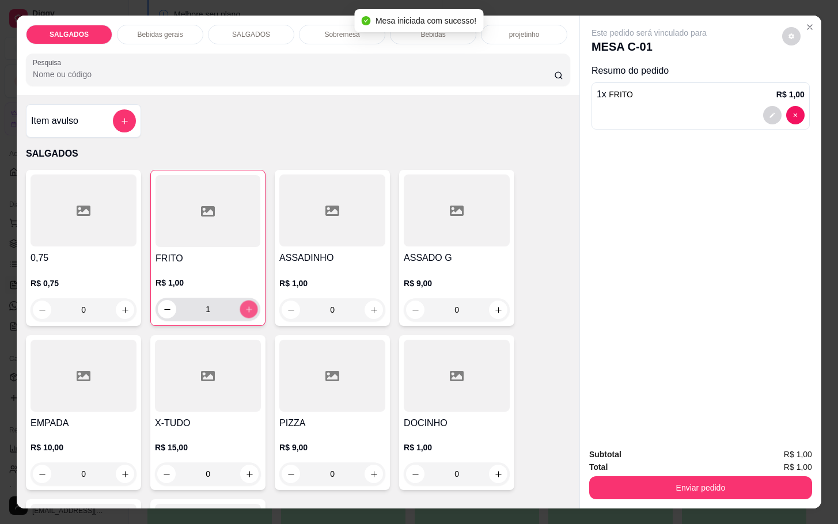
click at [245, 306] on icon "increase-product-quantity" at bounding box center [249, 309] width 9 height 9
click at [245, 305] on icon "increase-product-quantity" at bounding box center [249, 309] width 9 height 9
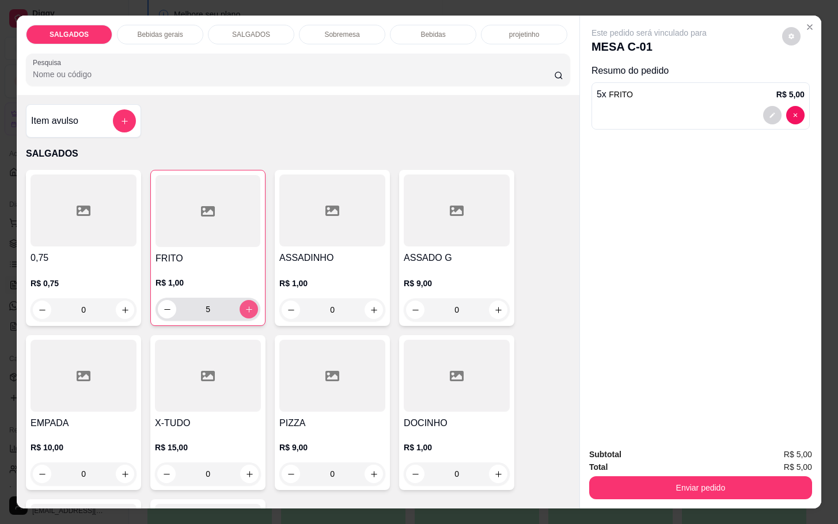
type input "6"
click at [149, 30] on p "Bebidas gerais" at bounding box center [159, 34] width 45 height 9
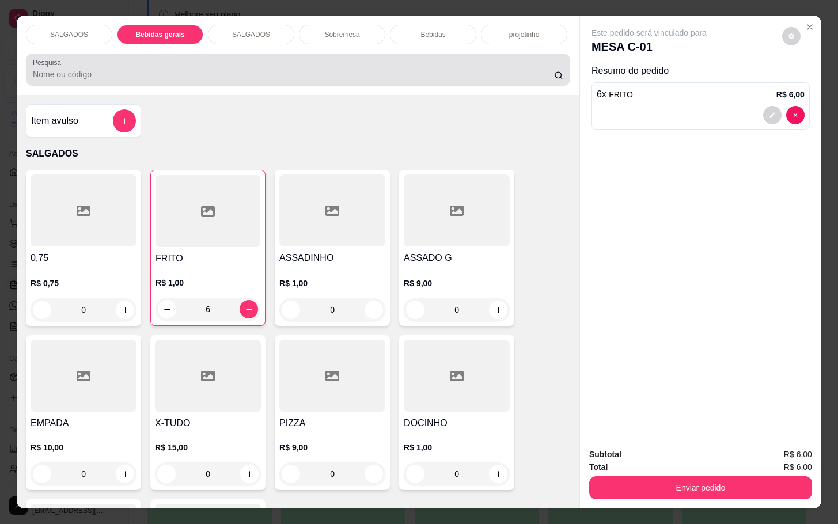
scroll to position [28, 0]
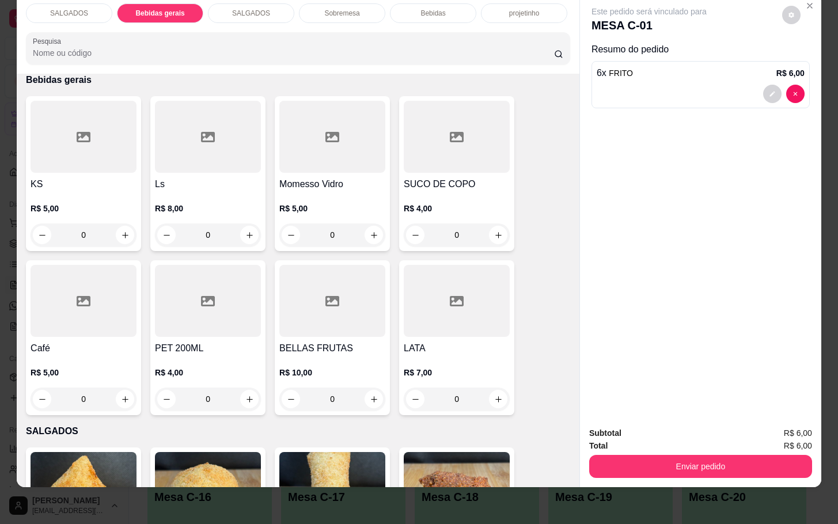
click at [472, 130] on div at bounding box center [457, 137] width 106 height 72
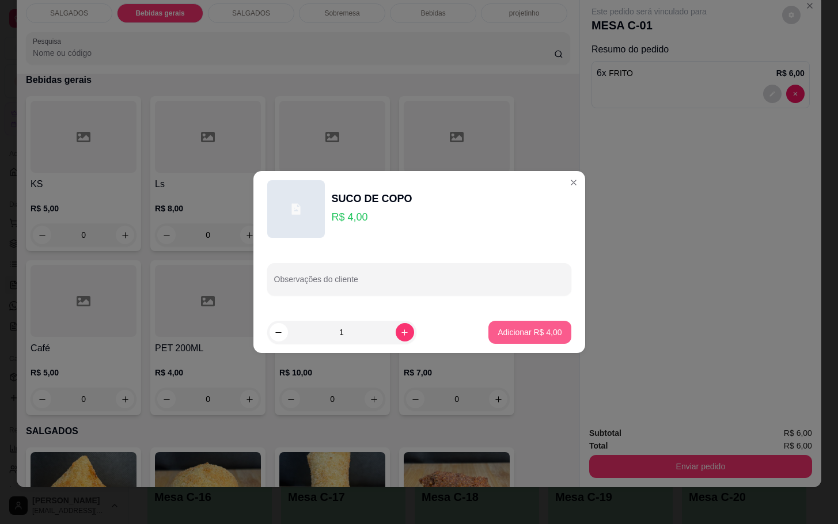
click at [530, 325] on button "Adicionar R$ 4,00" at bounding box center [529, 332] width 82 height 23
type input "1"
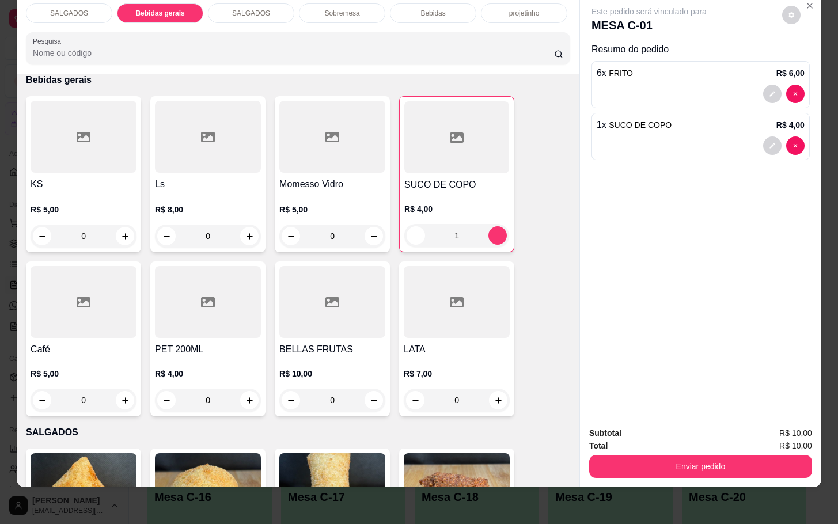
drag, startPoint x: 636, startPoint y: 408, endPoint x: 643, endPoint y: 413, distance: 8.2
click at [639, 417] on div "Subtotal R$ 10,00 Total R$ 10,00 Enviar pedido" at bounding box center [700, 452] width 241 height 70
drag, startPoint x: 643, startPoint y: 418, endPoint x: 644, endPoint y: 441, distance: 22.5
click at [643, 427] on div "Subtotal R$ 10,00" at bounding box center [700, 433] width 223 height 13
click at [644, 455] on button "Enviar pedido" at bounding box center [700, 466] width 223 height 23
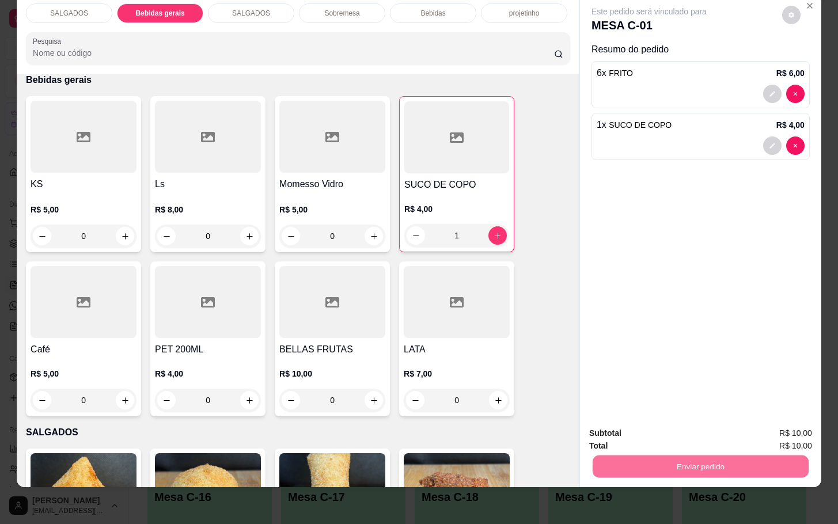
click at [787, 420] on button "Enviar pedido" at bounding box center [780, 425] width 63 height 21
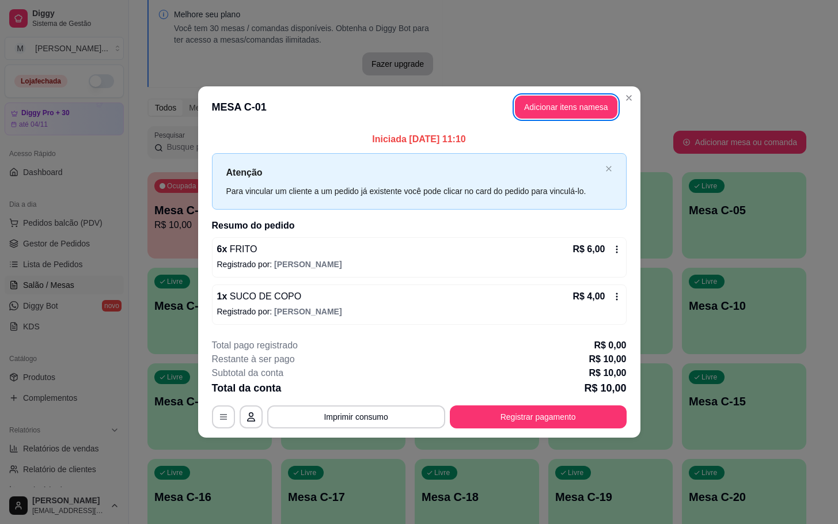
click at [570, 108] on button "Adicionar itens na mesa" at bounding box center [566, 107] width 102 height 23
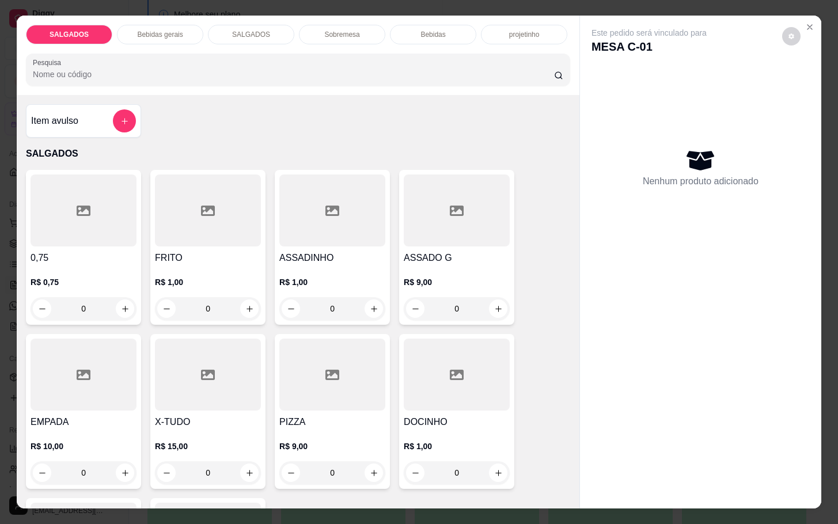
drag, startPoint x: 218, startPoint y: 294, endPoint x: 277, endPoint y: 316, distance: 62.7
click at [239, 309] on div "0" at bounding box center [207, 308] width 101 height 23
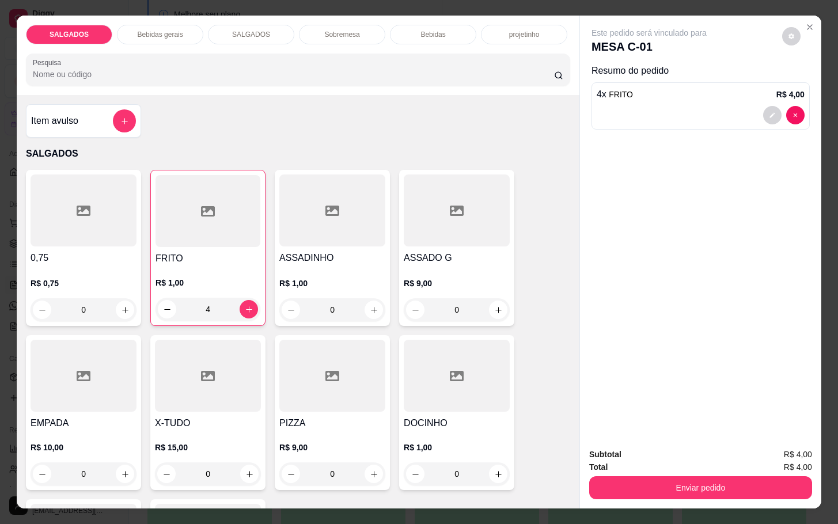
type input "4"
click at [644, 488] on button "Enviar pedido" at bounding box center [700, 487] width 223 height 23
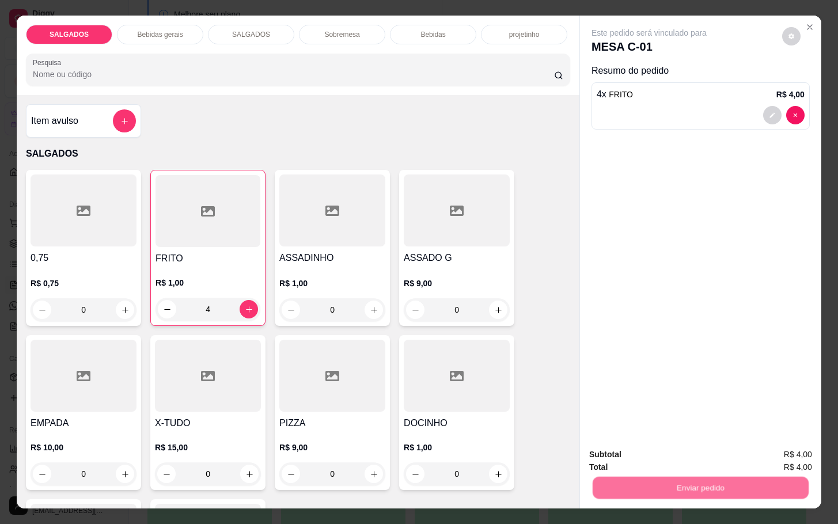
click at [788, 451] on button "Enviar pedido" at bounding box center [780, 452] width 63 height 21
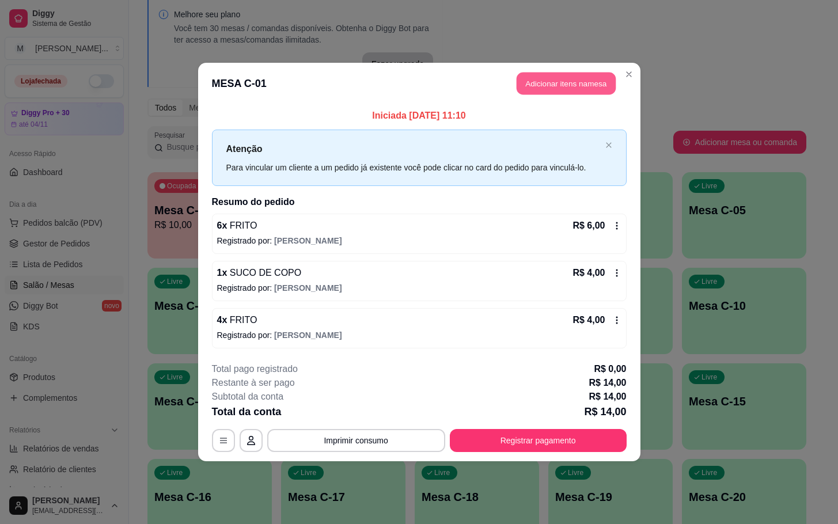
click at [551, 74] on button "Adicionar itens na mesa" at bounding box center [566, 84] width 99 height 22
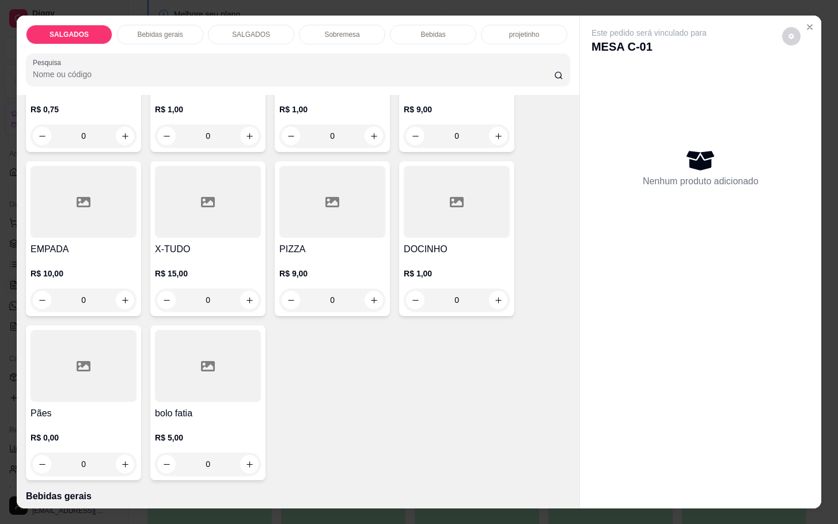
scroll to position [86, 0]
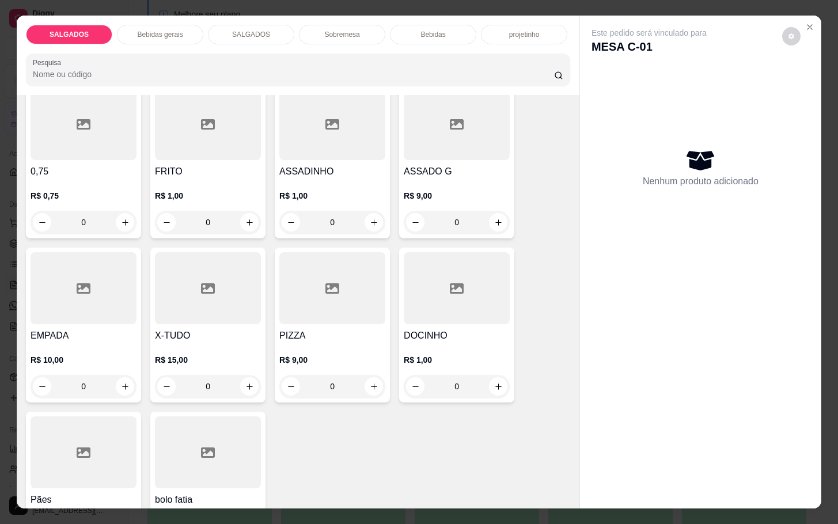
click at [466, 379] on input "0" at bounding box center [456, 386] width 64 height 23
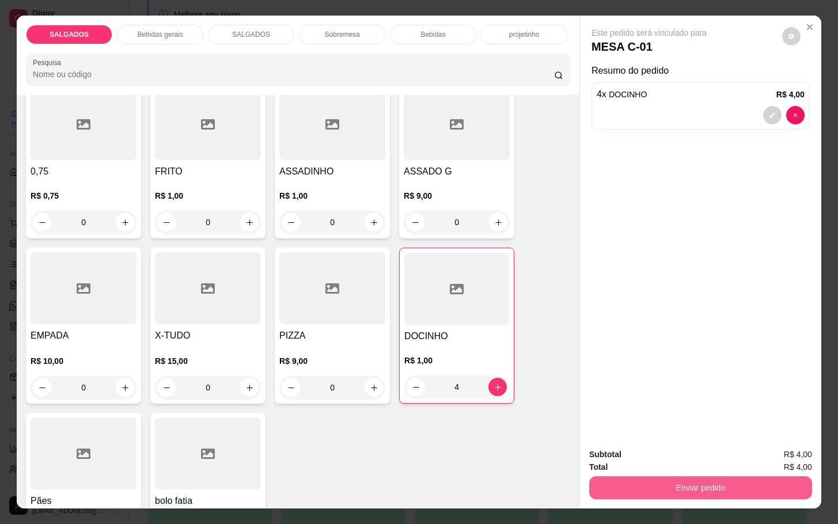
type input "4"
click at [719, 480] on button "Enviar pedido" at bounding box center [700, 487] width 223 height 23
click at [769, 450] on button "Enviar pedido" at bounding box center [779, 453] width 65 height 22
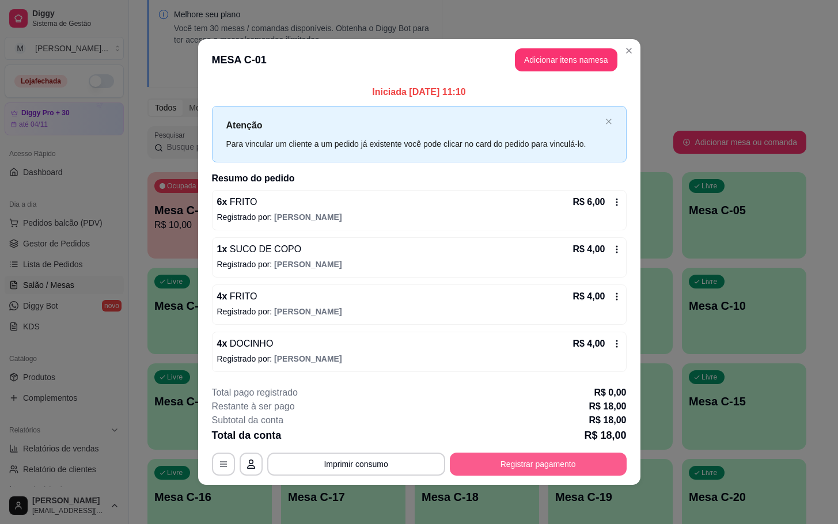
click at [546, 460] on button "Registrar pagamento" at bounding box center [538, 464] width 177 height 23
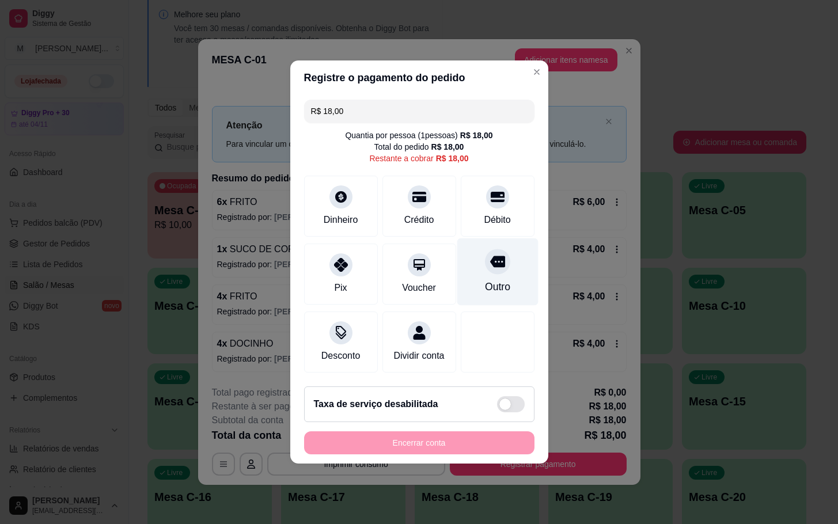
click at [495, 258] on div at bounding box center [497, 261] width 25 height 25
type input "R$ 0,00"
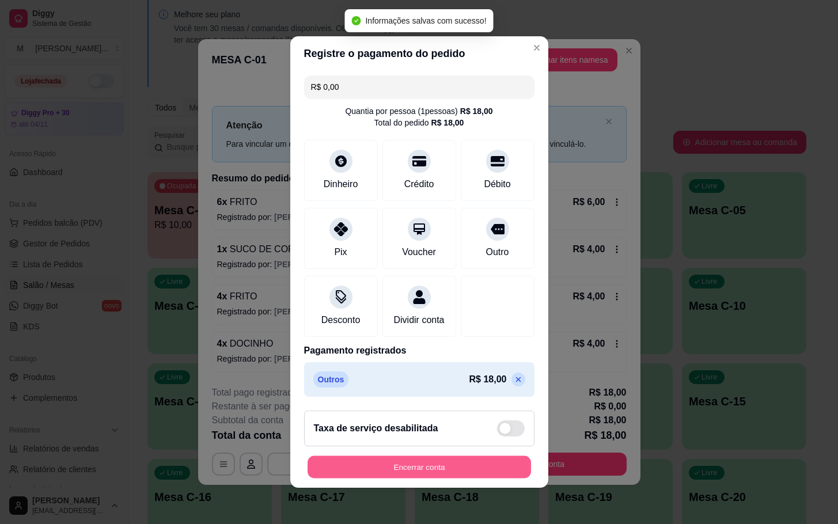
click at [484, 473] on button "Encerrar conta" at bounding box center [418, 467] width 223 height 22
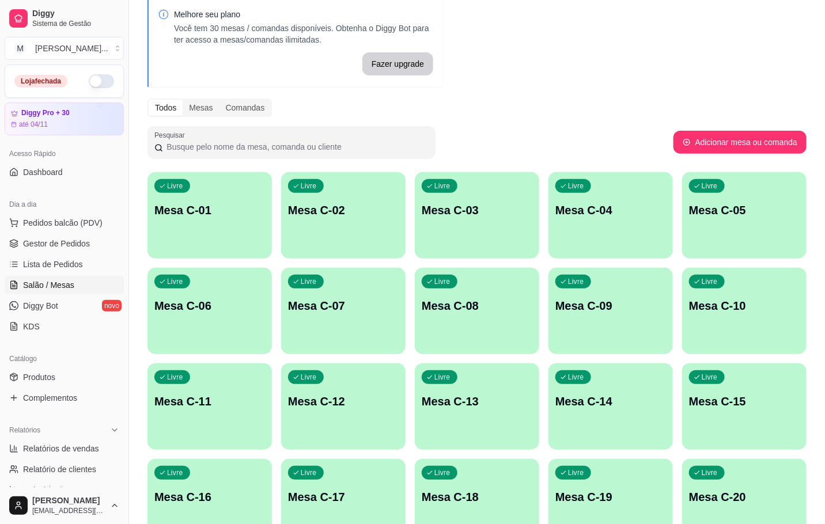
click at [212, 225] on div "Livre Mesa C-01" at bounding box center [209, 208] width 124 height 73
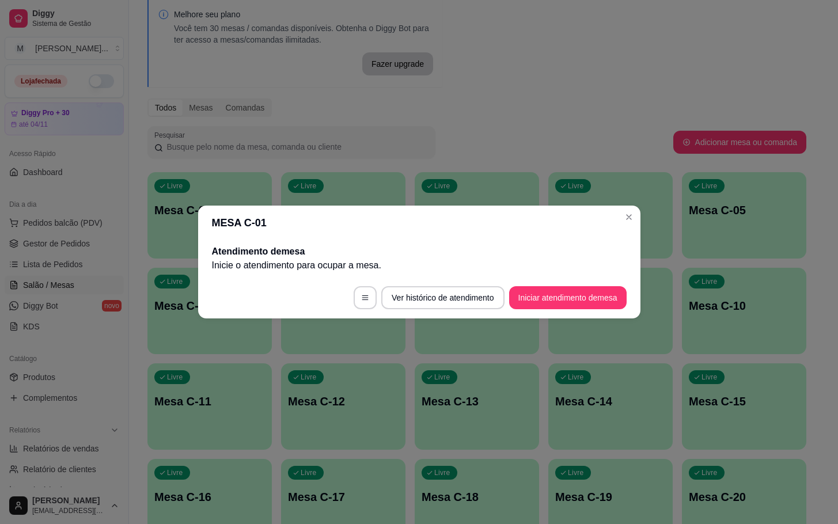
click at [589, 286] on footer "Ver histórico de atendimento Iniciar atendimento de mesa" at bounding box center [419, 297] width 442 height 41
click at [581, 292] on button "Iniciar atendimento de mesa" at bounding box center [567, 297] width 117 height 23
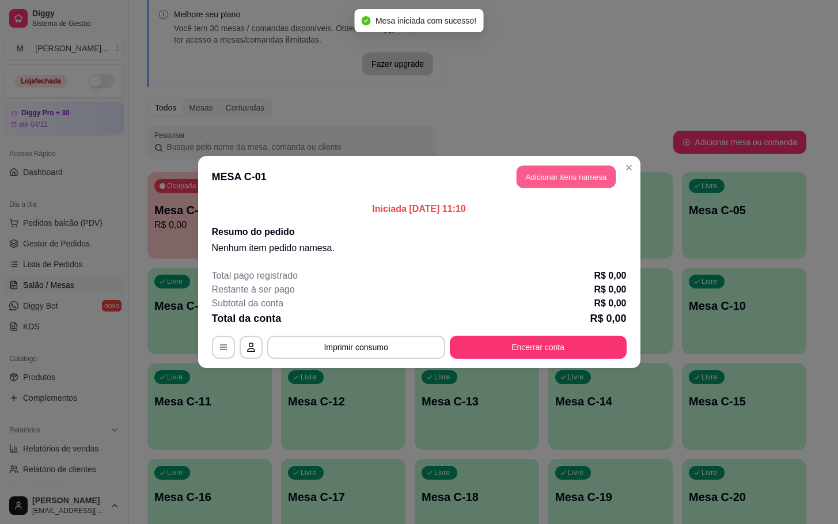
click at [577, 181] on button "Adicionar itens na mesa" at bounding box center [566, 177] width 99 height 22
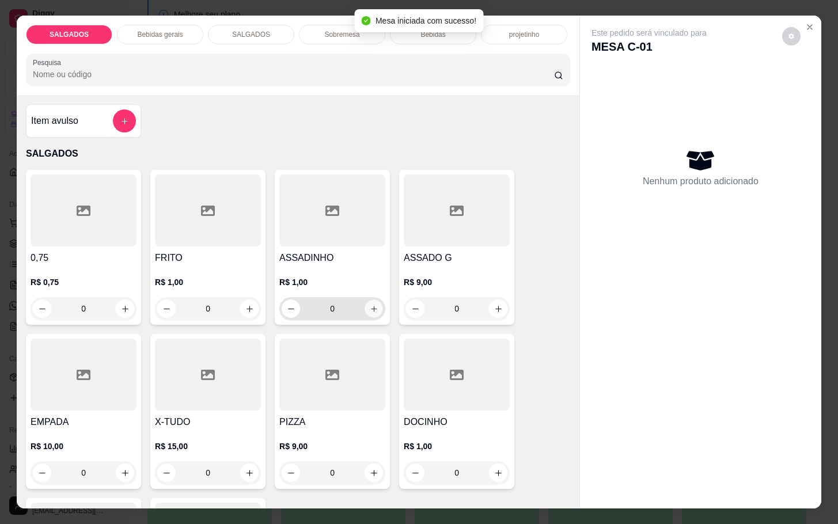
click at [370, 308] on button "increase-product-quantity" at bounding box center [374, 309] width 18 height 18
click at [370, 307] on icon "increase-product-quantity" at bounding box center [374, 309] width 9 height 9
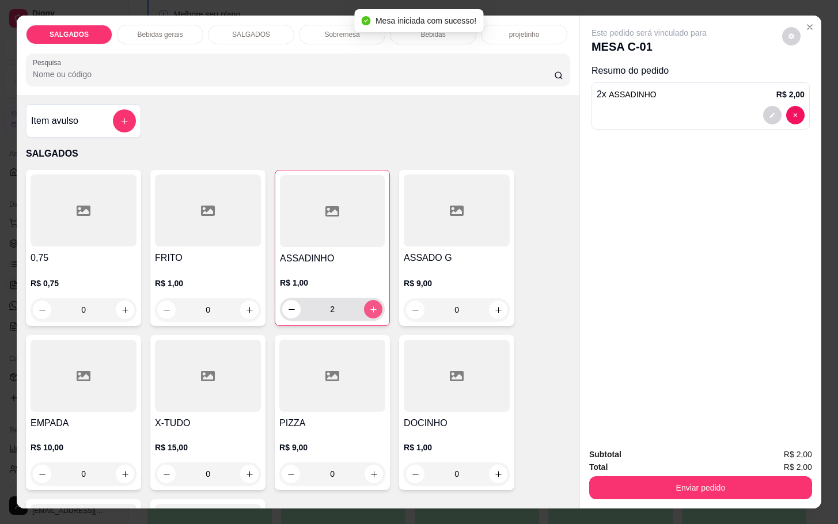
click at [369, 307] on icon "increase-product-quantity" at bounding box center [373, 309] width 9 height 9
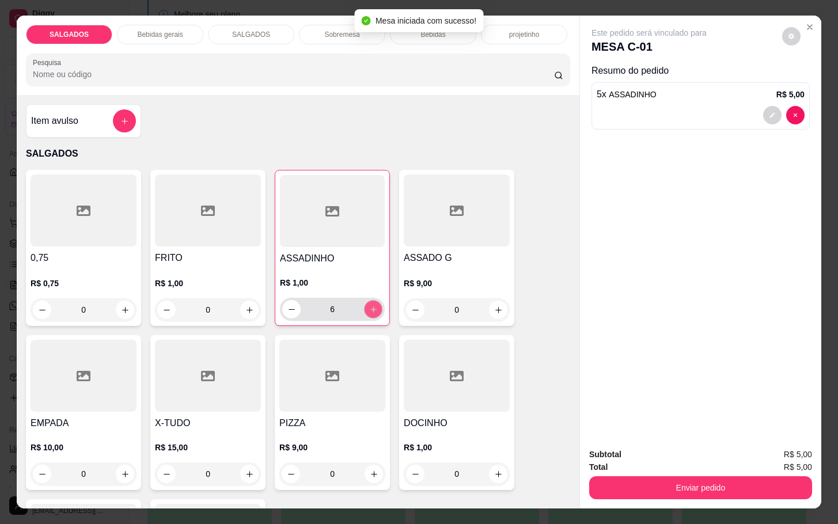
click at [369, 307] on icon "increase-product-quantity" at bounding box center [373, 309] width 9 height 9
type input "8"
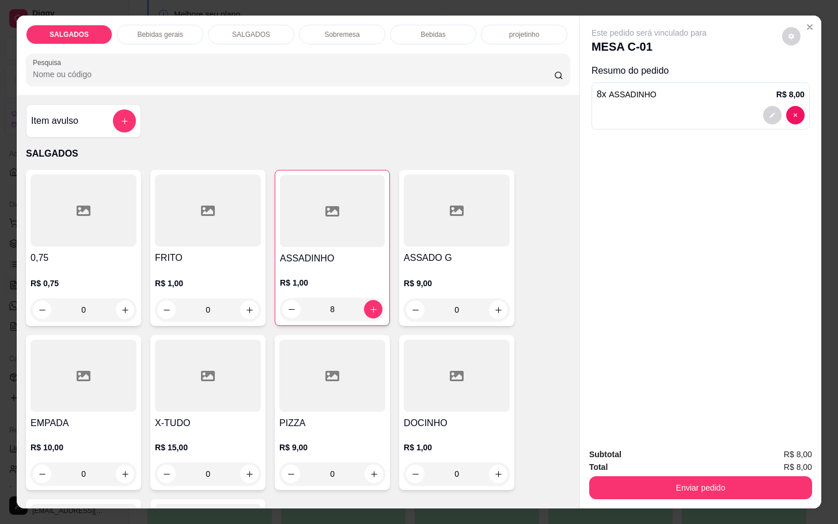
drag, startPoint x: 138, startPoint y: 18, endPoint x: 149, endPoint y: 21, distance: 11.5
click at [143, 25] on div "Bebidas gerais" at bounding box center [160, 35] width 86 height 20
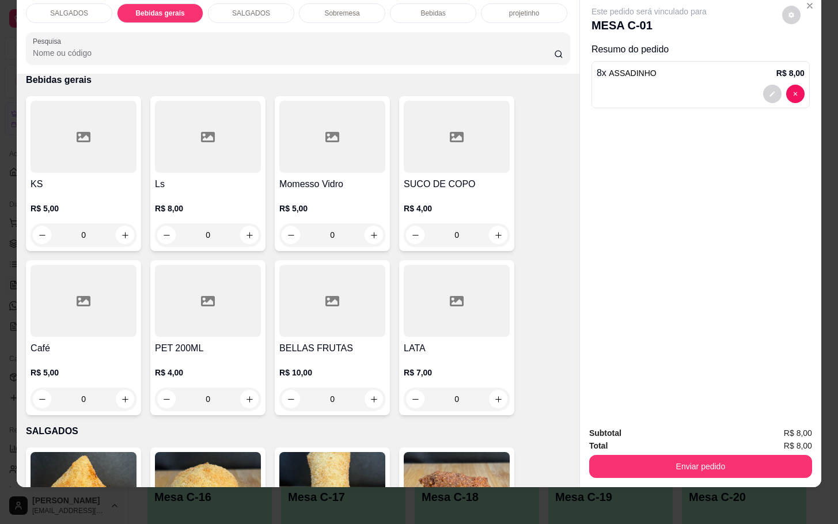
drag, startPoint x: 133, startPoint y: 339, endPoint x: 118, endPoint y: 318, distance: 25.6
click at [118, 318] on div "Café R$ 5,00 0" at bounding box center [83, 337] width 115 height 155
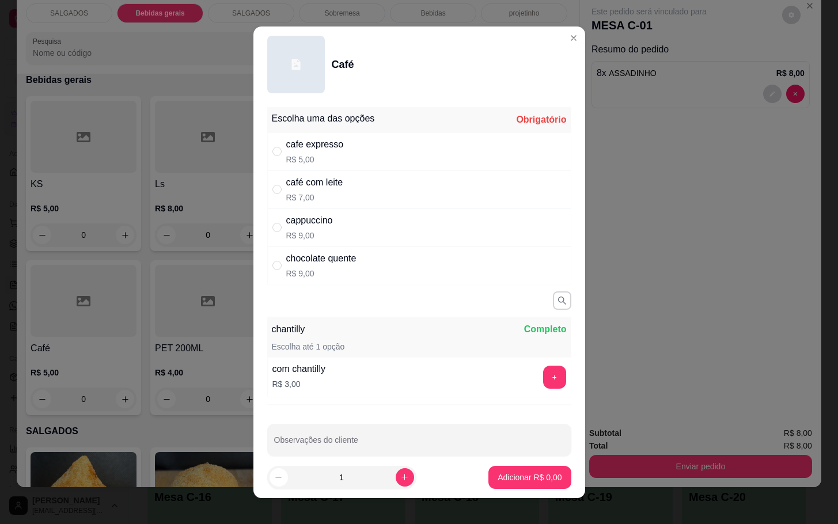
drag, startPoint x: 327, startPoint y: 179, endPoint x: 321, endPoint y: 176, distance: 6.2
click at [327, 178] on div "café com leite" at bounding box center [314, 183] width 57 height 14
radio input "true"
click at [506, 474] on p "Adicionar R$ 7,00" at bounding box center [530, 478] width 64 height 12
type input "1"
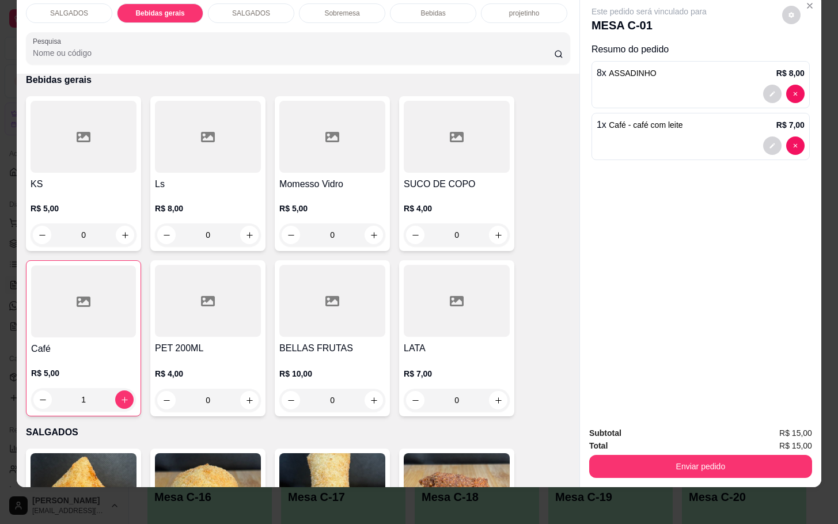
click at [413, 6] on div "Bebidas" at bounding box center [433, 13] width 86 height 20
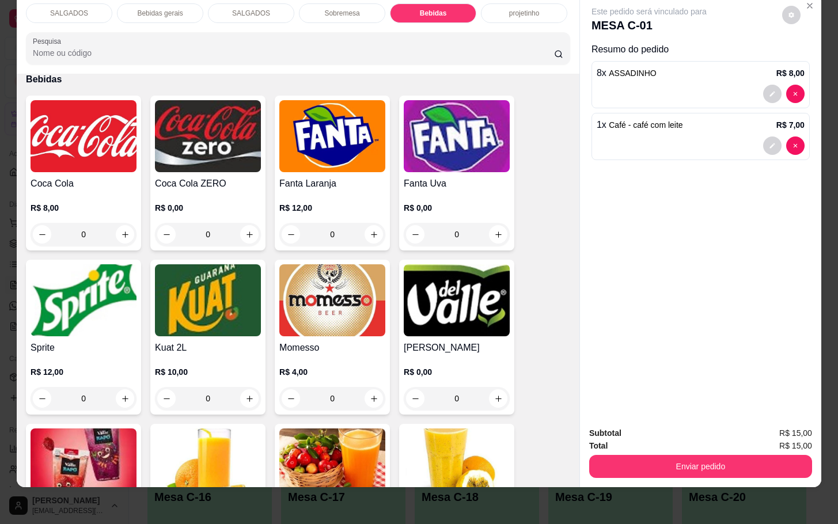
click at [122, 147] on img at bounding box center [84, 136] width 106 height 72
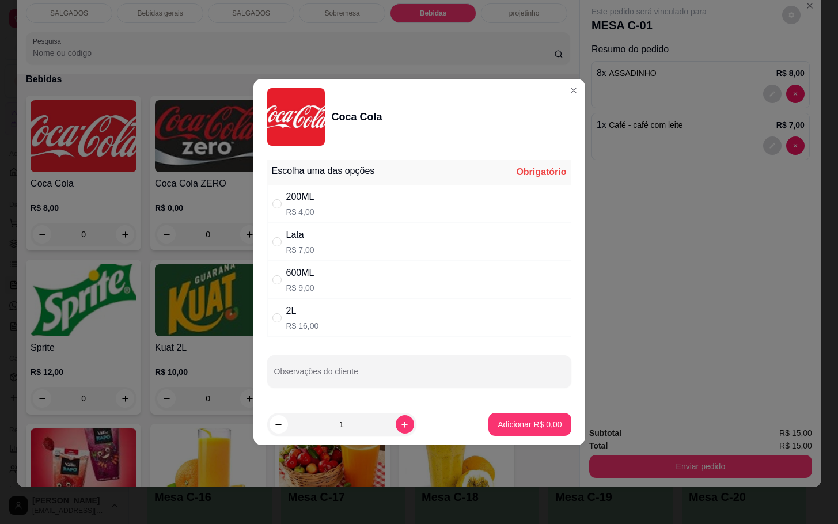
click at [349, 190] on div "200ML R$ 4,00" at bounding box center [419, 204] width 304 height 38
radio input "true"
click at [548, 408] on footer "1 Adicionar R$ 4,00" at bounding box center [419, 424] width 332 height 41
click at [541, 417] on button "Adicionar R$ 4,00" at bounding box center [529, 424] width 82 height 23
type input "1"
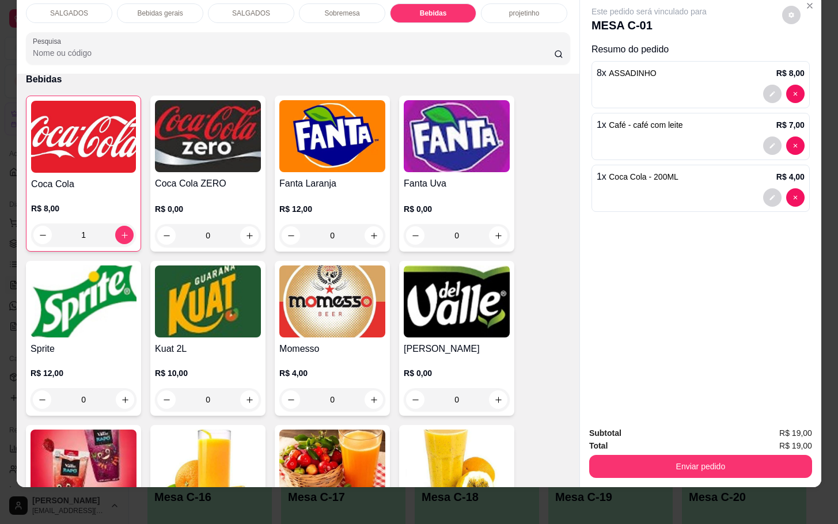
drag, startPoint x: 614, startPoint y: 432, endPoint x: 627, endPoint y: 437, distance: 14.2
click at [617, 439] on div "Total R$ 19,00" at bounding box center [700, 445] width 223 height 13
click at [653, 455] on button "Enviar pedido" at bounding box center [700, 466] width 223 height 23
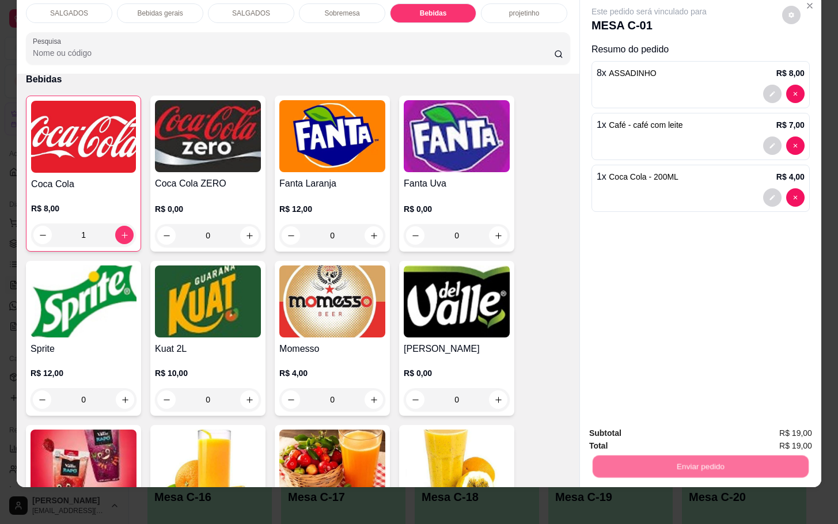
click at [756, 428] on button "Enviar pedido" at bounding box center [780, 425] width 63 height 21
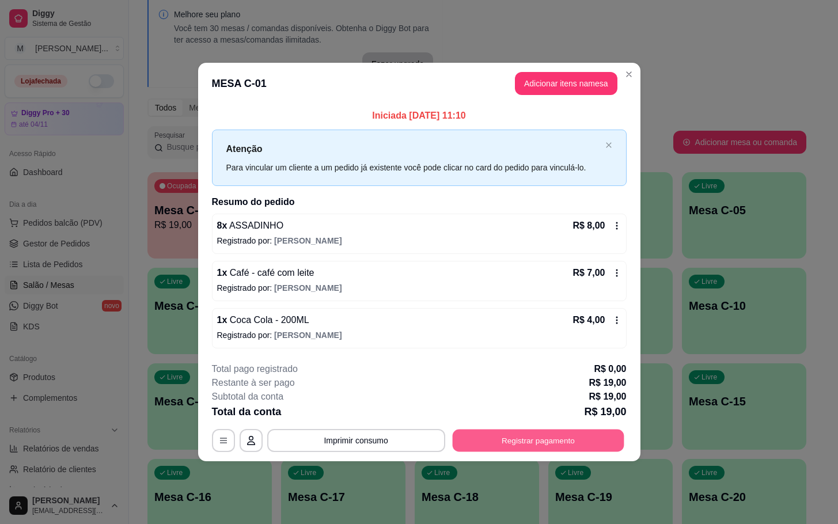
click at [521, 439] on button "Registrar pagamento" at bounding box center [538, 440] width 172 height 22
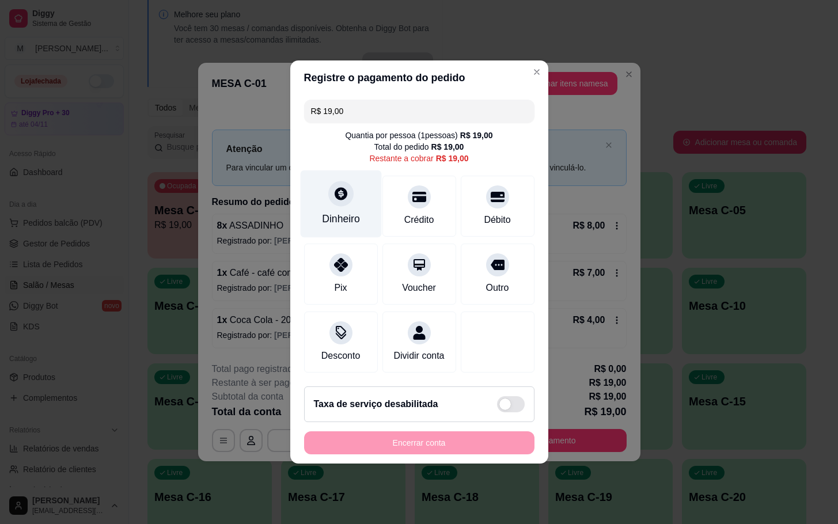
click at [367, 212] on div "Dinheiro" at bounding box center [340, 203] width 81 height 67
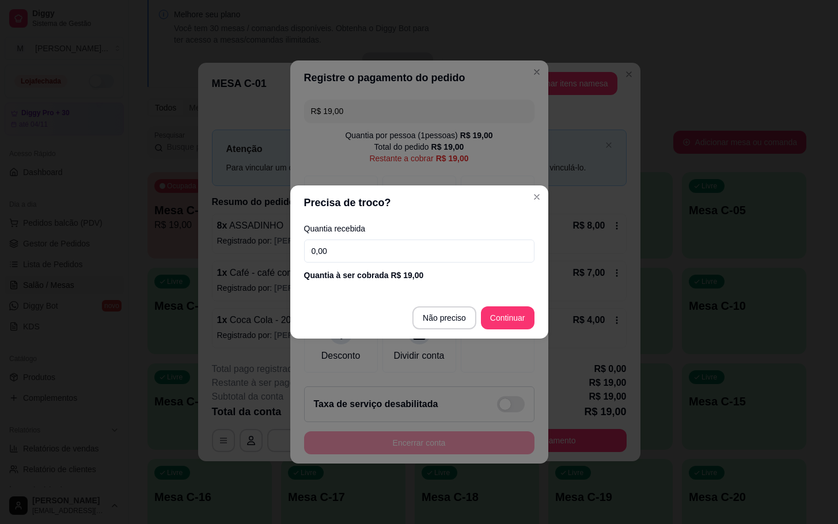
click at [377, 244] on input "0,00" at bounding box center [419, 251] width 230 height 23
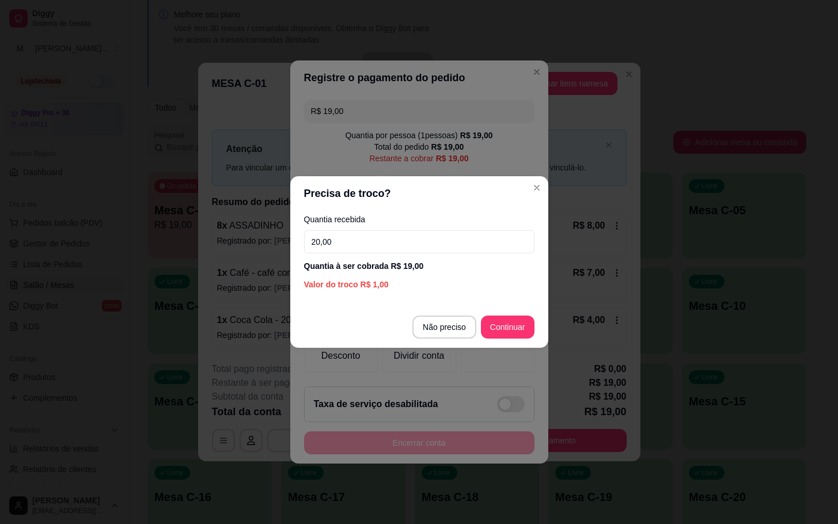
type input "20,00"
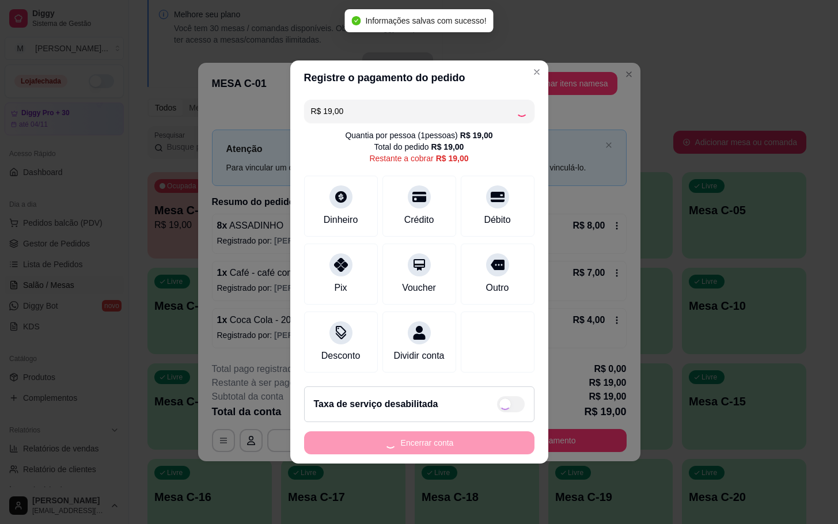
type input "R$ 0,00"
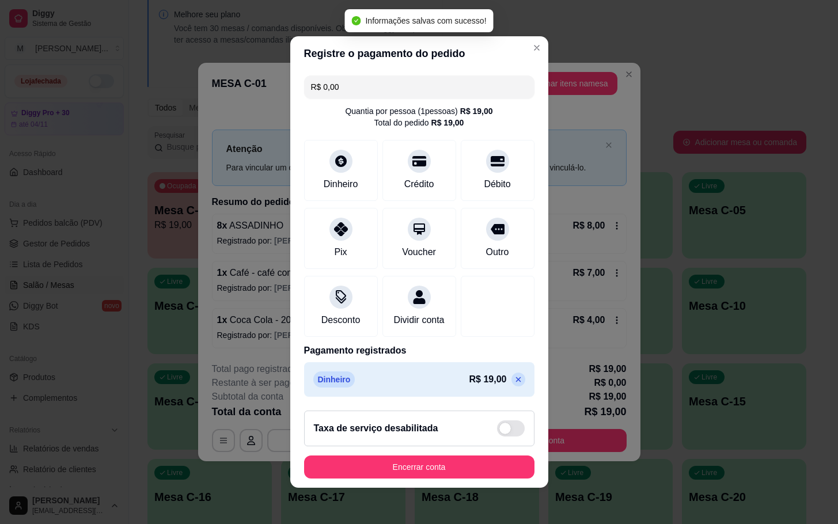
click at [480, 461] on footer "Taxa de serviço desabilitada Encerrar conta" at bounding box center [419, 444] width 258 height 86
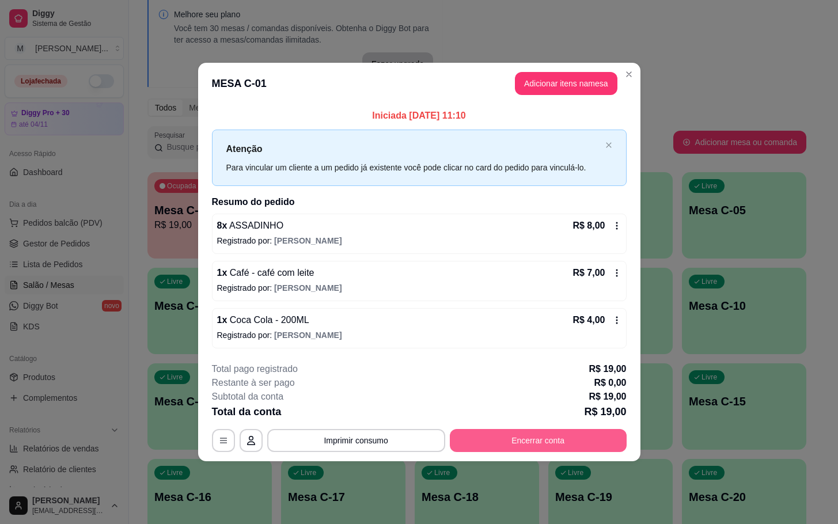
click at [524, 439] on button "Encerrar conta" at bounding box center [538, 440] width 177 height 23
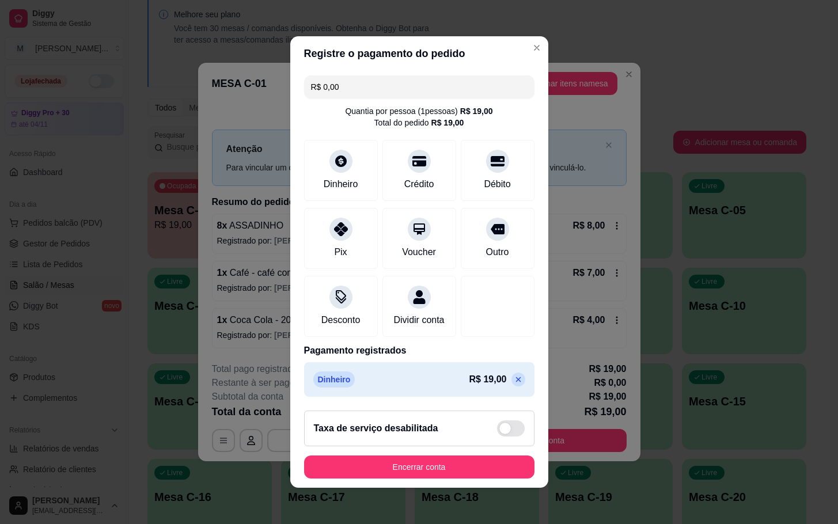
click at [443, 488] on footer "Taxa de serviço desabilitada Encerrar conta" at bounding box center [419, 444] width 258 height 86
click at [429, 462] on footer "Taxa de serviço desabilitada Encerrar conta" at bounding box center [419, 444] width 258 height 86
click at [444, 469] on button "Encerrar conta" at bounding box center [419, 466] width 230 height 23
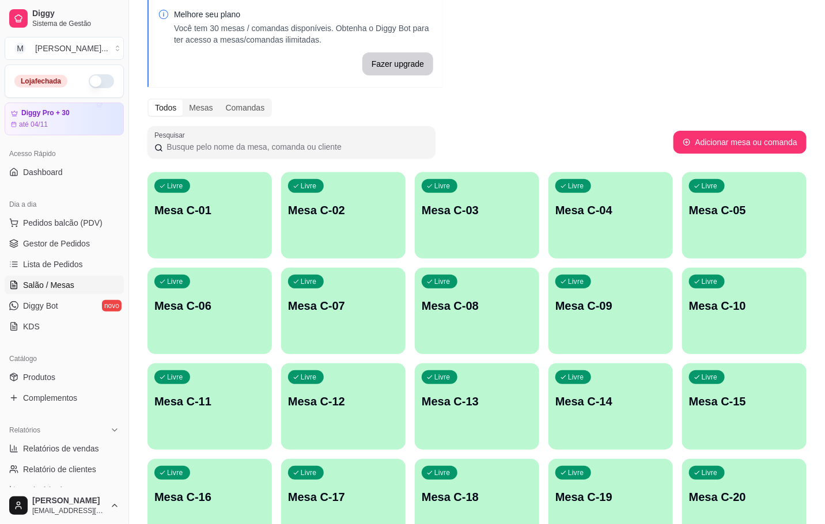
click at [218, 174] on div "Livre Mesa C-01" at bounding box center [209, 208] width 124 height 73
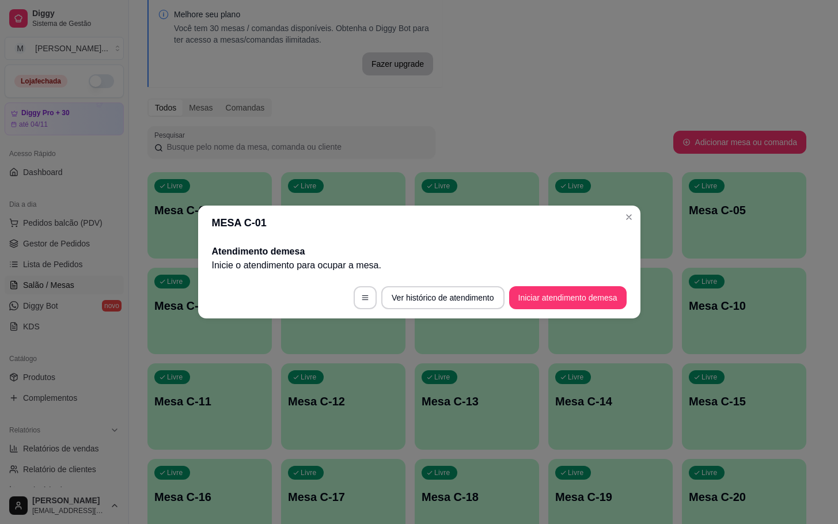
drag, startPoint x: 537, startPoint y: 312, endPoint x: 519, endPoint y: 317, distance: 19.1
click at [537, 313] on footer "Ver histórico de atendimento Iniciar atendimento de mesa" at bounding box center [419, 297] width 442 height 41
click at [520, 302] on button "Iniciar atendimento de mesa" at bounding box center [568, 298] width 114 height 22
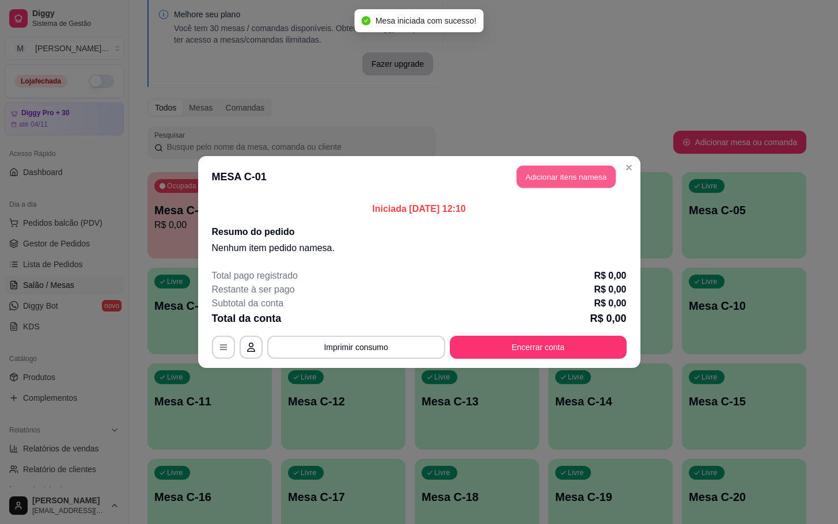
click at [548, 183] on button "Adicionar itens na mesa" at bounding box center [566, 177] width 99 height 22
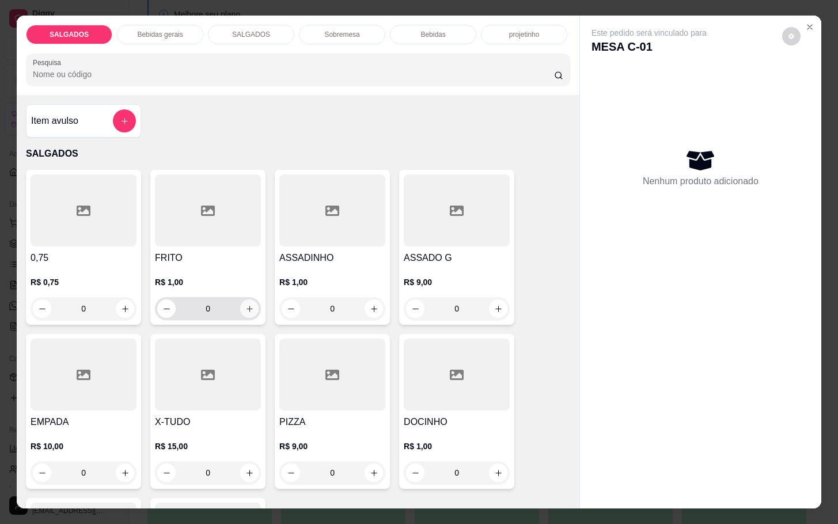
click at [247, 306] on icon "increase-product-quantity" at bounding box center [249, 309] width 9 height 9
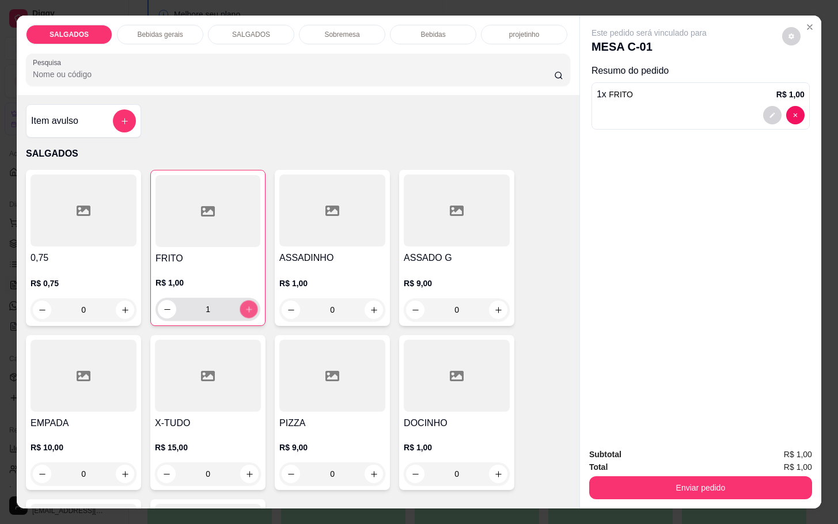
click at [245, 306] on icon "increase-product-quantity" at bounding box center [249, 309] width 9 height 9
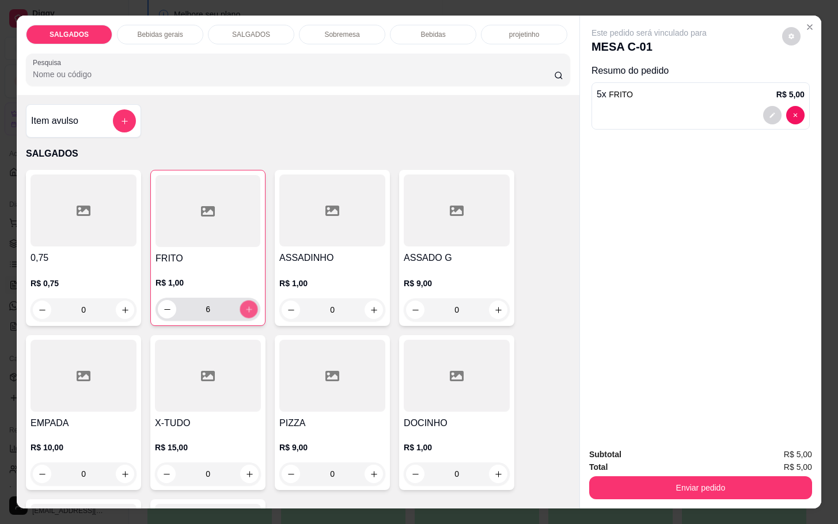
click at [245, 306] on icon "increase-product-quantity" at bounding box center [249, 309] width 9 height 9
click at [240, 309] on button "increase-product-quantity" at bounding box center [249, 310] width 18 height 18
type input "10"
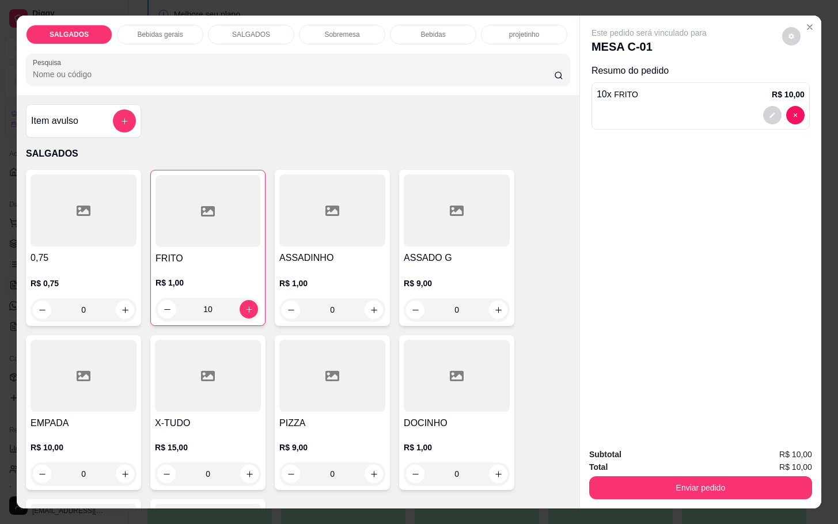
click at [166, 25] on div "Bebidas gerais" at bounding box center [160, 35] width 86 height 20
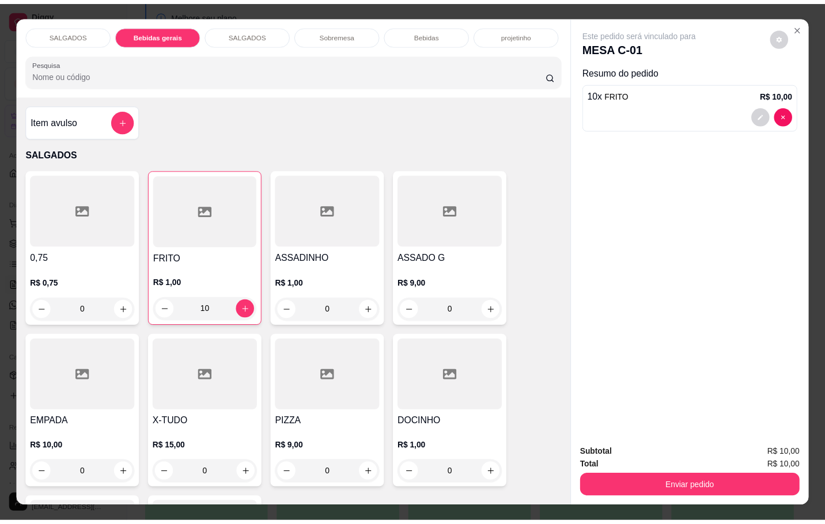
scroll to position [28, 0]
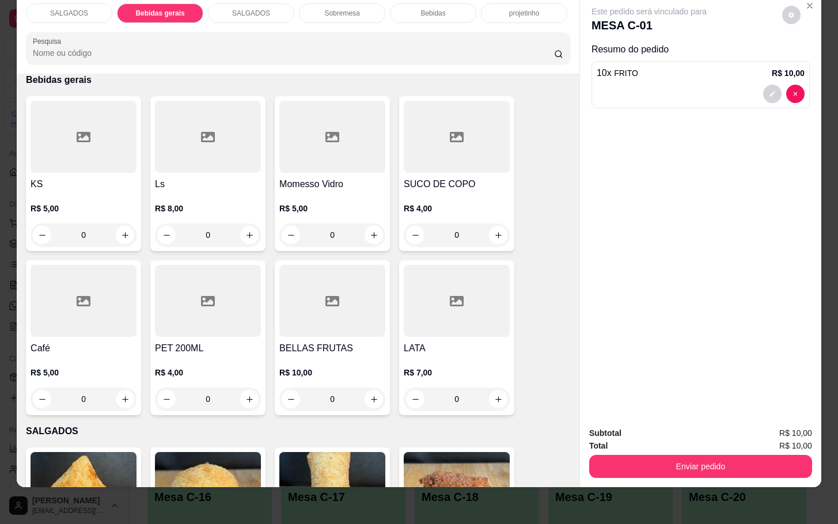
click at [435, 154] on div at bounding box center [457, 137] width 106 height 72
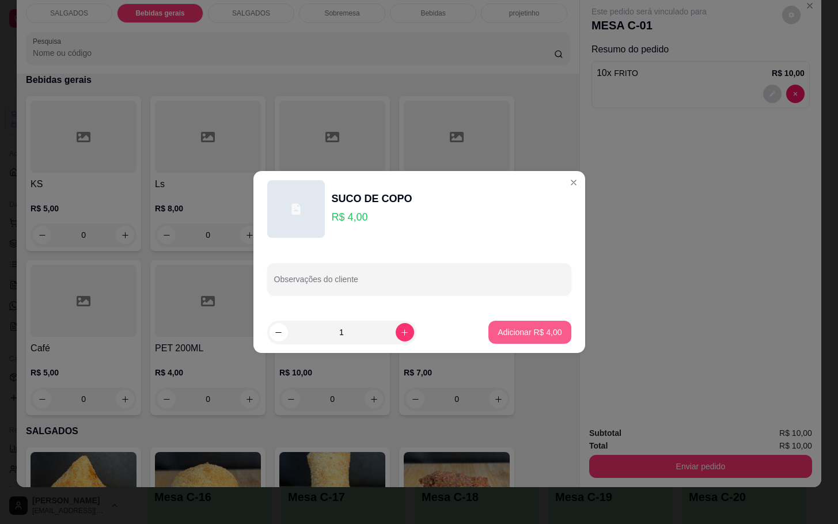
click at [530, 329] on p "Adicionar R$ 4,00" at bounding box center [530, 333] width 64 height 12
type input "1"
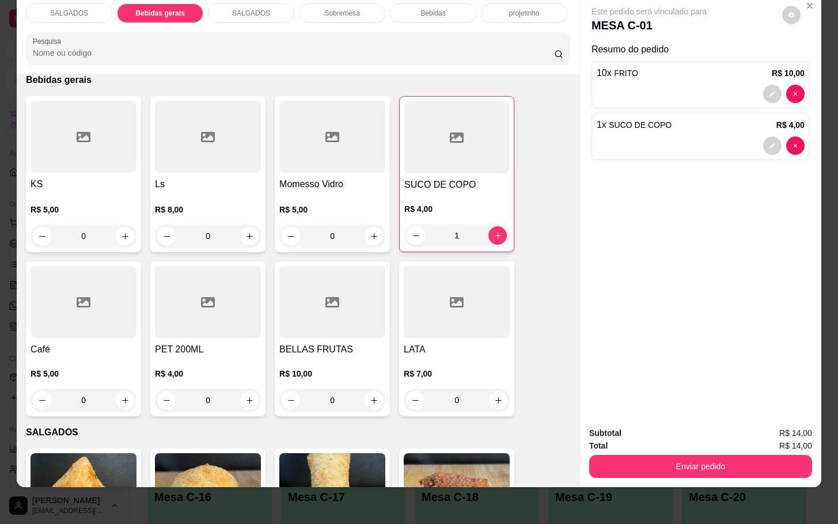
click at [702, 473] on div "Subtotal R$ 14,00 Total R$ 14,00 Enviar pedido" at bounding box center [700, 452] width 241 height 70
click at [802, 457] on div "Enviar pedido" at bounding box center [700, 465] width 223 height 26
click at [751, 455] on button "Enviar pedido" at bounding box center [700, 466] width 223 height 23
click at [812, 424] on button "Enviar pedido" at bounding box center [780, 425] width 63 height 21
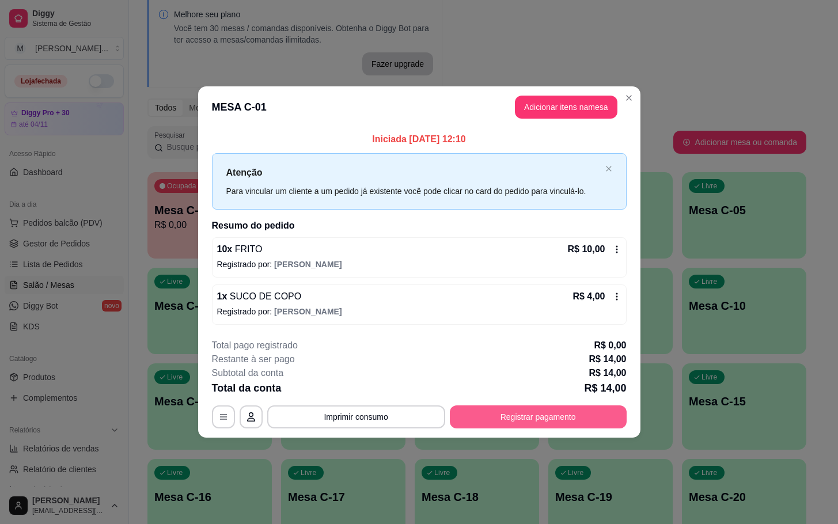
click at [552, 419] on button "Registrar pagamento" at bounding box center [538, 416] width 177 height 23
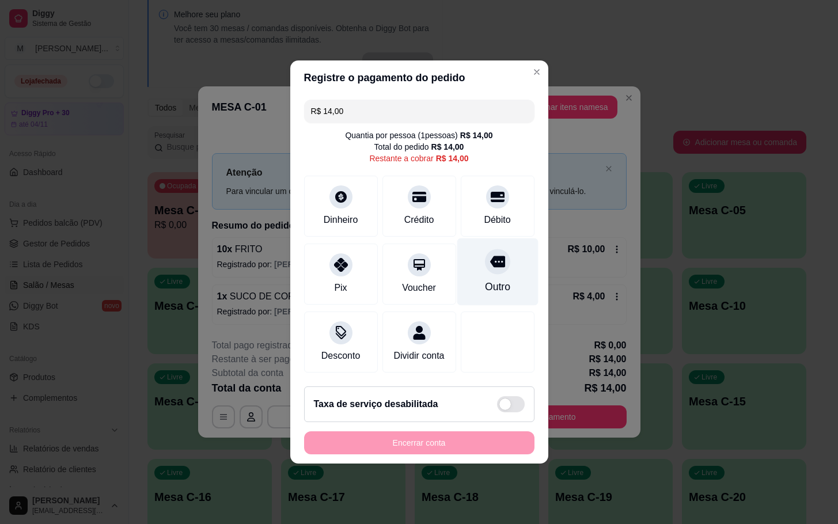
click at [491, 264] on div at bounding box center [497, 261] width 25 height 25
type input "R$ 0,00"
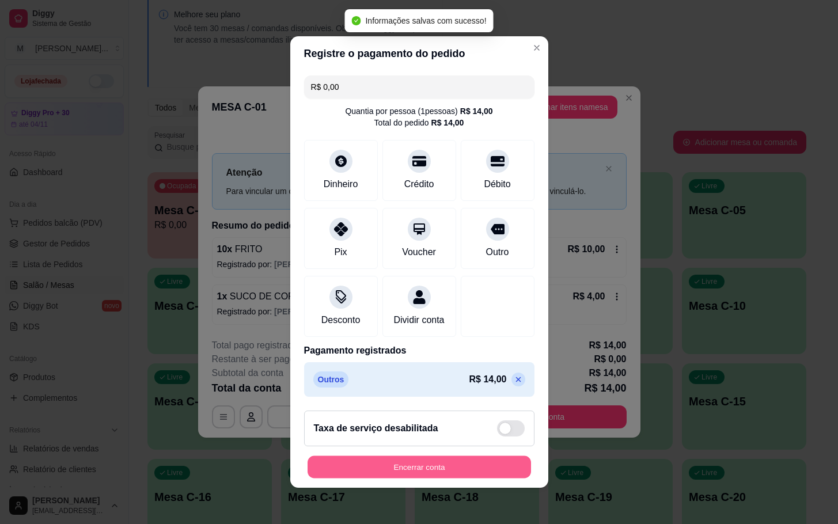
click at [425, 466] on button "Encerrar conta" at bounding box center [418, 467] width 223 height 22
